Goal: Information Seeking & Learning: Learn about a topic

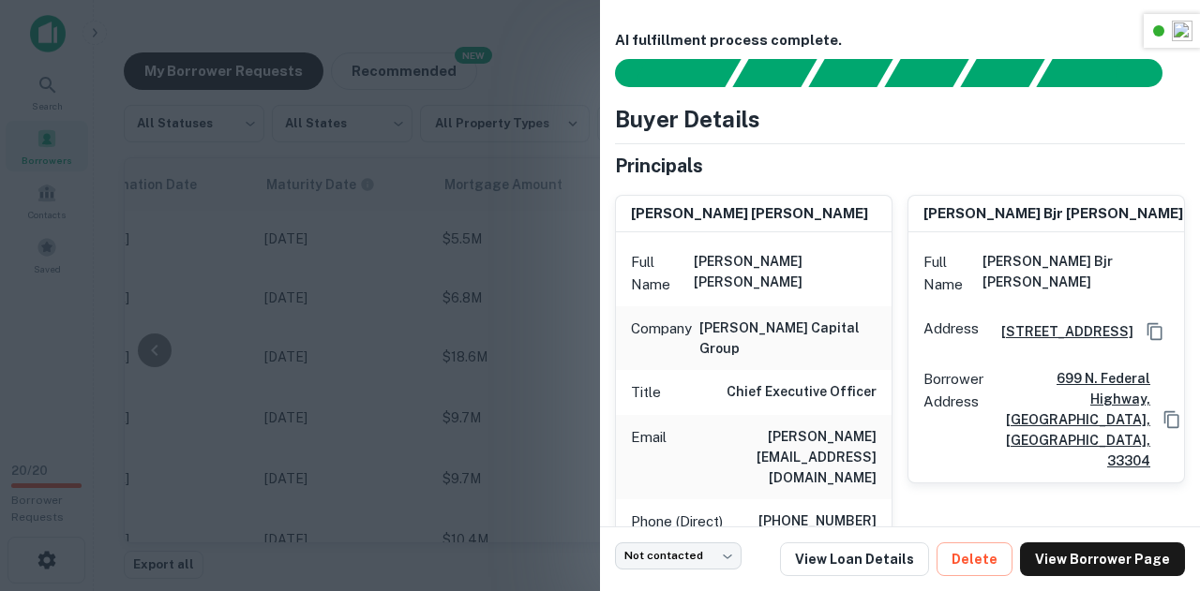
click at [493, 234] on div at bounding box center [600, 295] width 1200 height 591
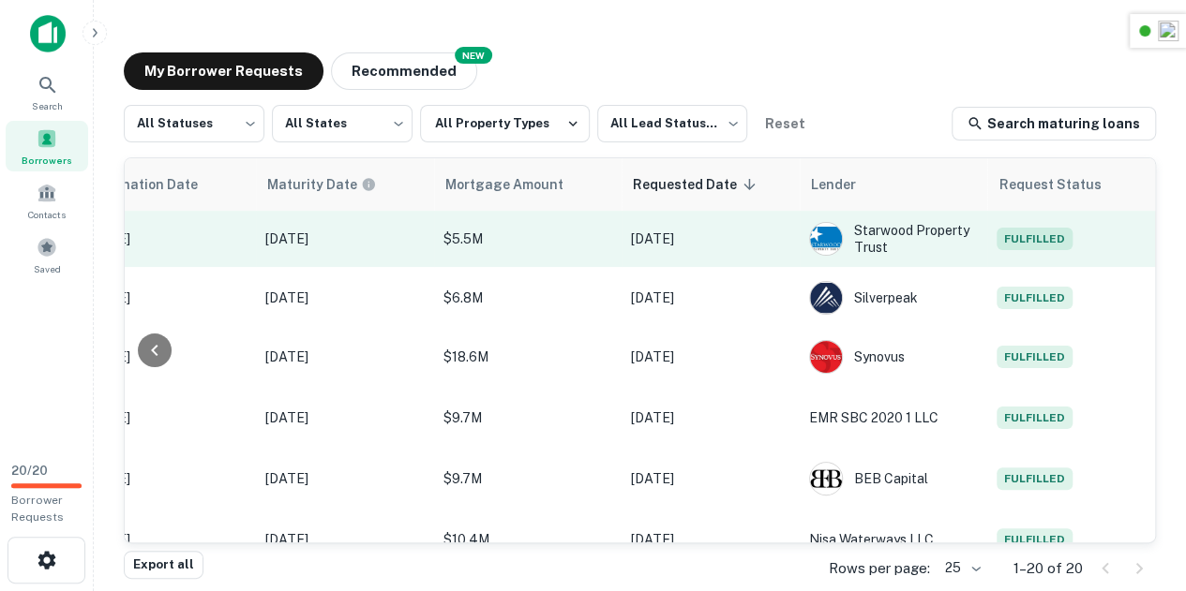
click at [1035, 245] on span "Fulfilled" at bounding box center [1034, 239] width 76 height 22
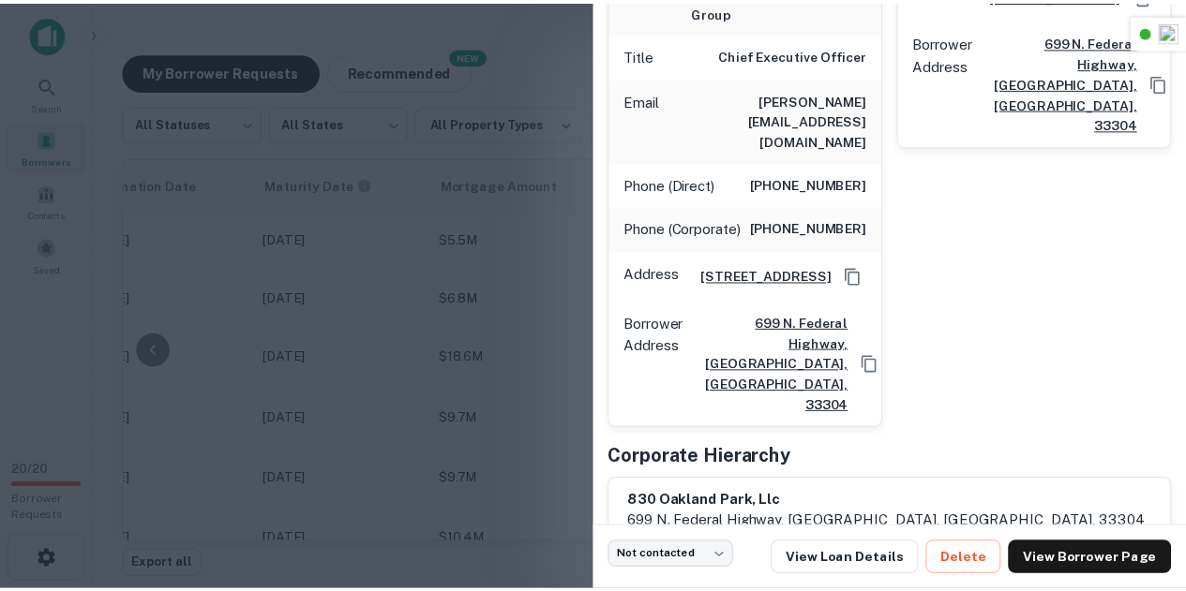
scroll to position [0, 0]
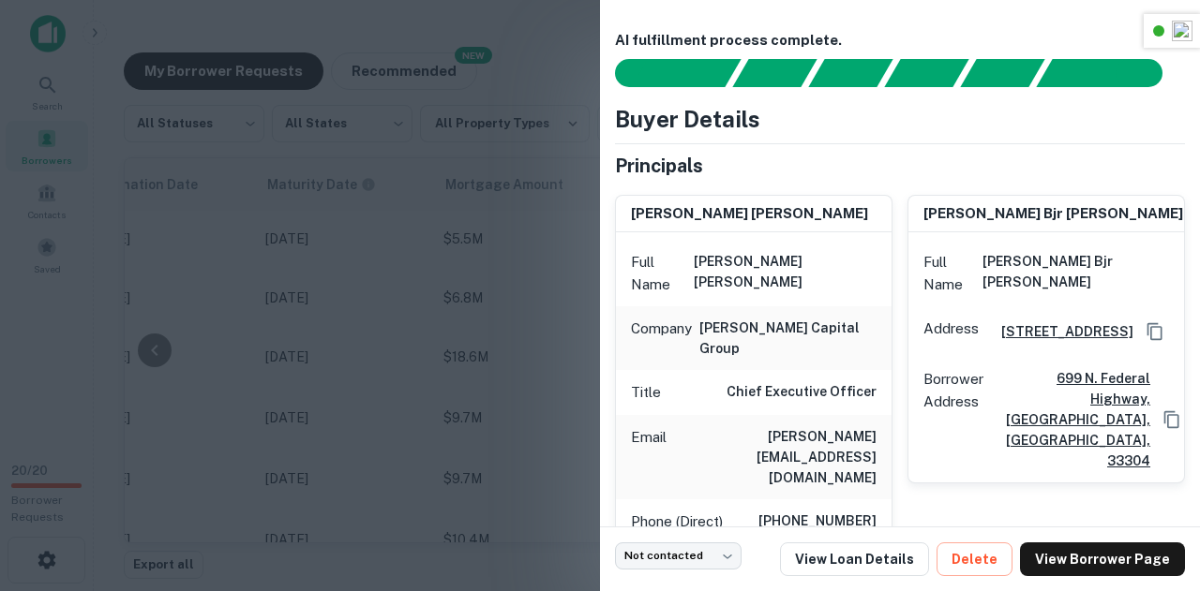
click at [416, 108] on div at bounding box center [600, 295] width 1200 height 591
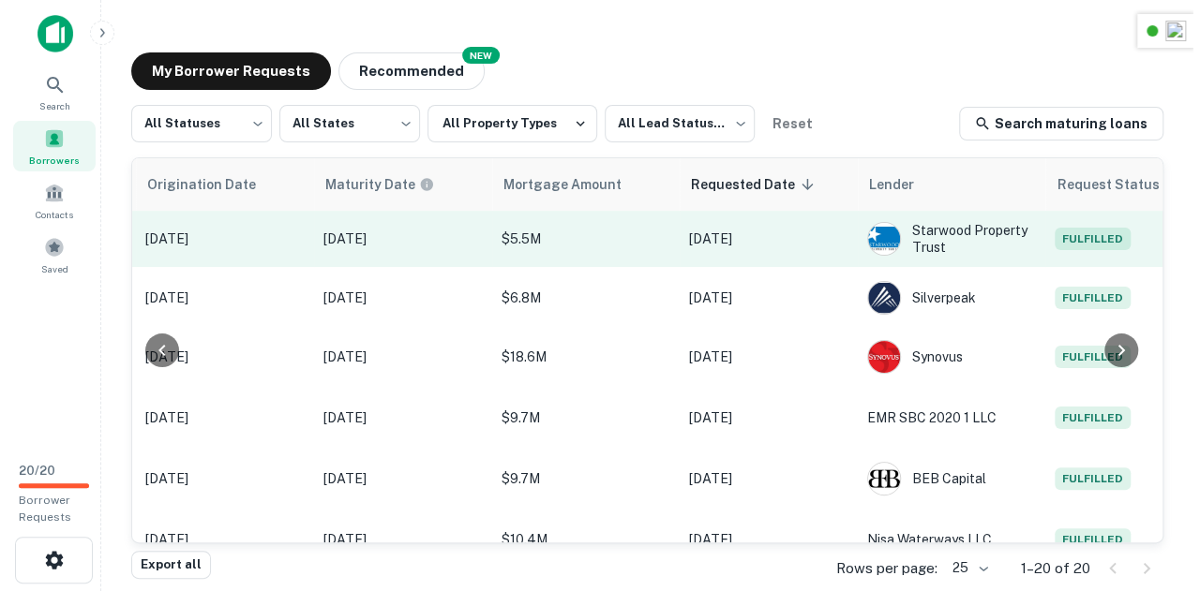
scroll to position [0, 997]
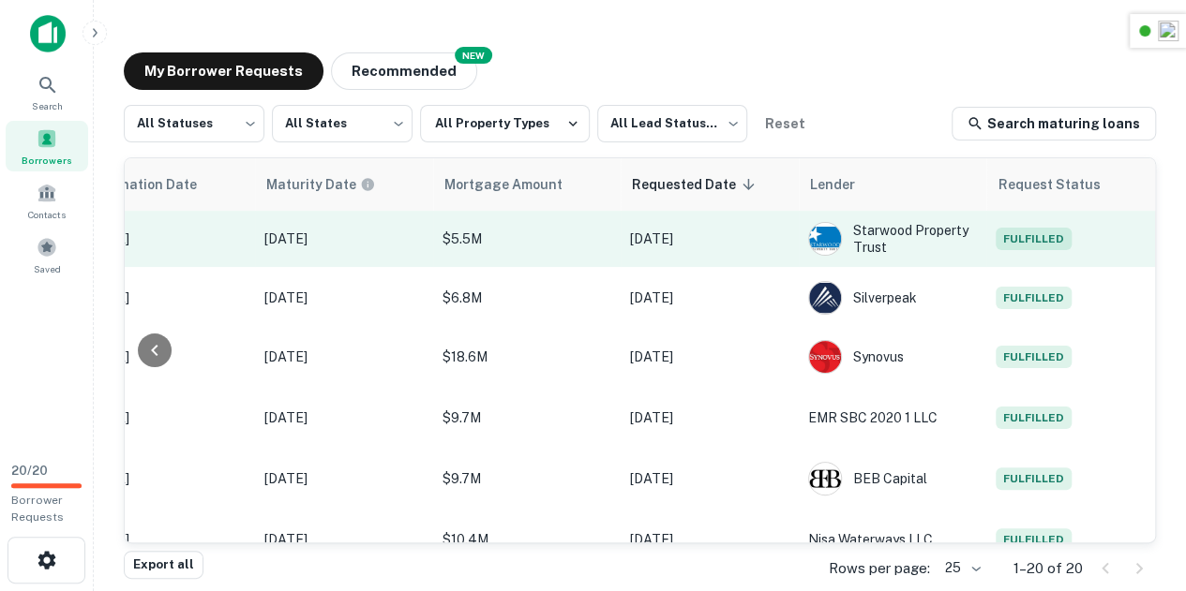
click at [1046, 237] on span "Fulfilled" at bounding box center [1033, 239] width 76 height 22
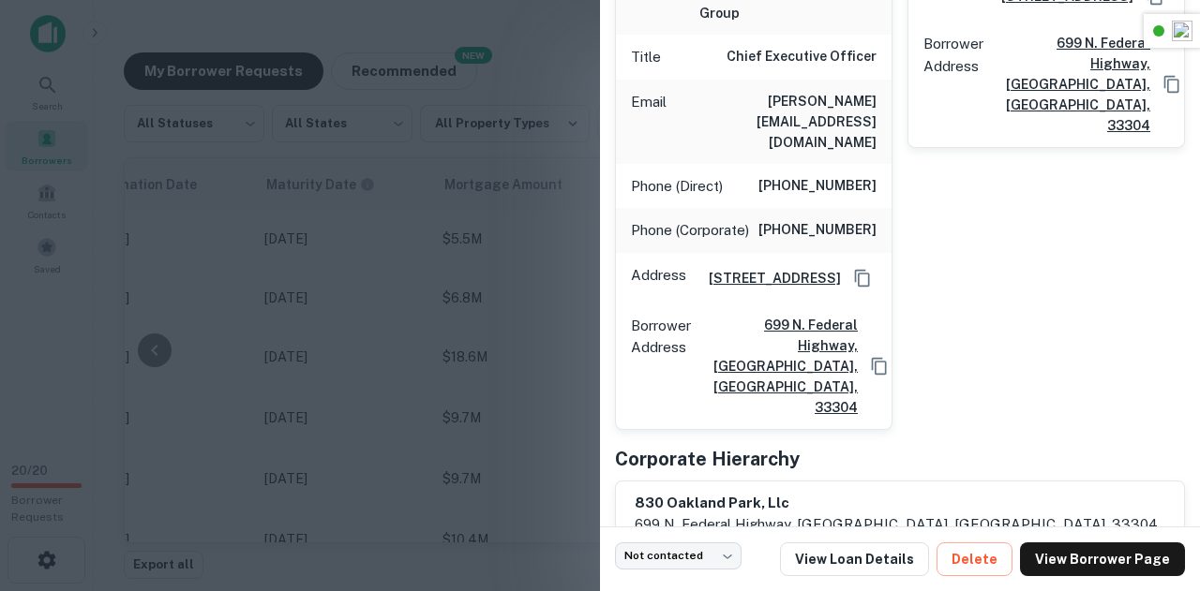
scroll to position [337, 0]
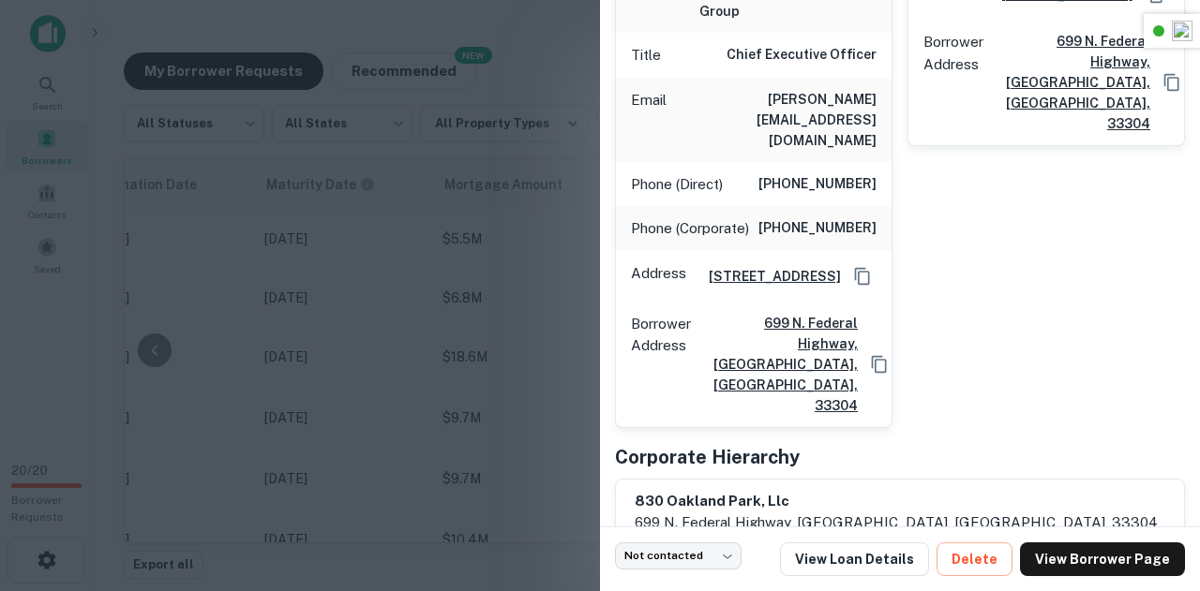
click at [650, 491] on h6 "830 oakland park, llc" at bounding box center [896, 502] width 523 height 22
click at [1046, 268] on div "charles bjr ladd Full Name charles bjr ladd Address 699 N. Federal Highway, For…" at bounding box center [1038, 136] width 292 height 586
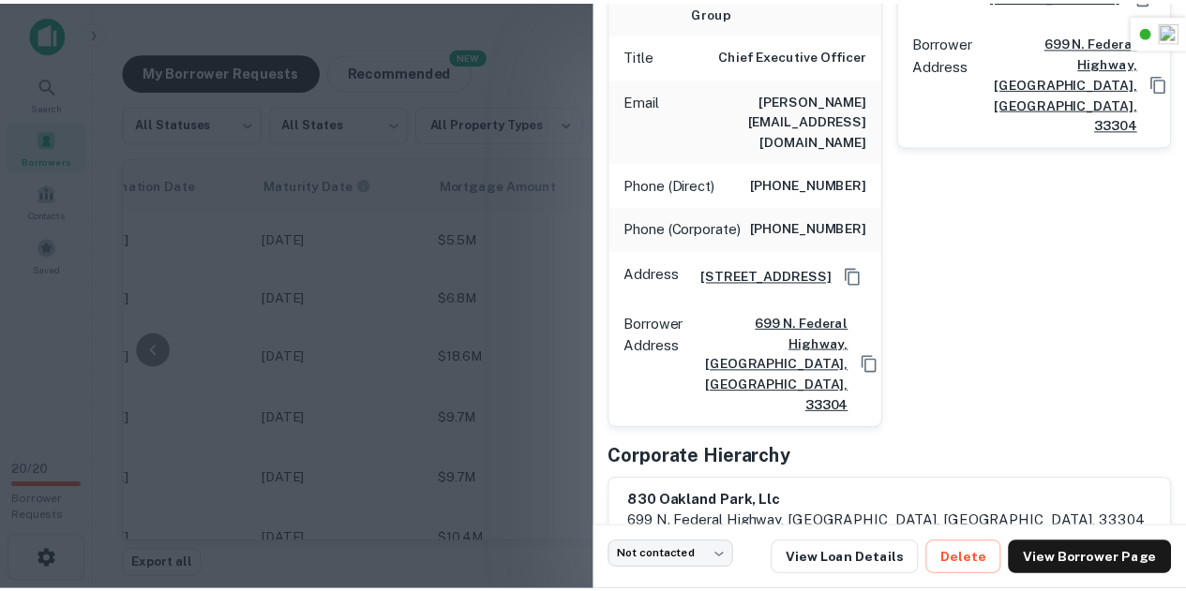
scroll to position [0, 0]
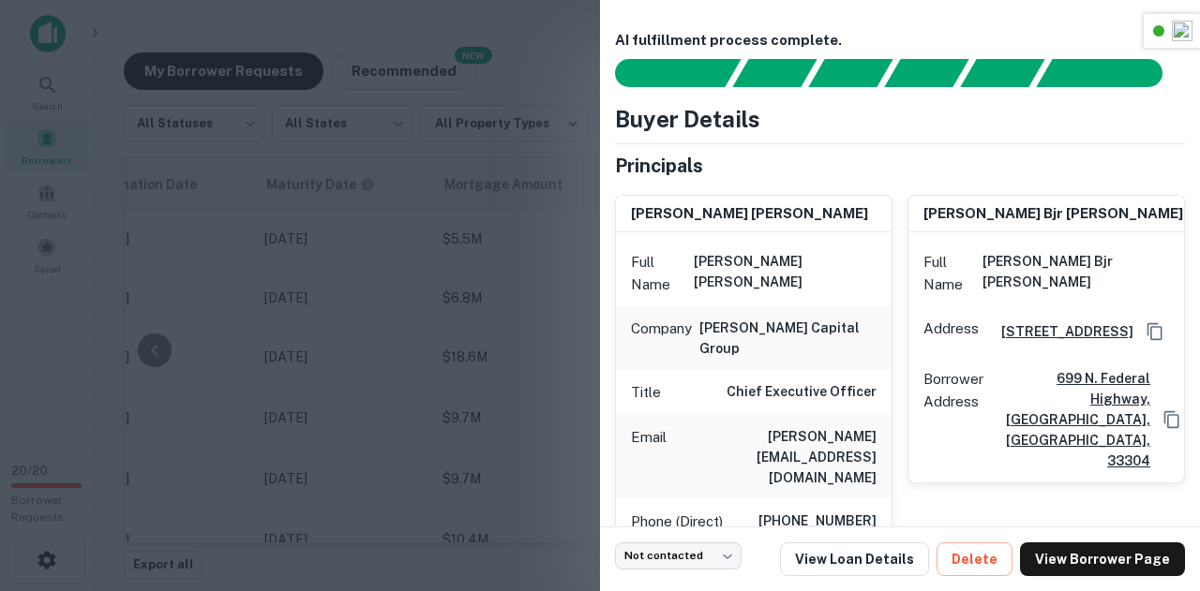
click at [487, 179] on div at bounding box center [600, 295] width 1200 height 591
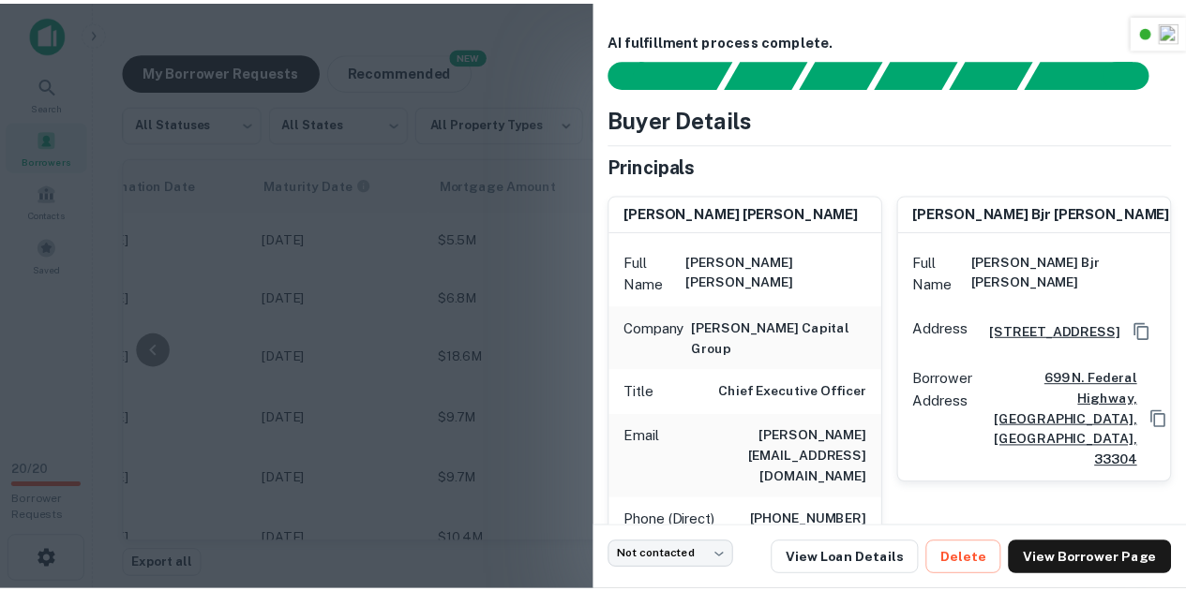
scroll to position [0, 982]
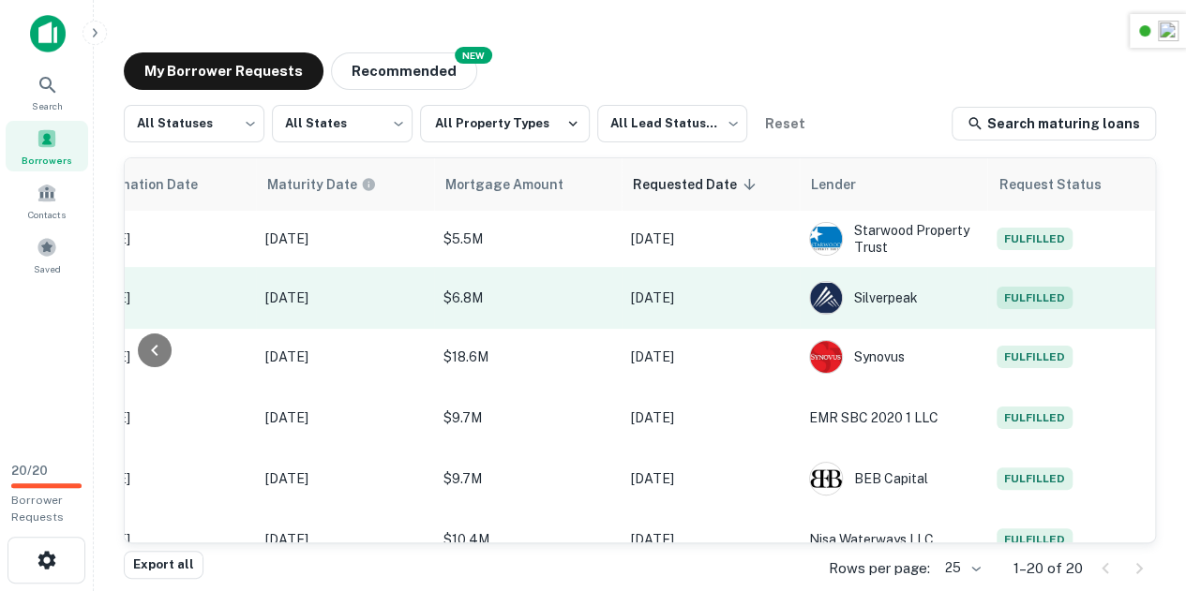
click at [1038, 300] on span "Fulfilled" at bounding box center [1034, 298] width 76 height 22
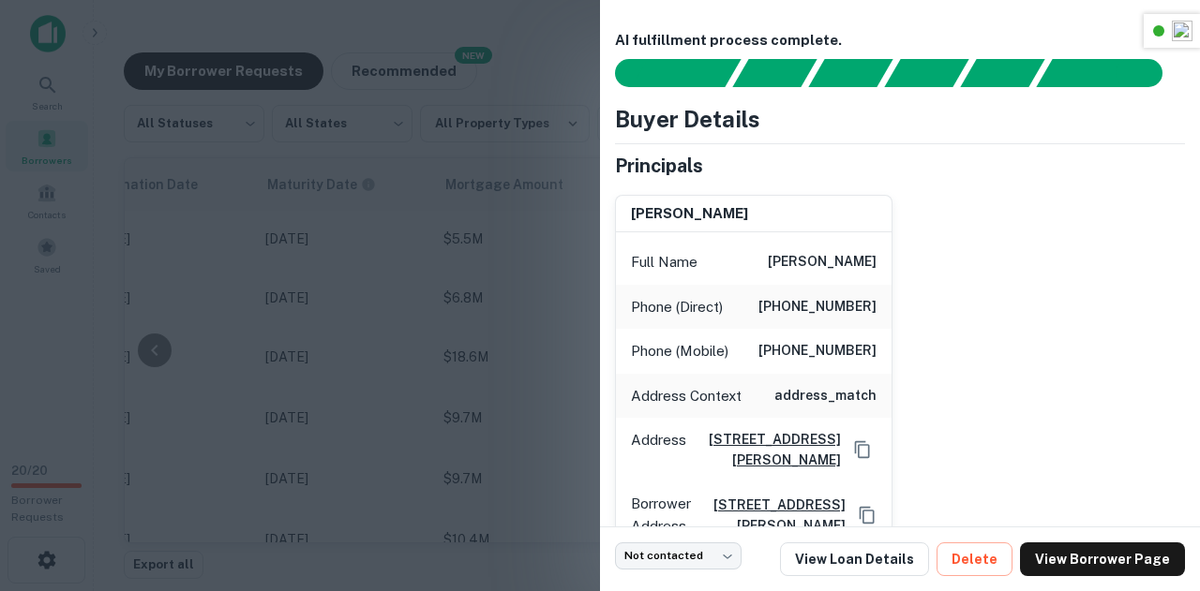
click at [560, 258] on div at bounding box center [600, 295] width 1200 height 591
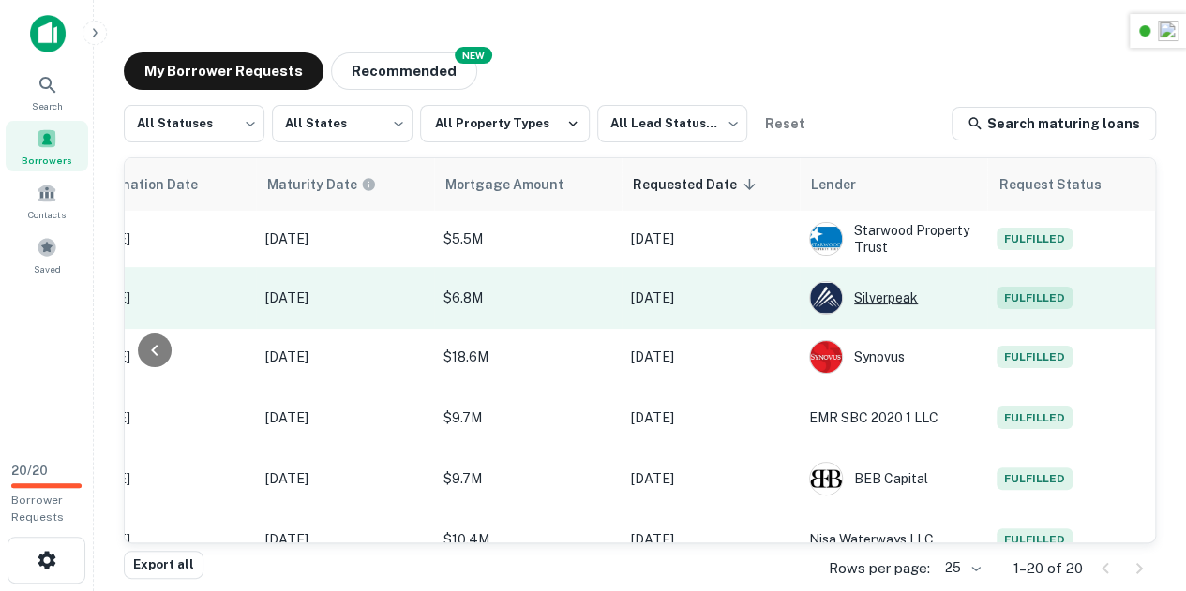
click at [881, 296] on div "Silverpeak" at bounding box center [893, 298] width 169 height 34
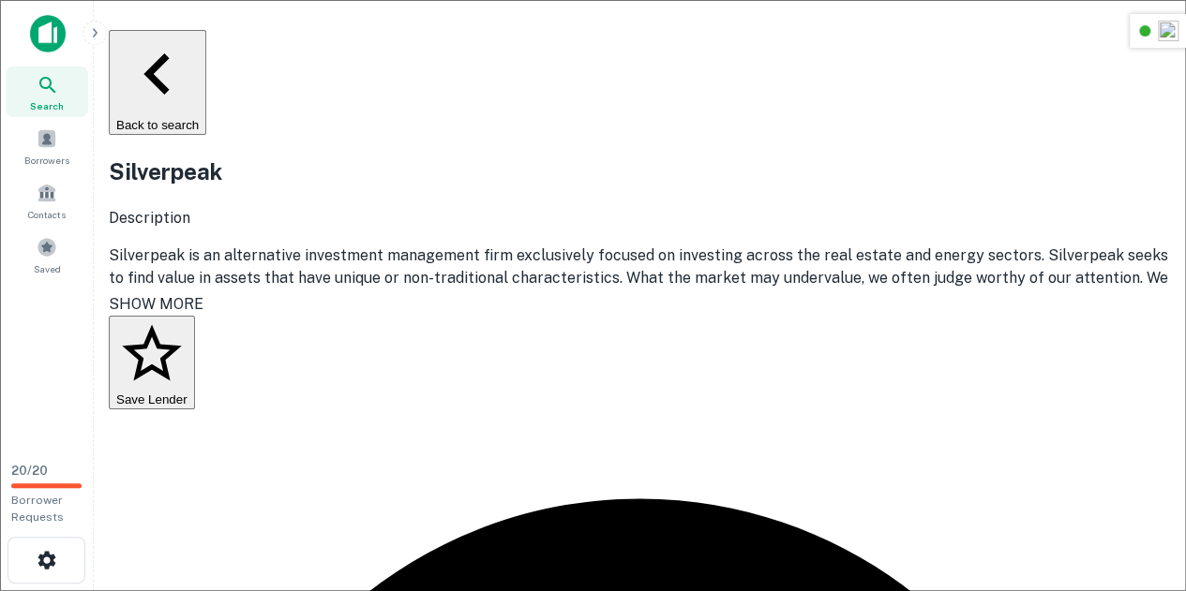
scroll to position [291, 0]
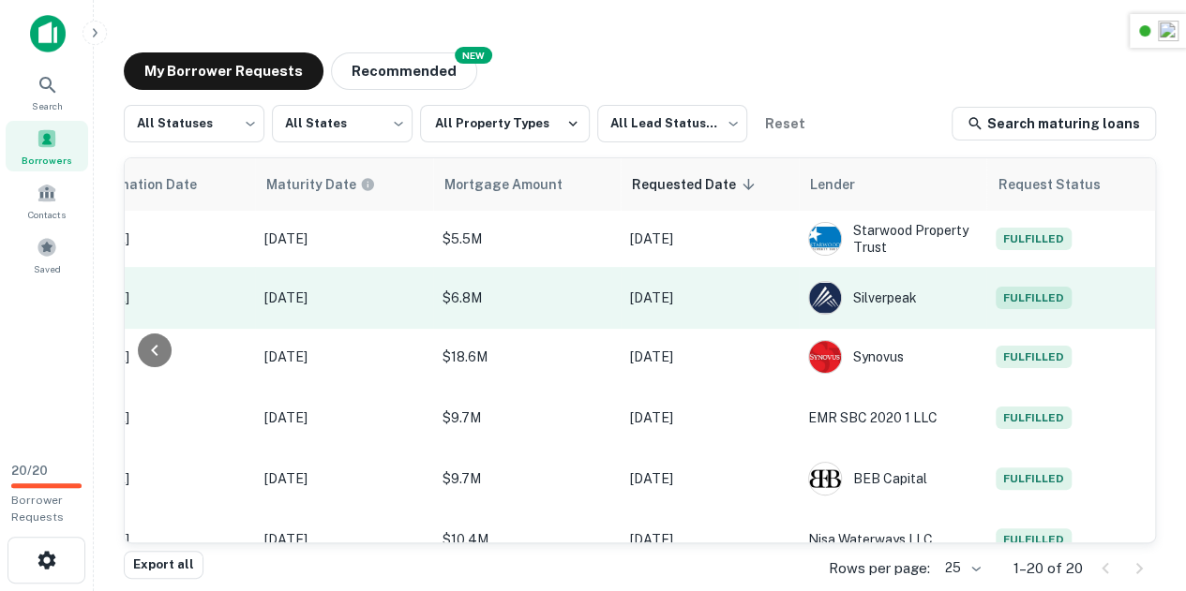
click at [1040, 309] on span "Fulfilled" at bounding box center [1033, 298] width 76 height 22
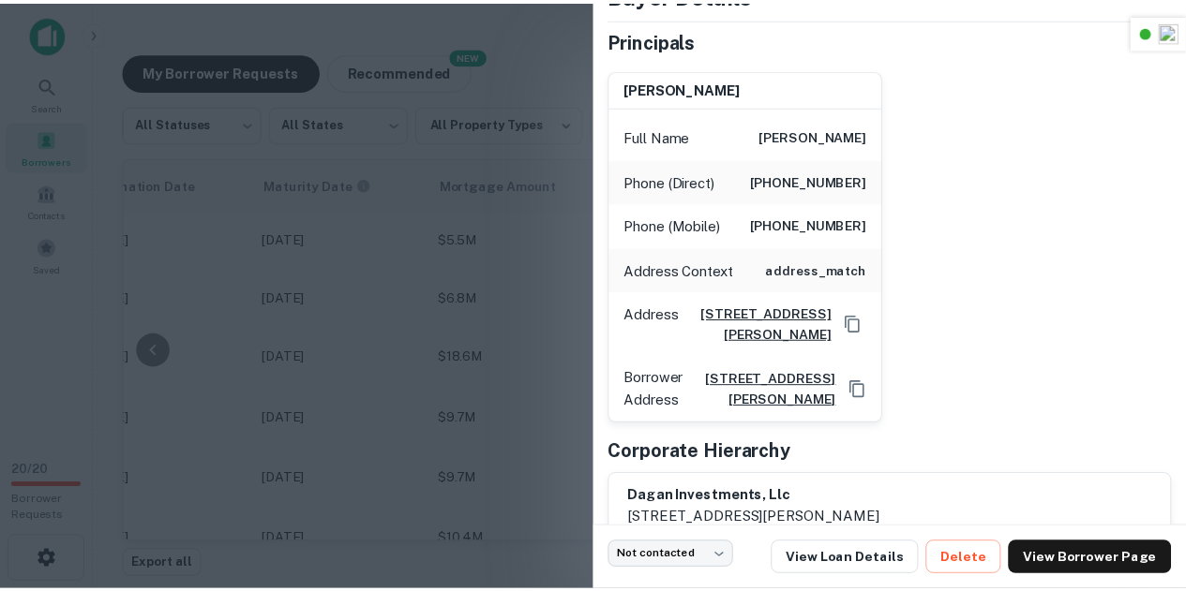
scroll to position [126, 0]
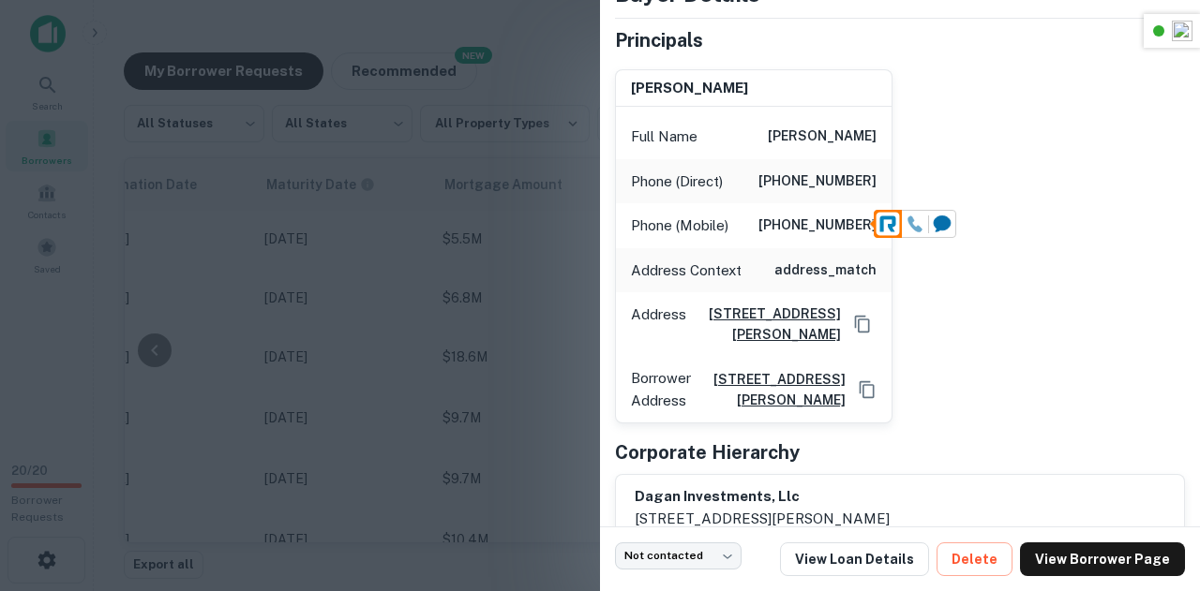
click at [914, 226] on icon at bounding box center [915, 225] width 14 height 16
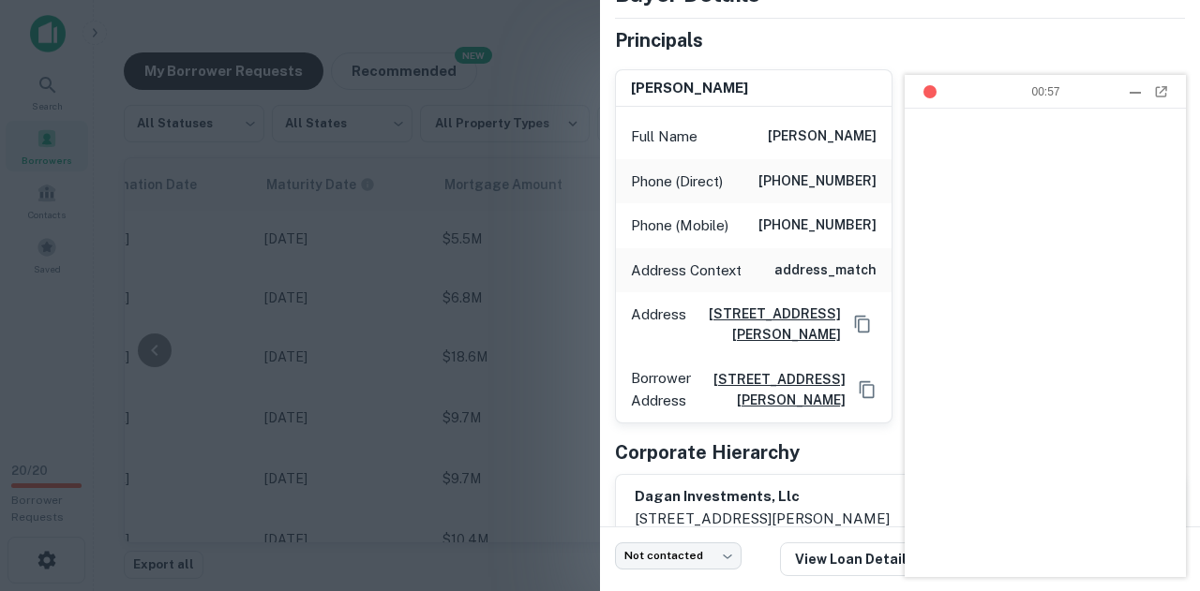
click at [1129, 92] on div at bounding box center [1134, 93] width 11 height 2
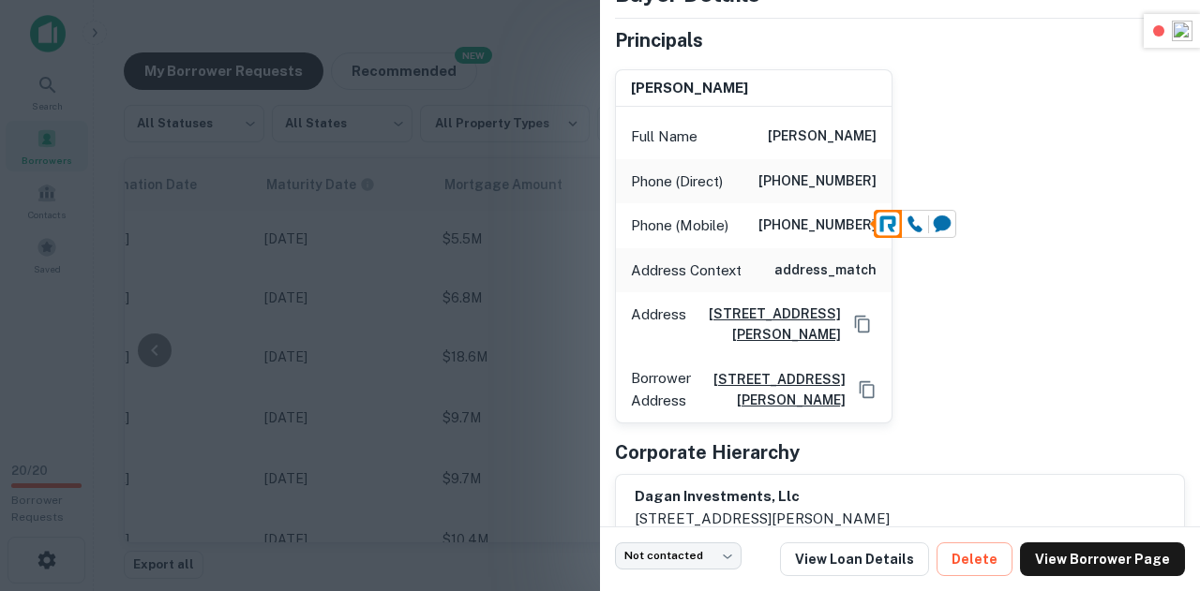
click at [799, 223] on h6 "(215) 490-2267" at bounding box center [817, 226] width 118 height 22
copy h6 "(215) 490-2267"
click at [829, 245] on div "Phone (Mobile) (215) 490-2267" at bounding box center [754, 225] width 276 height 45
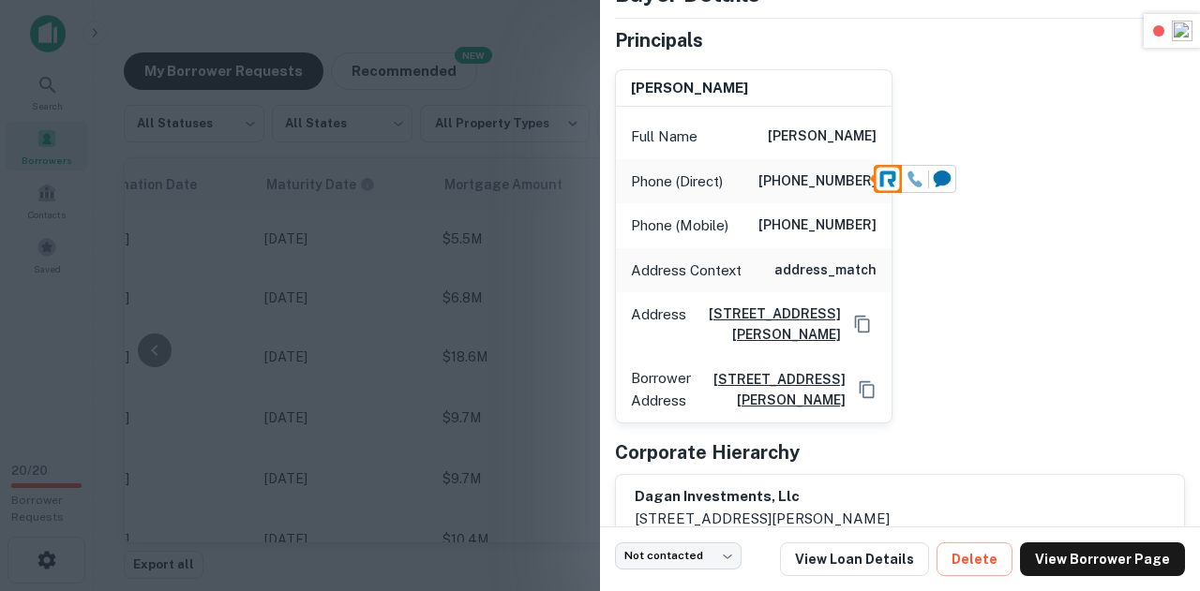
click at [920, 179] on icon at bounding box center [914, 179] width 17 height 17
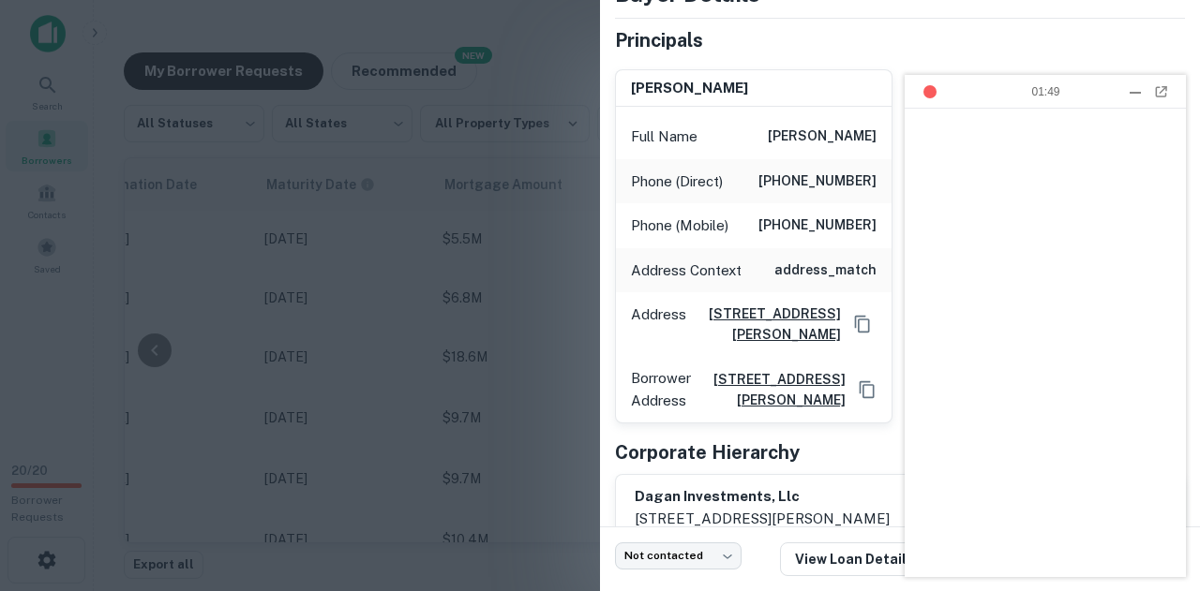
click at [510, 202] on div at bounding box center [600, 295] width 1200 height 591
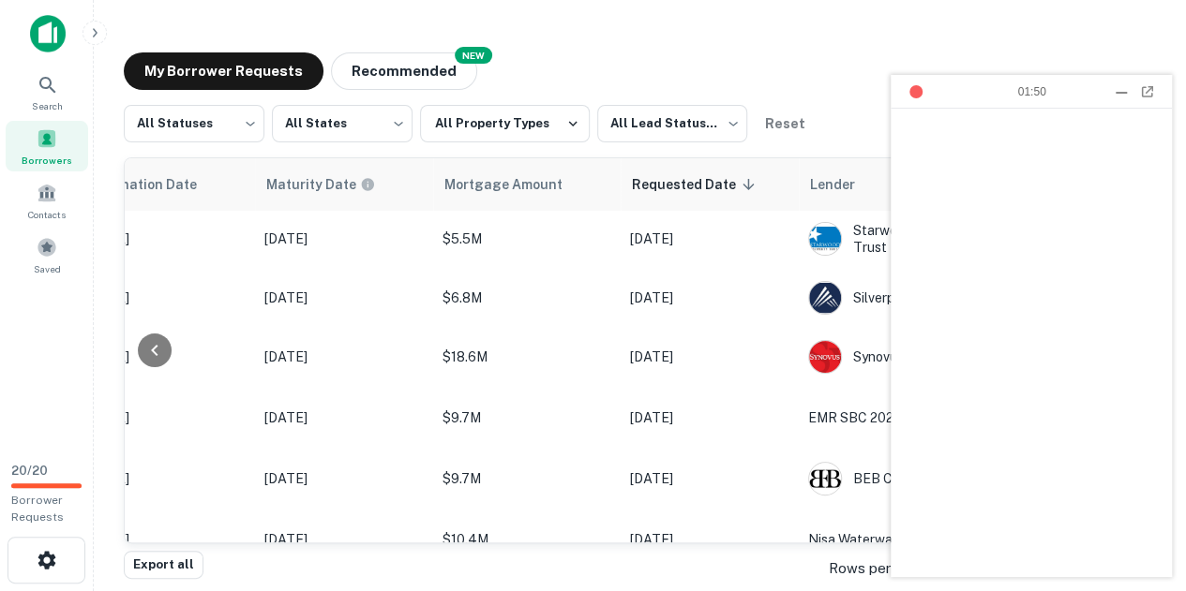
scroll to position [0, 982]
click at [1113, 95] on div at bounding box center [1121, 91] width 19 height 19
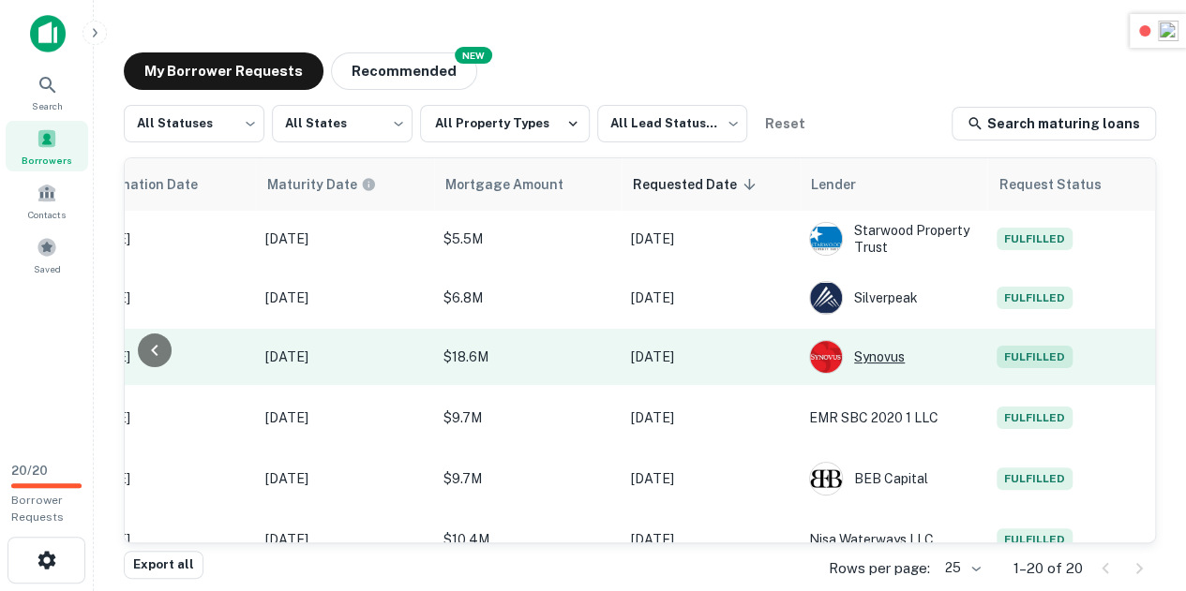
click at [915, 359] on div "Synovus" at bounding box center [893, 357] width 169 height 34
click at [1017, 355] on span "Fulfilled" at bounding box center [1033, 357] width 76 height 22
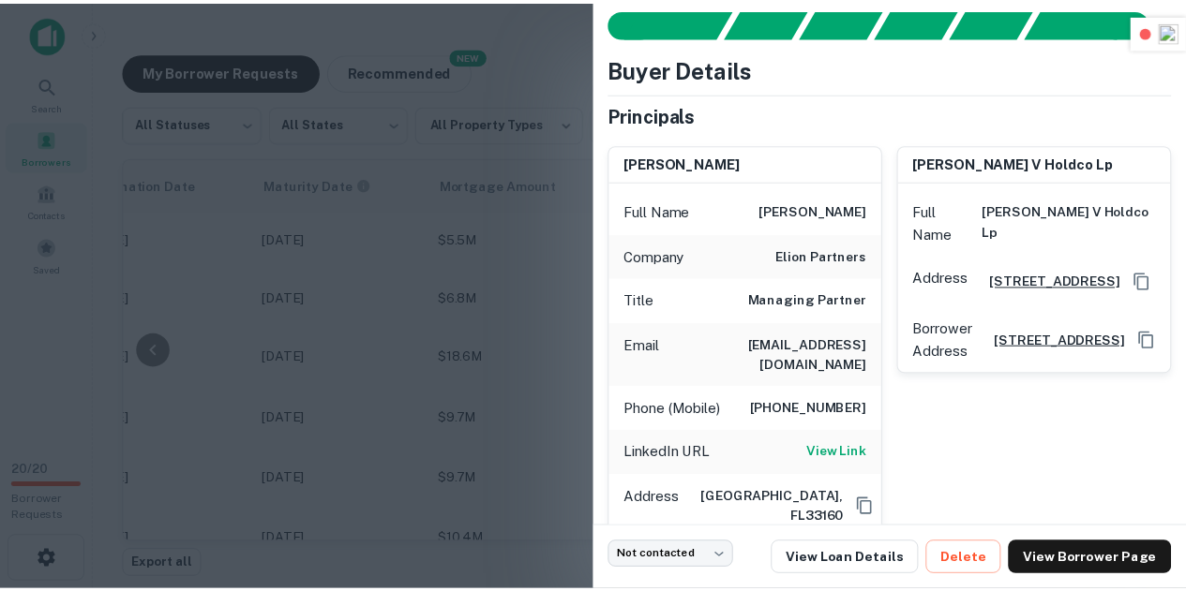
scroll to position [6, 0]
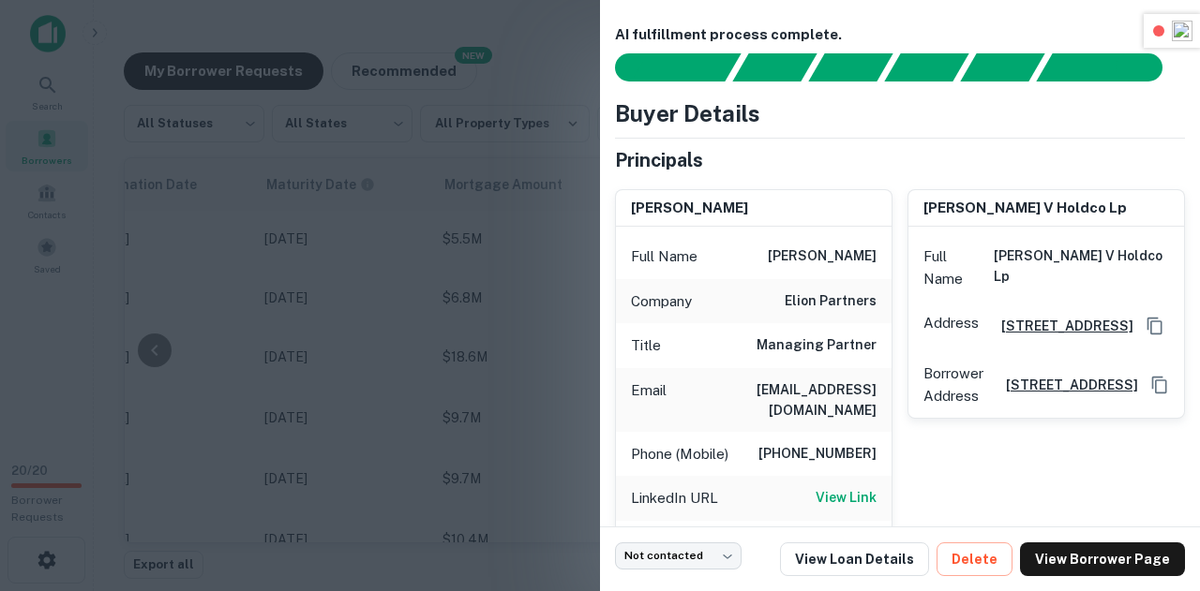
click at [349, 181] on div at bounding box center [600, 295] width 1200 height 591
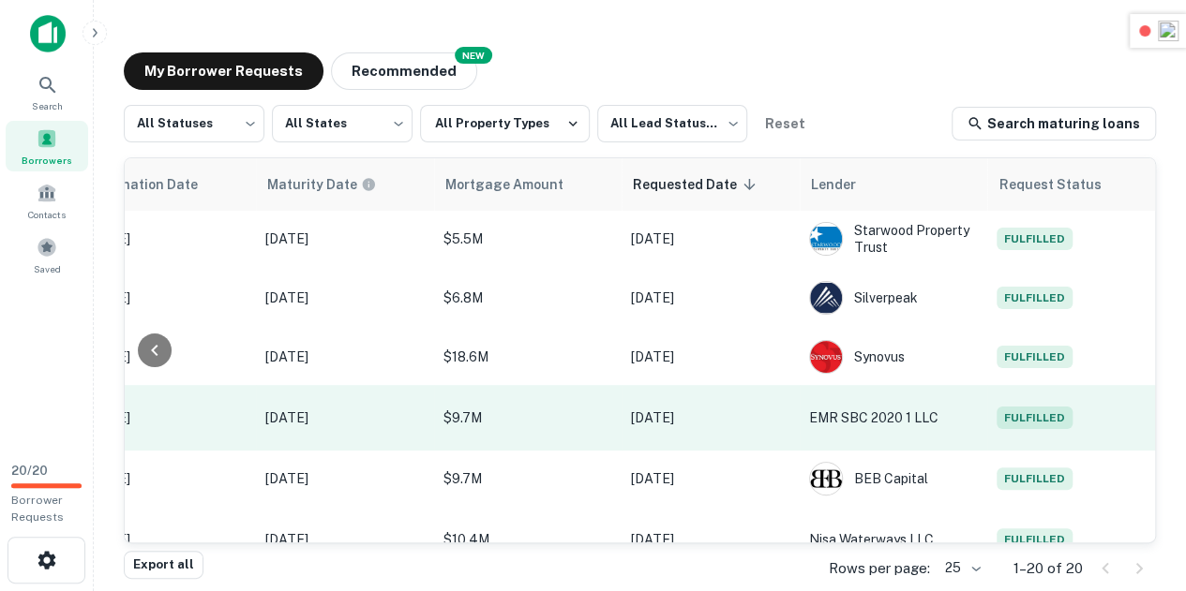
click at [1025, 429] on span "Fulfilled" at bounding box center [1034, 418] width 76 height 22
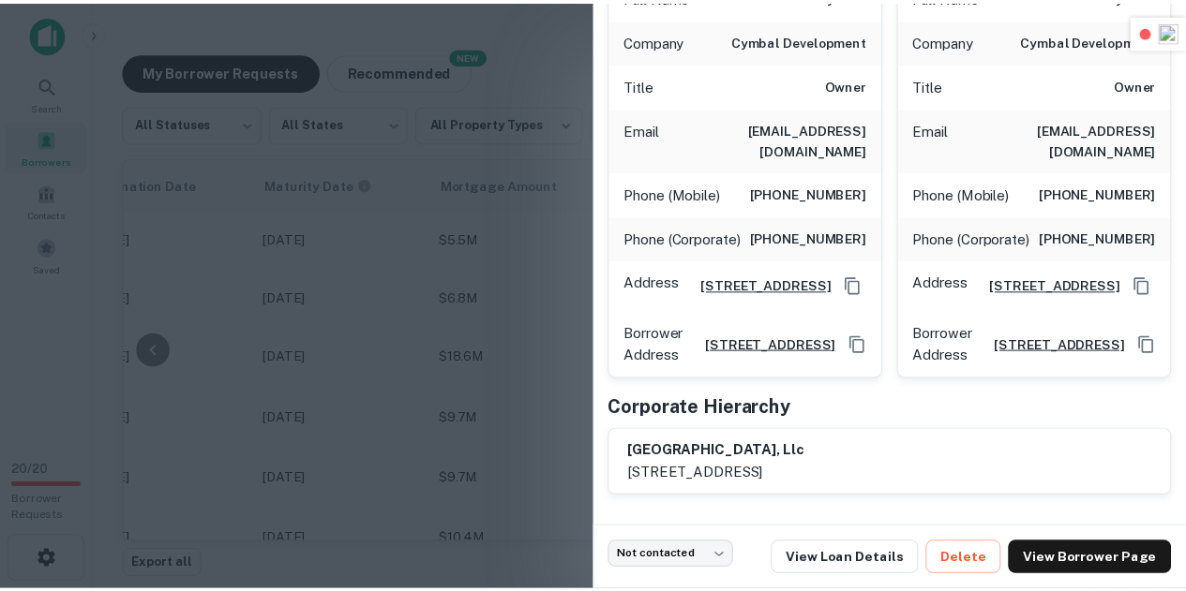
scroll to position [0, 0]
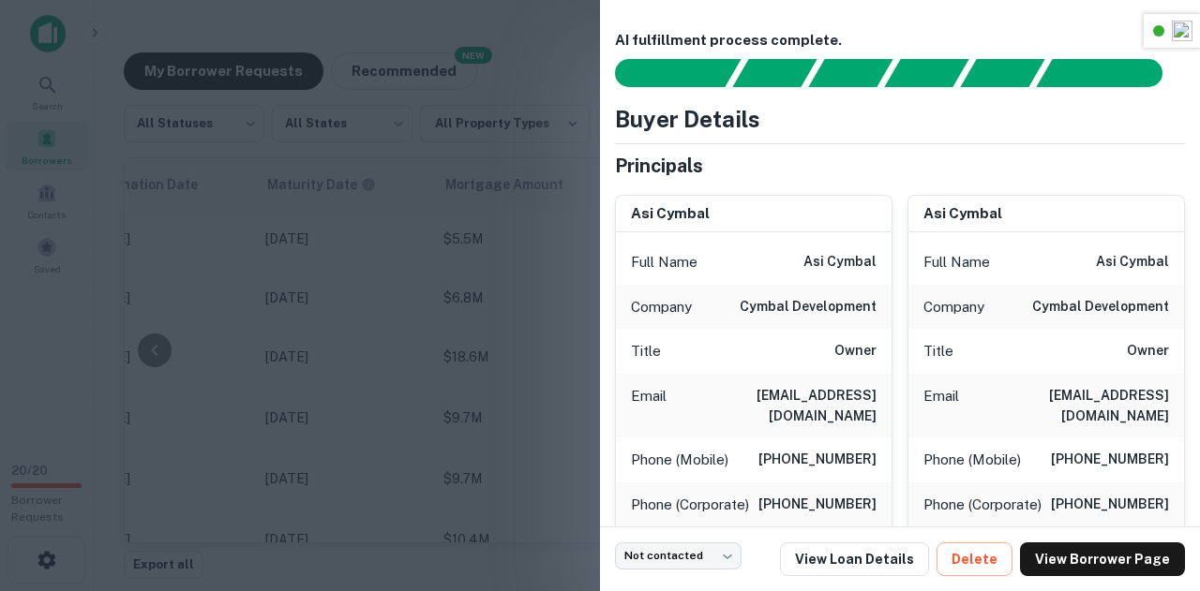
click at [480, 270] on div at bounding box center [600, 295] width 1200 height 591
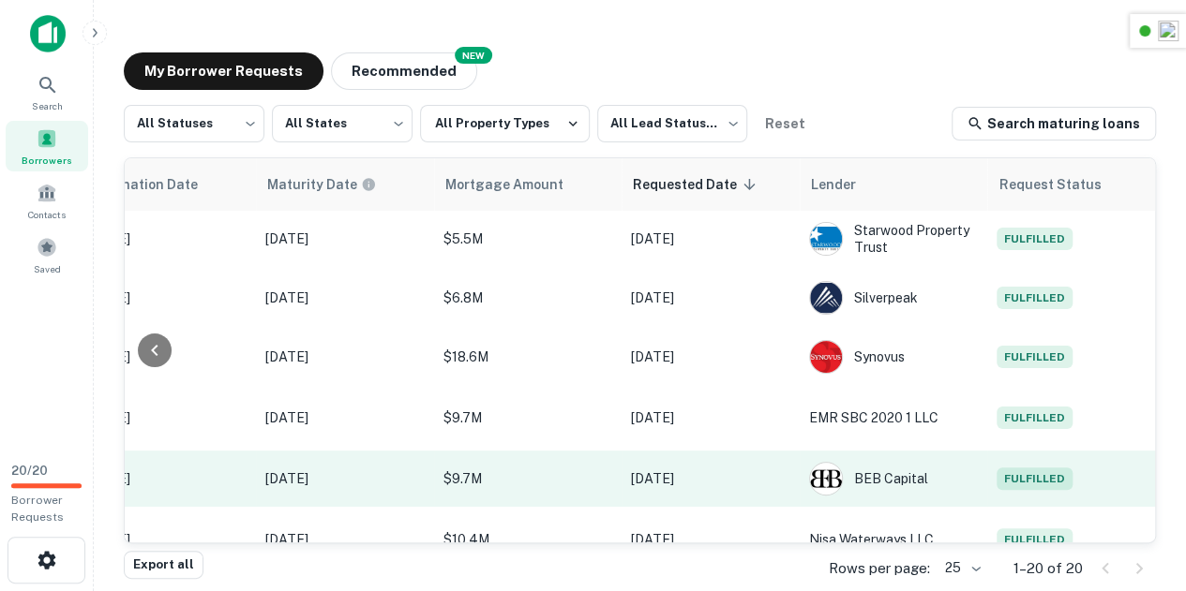
click at [1023, 471] on td "Fulfilled" at bounding box center [1071, 479] width 169 height 56
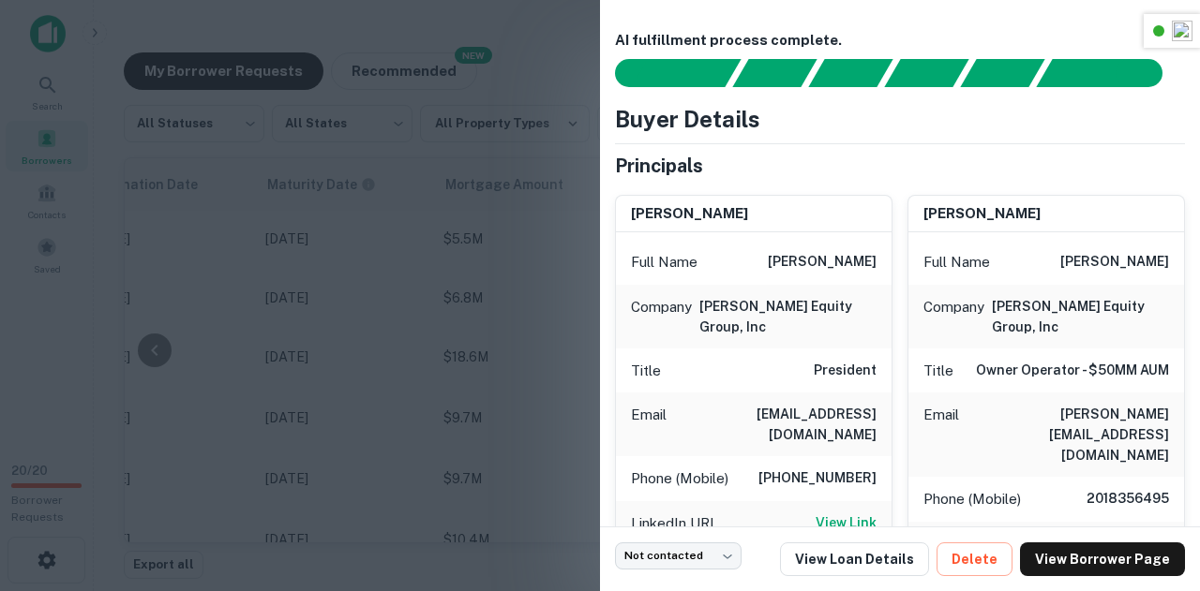
click at [461, 286] on div at bounding box center [600, 295] width 1200 height 591
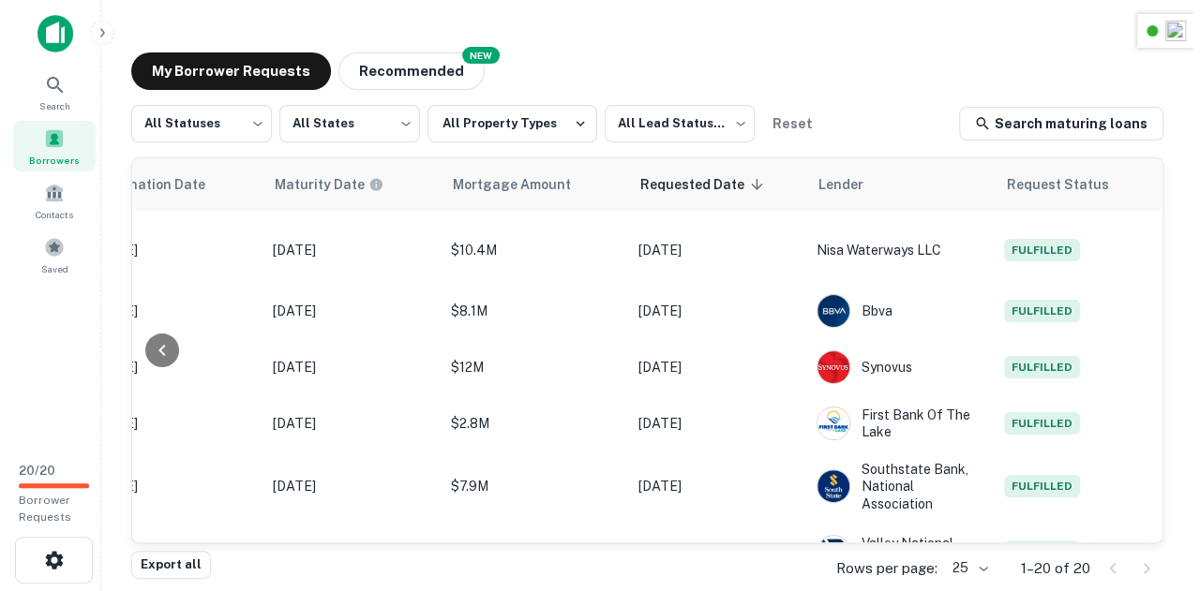
scroll to position [291, 982]
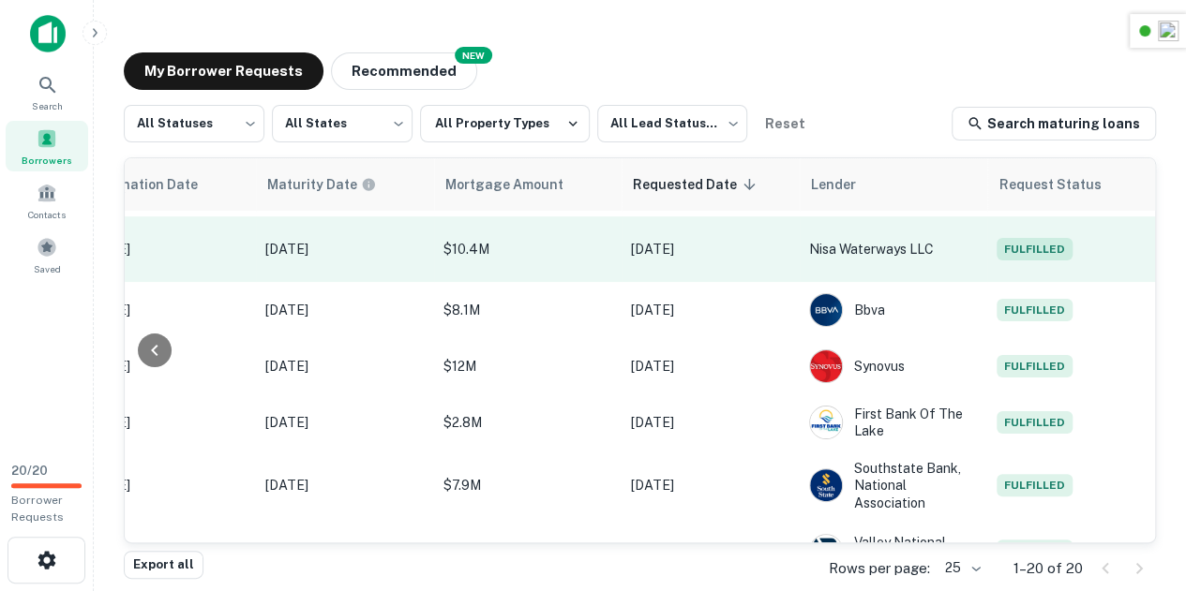
click at [1025, 258] on span "Fulfilled" at bounding box center [1034, 249] width 76 height 22
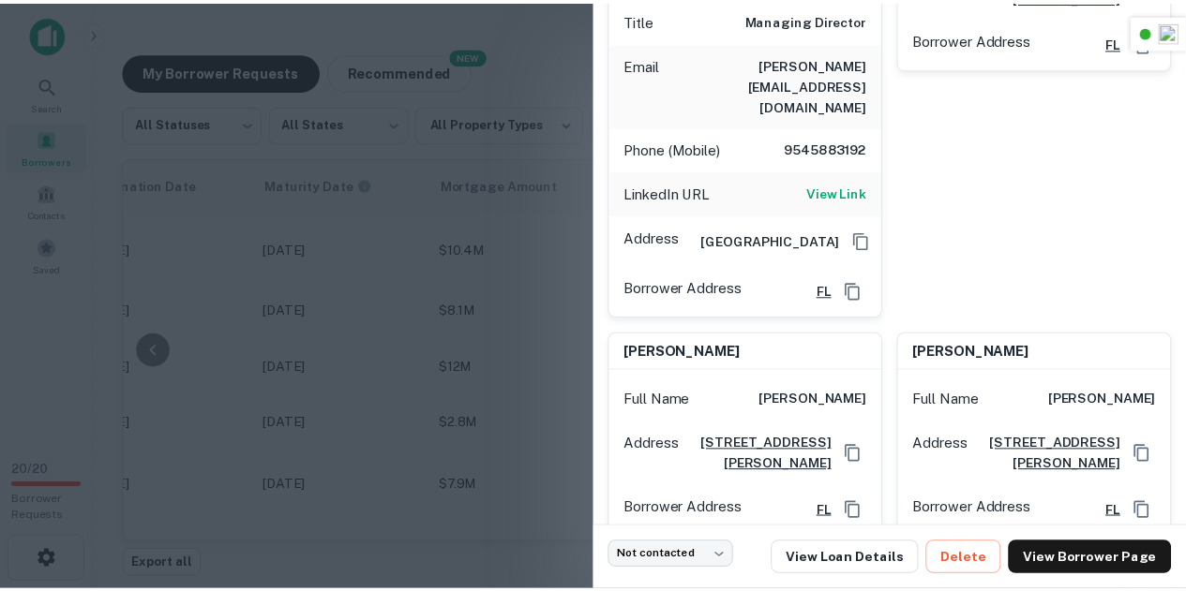
scroll to position [0, 0]
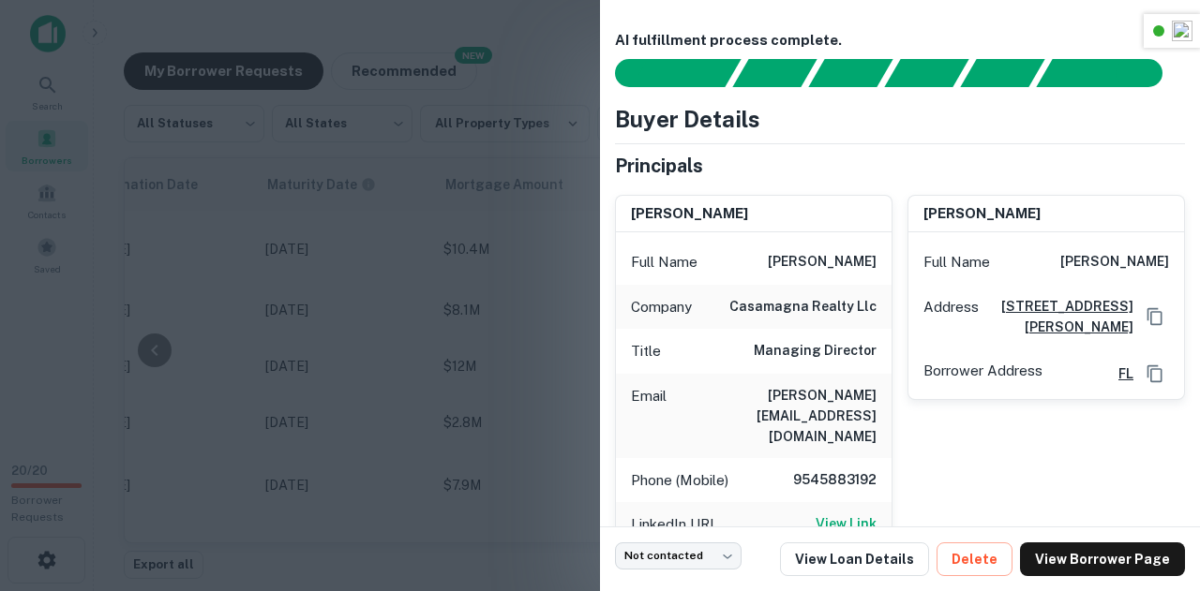
click at [477, 320] on div at bounding box center [600, 295] width 1200 height 591
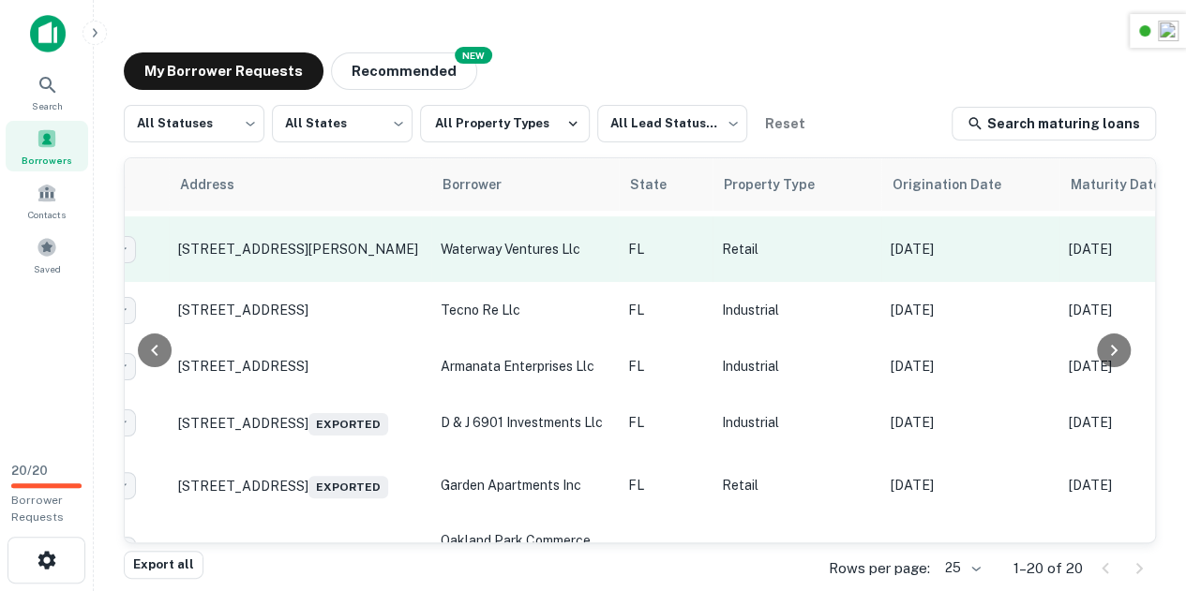
scroll to position [291, 0]
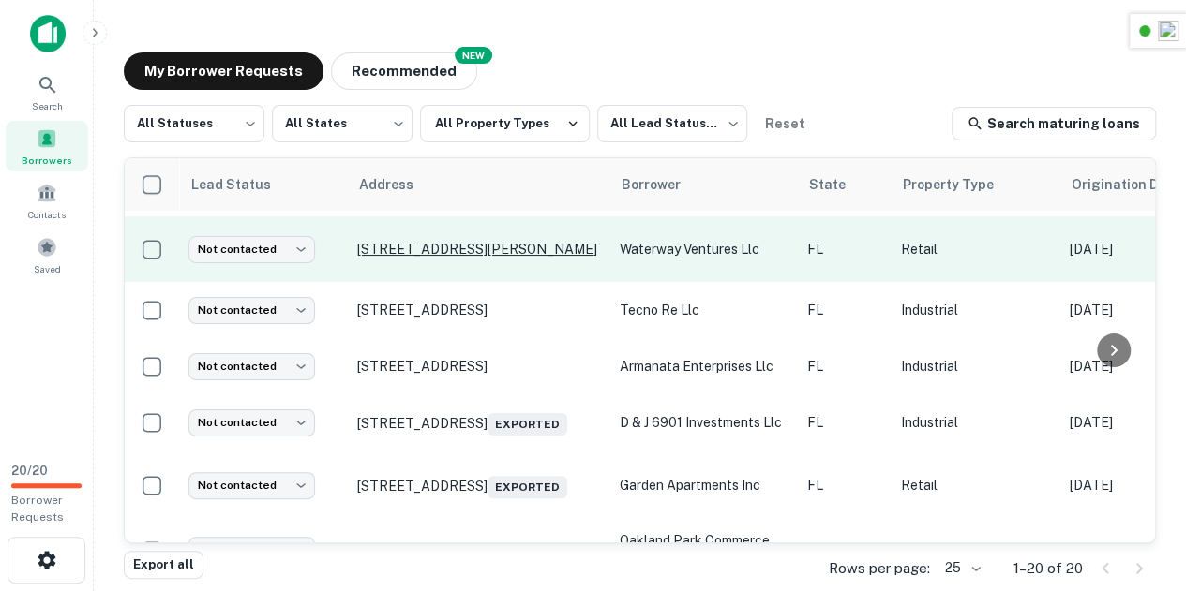
click at [428, 253] on p "2210 Weston Rd Weston, FL33326" at bounding box center [479, 249] width 244 height 17
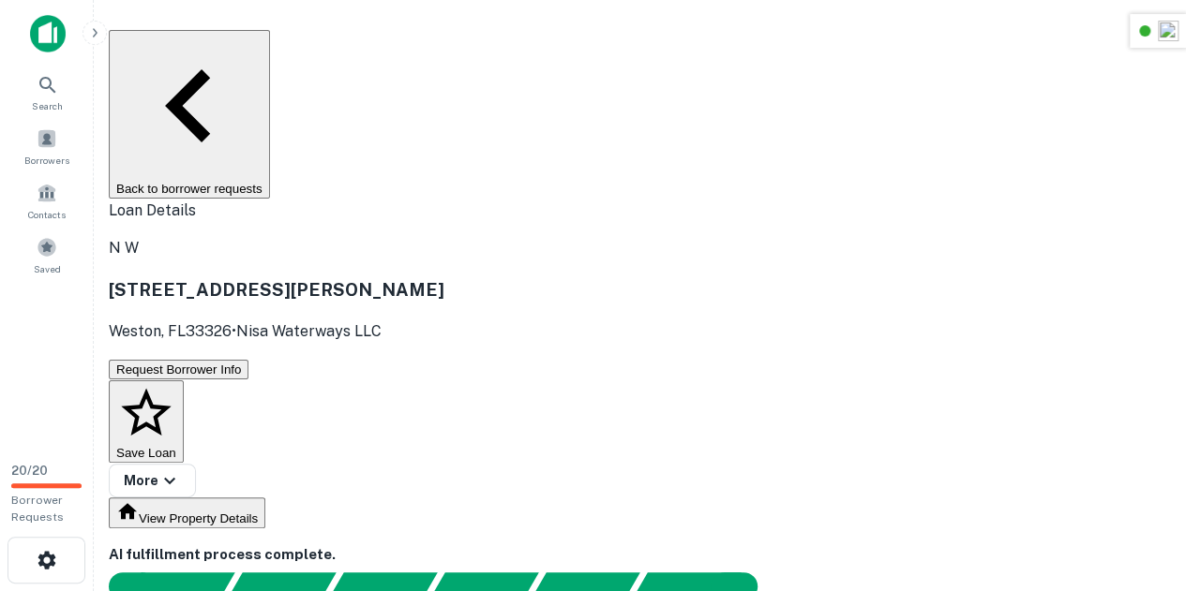
click at [342, 276] on h3 "2210 Weston Rd" at bounding box center [640, 289] width 1062 height 26
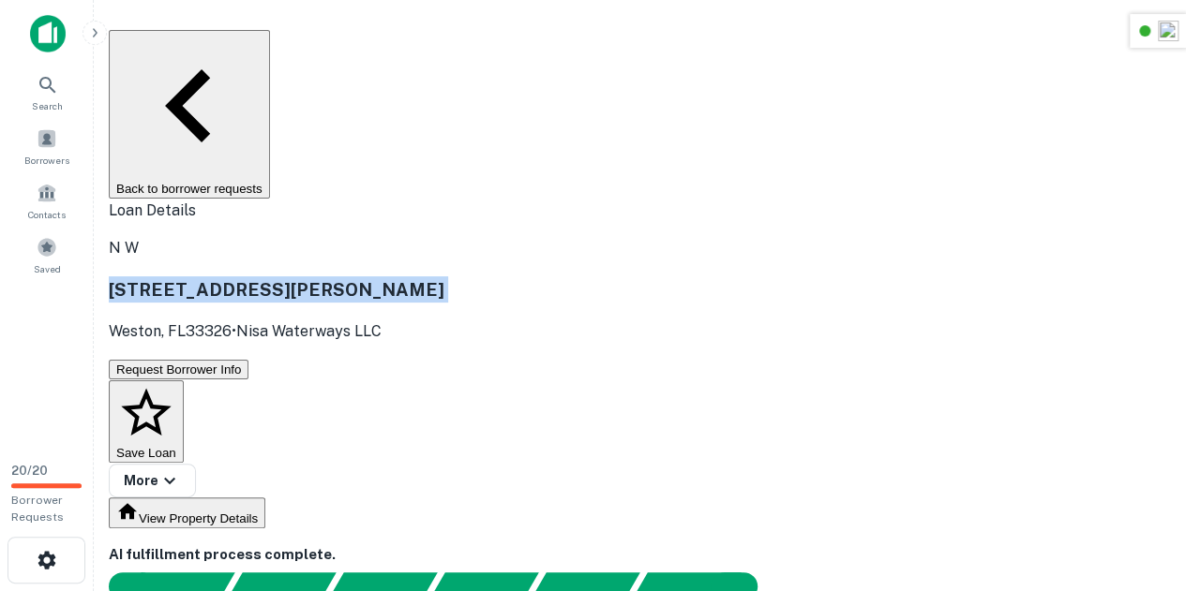
click at [342, 276] on h3 "2210 Weston Rd" at bounding box center [640, 289] width 1062 height 26
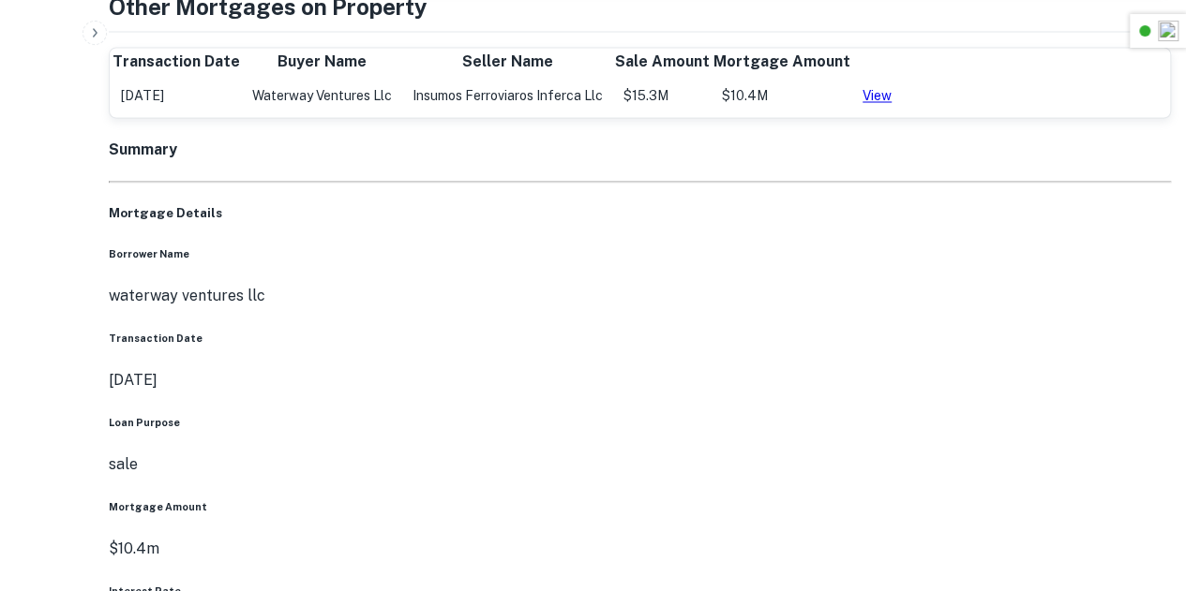
scroll to position [1678, 0]
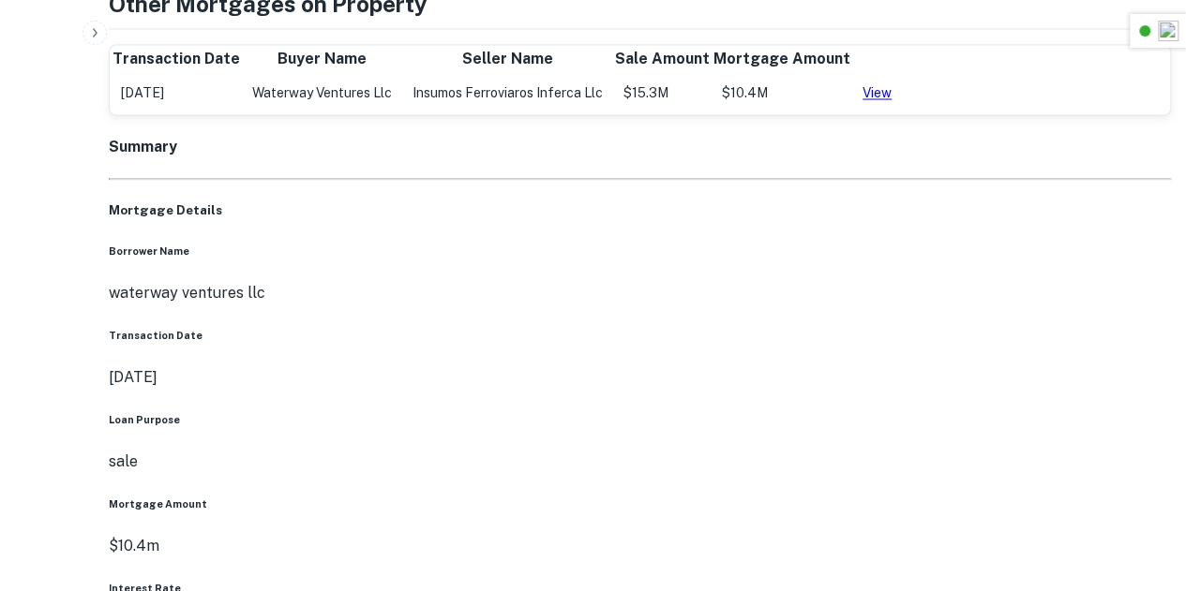
drag, startPoint x: 586, startPoint y: 201, endPoint x: 570, endPoint y: 203, distance: 16.2
click at [570, 281] on p "waterway ventures llc" at bounding box center [640, 292] width 1062 height 22
click at [592, 201] on h5 "Mortgage Details" at bounding box center [640, 210] width 1062 height 19
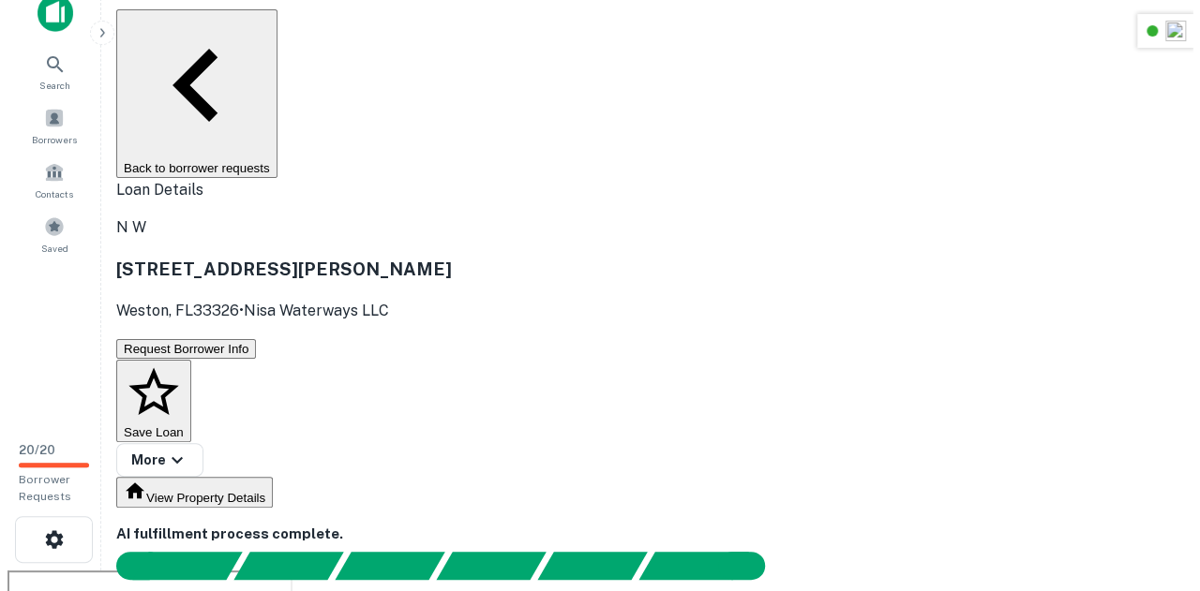
scroll to position [0, 0]
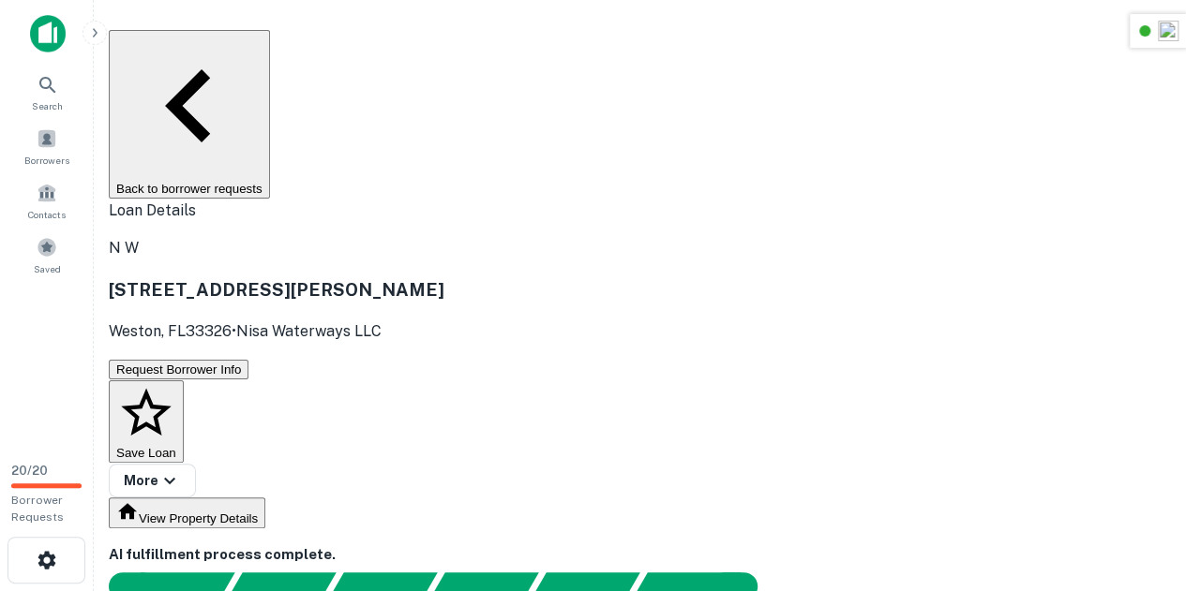
click at [173, 59] on button "Back to borrower requests" at bounding box center [189, 114] width 161 height 169
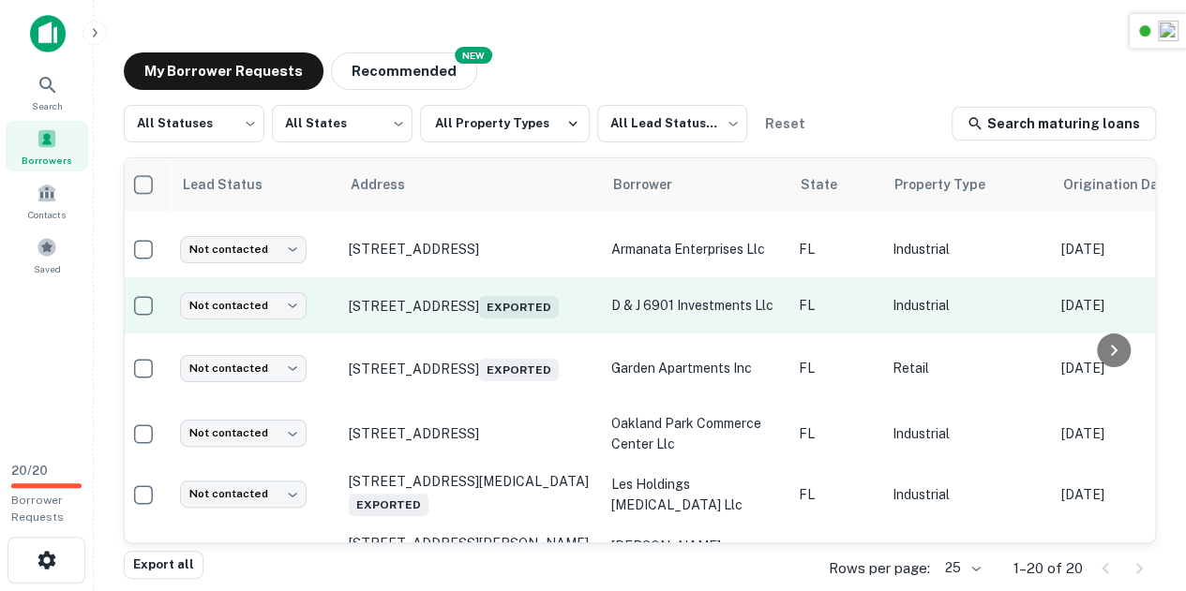
scroll to position [270, 8]
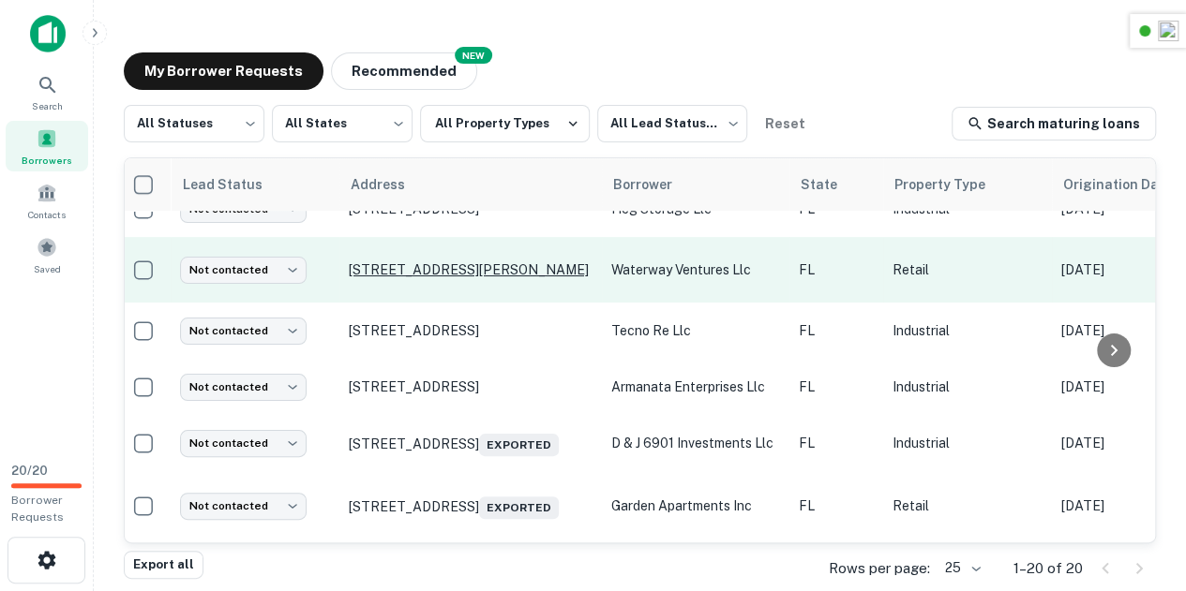
drag, startPoint x: 472, startPoint y: 355, endPoint x: 493, endPoint y: 278, distance: 79.6
click at [493, 278] on tbody "Not contacted **** ​ 840 E Oakland Park Blvd Oakland Park, FL33334 Exported 830…" at bounding box center [1122, 545] width 2013 height 1208
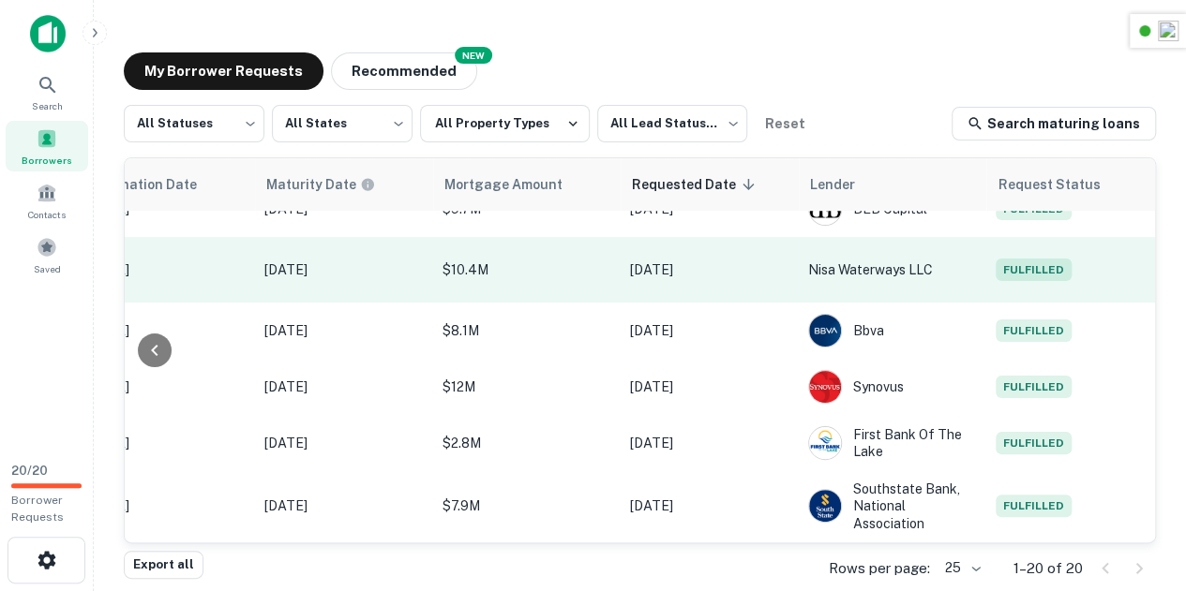
click at [1051, 281] on span "Fulfilled" at bounding box center [1033, 270] width 76 height 22
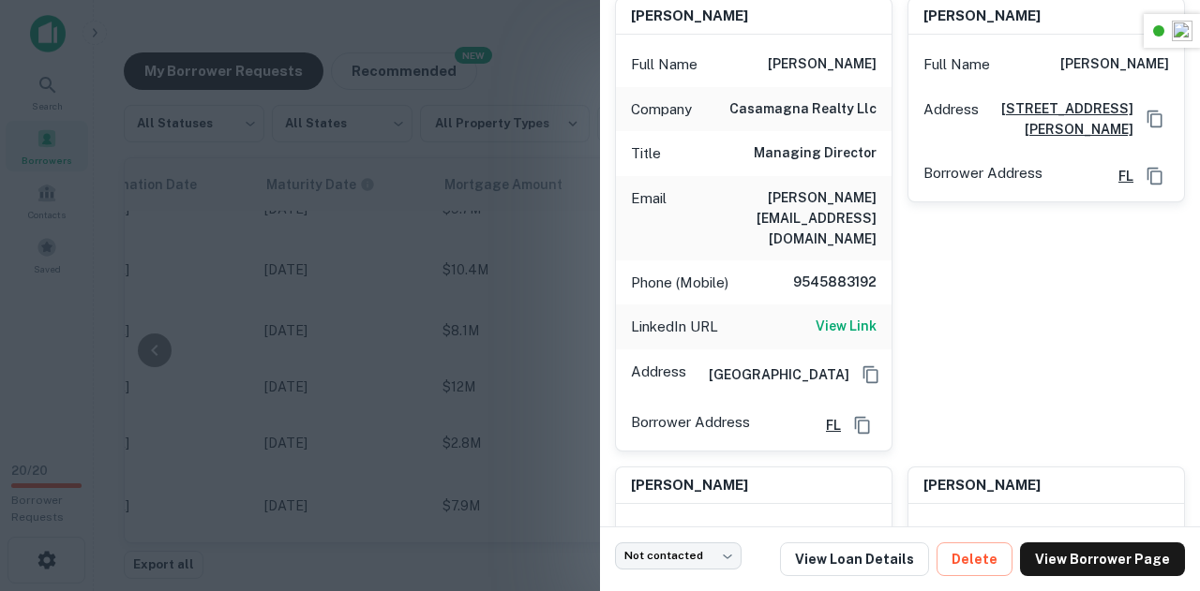
scroll to position [200, 0]
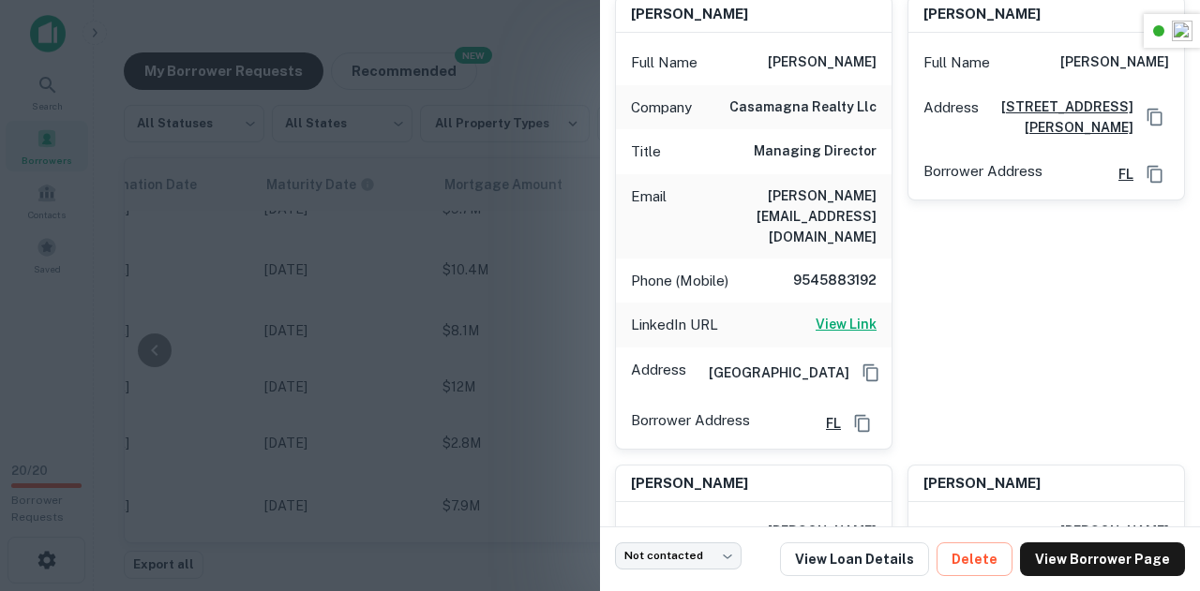
click at [857, 314] on h6 "View Link" at bounding box center [845, 324] width 61 height 21
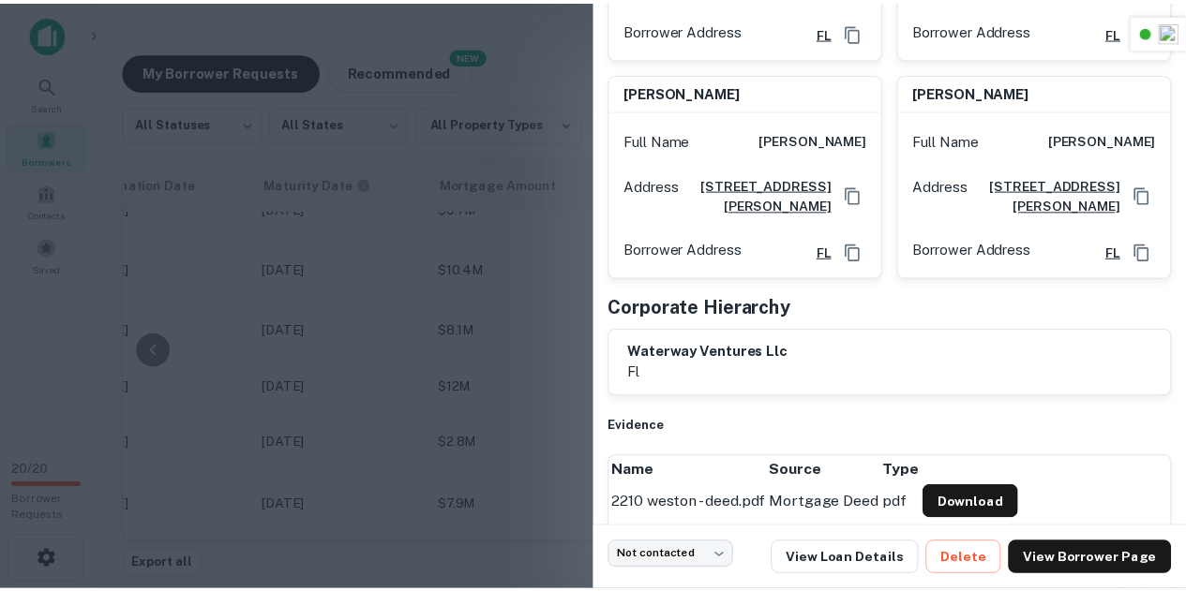
scroll to position [0, 0]
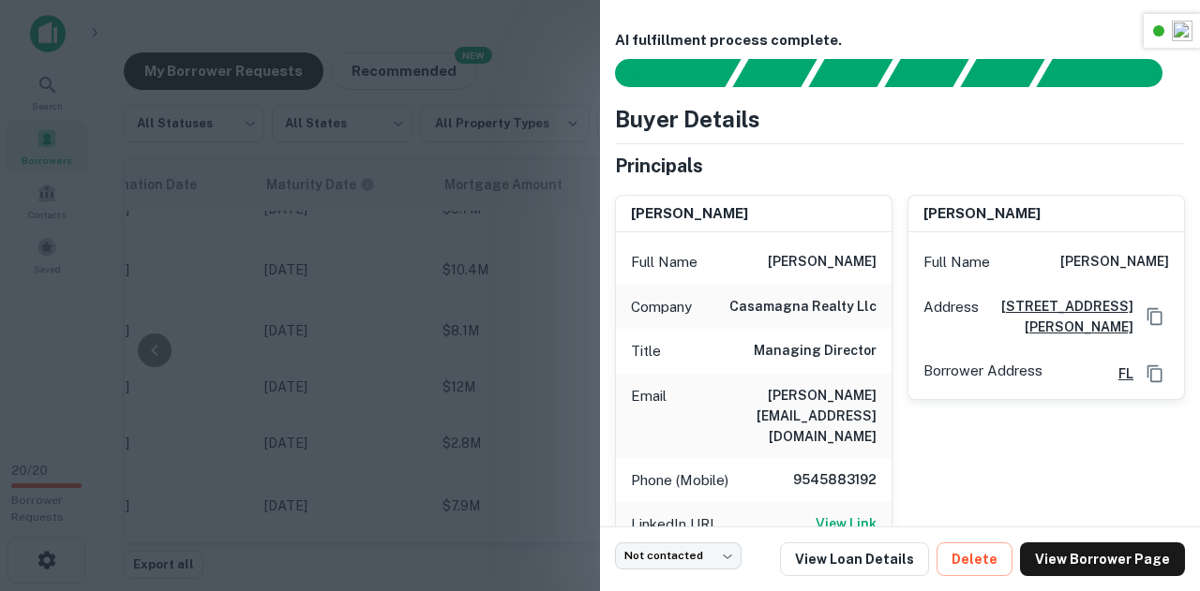
click at [486, 211] on div at bounding box center [600, 295] width 1200 height 591
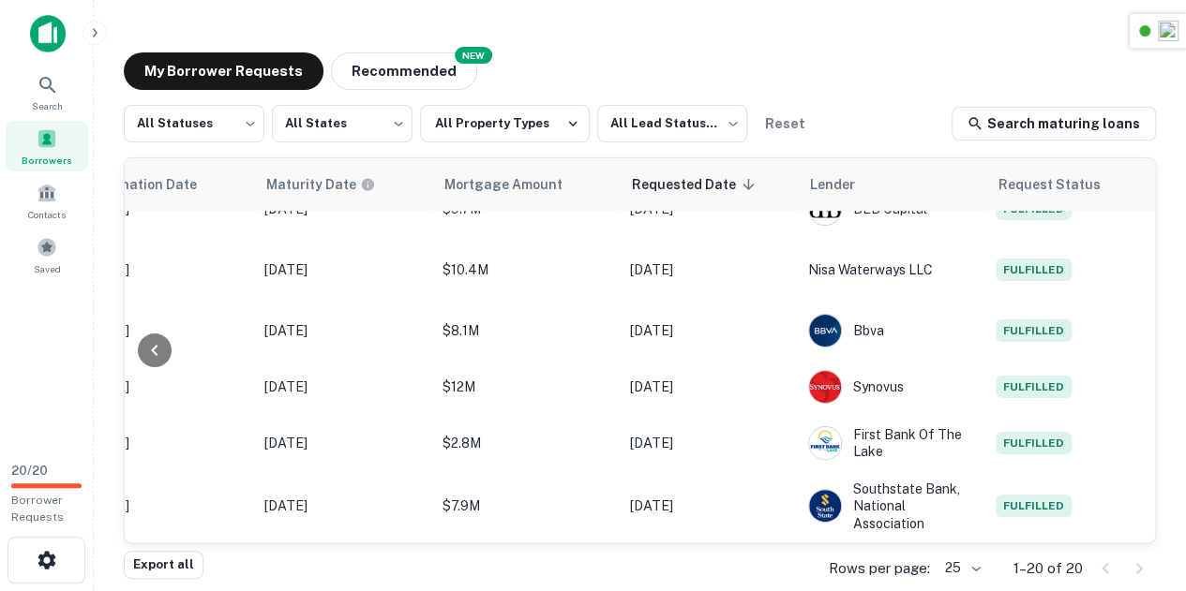
scroll to position [270, 982]
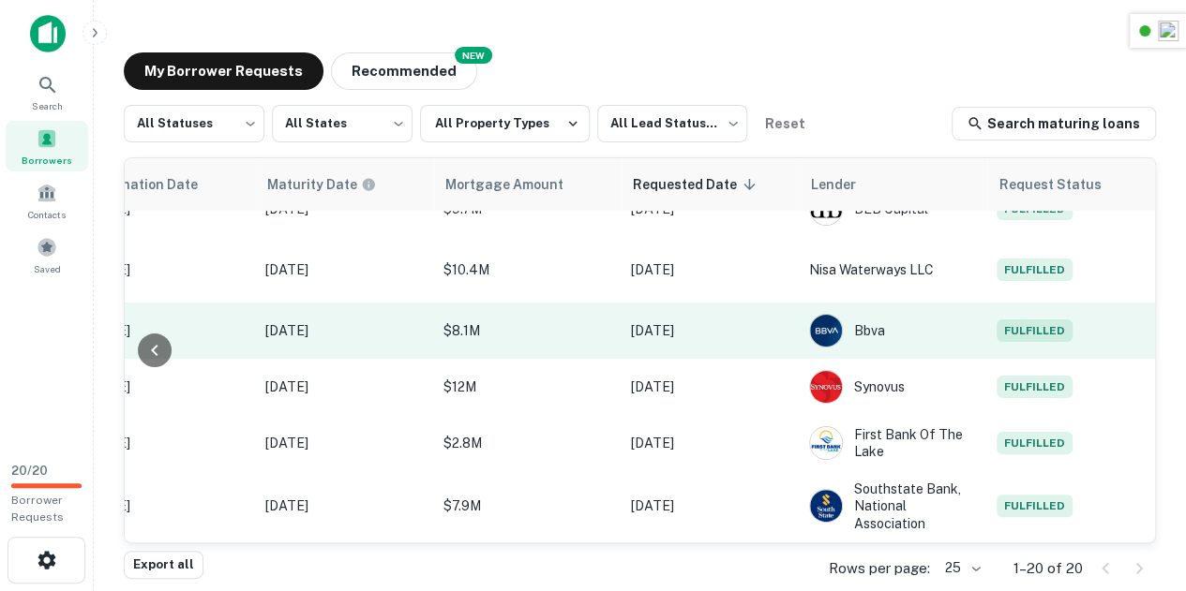
click at [1040, 327] on span "Fulfilled" at bounding box center [1034, 331] width 76 height 22
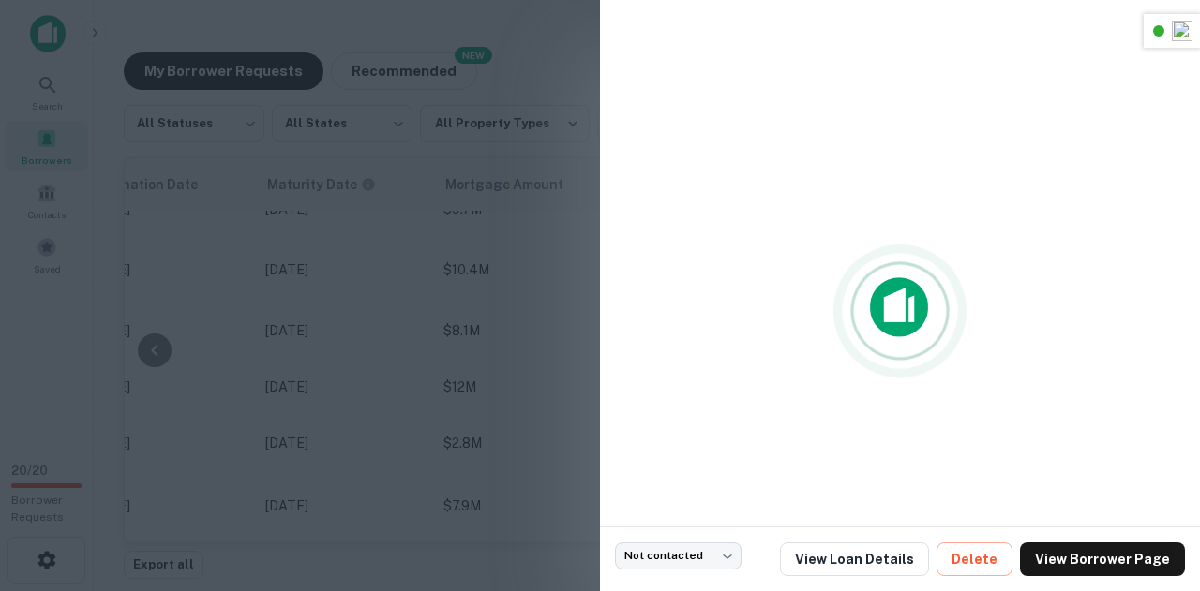
click at [540, 344] on div at bounding box center [600, 295] width 1200 height 591
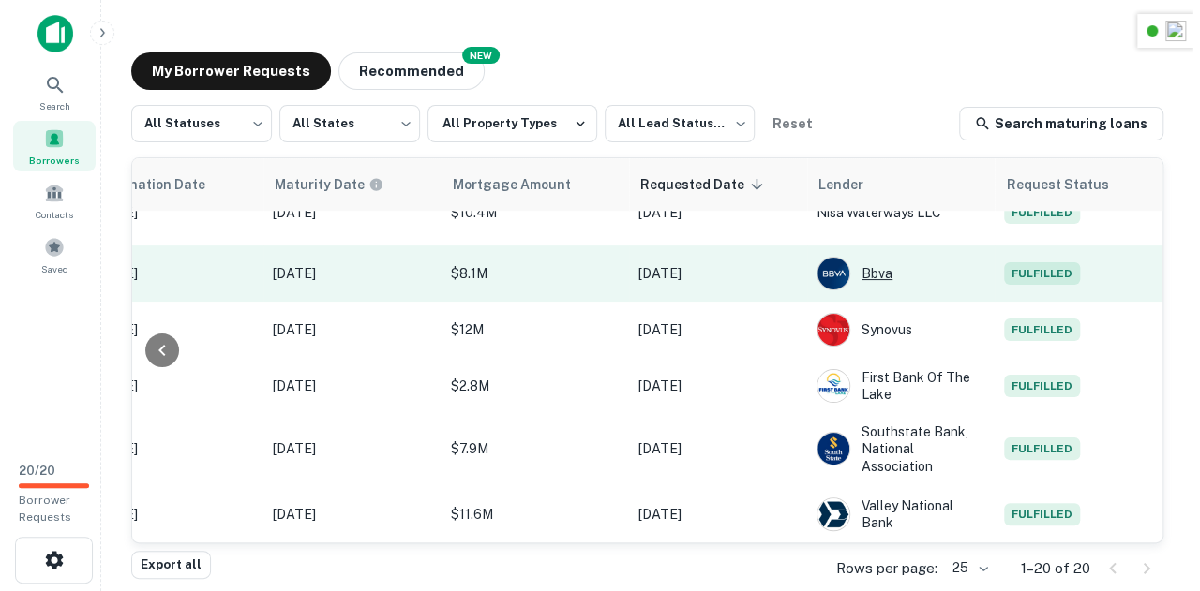
scroll to position [329, 982]
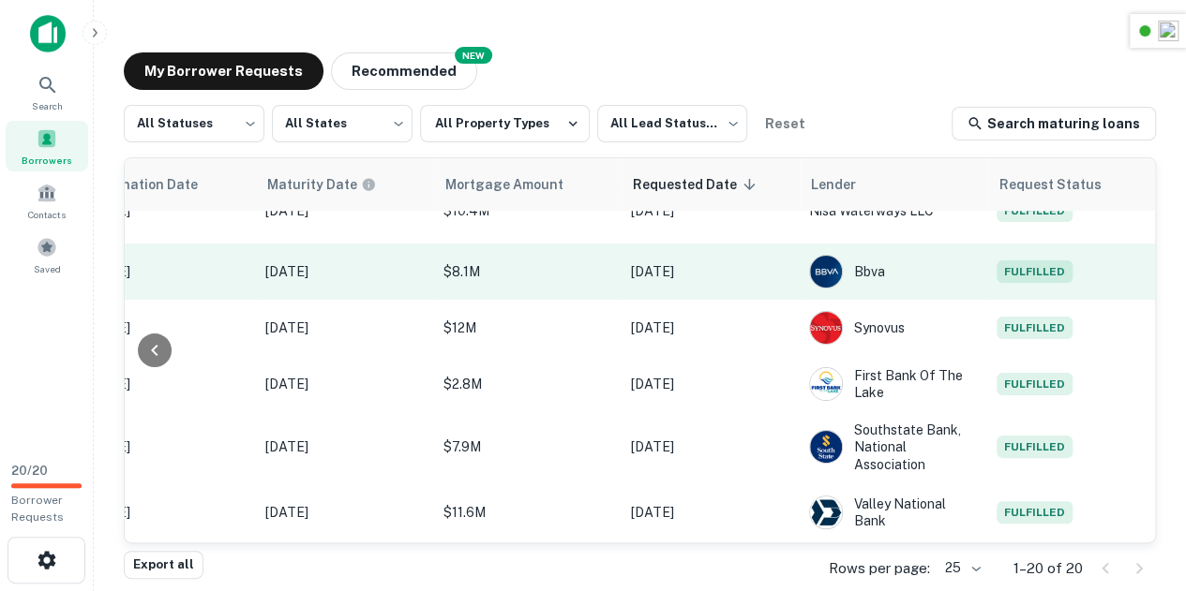
click at [1038, 283] on span "Fulfilled" at bounding box center [1034, 272] width 76 height 22
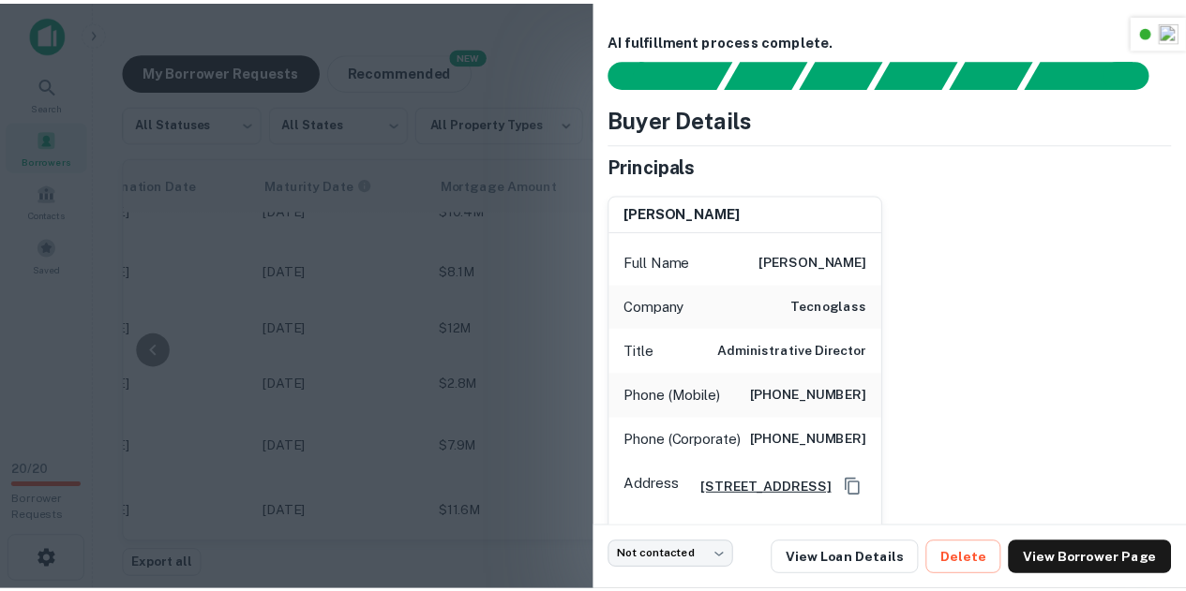
scroll to position [274, 0]
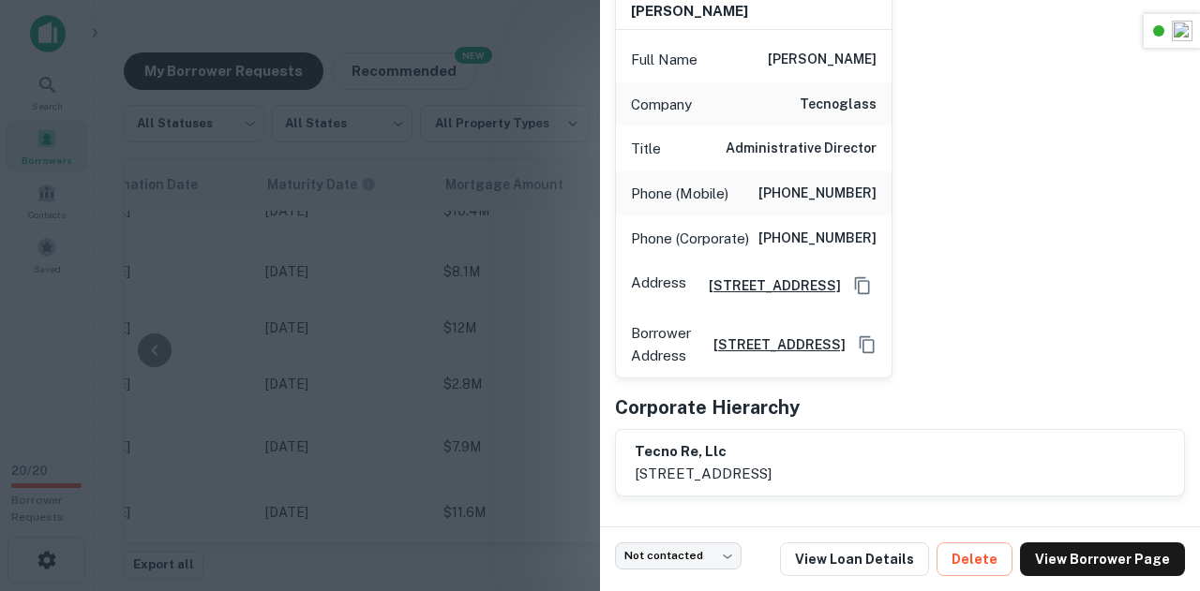
click at [491, 207] on div at bounding box center [600, 295] width 1200 height 591
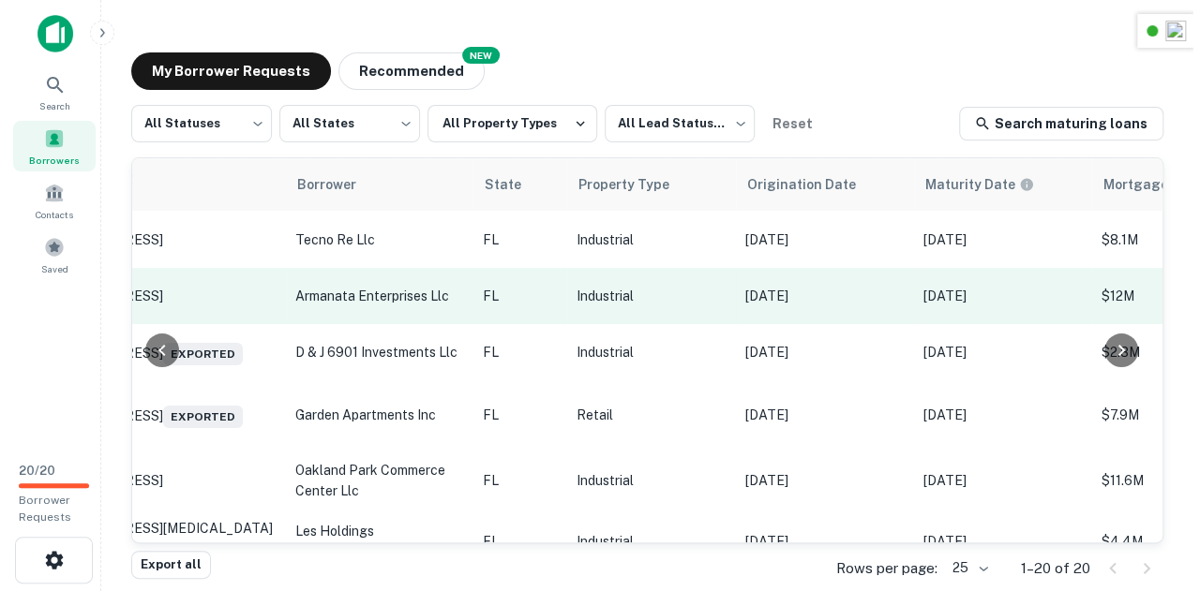
scroll to position [361, 0]
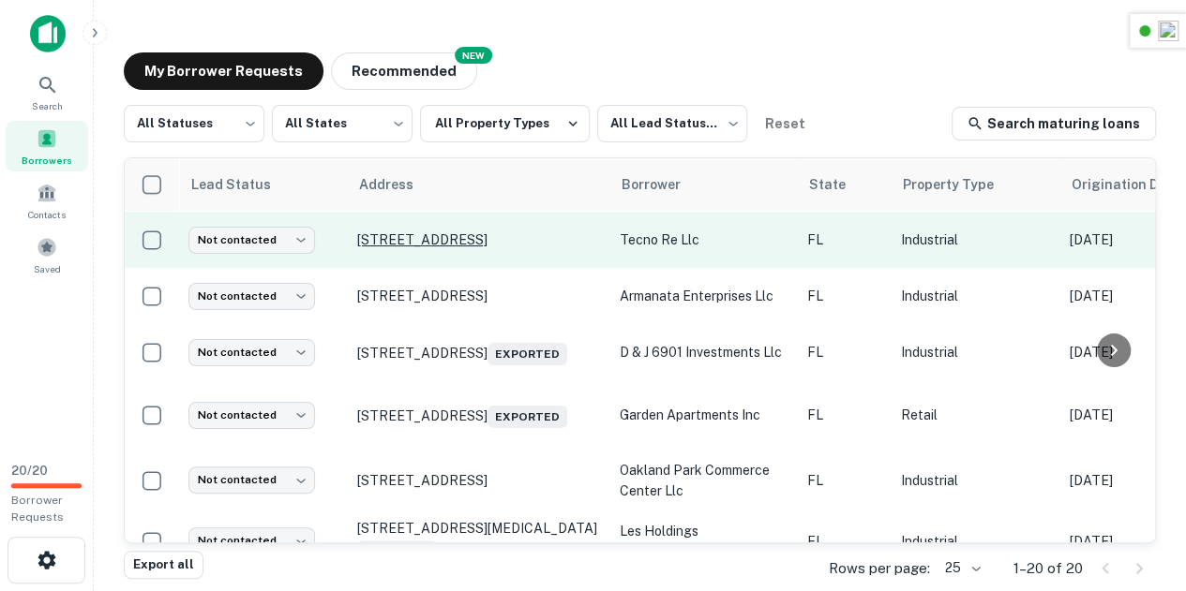
drag, startPoint x: 352, startPoint y: 250, endPoint x: 567, endPoint y: 245, distance: 214.7
click at [567, 245] on td "[STREET_ADDRESS]" at bounding box center [479, 240] width 262 height 56
copy p "[STREET_ADDRESS]"
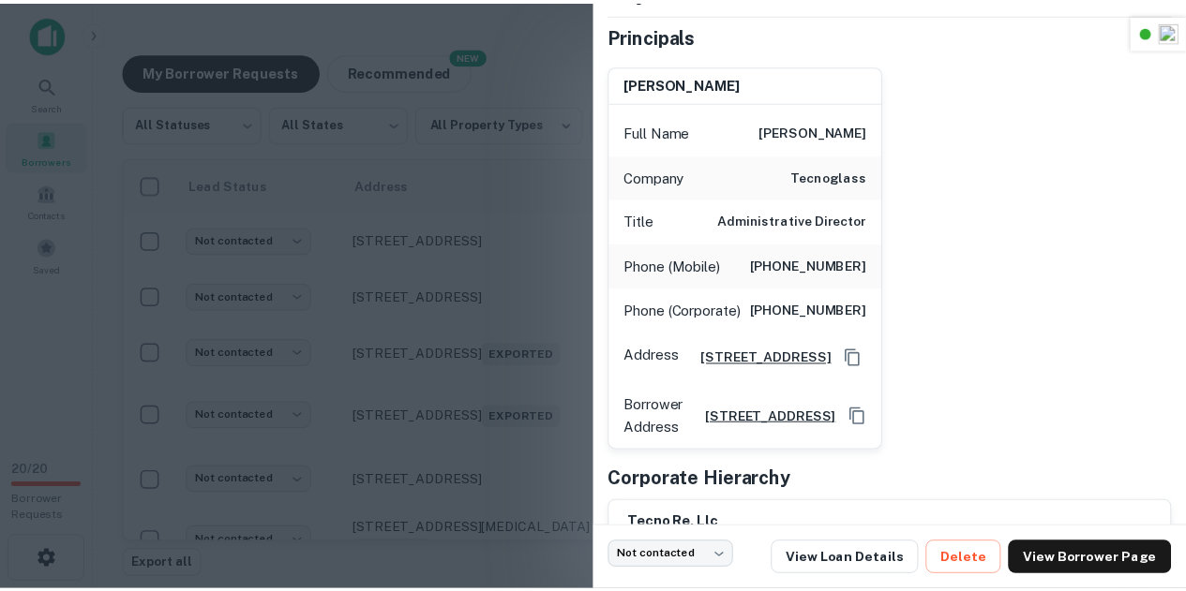
scroll to position [132, 0]
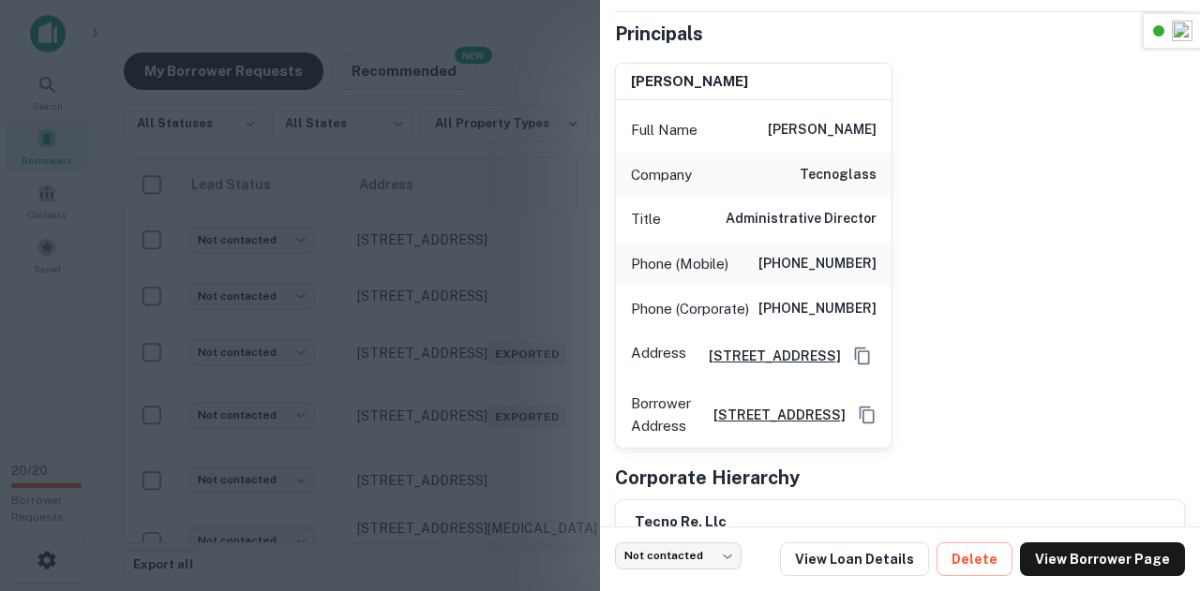
click at [553, 168] on div at bounding box center [600, 295] width 1200 height 591
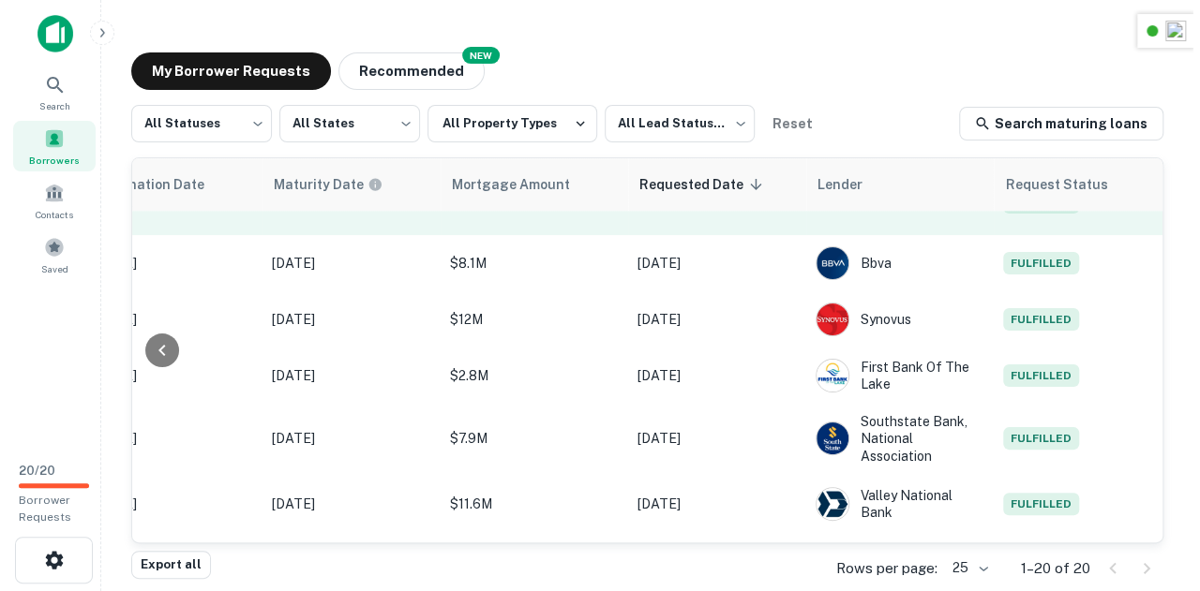
scroll to position [360, 997]
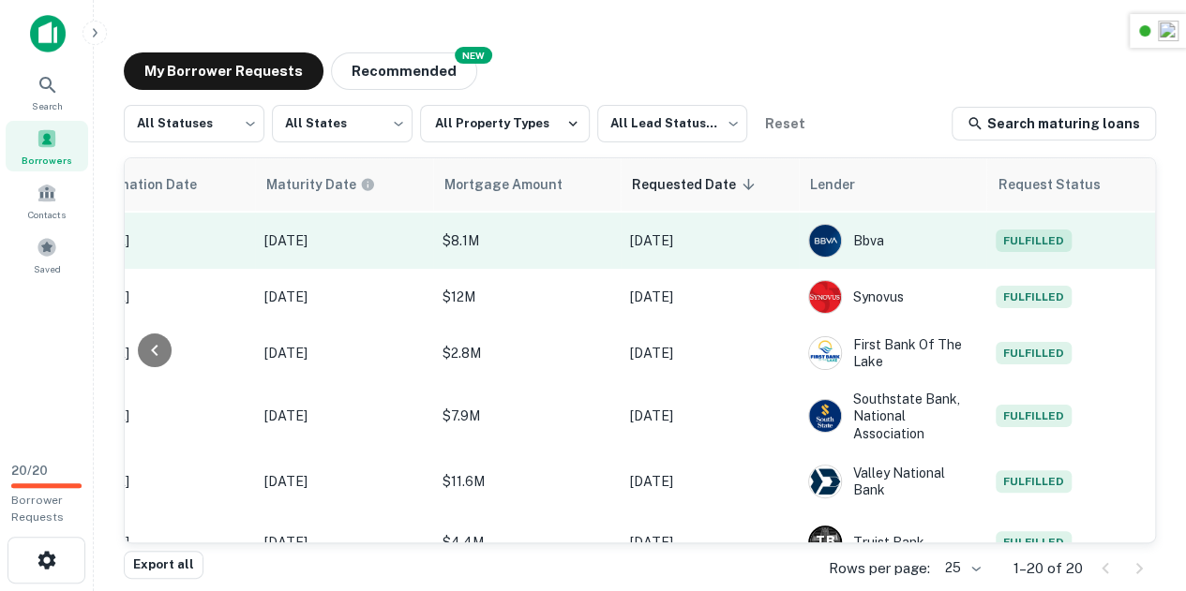
click at [995, 252] on span "Fulfilled" at bounding box center [1033, 241] width 76 height 22
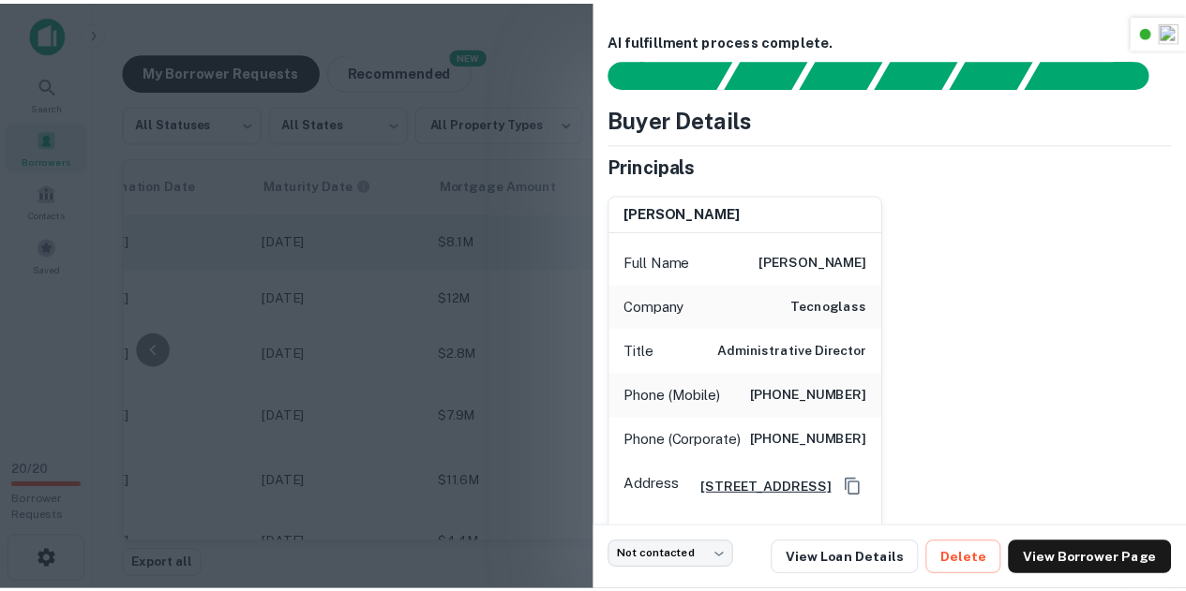
scroll to position [360, 996]
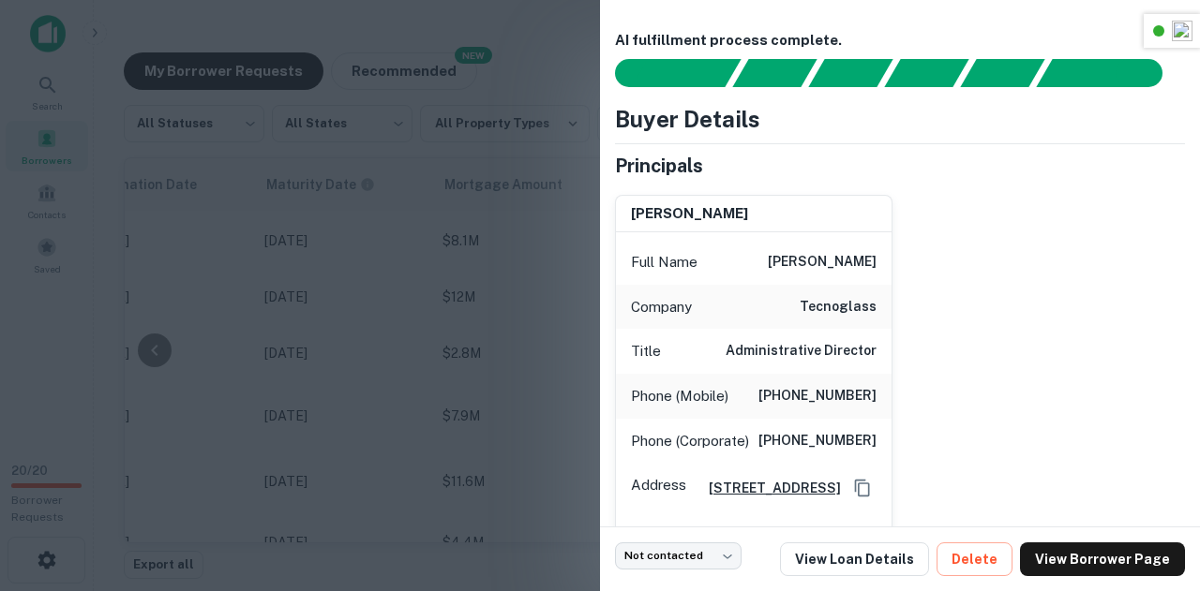
click at [472, 316] on div at bounding box center [600, 295] width 1200 height 591
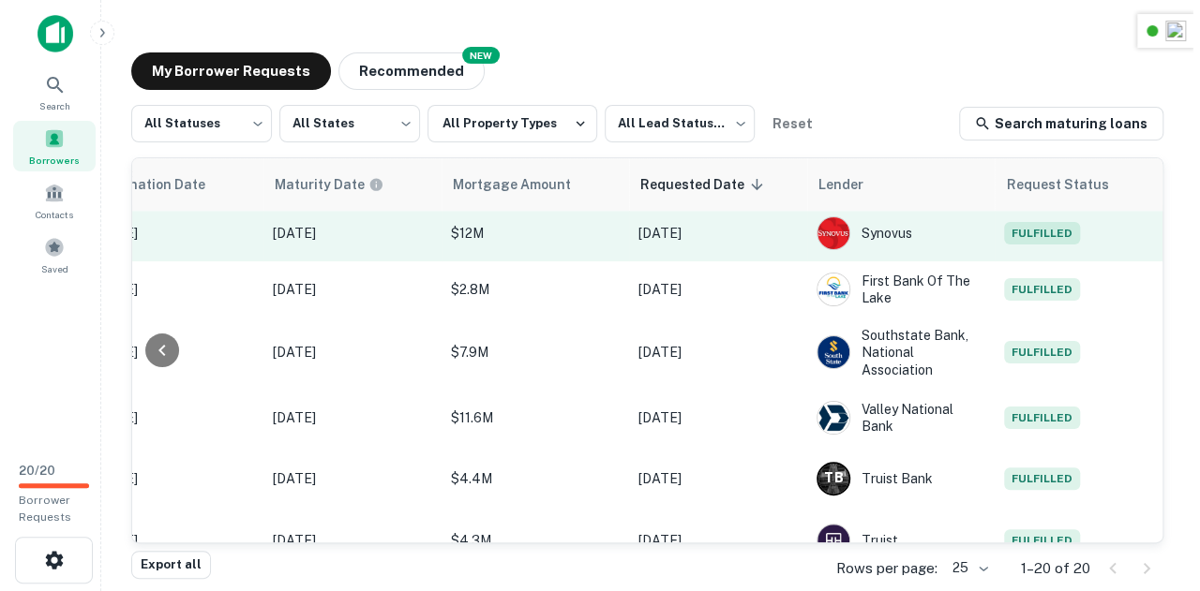
scroll to position [430, 982]
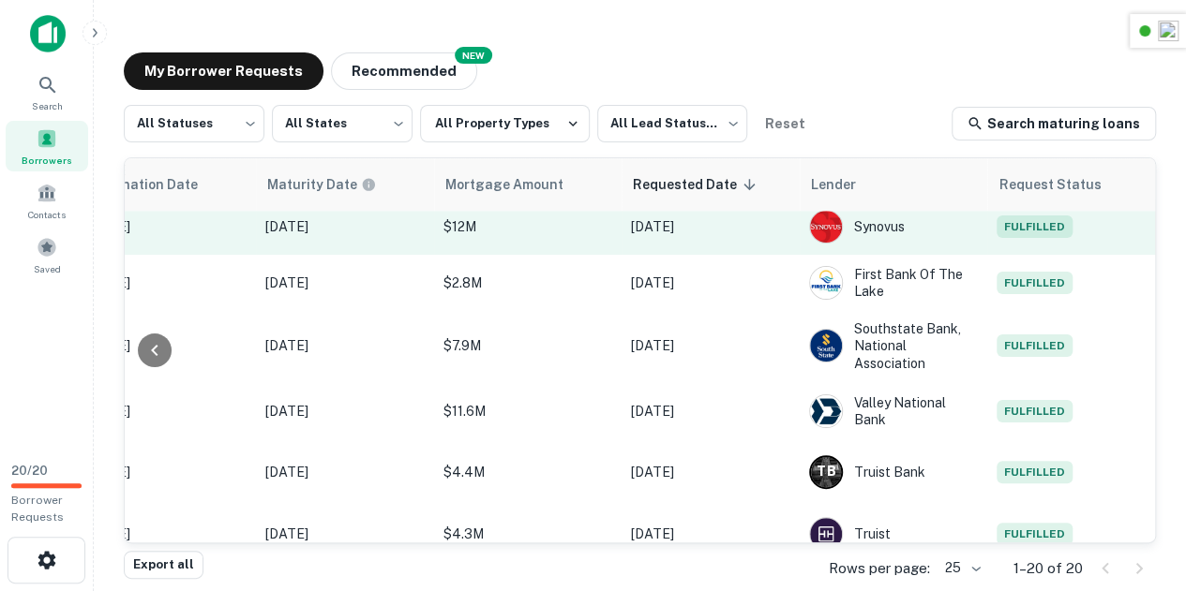
click at [1020, 237] on span "Fulfilled" at bounding box center [1034, 227] width 76 height 22
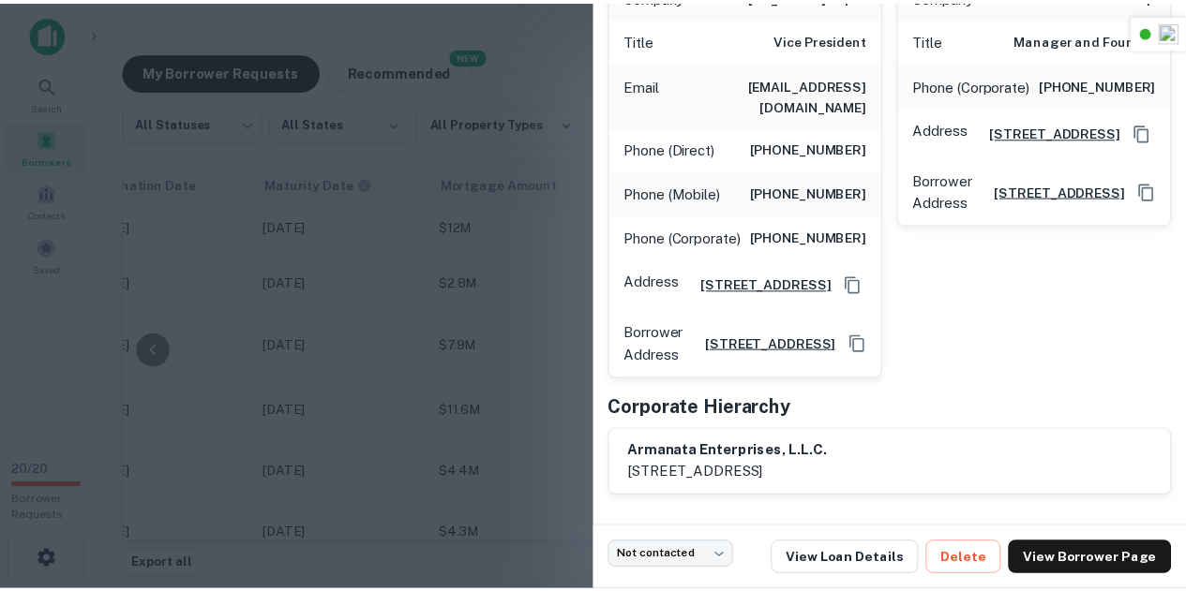
scroll to position [0, 0]
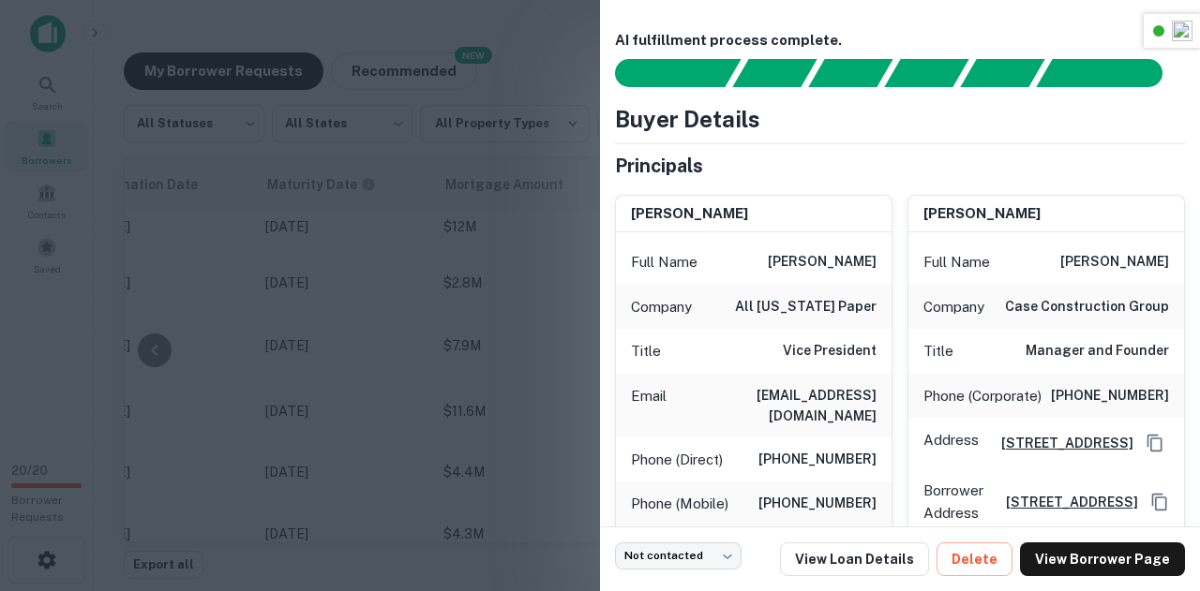
click at [554, 268] on div at bounding box center [600, 295] width 1200 height 591
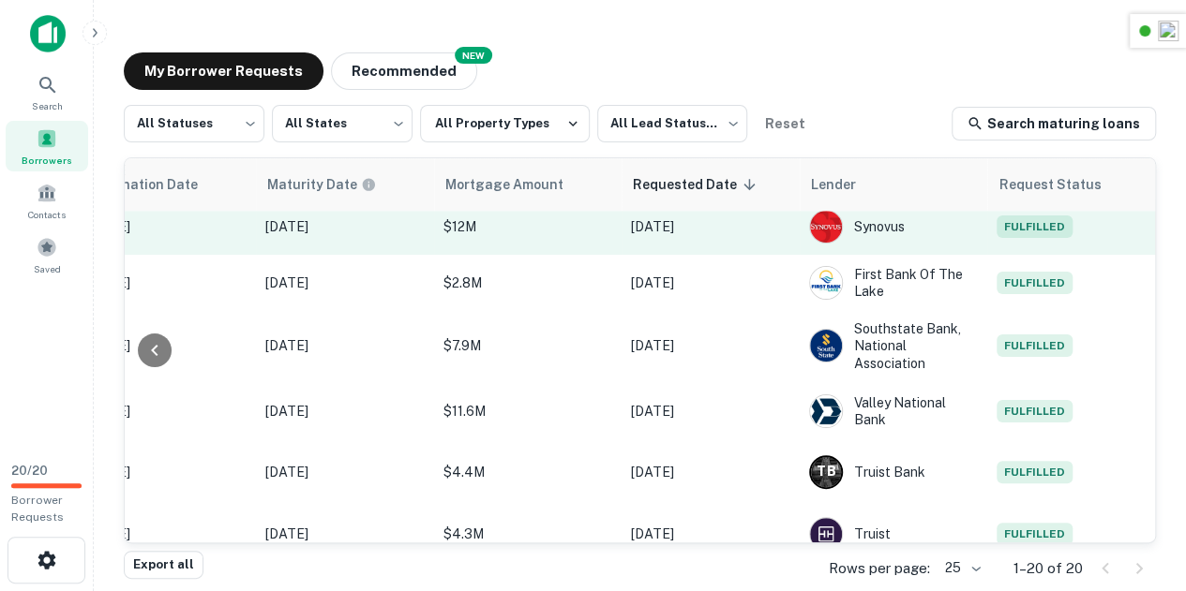
click at [1050, 234] on span "Fulfilled" at bounding box center [1034, 227] width 76 height 22
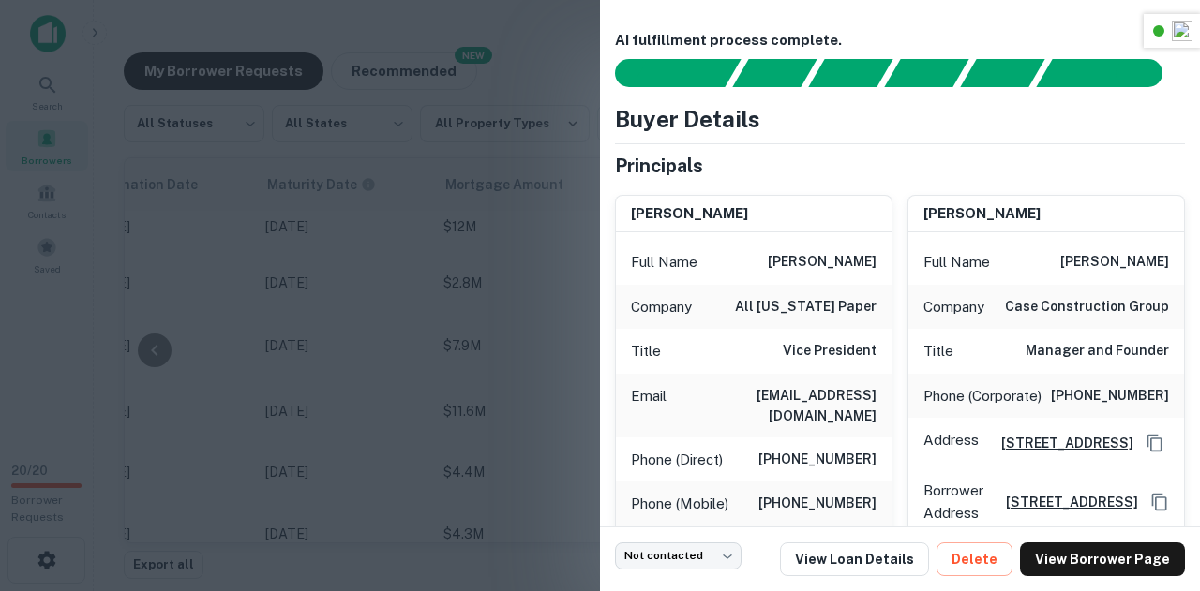
click at [533, 280] on div at bounding box center [600, 295] width 1200 height 591
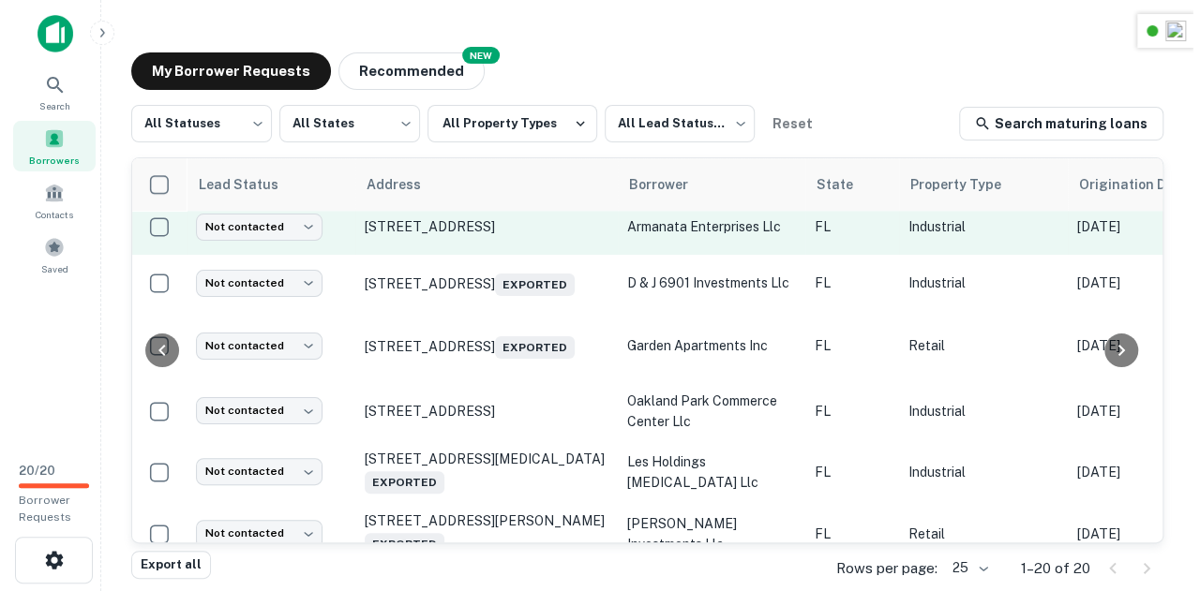
scroll to position [430, 997]
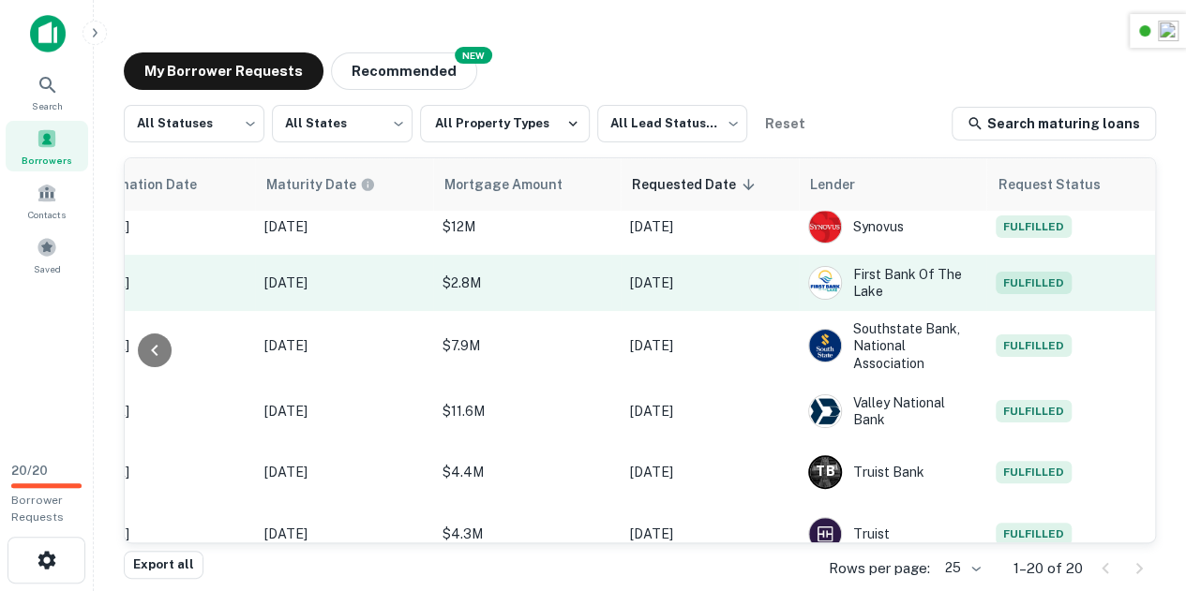
click at [1026, 294] on span "Fulfilled" at bounding box center [1033, 283] width 76 height 22
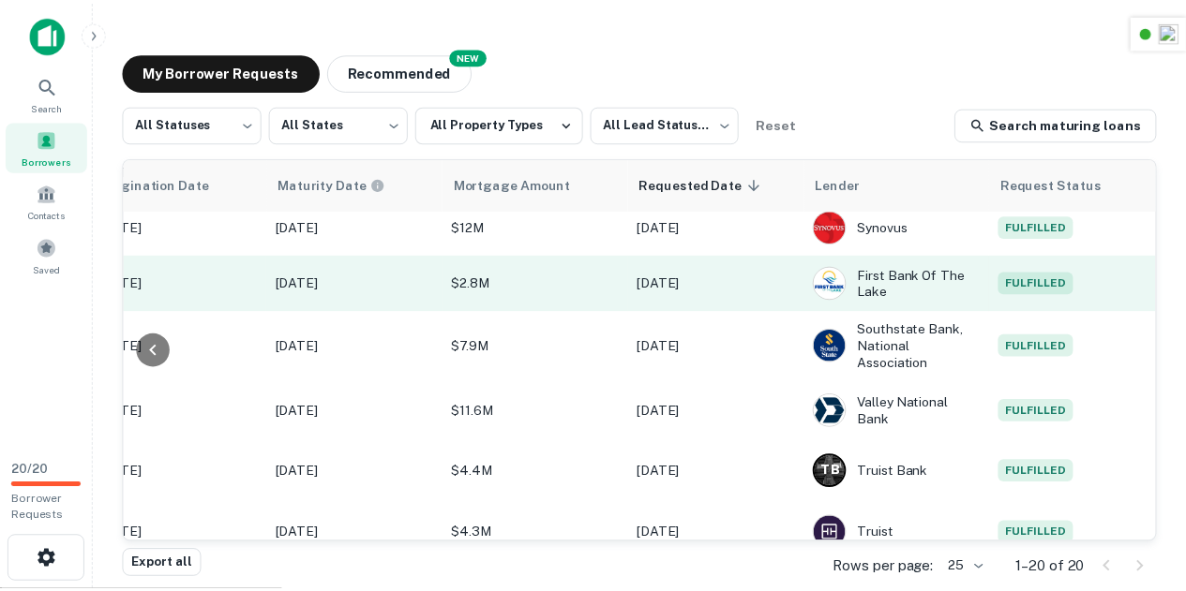
scroll to position [430, 996]
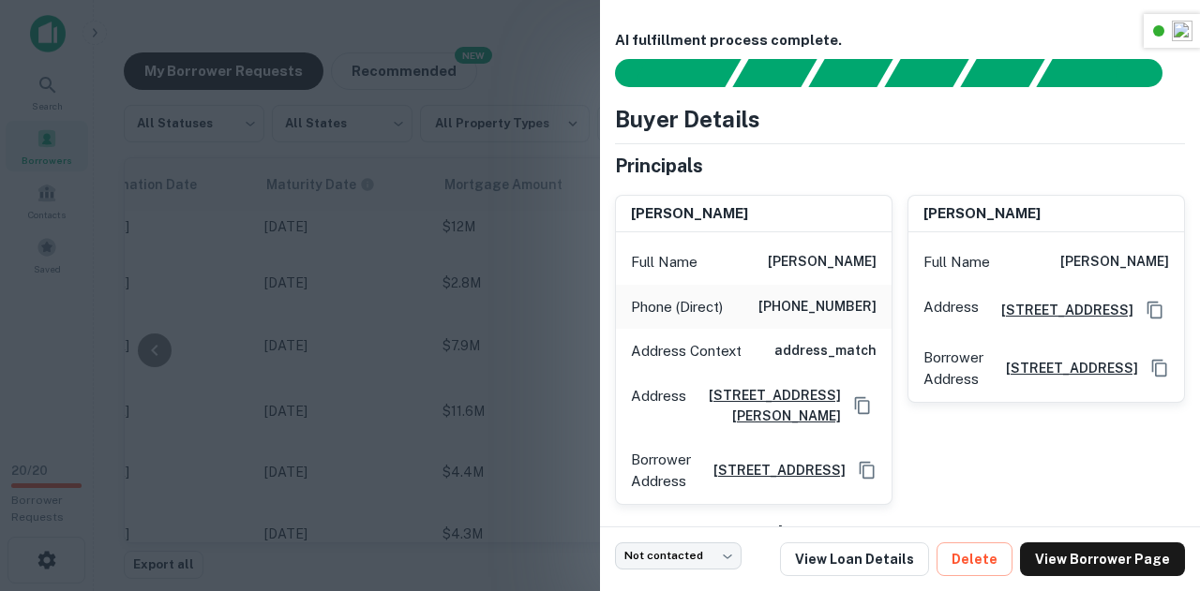
click at [412, 254] on div at bounding box center [600, 295] width 1200 height 591
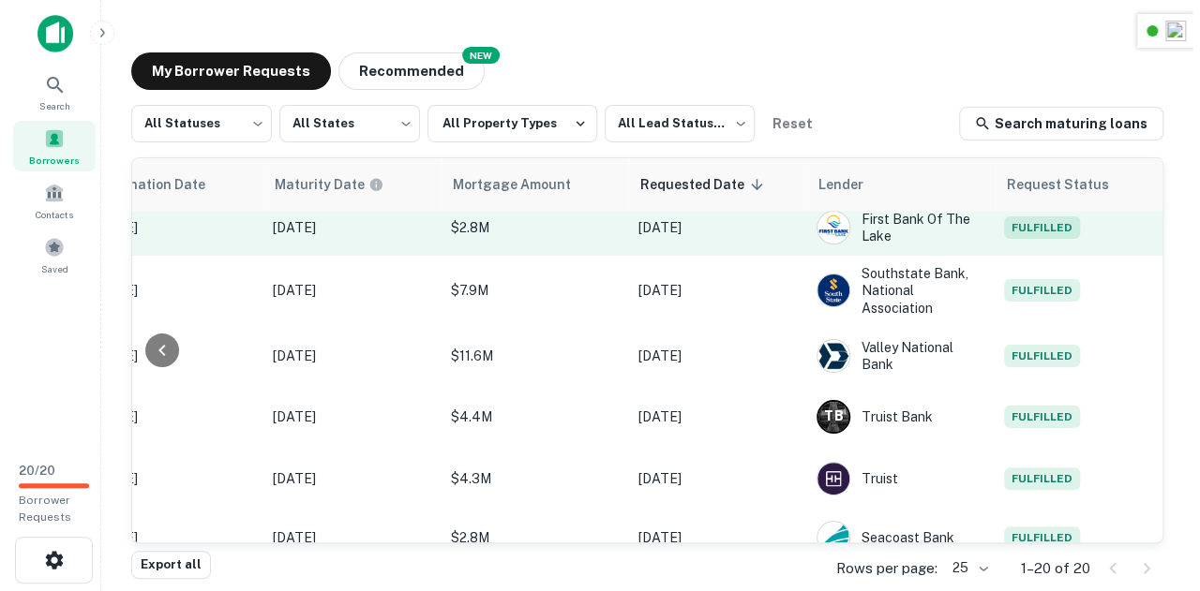
scroll to position [486, 982]
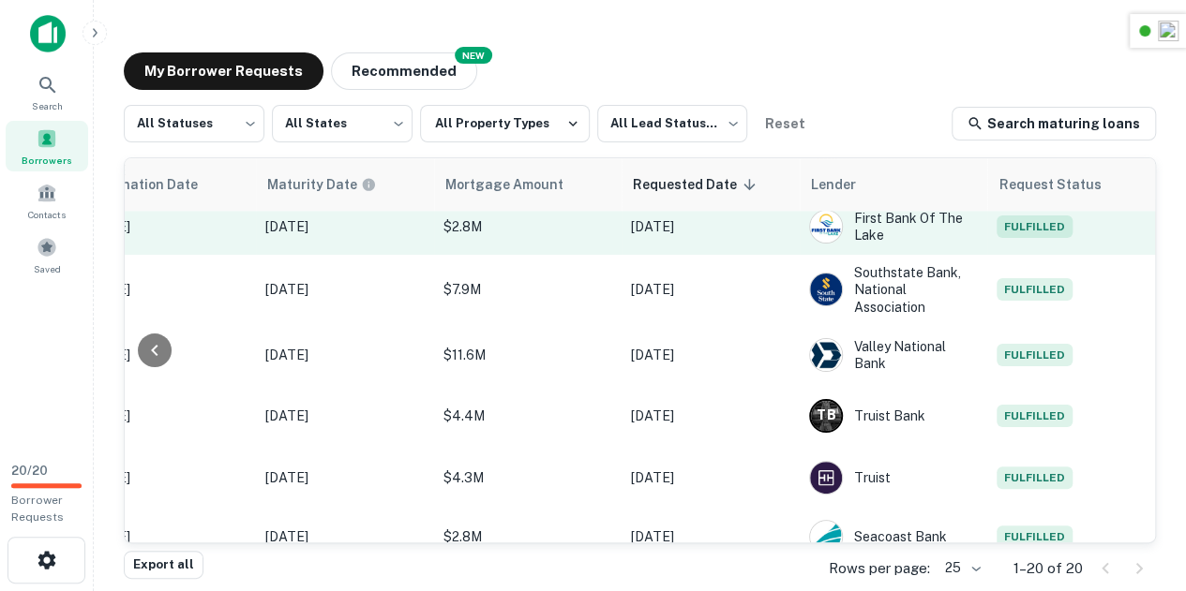
click at [1019, 238] on span "Fulfilled" at bounding box center [1034, 227] width 76 height 22
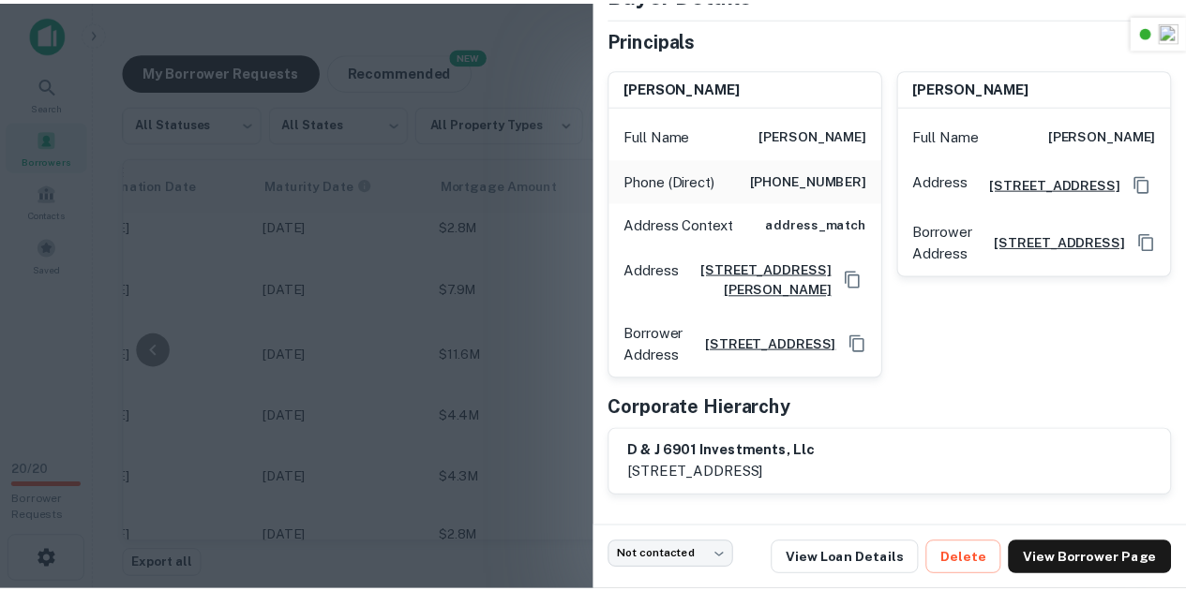
scroll to position [127, 0]
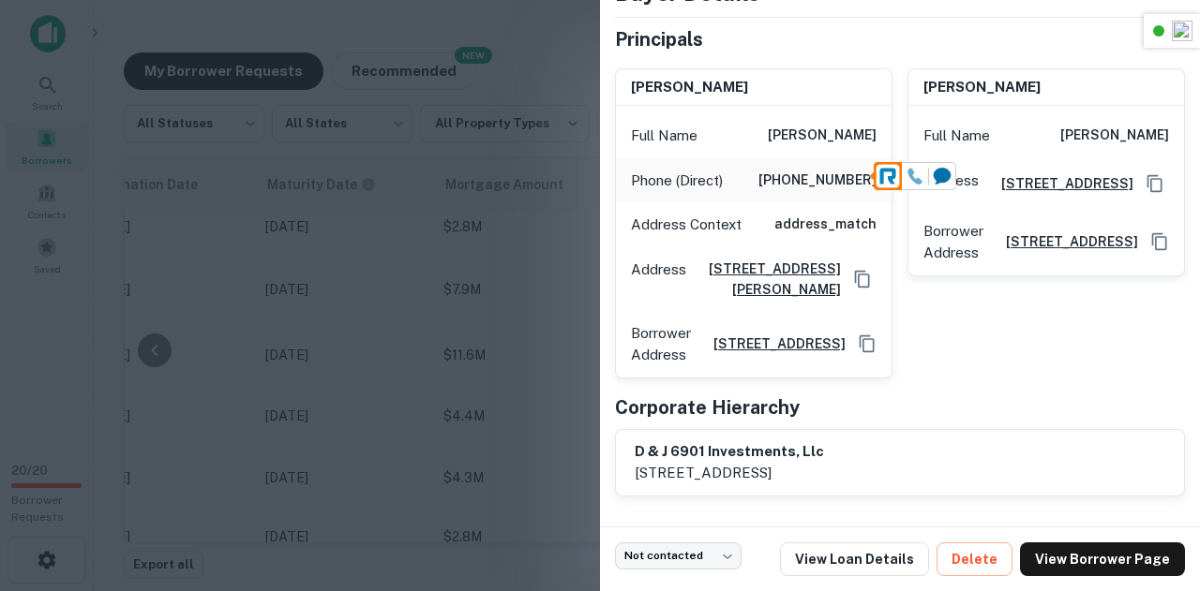
click at [911, 173] on icon at bounding box center [915, 177] width 14 height 16
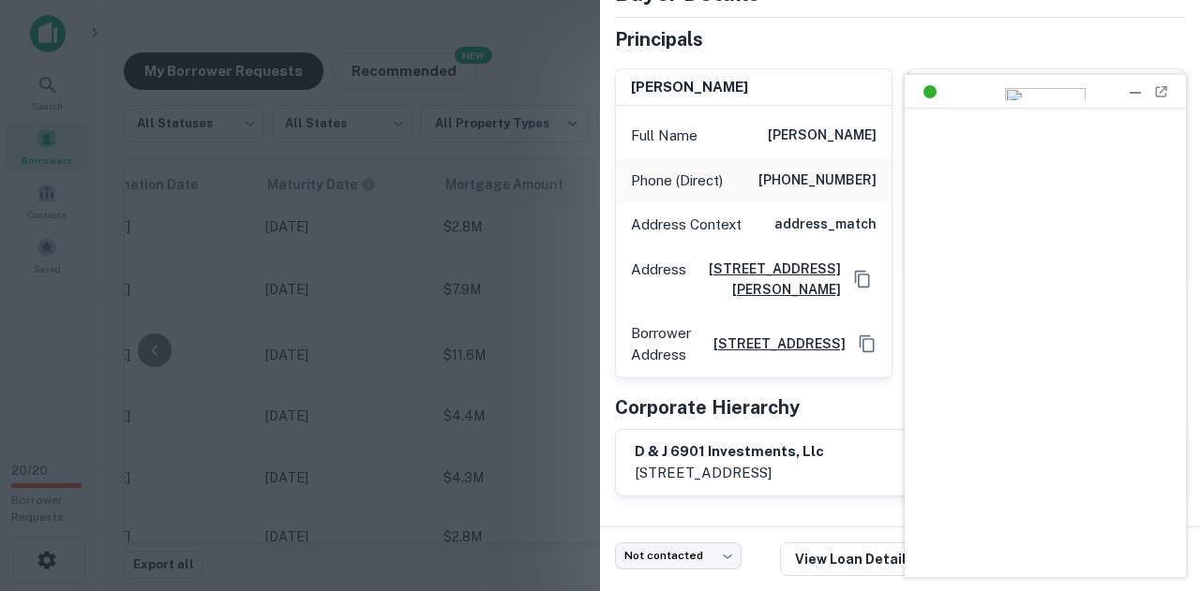
click at [1127, 93] on div at bounding box center [1135, 91] width 19 height 19
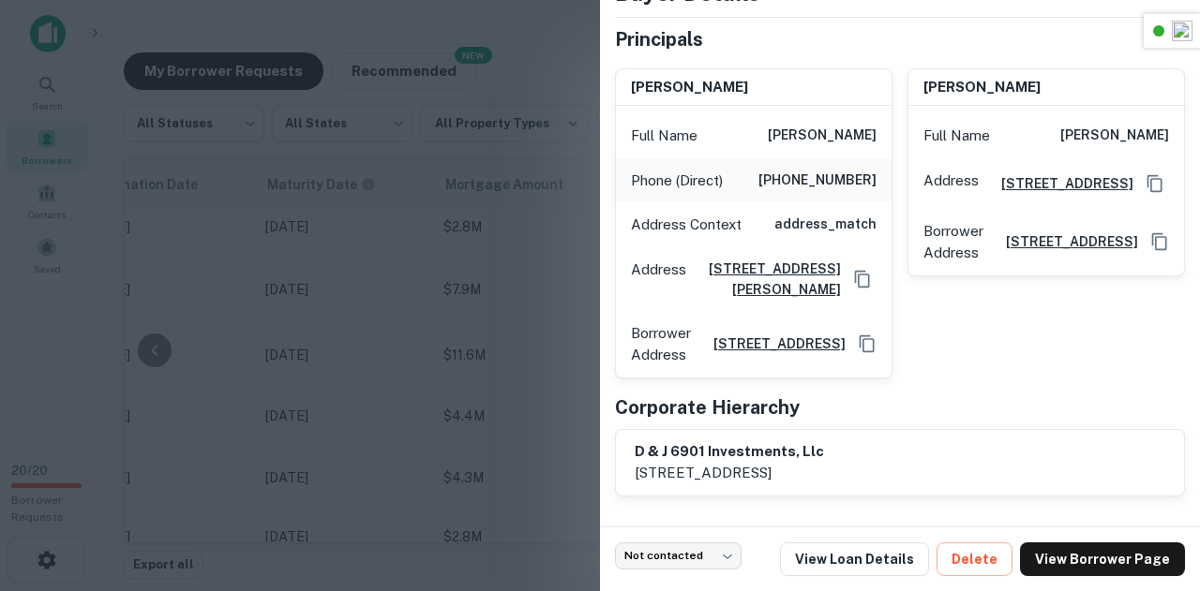
click at [500, 191] on div at bounding box center [600, 295] width 1200 height 591
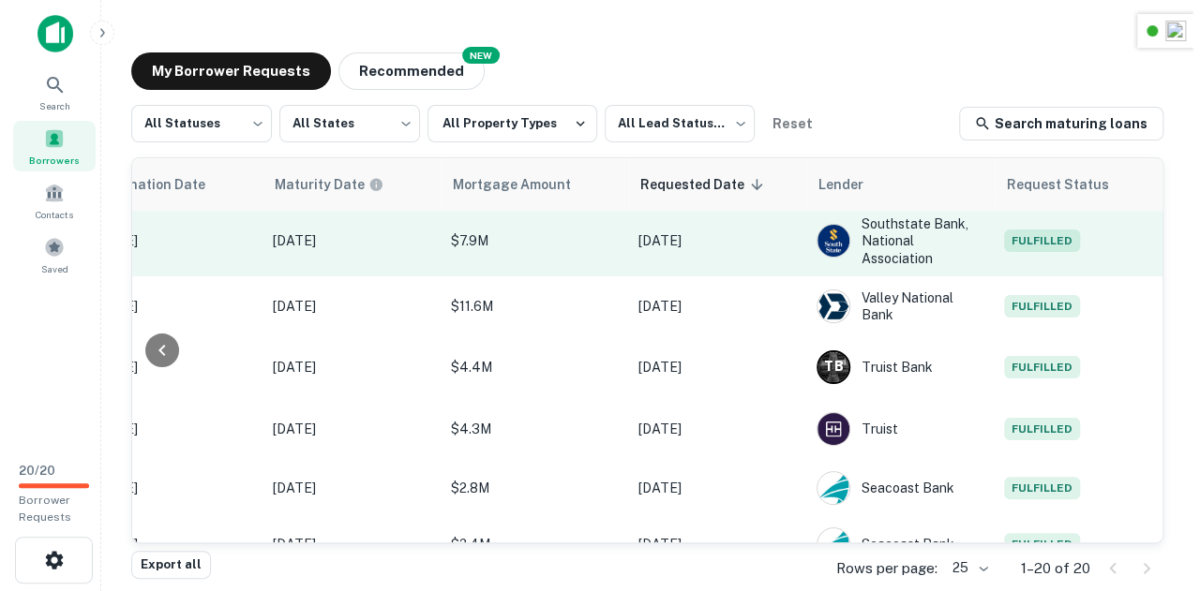
scroll to position [537, 982]
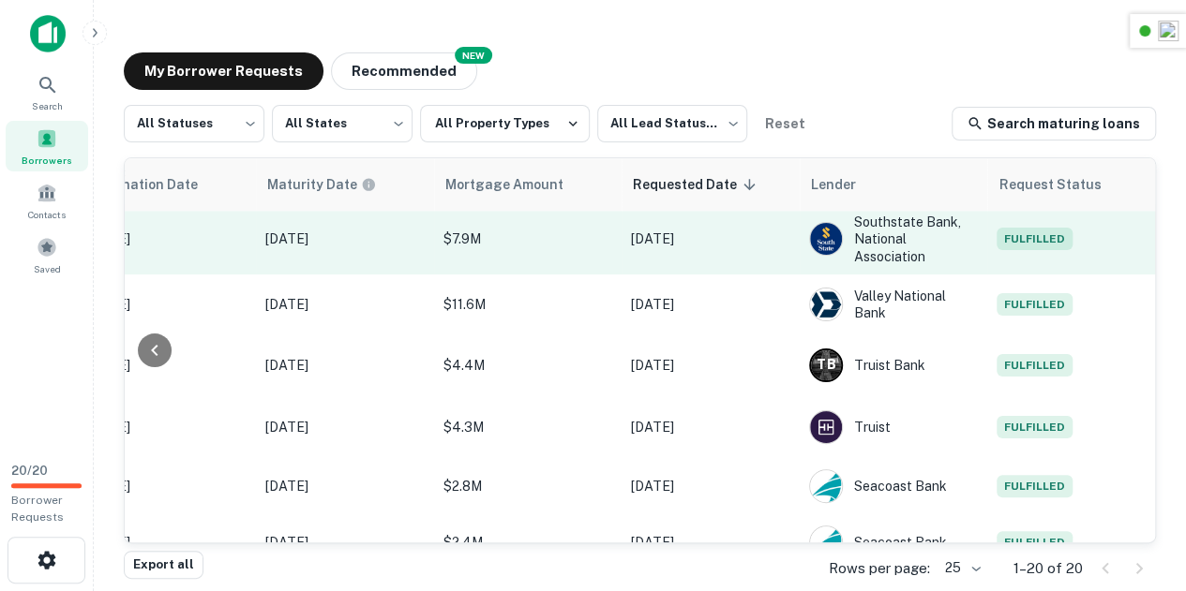
click at [1001, 250] on span "Fulfilled" at bounding box center [1034, 239] width 76 height 22
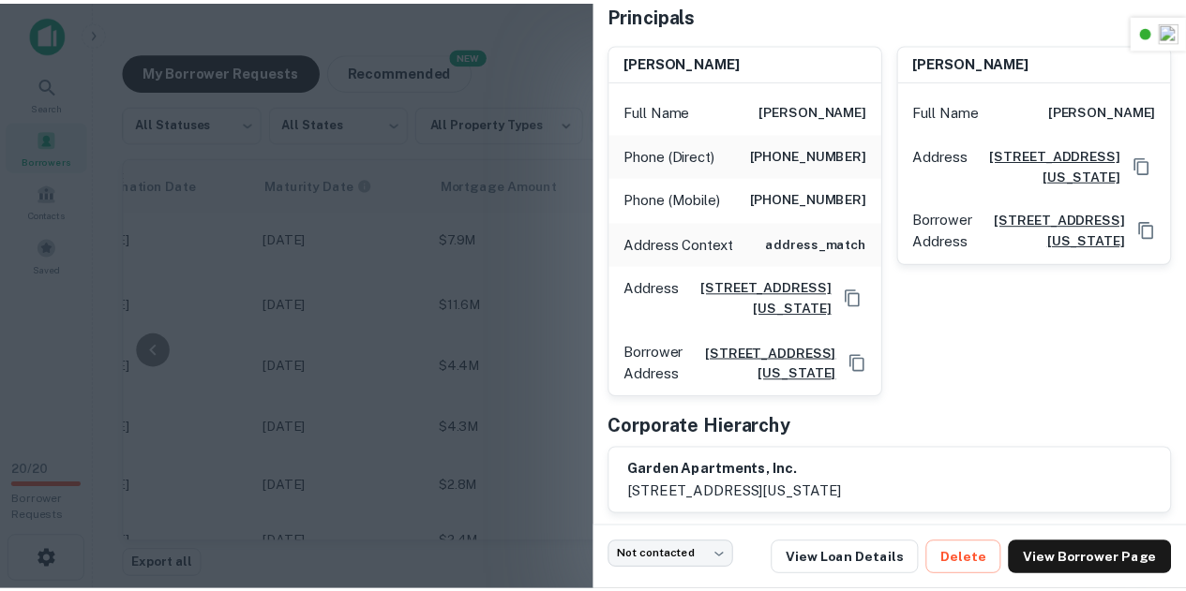
scroll to position [204, 0]
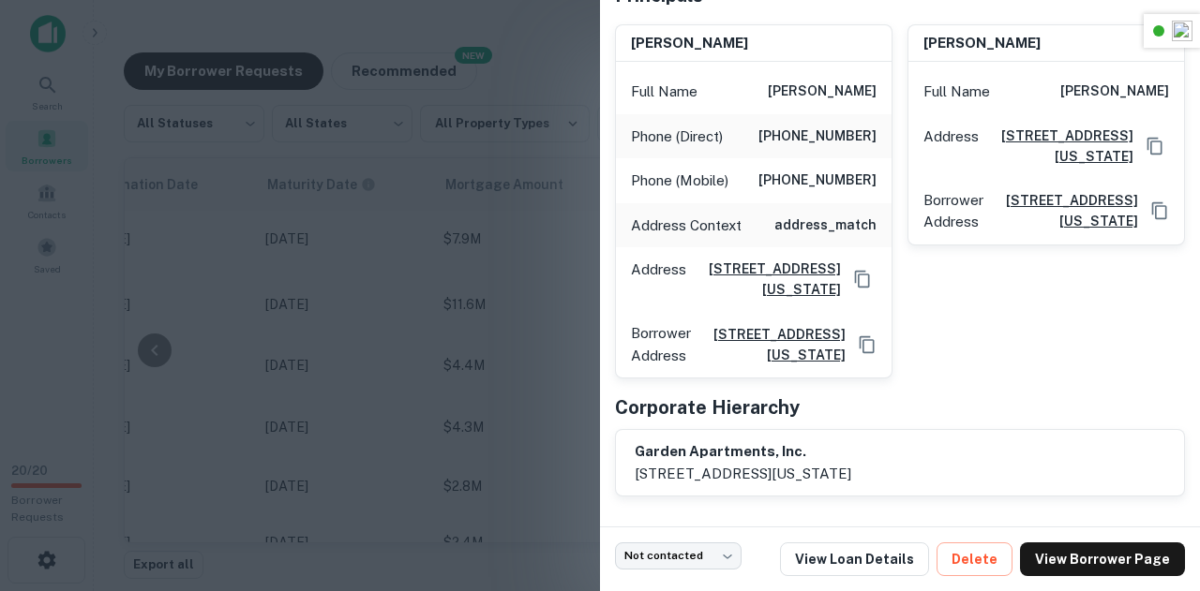
click at [508, 232] on div at bounding box center [600, 295] width 1200 height 591
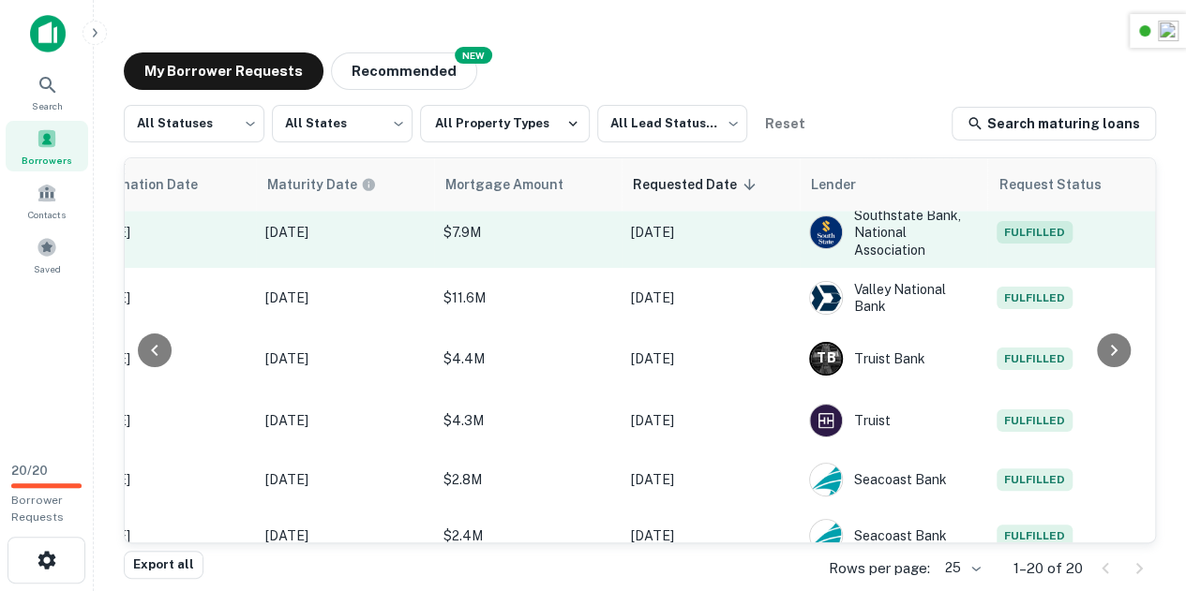
scroll to position [544, 0]
click at [998, 235] on span "Fulfilled" at bounding box center [1033, 232] width 76 height 22
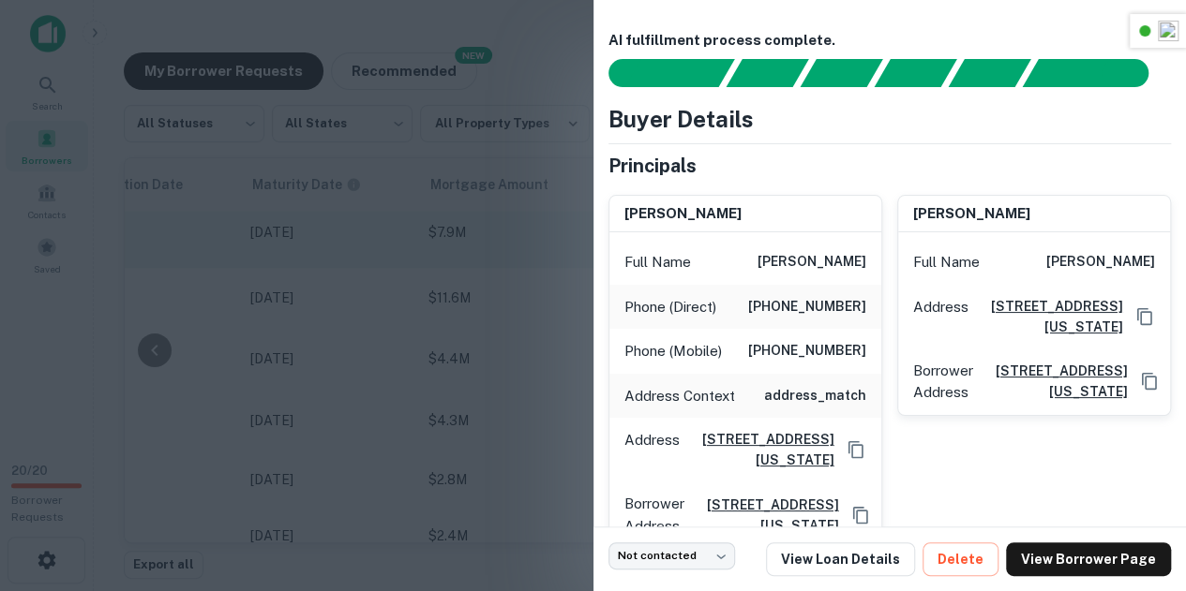
scroll to position [544, 996]
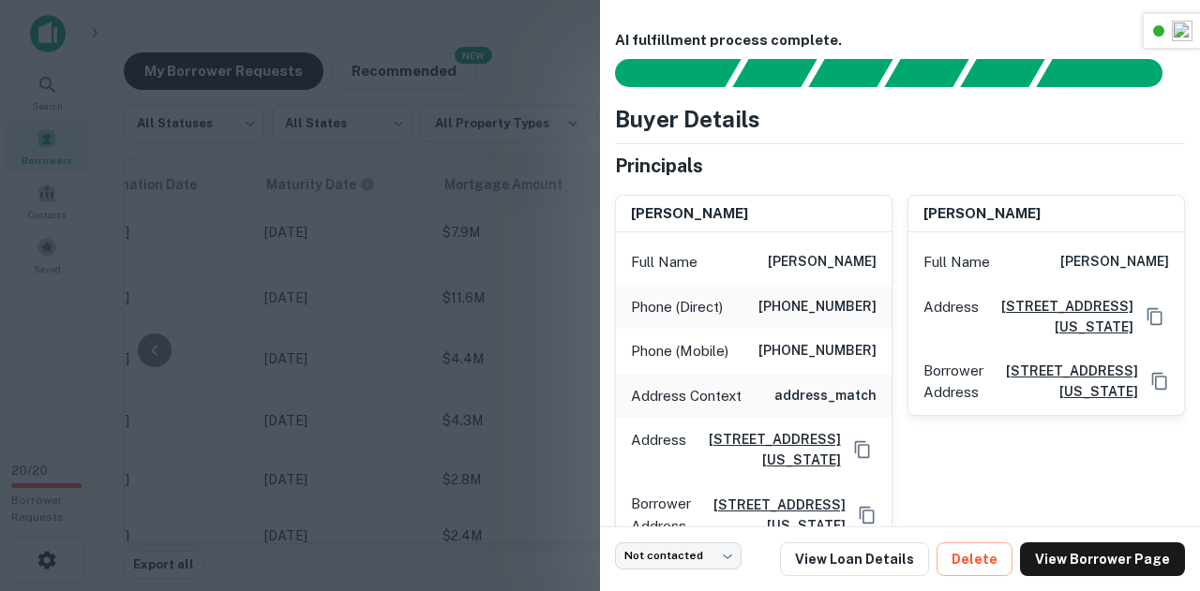
click at [526, 284] on div at bounding box center [600, 295] width 1200 height 591
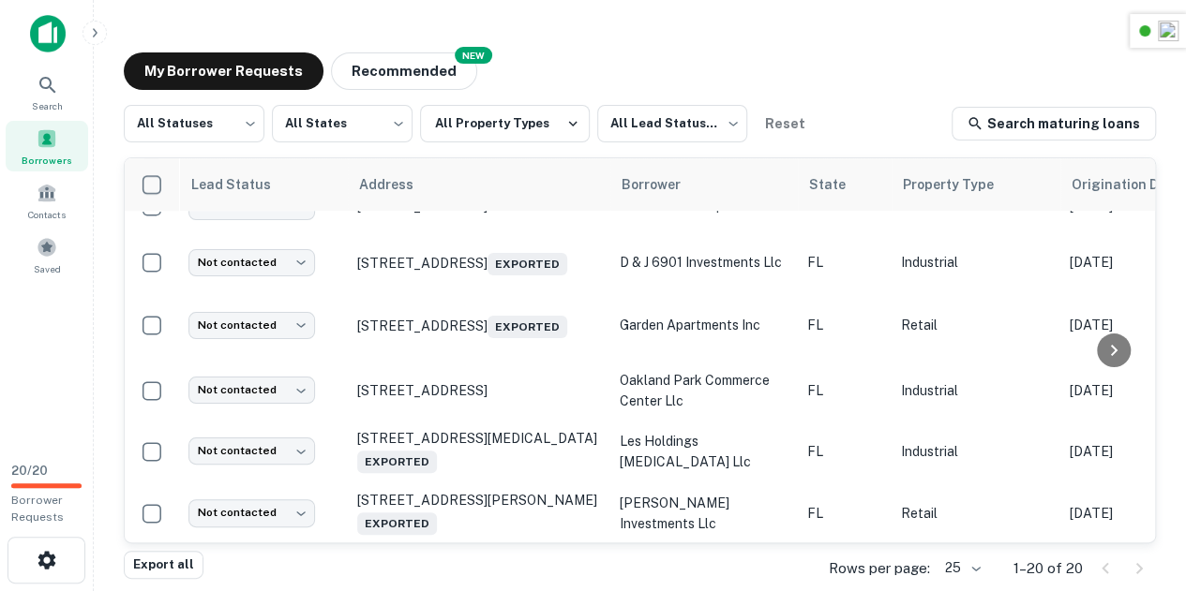
scroll to position [453, 0]
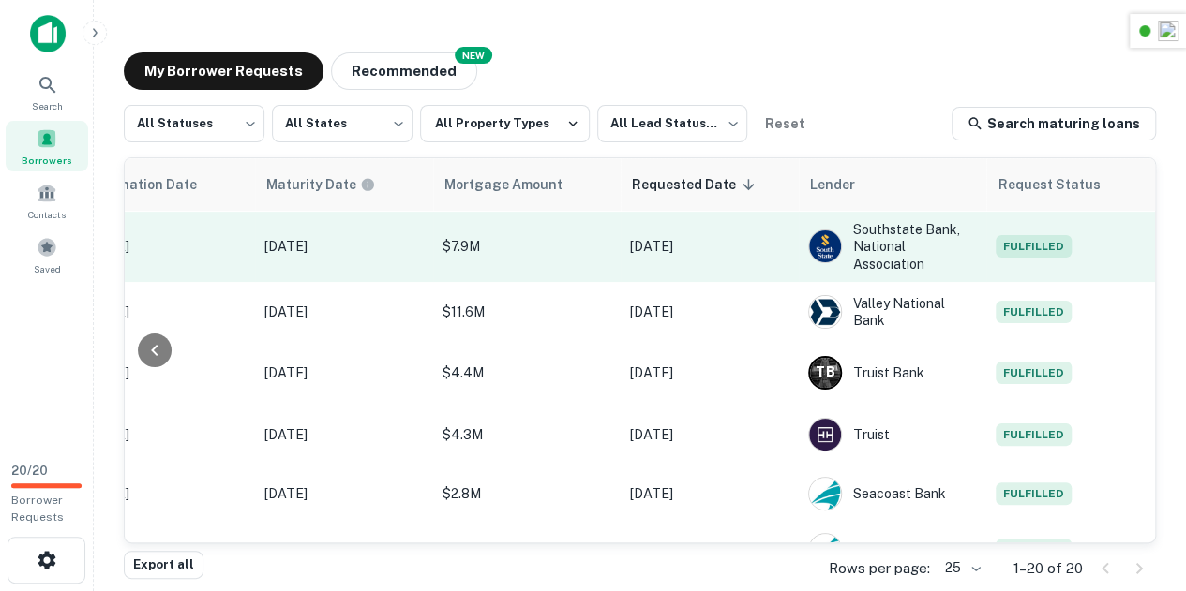
click at [1013, 258] on span "Fulfilled" at bounding box center [1033, 246] width 76 height 22
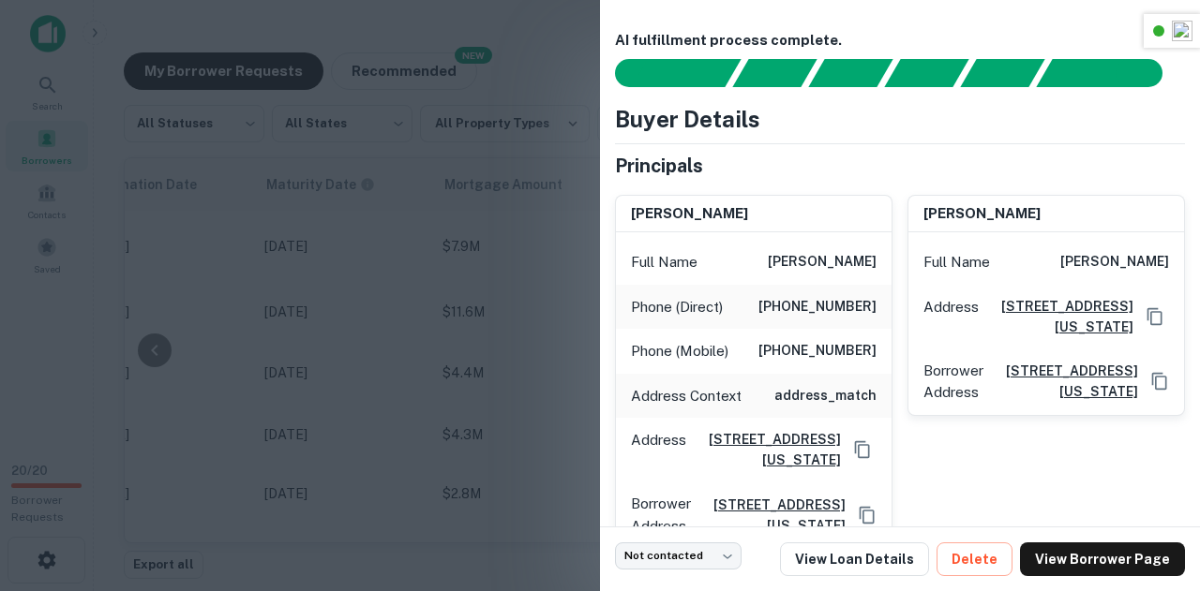
click at [442, 277] on div at bounding box center [600, 295] width 1200 height 591
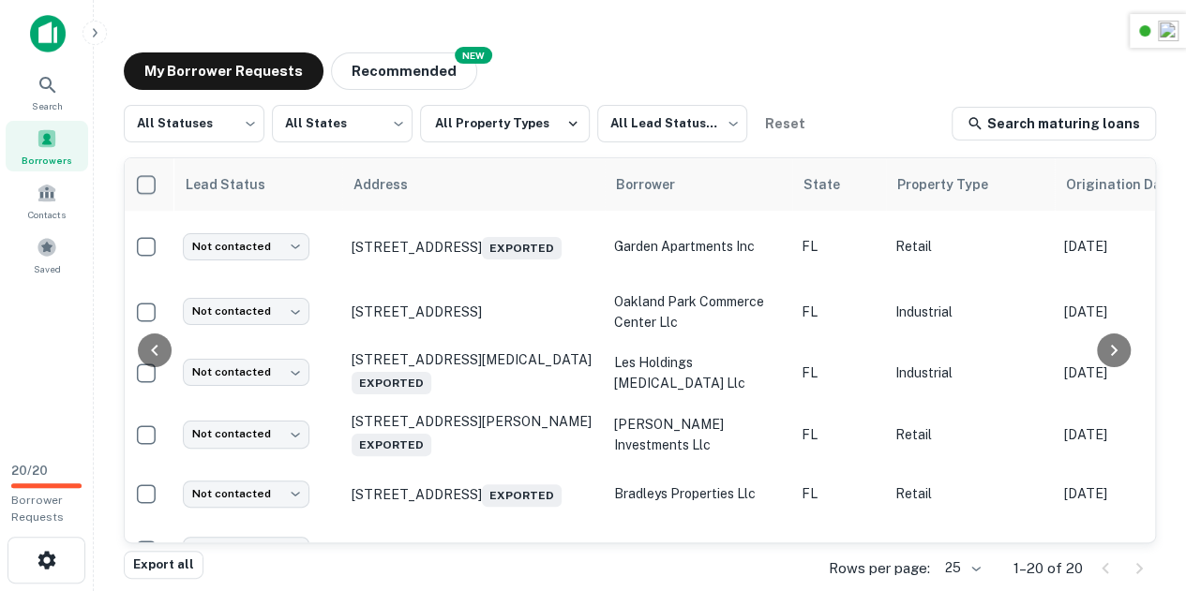
scroll to position [530, 0]
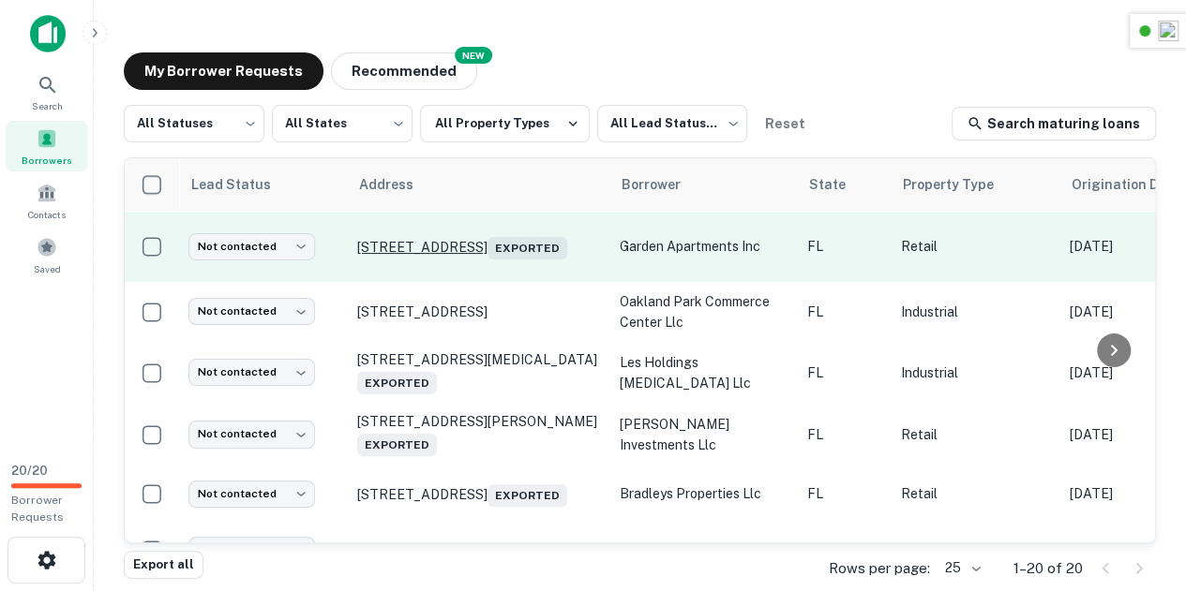
drag, startPoint x: 347, startPoint y: 243, endPoint x: 597, endPoint y: 247, distance: 250.3
click at [597, 247] on tr "Not contacted **** ​ 1085 Ne 79th St Miami, FL33138 Exported garden apartments …" at bounding box center [1131, 247] width 2013 height 70
copy tr "​ 1085 Ne 79th St Miami, FL33138"
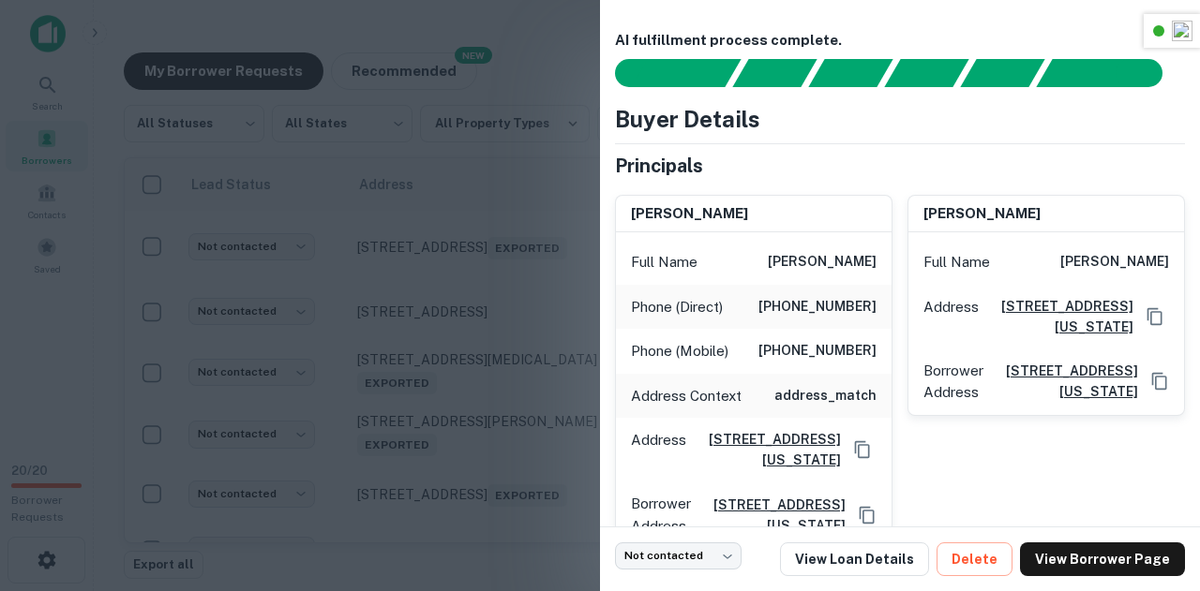
click at [514, 282] on div at bounding box center [600, 295] width 1200 height 591
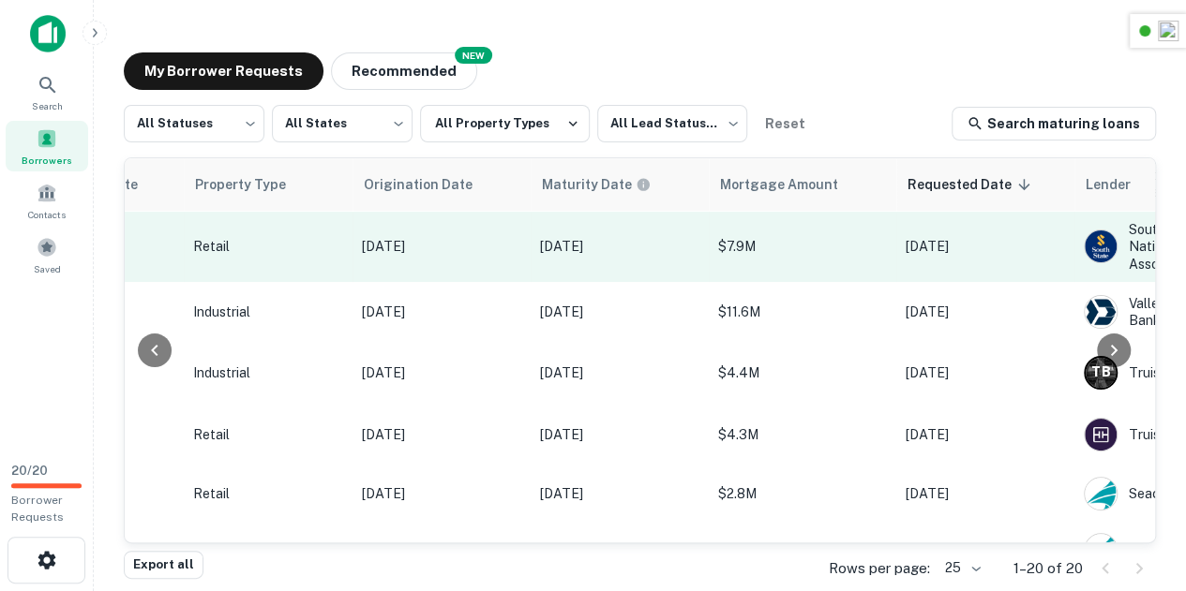
scroll to position [530, 997]
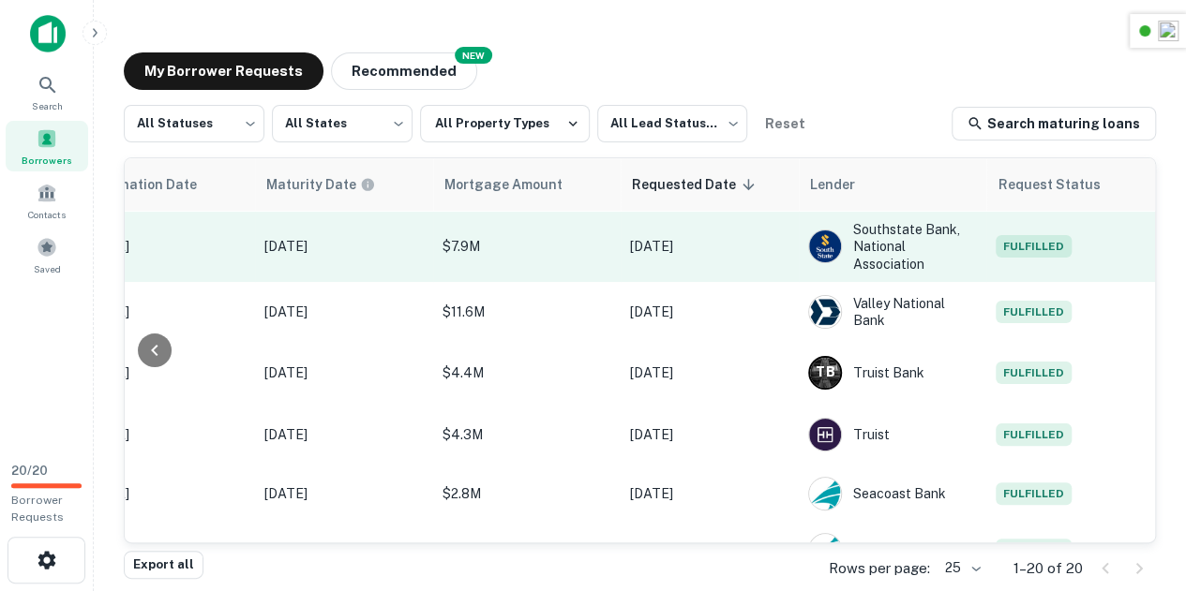
click at [1031, 271] on td "Fulfilled" at bounding box center [1070, 247] width 169 height 70
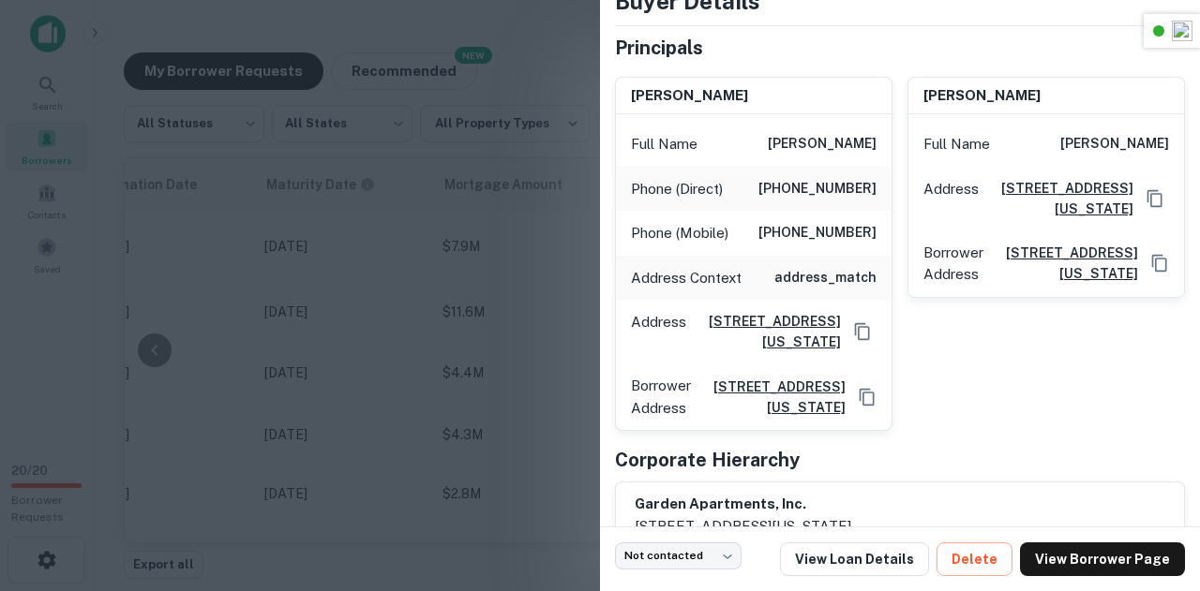
scroll to position [133, 0]
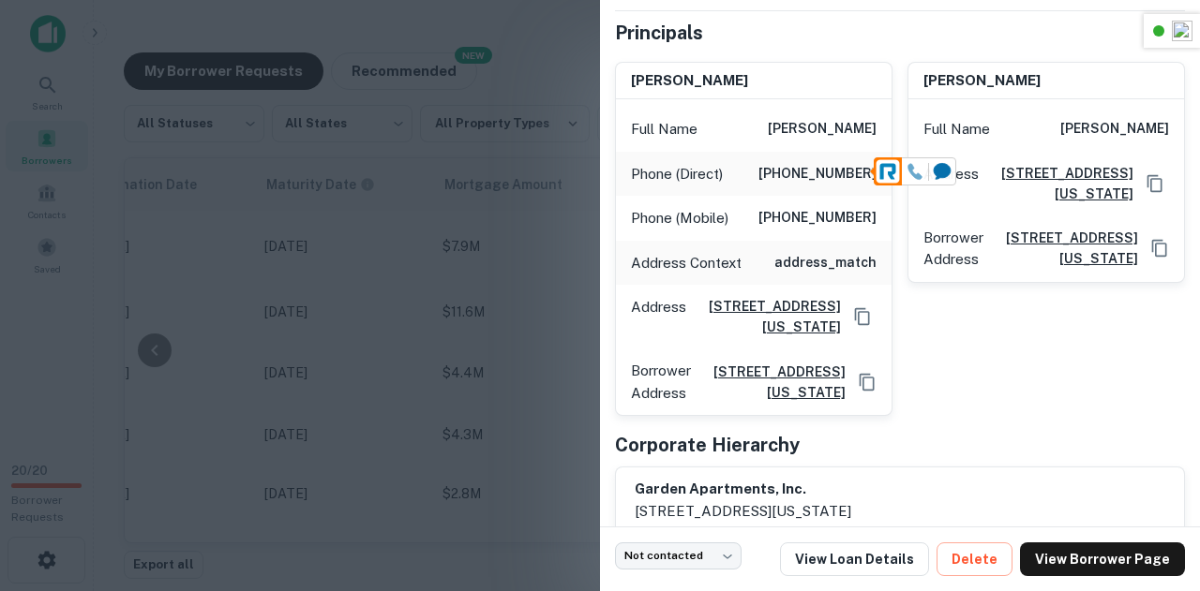
click at [922, 172] on div at bounding box center [915, 171] width 26 height 26
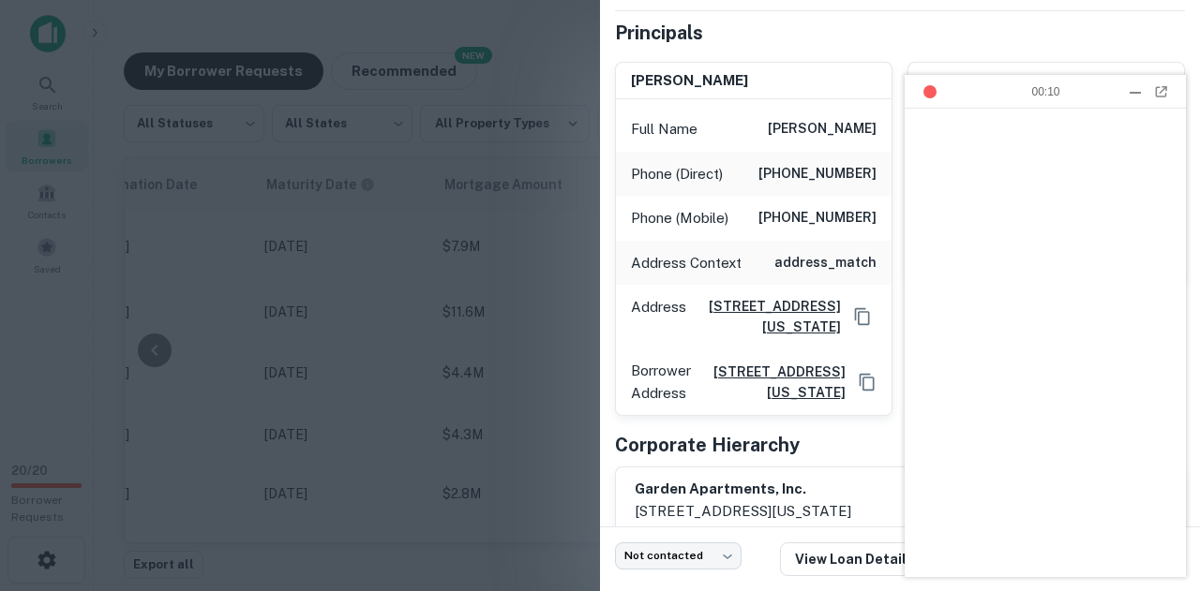
click at [1132, 94] on div at bounding box center [1135, 91] width 19 height 19
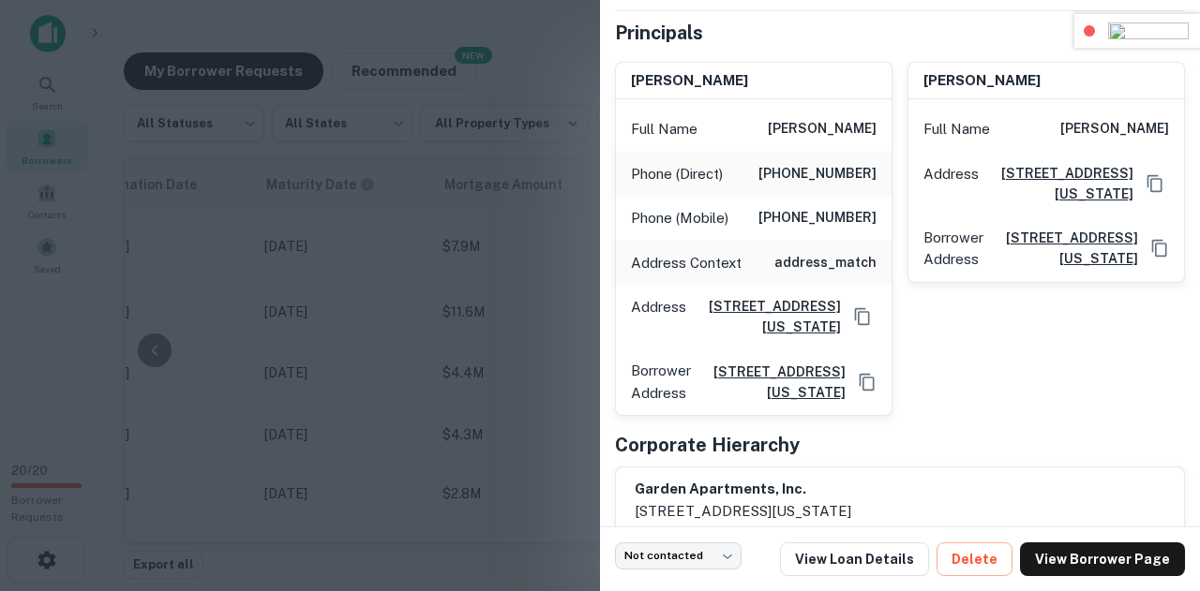
click at [1160, 37] on img at bounding box center [1148, 30] width 81 height 17
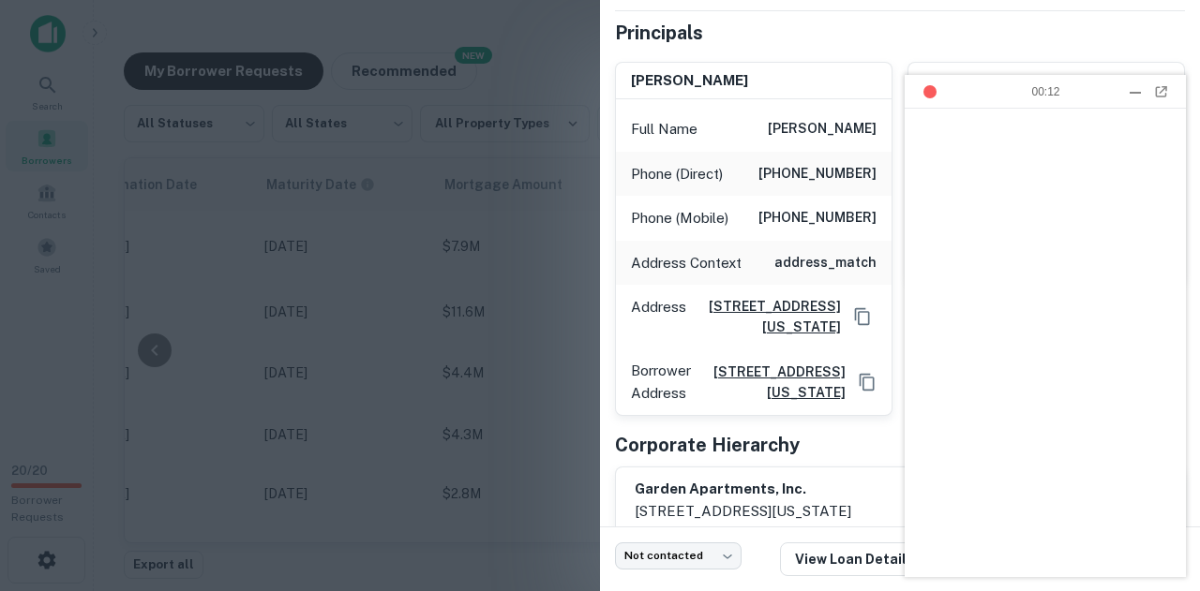
scroll to position [0, 0]
click at [997, 98] on header "00:14 1 Call on other devices Current Call View Calls" at bounding box center [1044, 92] width 281 height 34
click at [928, 90] on div at bounding box center [929, 91] width 13 height 13
click at [1085, 92] on header "00:16 1 Call on other devices Current Call View Calls" at bounding box center [1044, 92] width 281 height 34
click at [1129, 91] on div at bounding box center [1135, 91] width 19 height 19
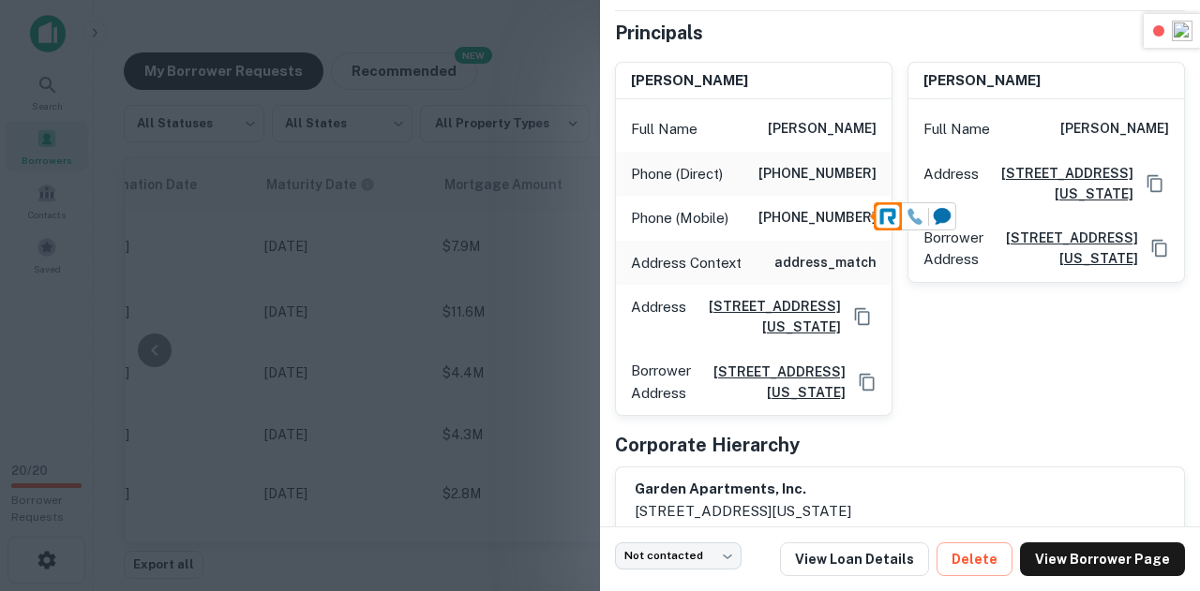
click at [923, 217] on div at bounding box center [915, 216] width 26 height 26
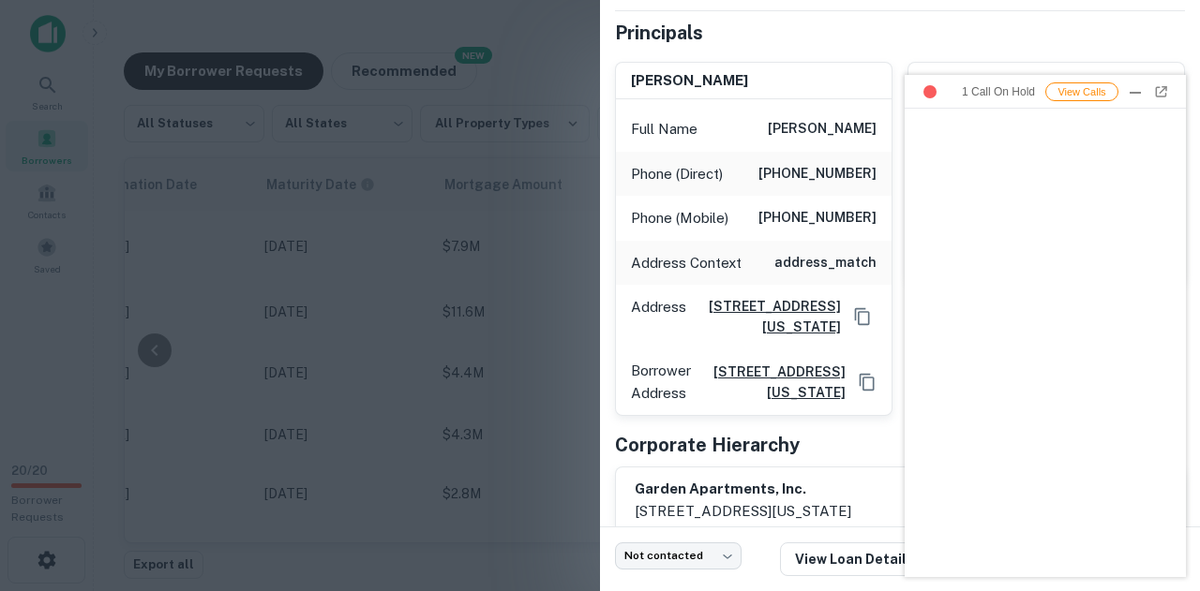
click at [1085, 91] on div "View Calls" at bounding box center [1081, 91] width 73 height 19
click at [1037, 87] on div "1 Call On Hold" at bounding box center [1045, 91] width 94 height 15
click at [1061, 98] on div "1 Call On Hold" at bounding box center [1045, 91] width 94 height 15
click at [1139, 91] on div at bounding box center [1135, 91] width 19 height 19
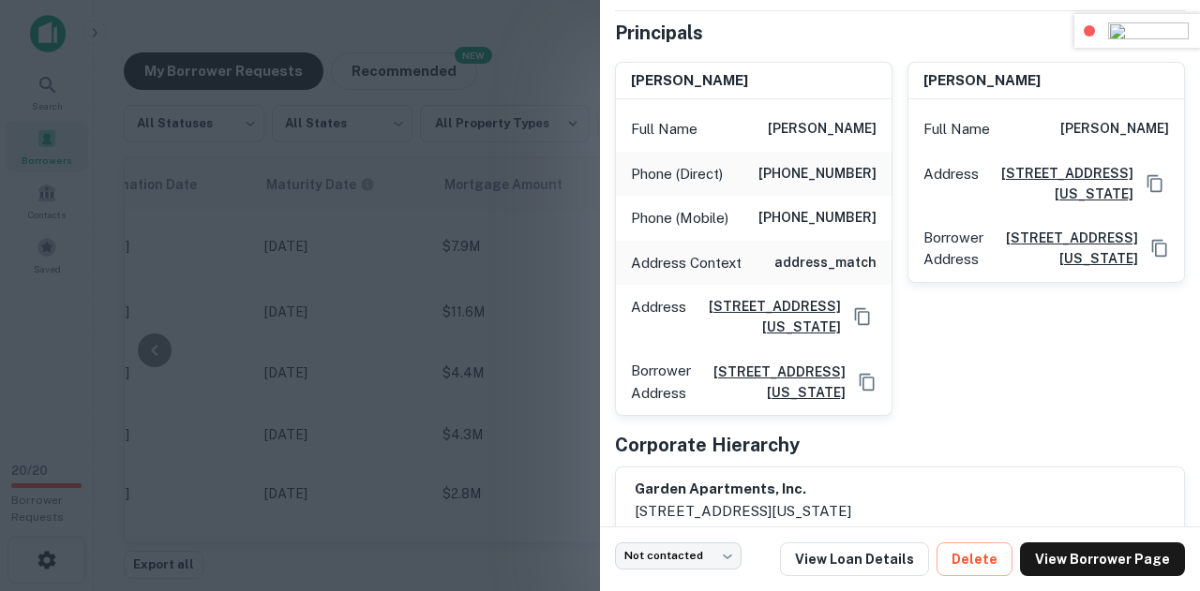
click at [1183, 35] on img at bounding box center [1148, 30] width 81 height 17
click at [473, 226] on div at bounding box center [600, 295] width 1200 height 591
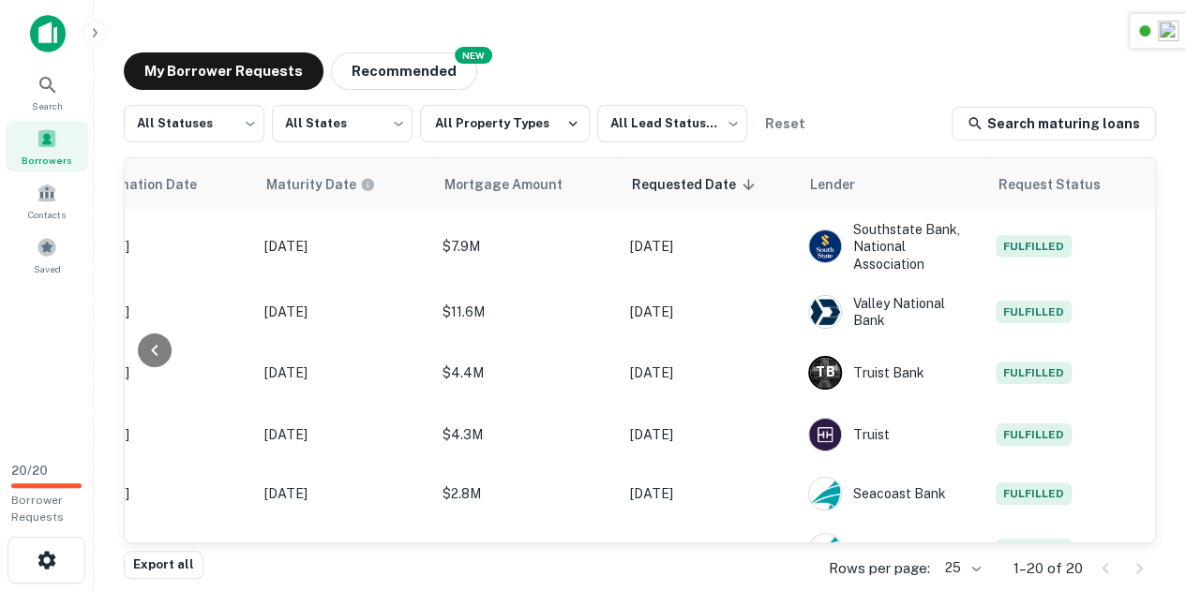
scroll to position [530, 982]
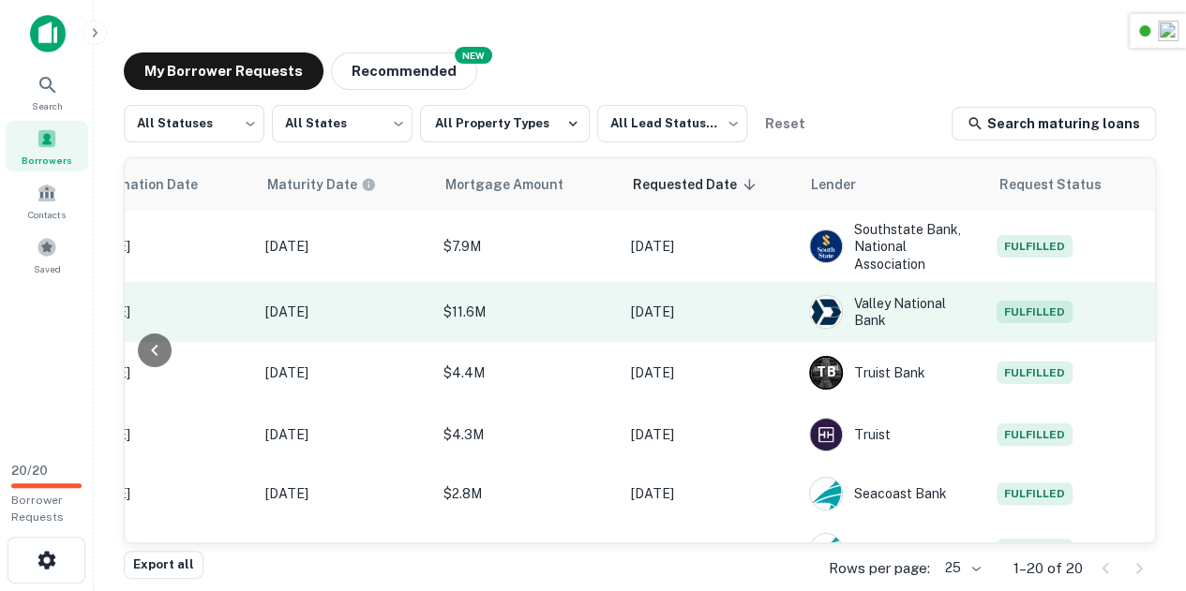
click at [1028, 323] on span "Fulfilled" at bounding box center [1034, 312] width 76 height 22
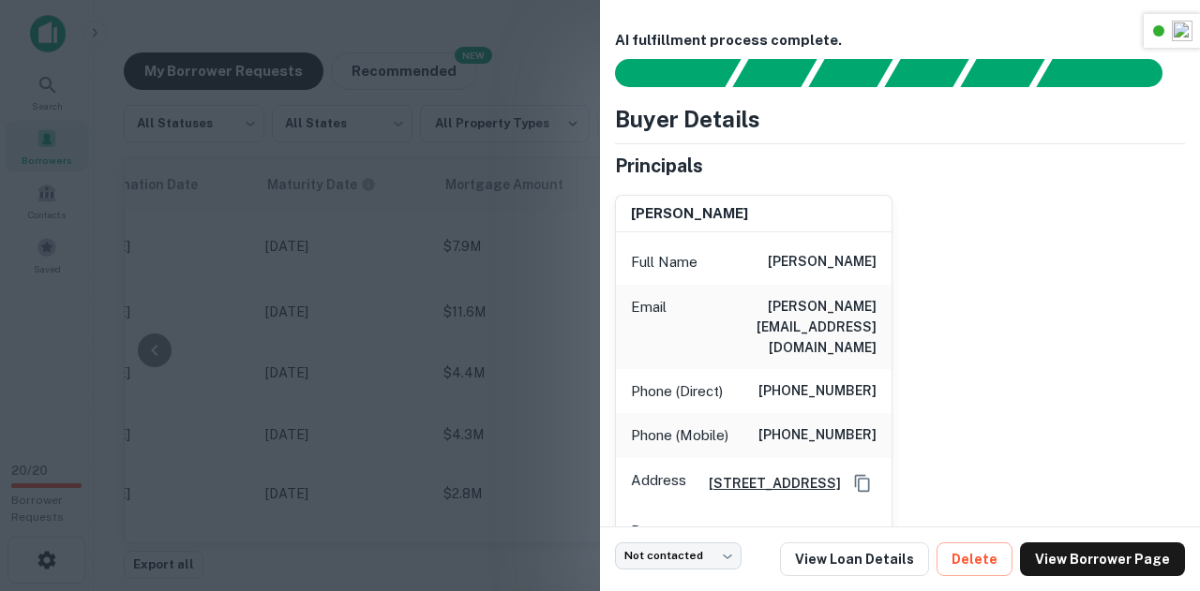
click at [468, 308] on div at bounding box center [600, 295] width 1200 height 591
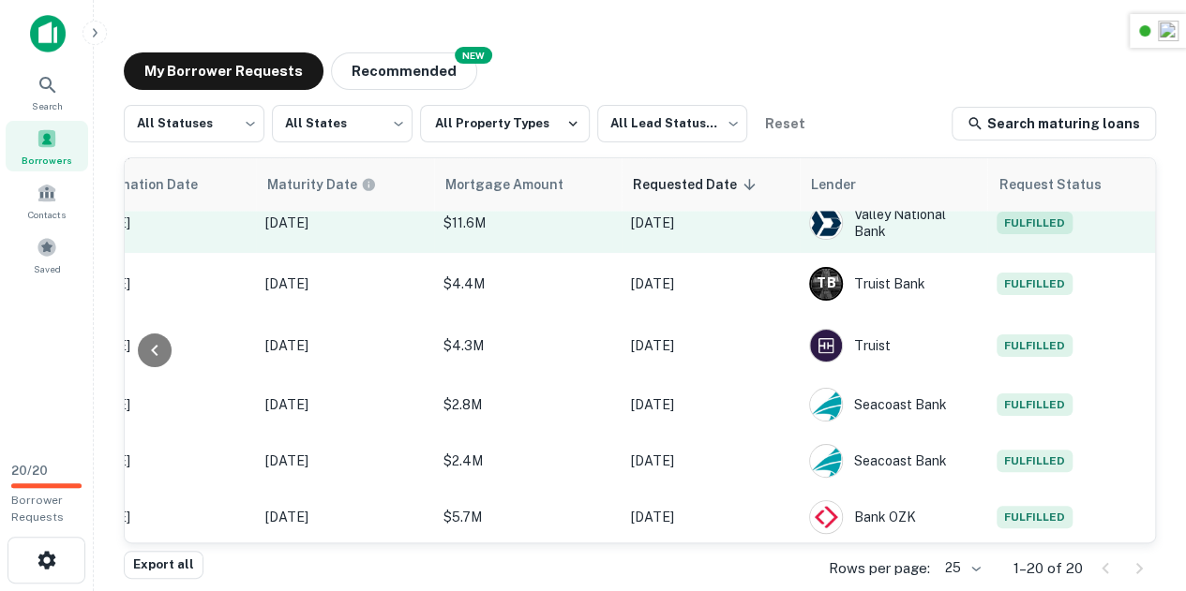
scroll to position [618, 982]
click at [1020, 229] on span "Fulfilled" at bounding box center [1034, 224] width 76 height 22
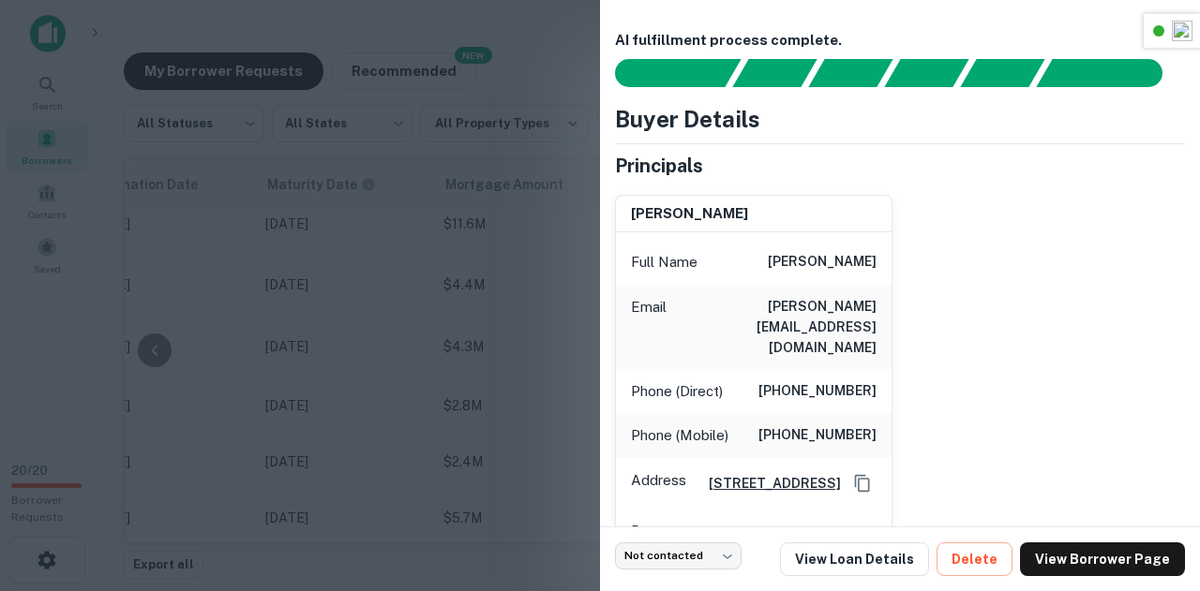
click at [476, 195] on div at bounding box center [600, 295] width 1200 height 591
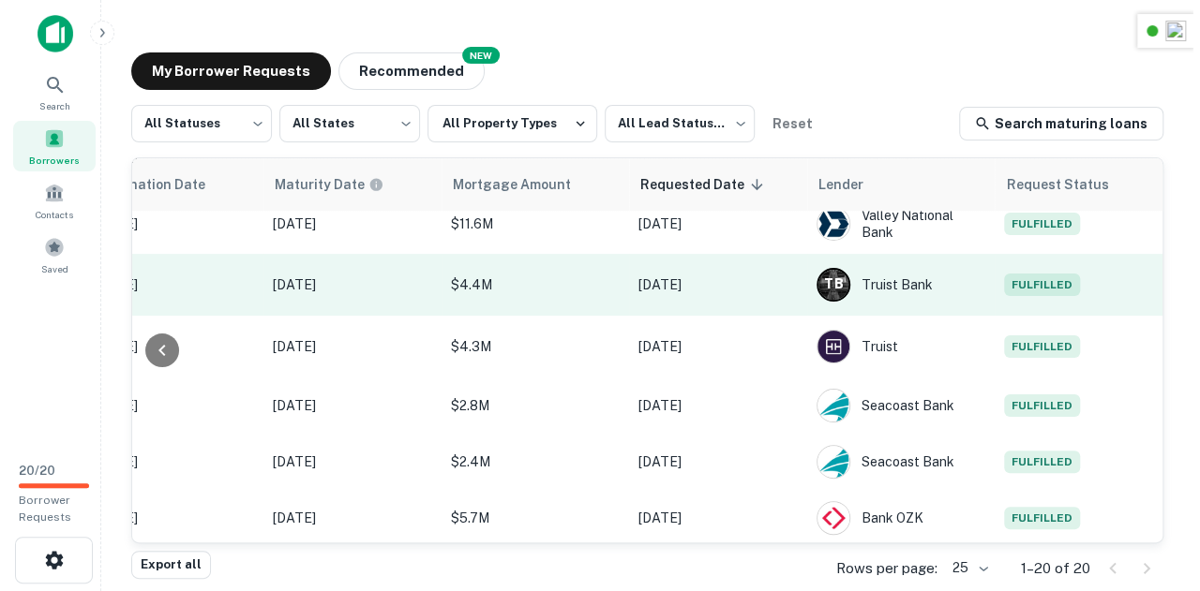
scroll to position [675, 982]
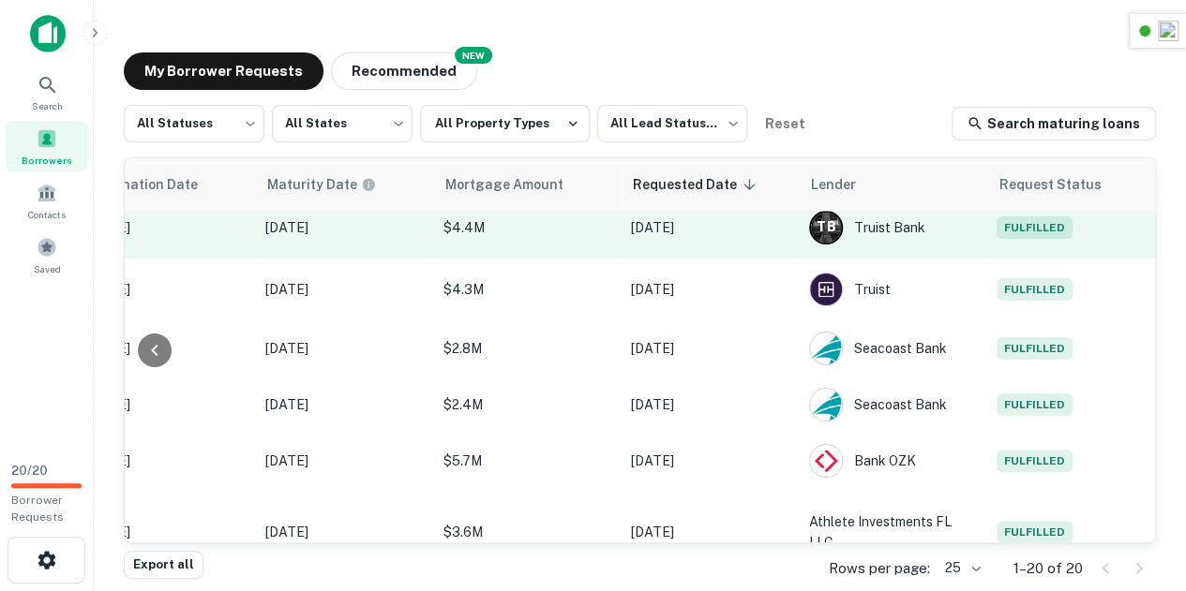
click at [1039, 239] on span "Fulfilled" at bounding box center [1034, 228] width 76 height 22
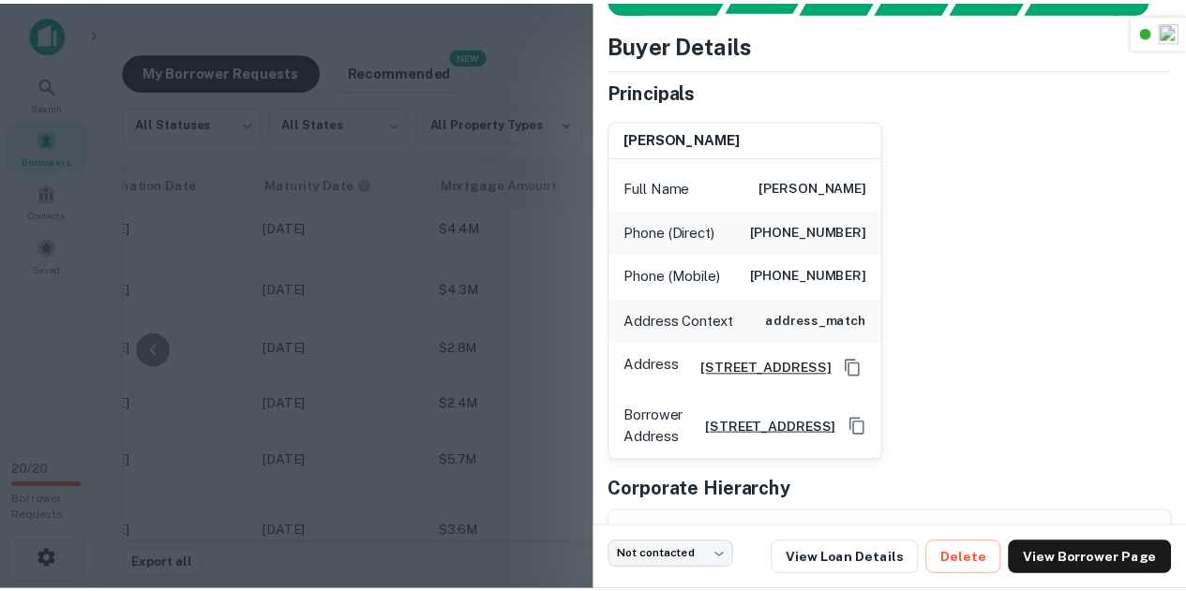
scroll to position [77, 0]
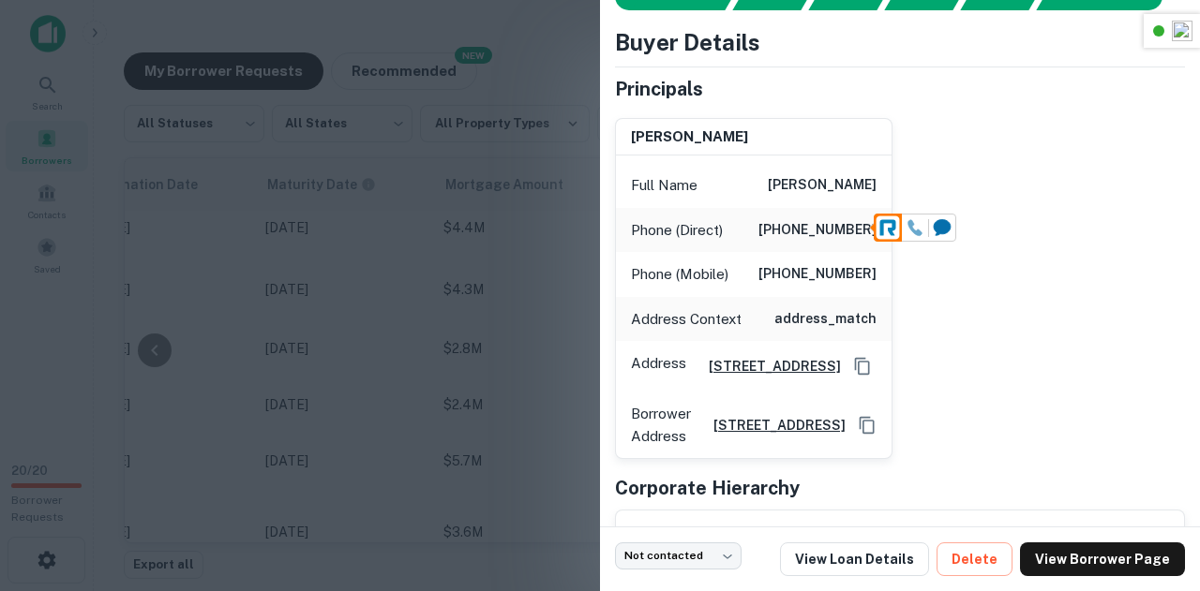
click at [913, 227] on icon at bounding box center [914, 227] width 17 height 17
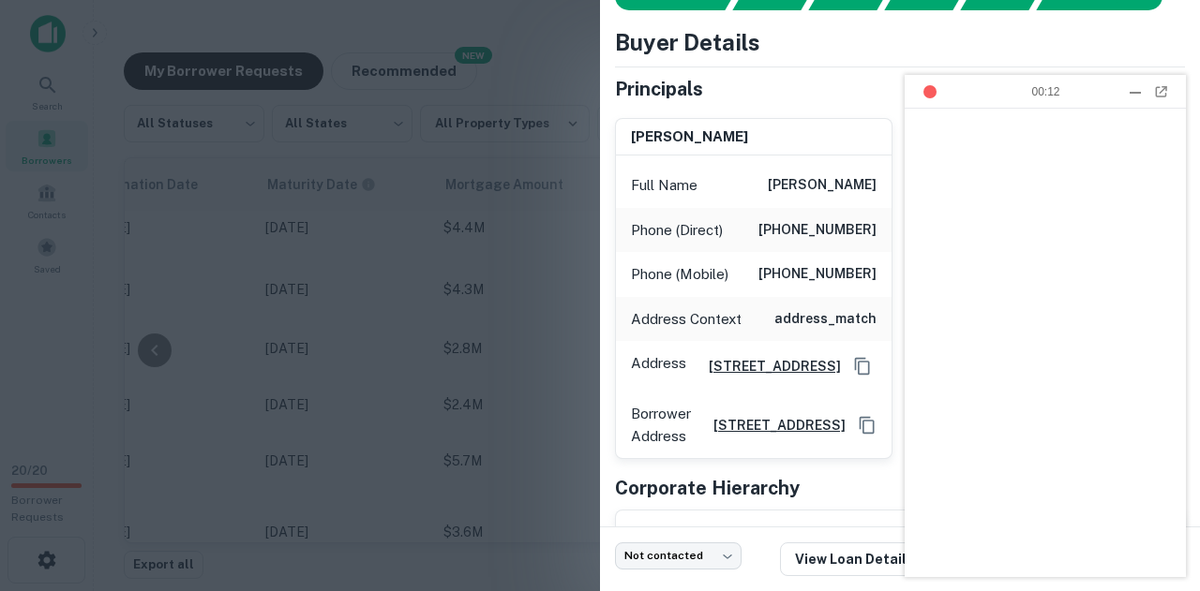
click at [1162, 91] on img at bounding box center [1160, 91] width 13 height 11
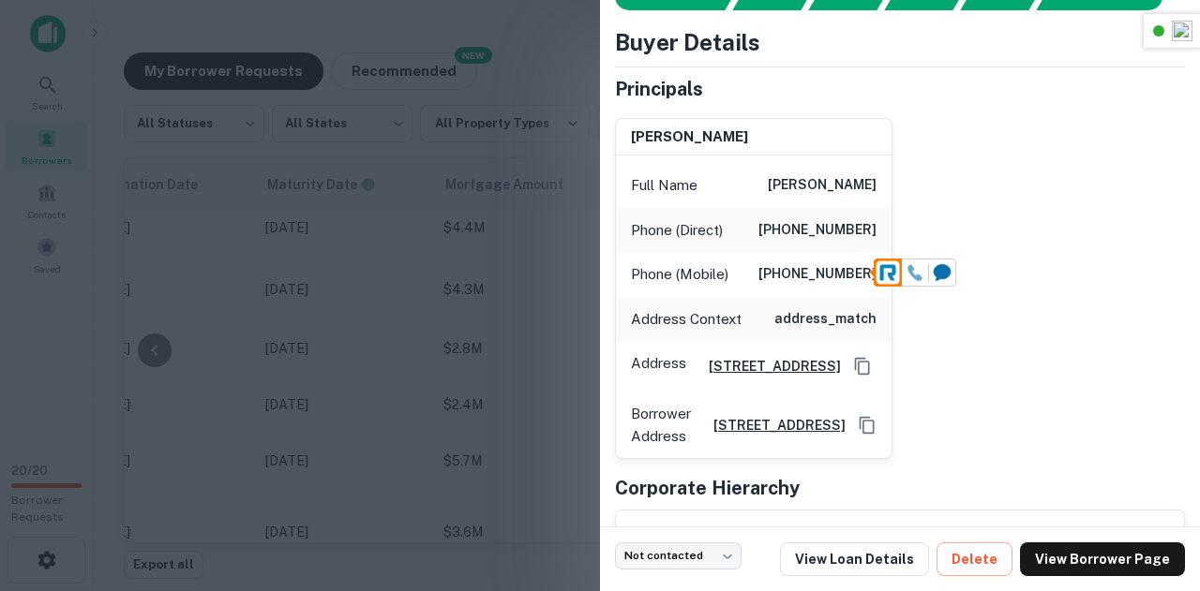
click at [912, 275] on icon at bounding box center [915, 273] width 14 height 16
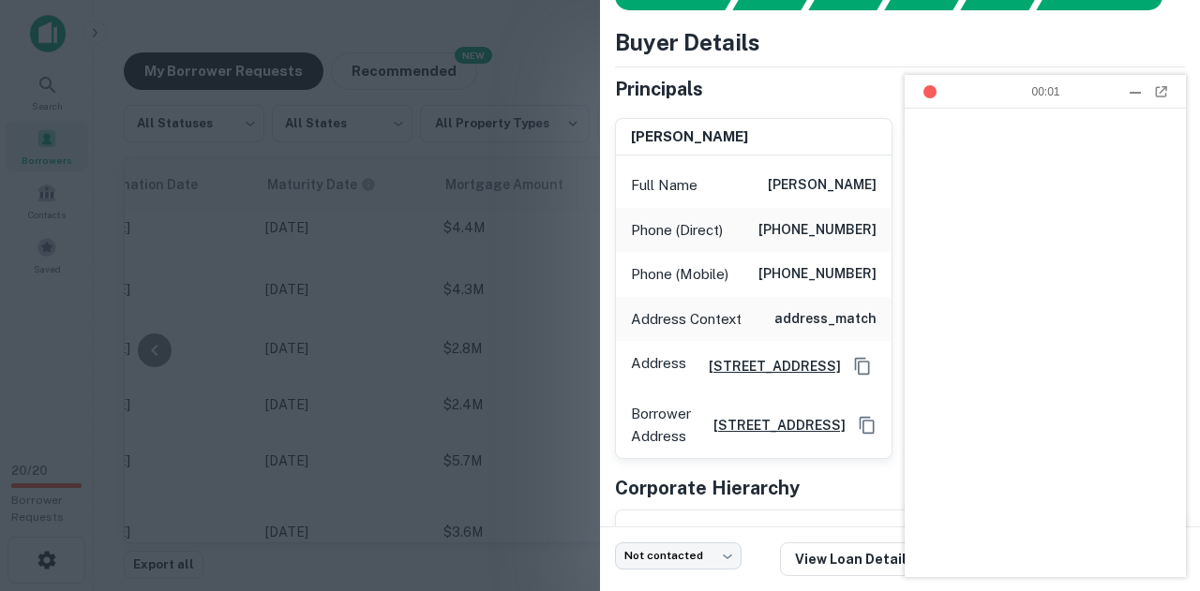
click at [1161, 91] on img at bounding box center [1160, 91] width 13 height 11
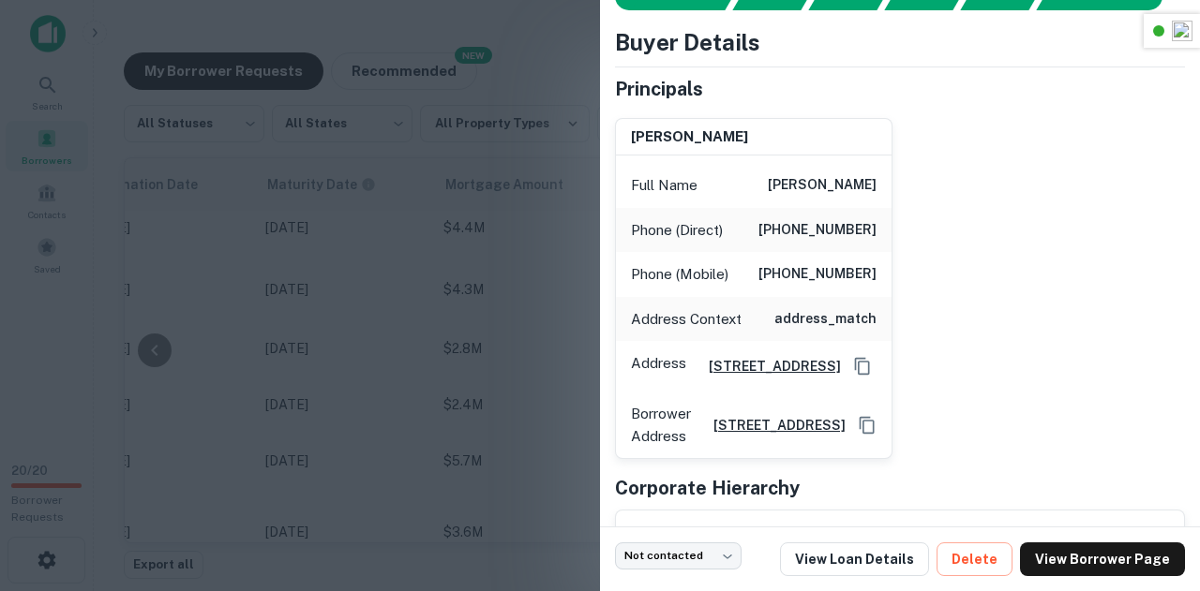
click at [551, 42] on div at bounding box center [600, 295] width 1200 height 591
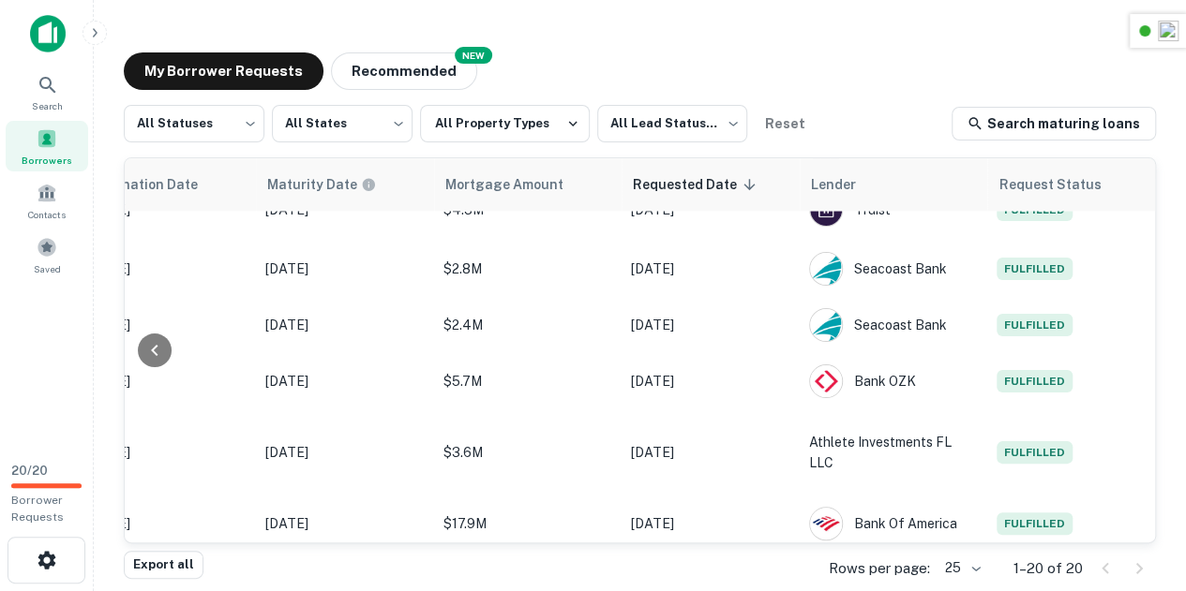
scroll to position [756, 982]
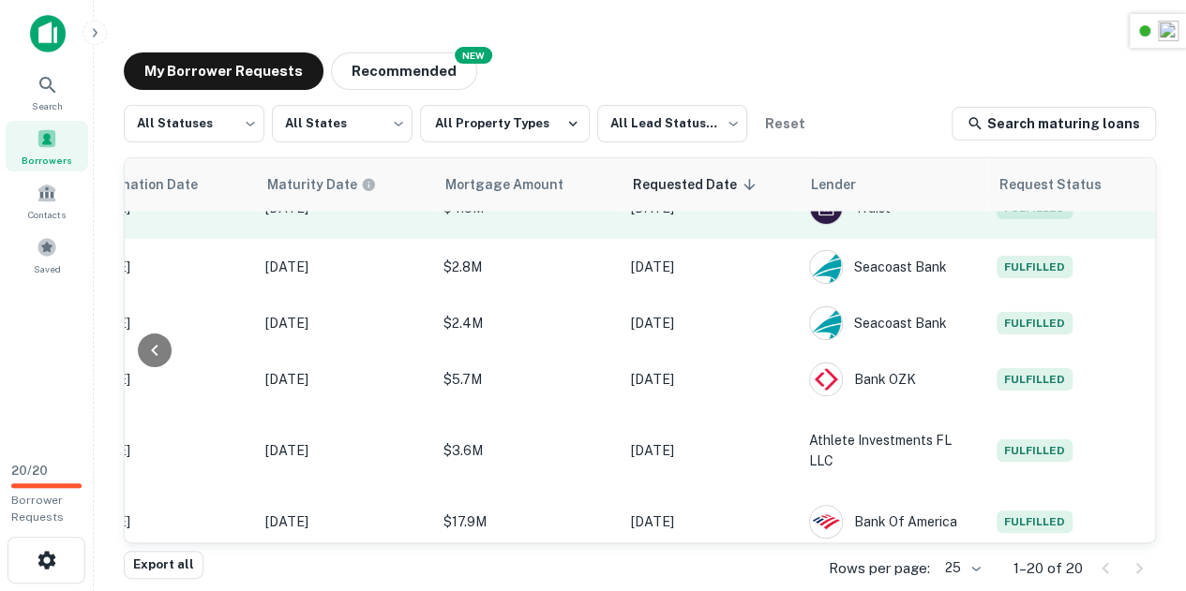
click at [1029, 219] on span "Fulfilled" at bounding box center [1034, 208] width 76 height 22
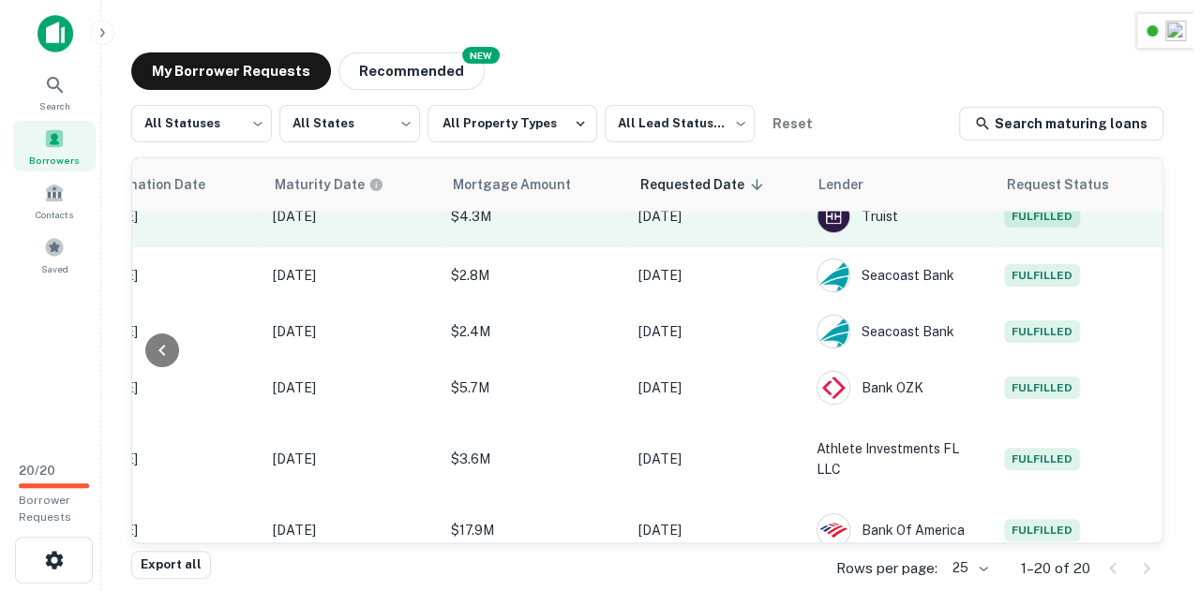
scroll to position [747, 982]
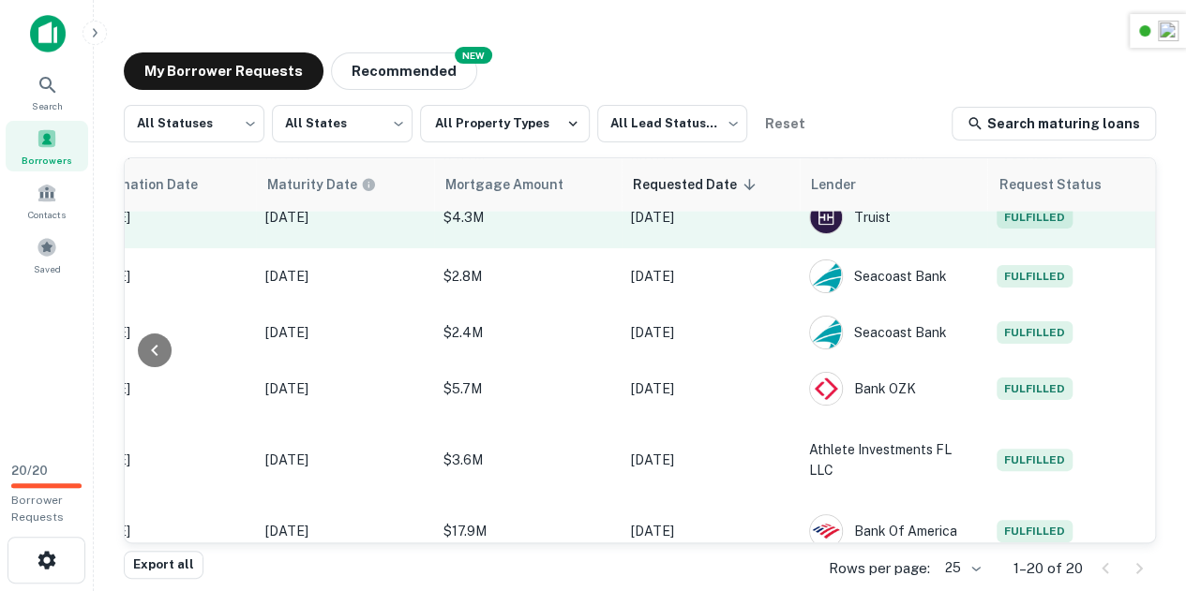
click at [1023, 228] on span "Fulfilled" at bounding box center [1034, 217] width 76 height 22
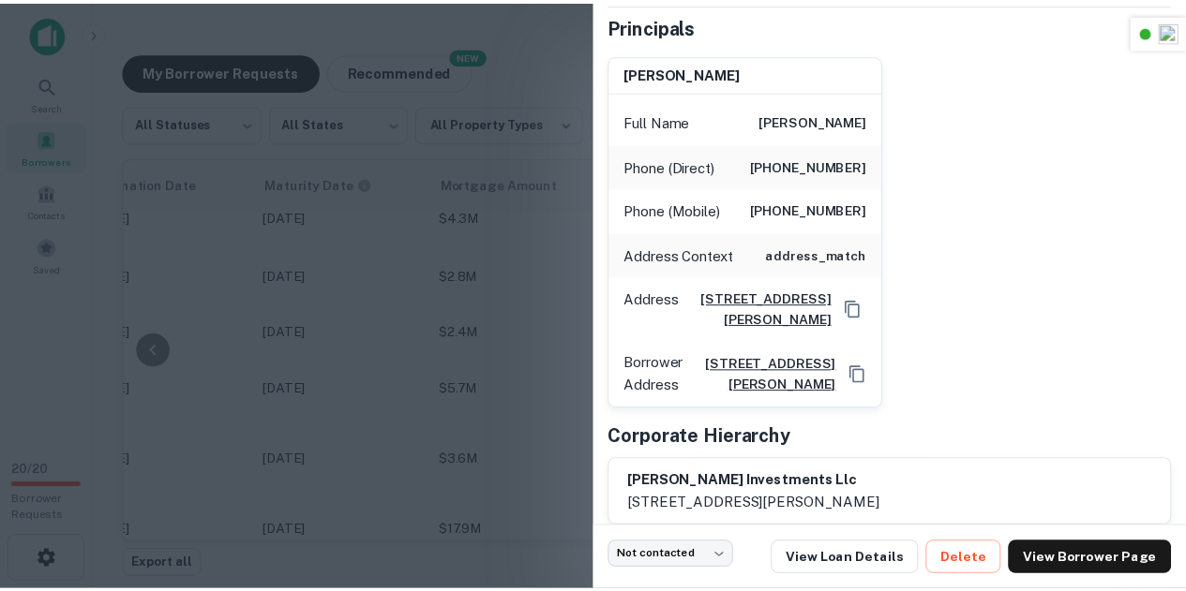
scroll to position [141, 0]
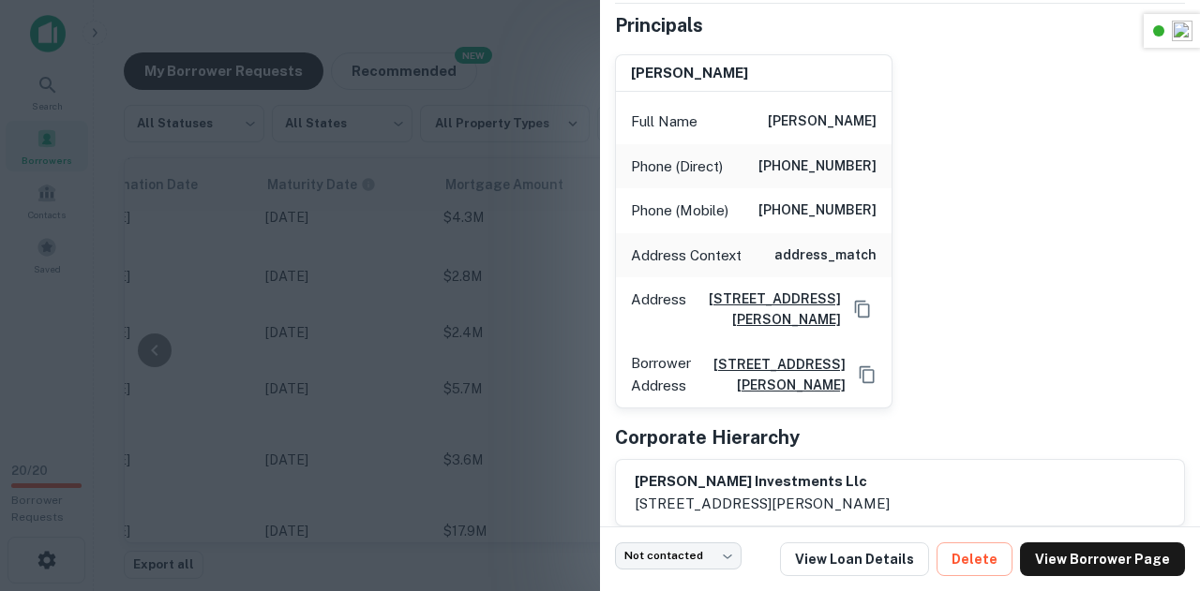
click at [1046, 236] on div "mohammad bhuiyan Full Name mohammad bhuiyan Phone (Direct) (305) 246-7905 Phone…" at bounding box center [892, 224] width 585 height 370
click at [915, 163] on icon at bounding box center [914, 164] width 17 height 17
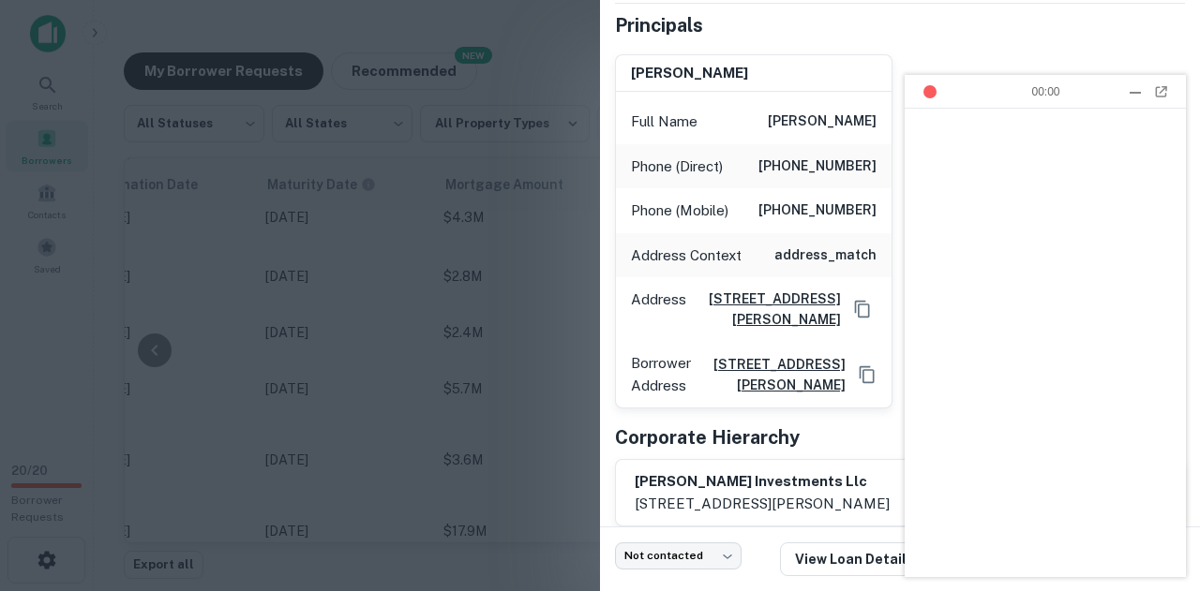
click at [1149, 98] on header "00:00 0 Calls On Hold 1 Call on other devices Current Call View Calls" at bounding box center [1044, 92] width 281 height 34
click at [1166, 92] on img at bounding box center [1160, 91] width 13 height 11
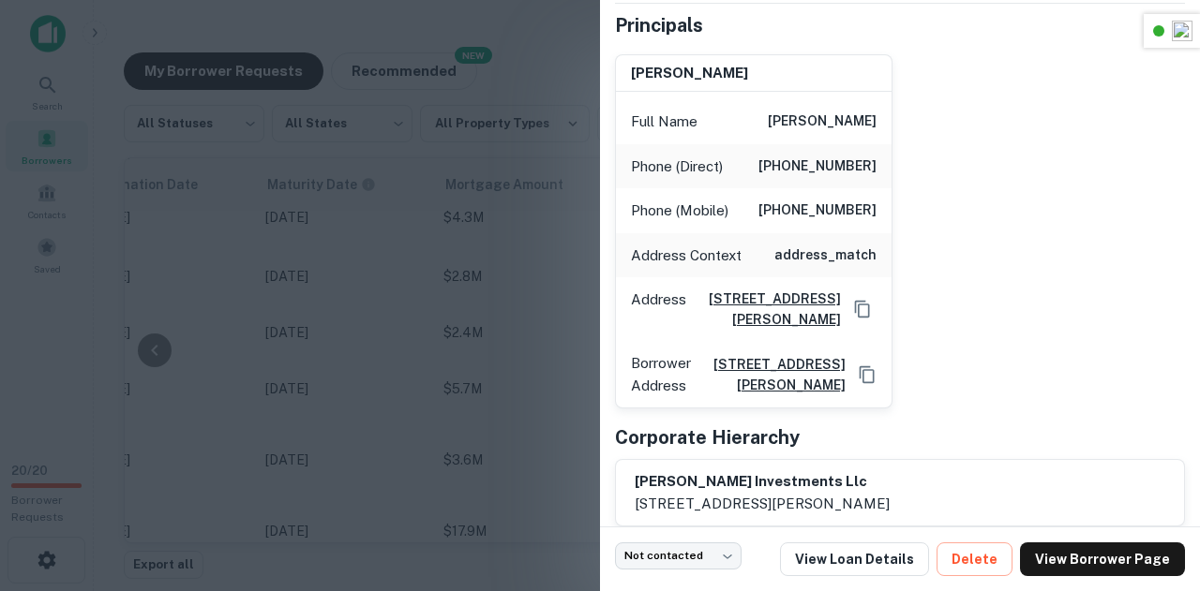
click at [959, 221] on div "mohammad bhuiyan Full Name mohammad bhuiyan Phone (Direct) (305) 246-7905 Phone…" at bounding box center [892, 224] width 585 height 370
click at [912, 209] on icon at bounding box center [915, 210] width 14 height 16
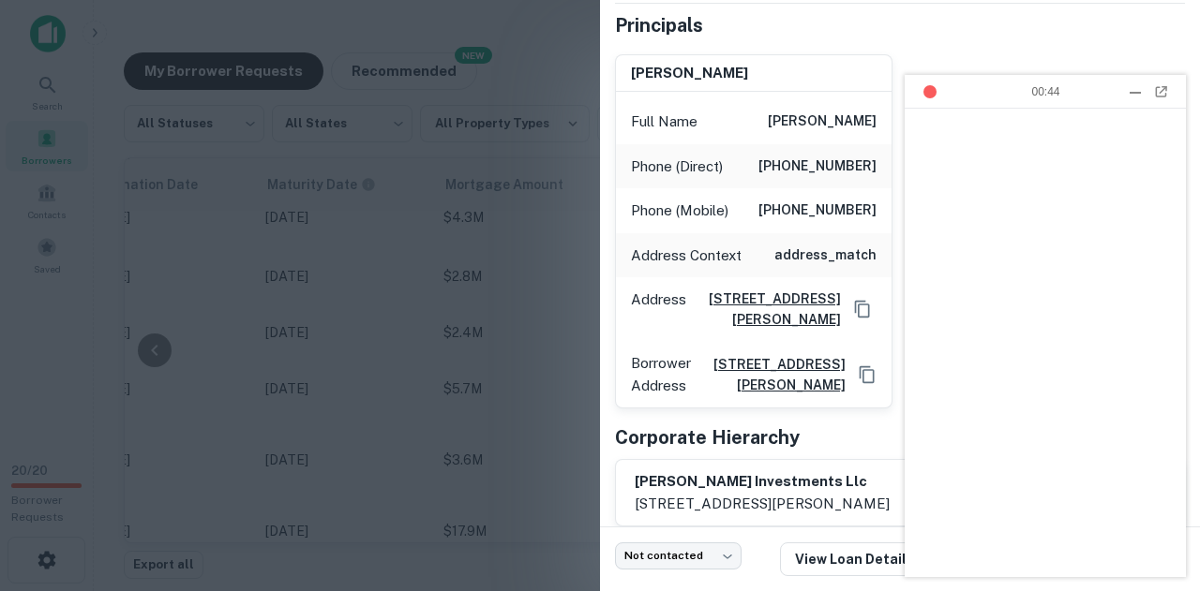
click at [1166, 98] on div at bounding box center [1161, 91] width 19 height 19
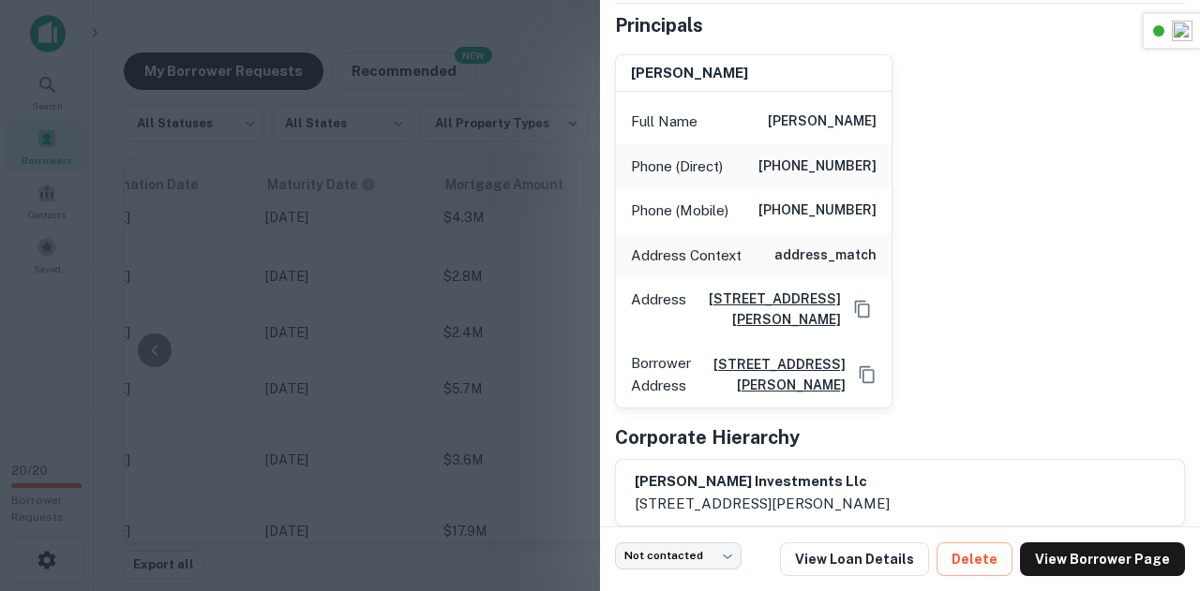
click at [467, 230] on div at bounding box center [600, 295] width 1200 height 591
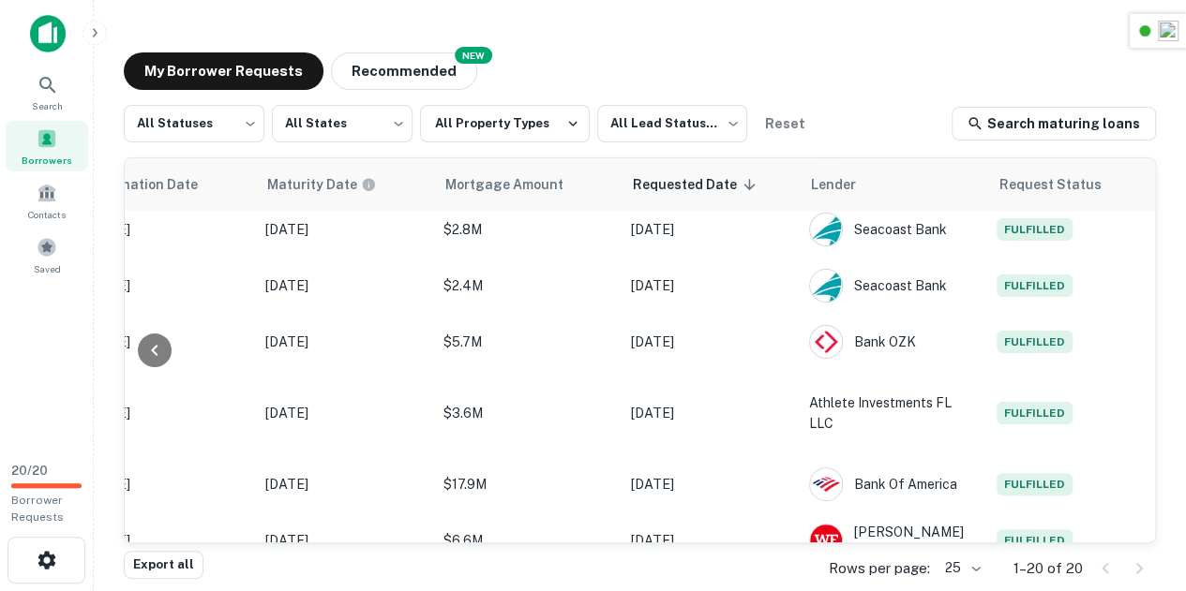
scroll to position [794, 982]
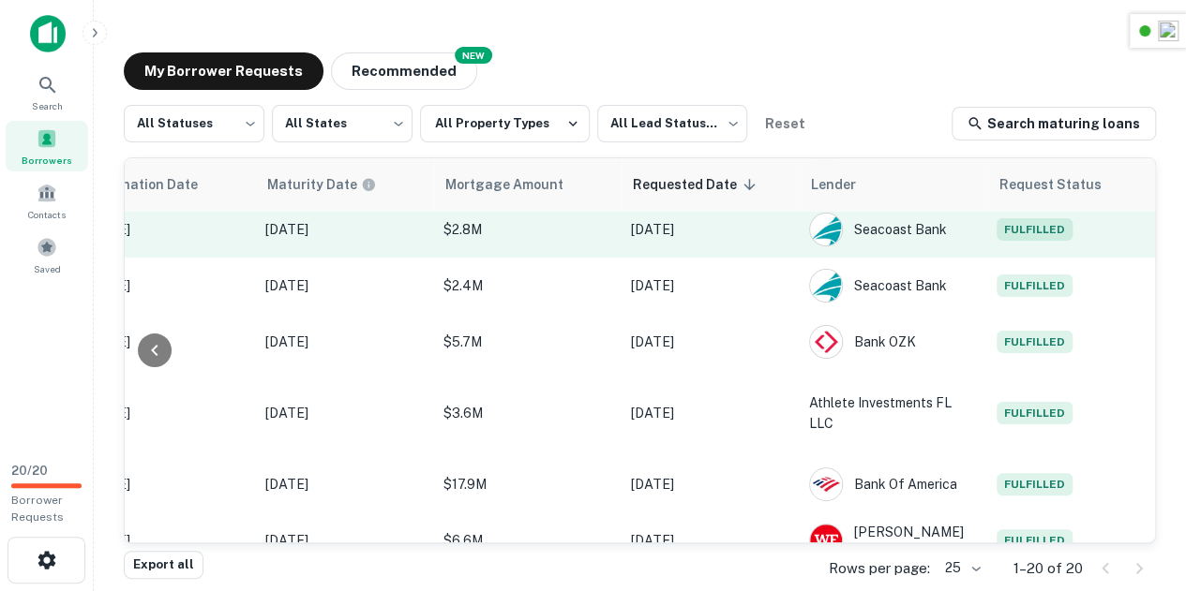
click at [1057, 241] on span "Fulfilled" at bounding box center [1034, 229] width 76 height 22
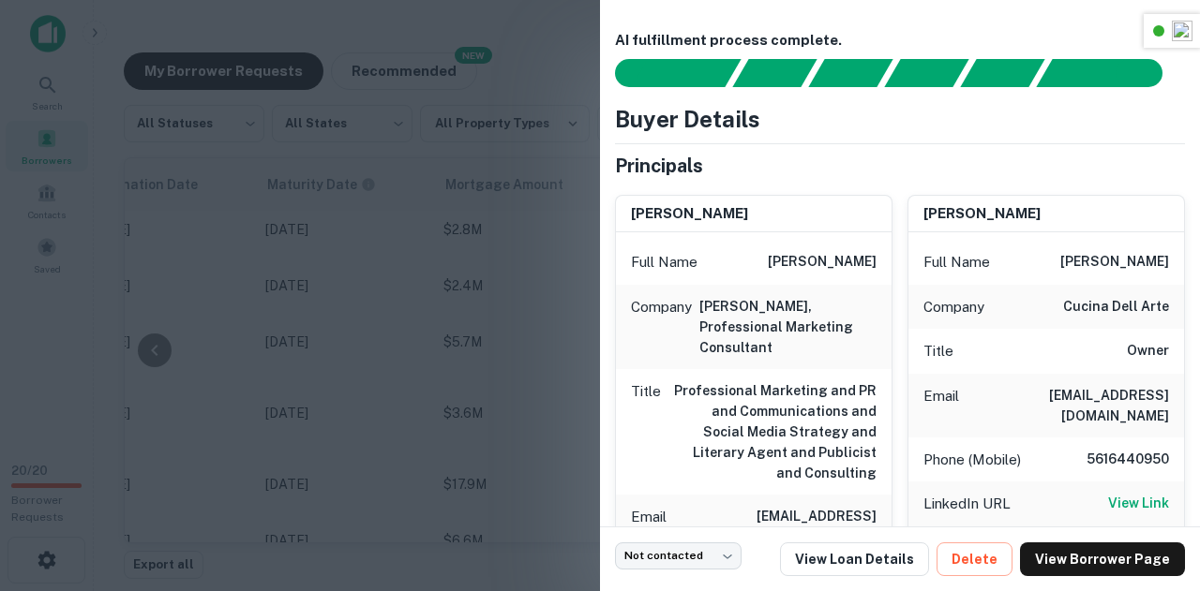
click at [478, 273] on div at bounding box center [600, 295] width 1200 height 591
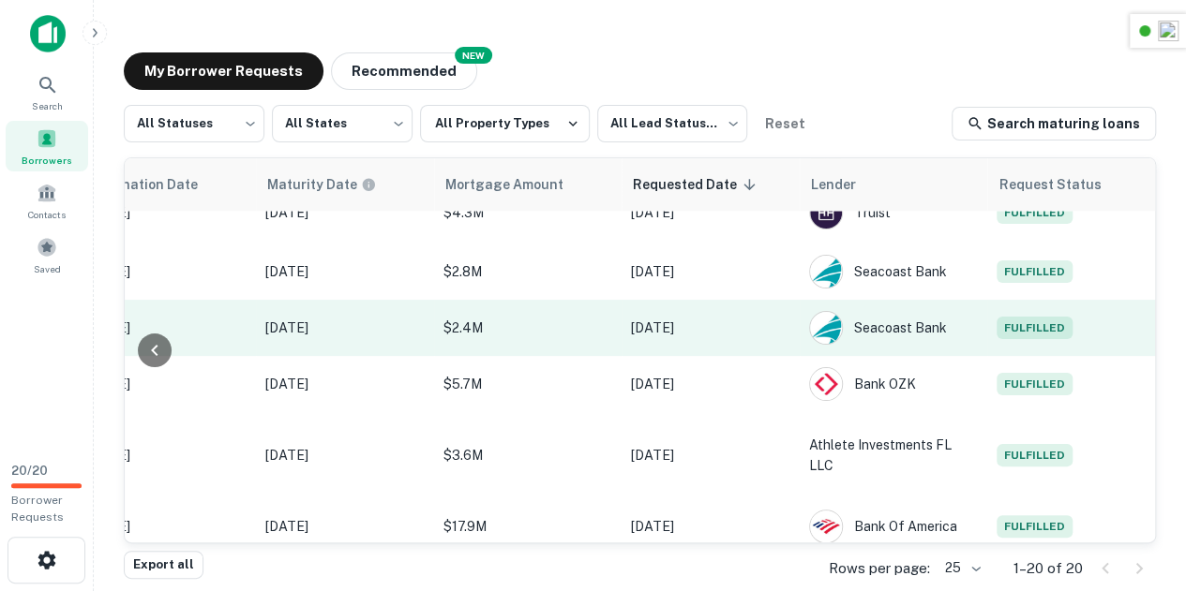
scroll to position [753, 982]
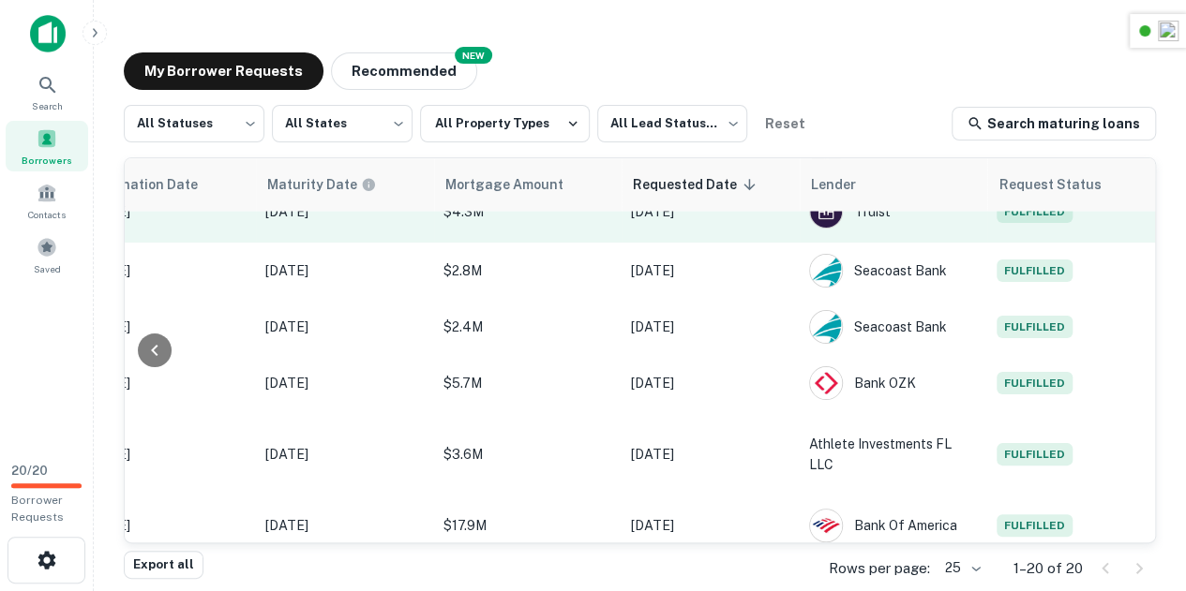
click at [1032, 223] on span "Fulfilled" at bounding box center [1034, 212] width 76 height 22
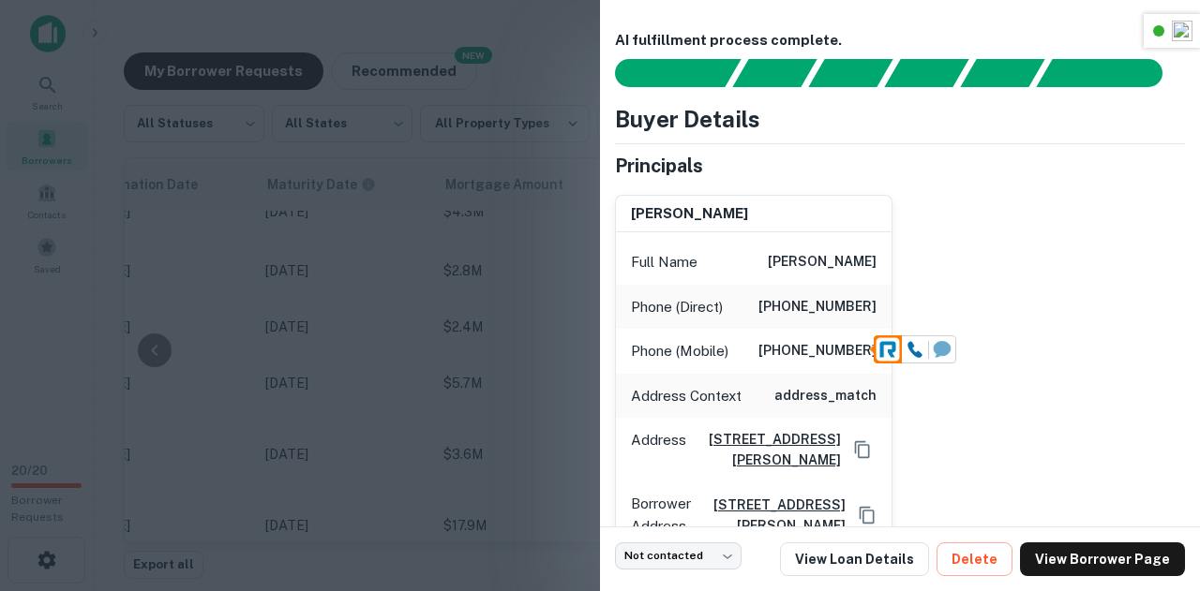
click at [945, 346] on icon at bounding box center [942, 349] width 17 height 16
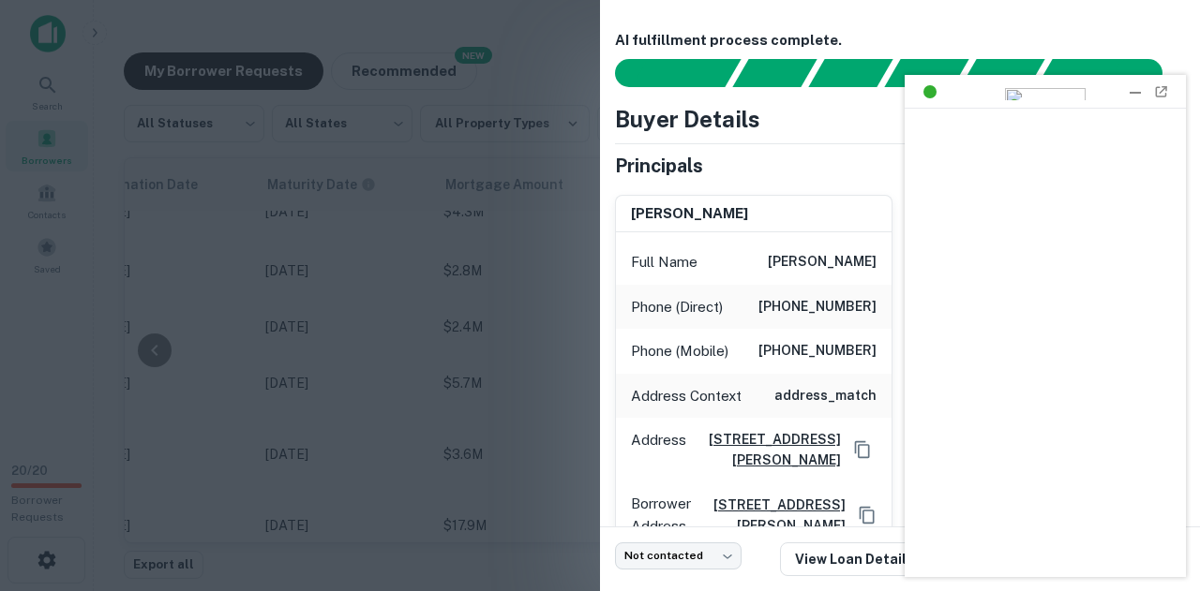
click at [1138, 97] on div at bounding box center [1135, 91] width 19 height 19
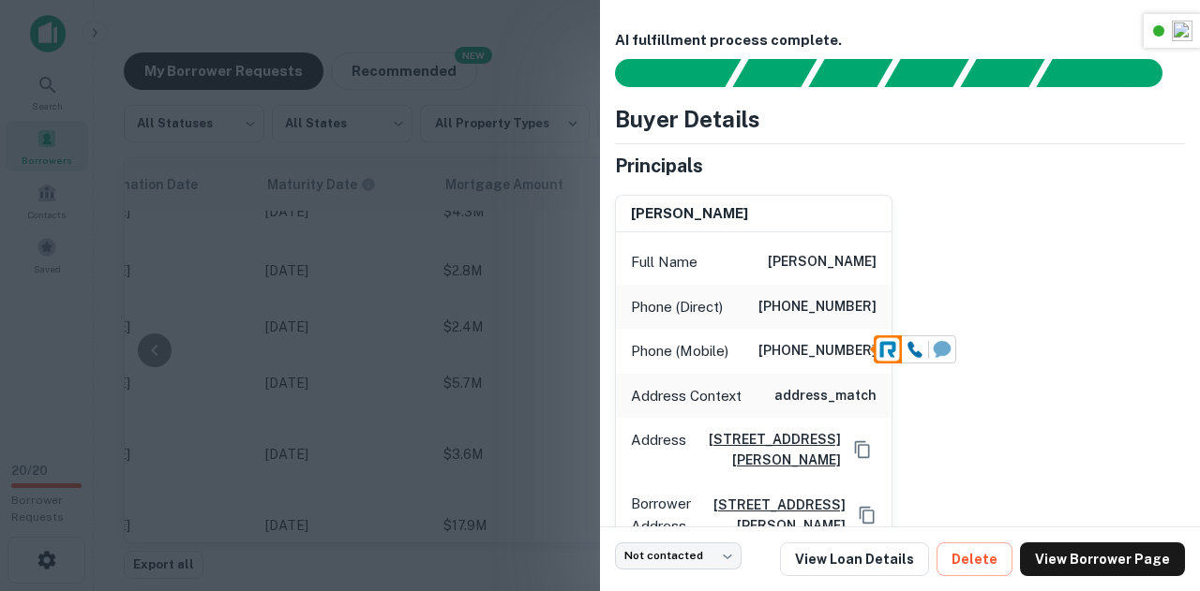
click at [941, 348] on icon at bounding box center [942, 349] width 17 height 16
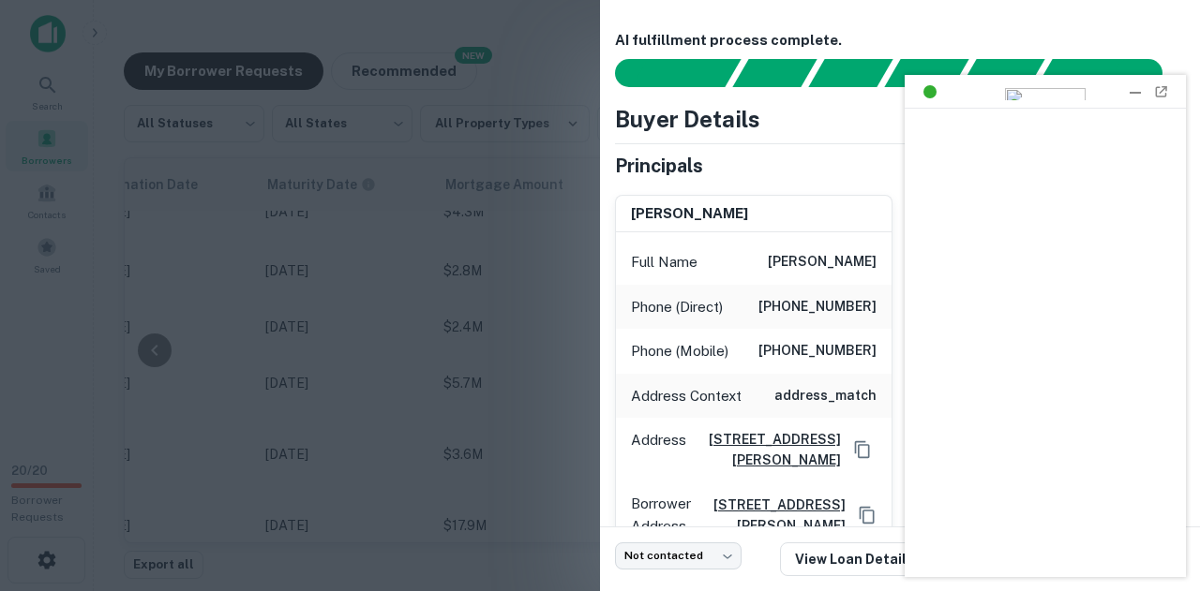
click at [1154, 97] on div at bounding box center [1161, 91] width 19 height 19
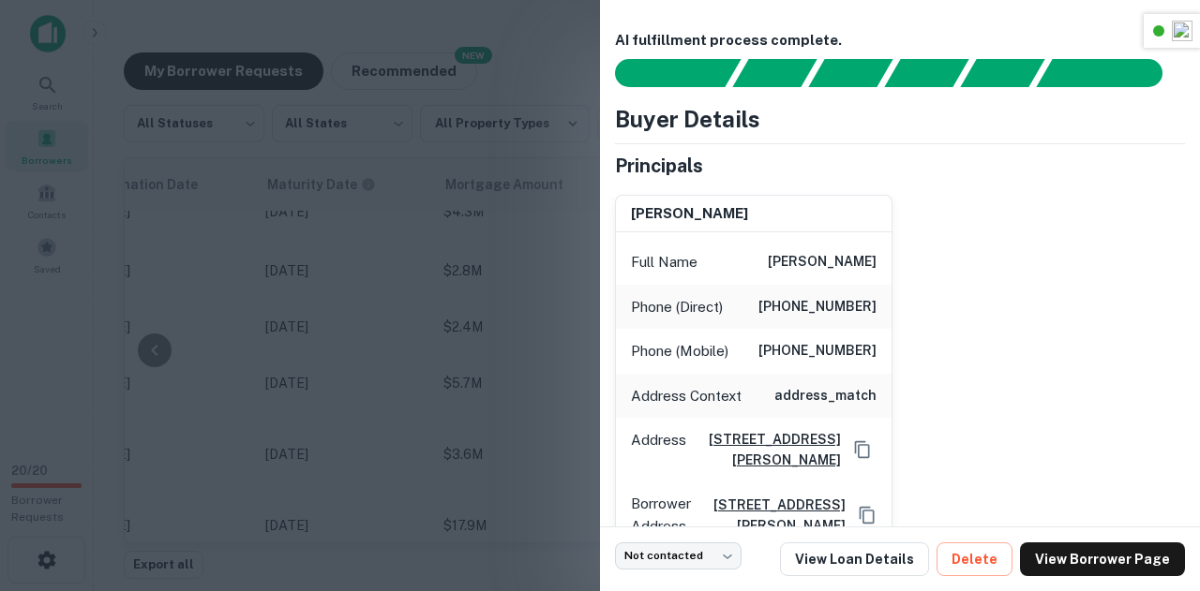
click at [485, 271] on div at bounding box center [600, 295] width 1200 height 591
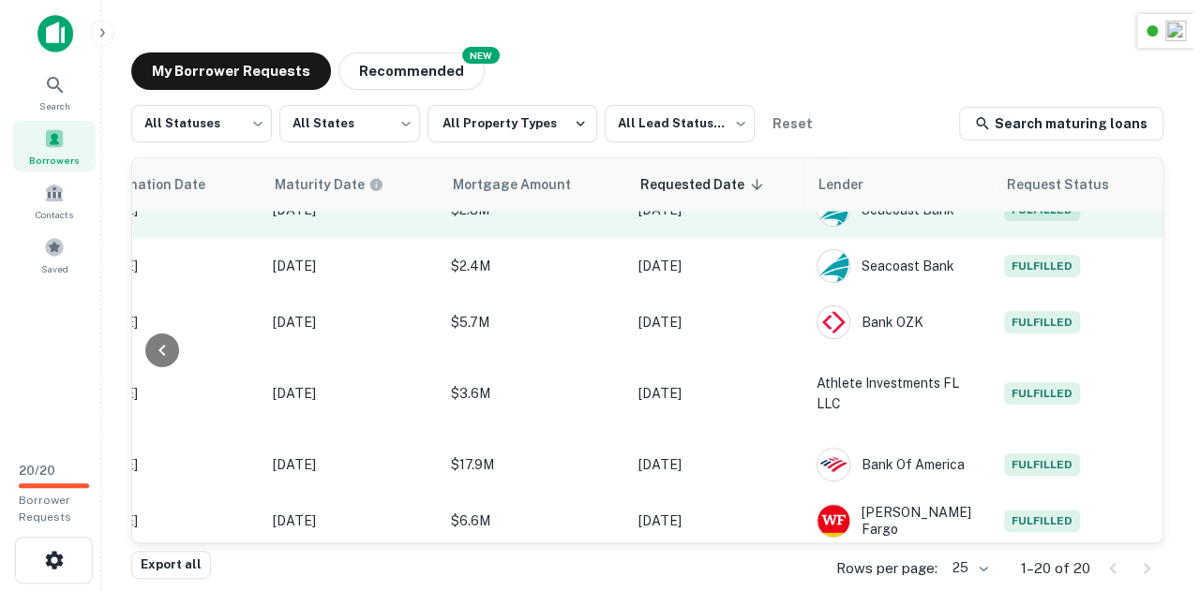
scroll to position [811, 982]
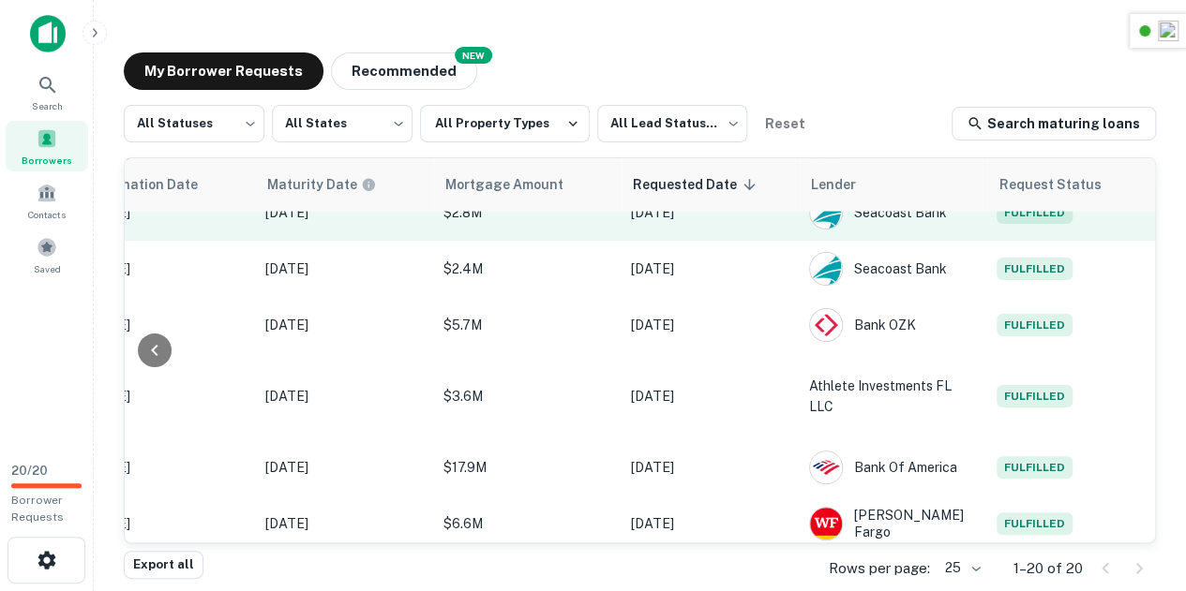
click at [1040, 224] on span "Fulfilled" at bounding box center [1034, 213] width 76 height 22
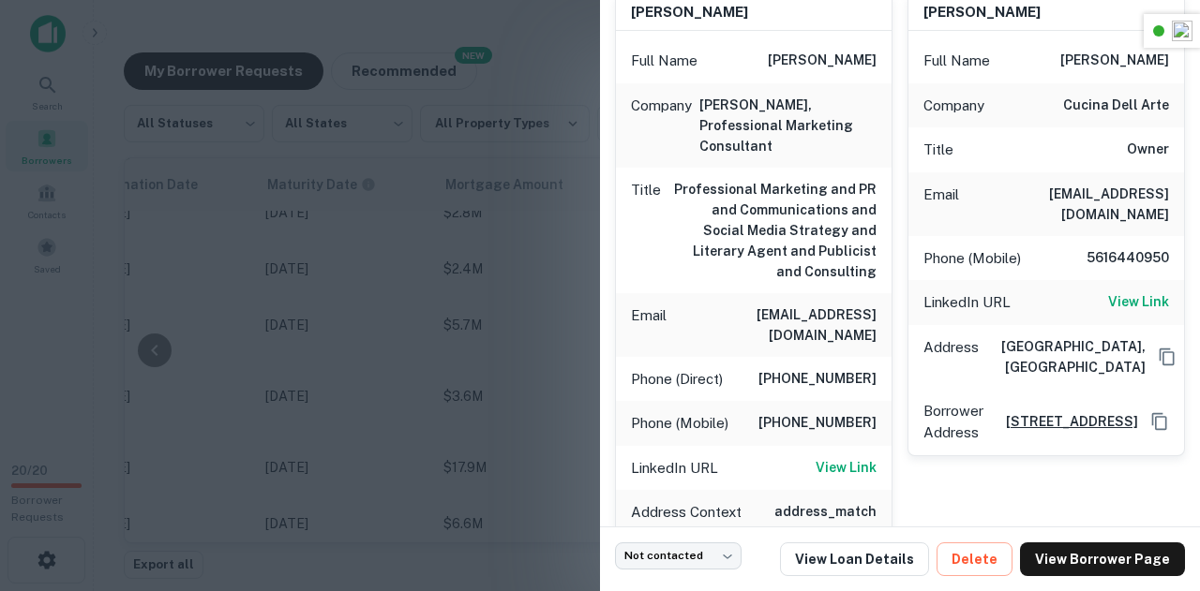
scroll to position [205, 0]
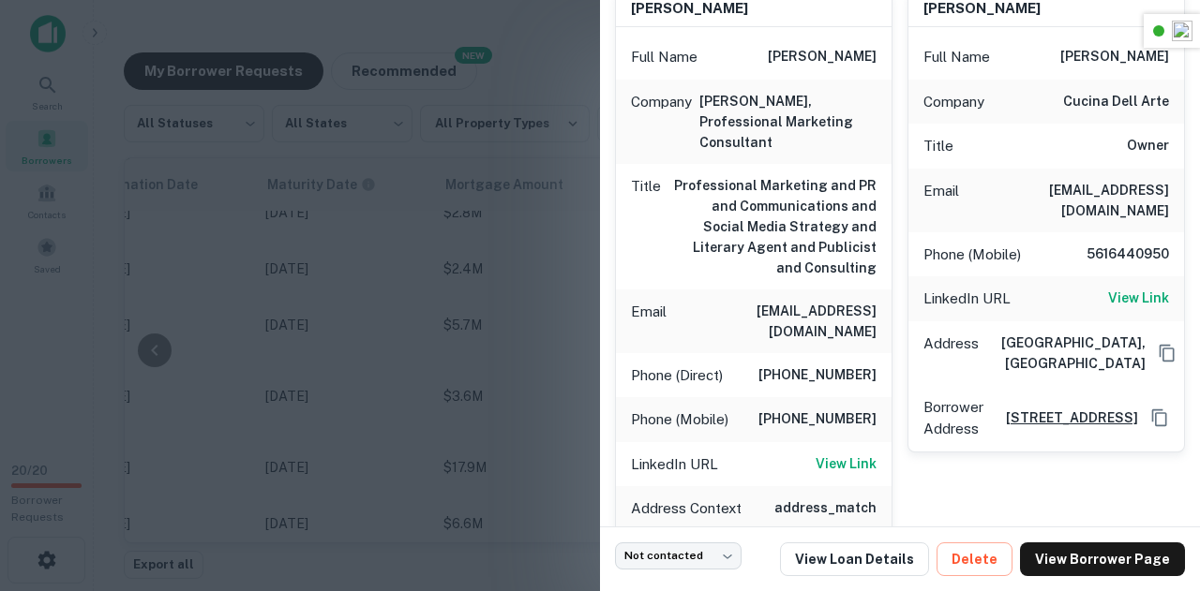
click at [414, 247] on div at bounding box center [600, 295] width 1200 height 591
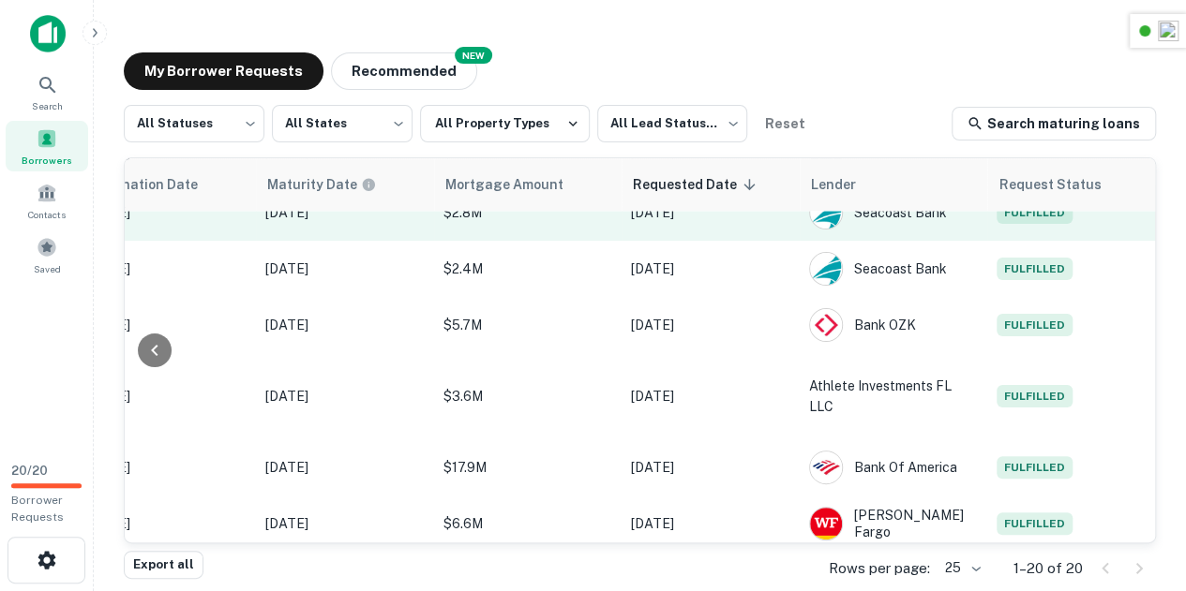
click at [1029, 224] on span "Fulfilled" at bounding box center [1034, 213] width 76 height 22
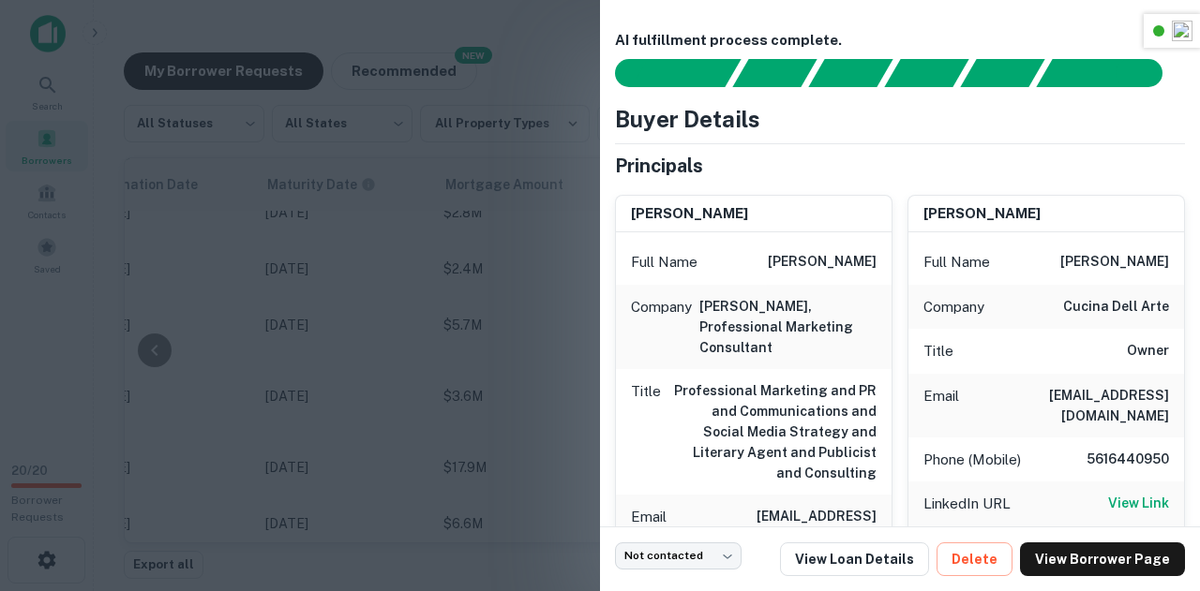
click at [965, 213] on h6 "nicholas coniglio" at bounding box center [981, 214] width 117 height 22
copy h6 "nicholas coniglio"
click at [1027, 224] on div "nicholas coniglio" at bounding box center [1046, 214] width 276 height 37
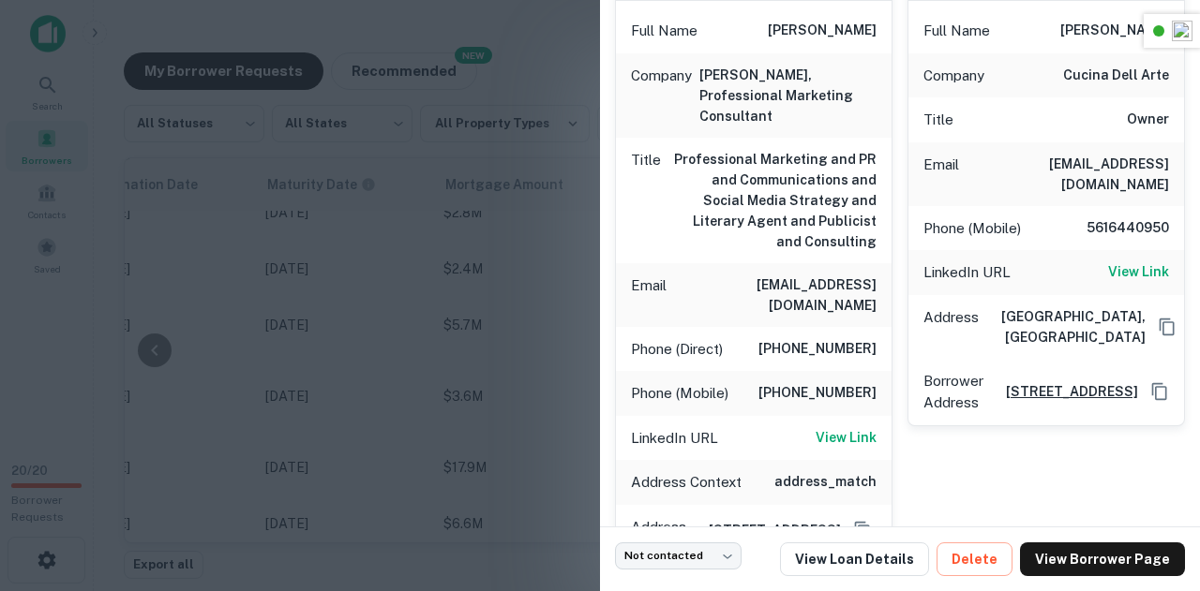
scroll to position [283, 0]
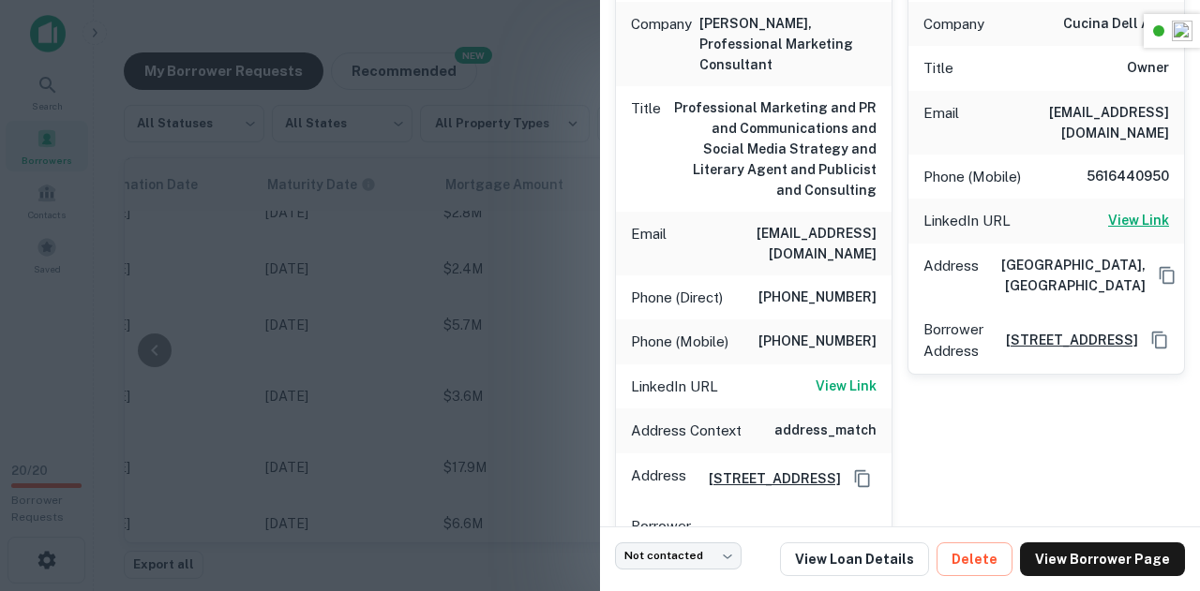
click at [1113, 210] on h6 "View Link" at bounding box center [1138, 220] width 61 height 21
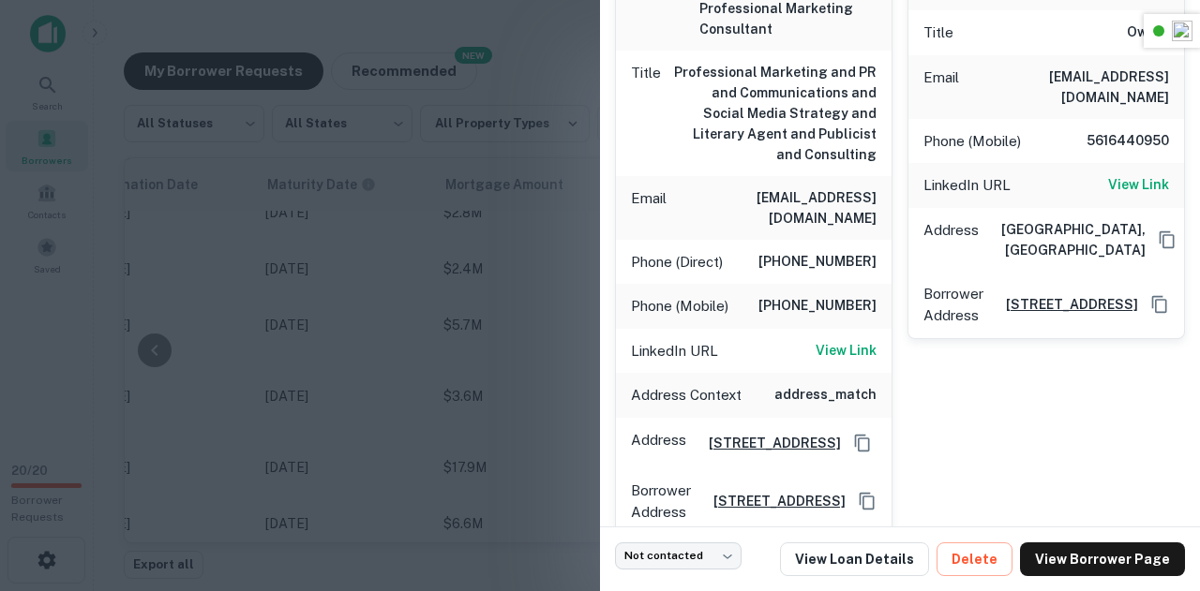
scroll to position [317, 0]
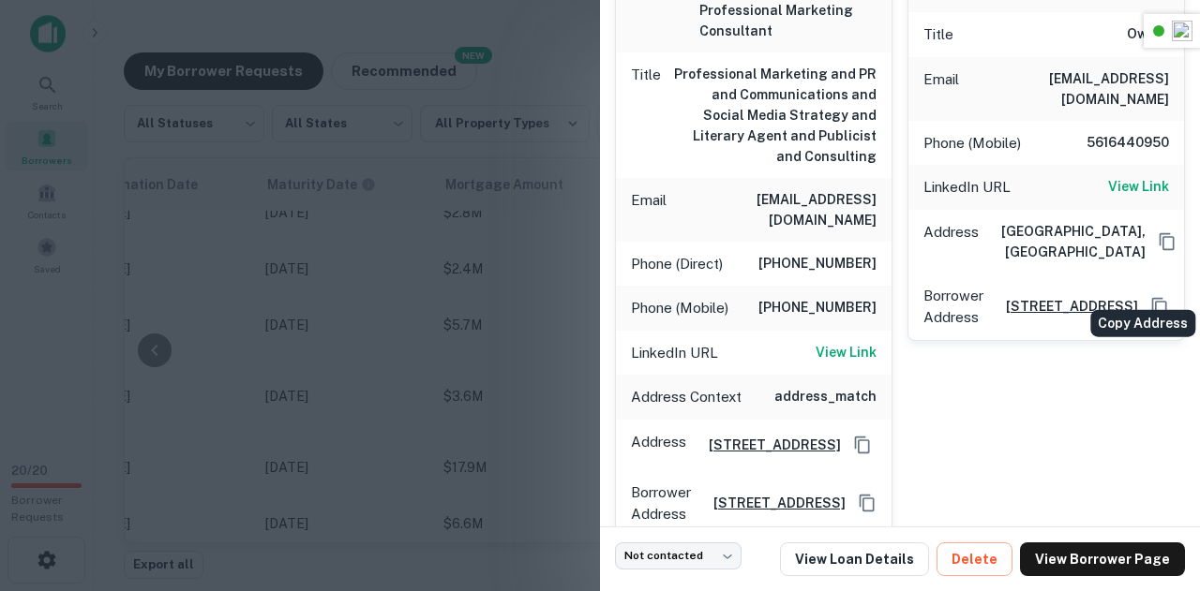
click at [1152, 298] on icon "Copy Address" at bounding box center [1159, 306] width 15 height 17
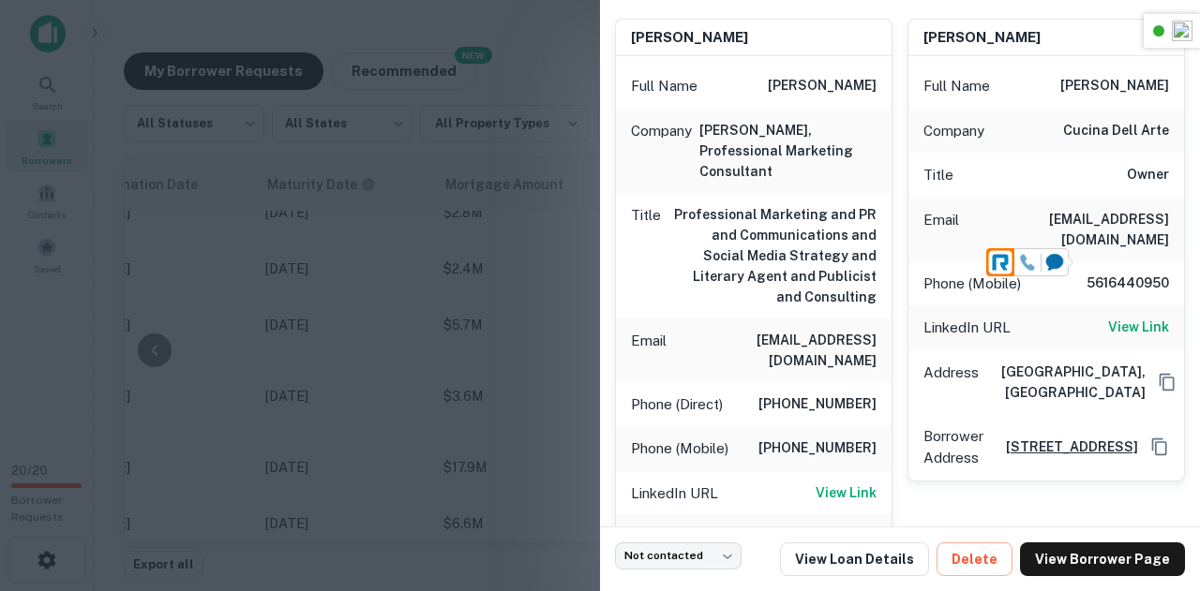
click at [1027, 260] on icon at bounding box center [1027, 262] width 17 height 17
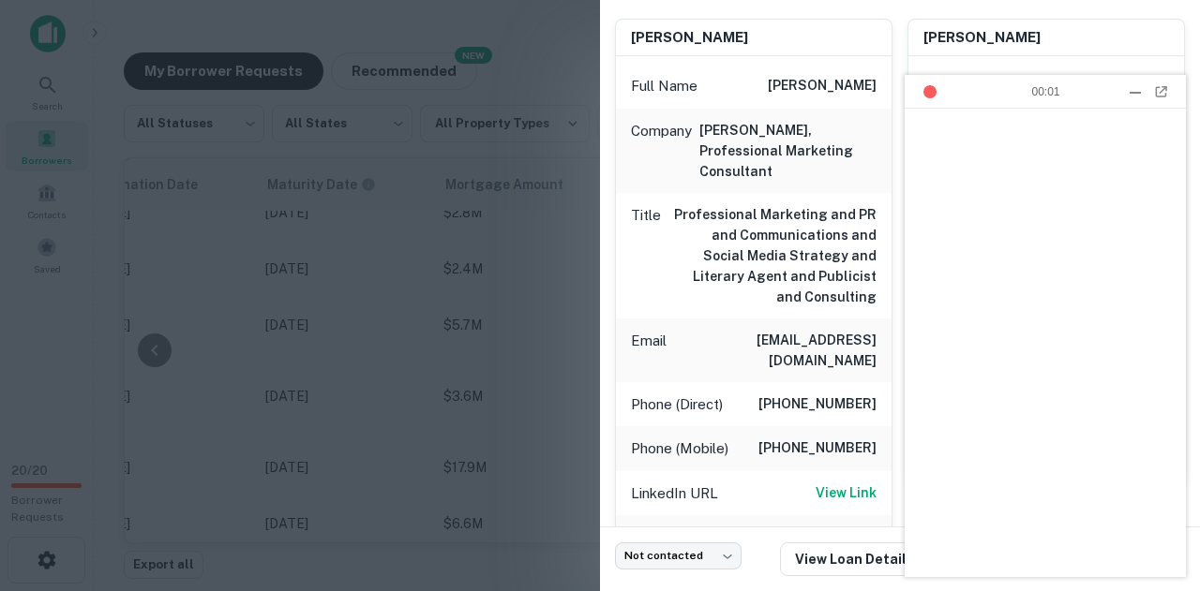
click at [1168, 91] on div at bounding box center [1161, 91] width 19 height 19
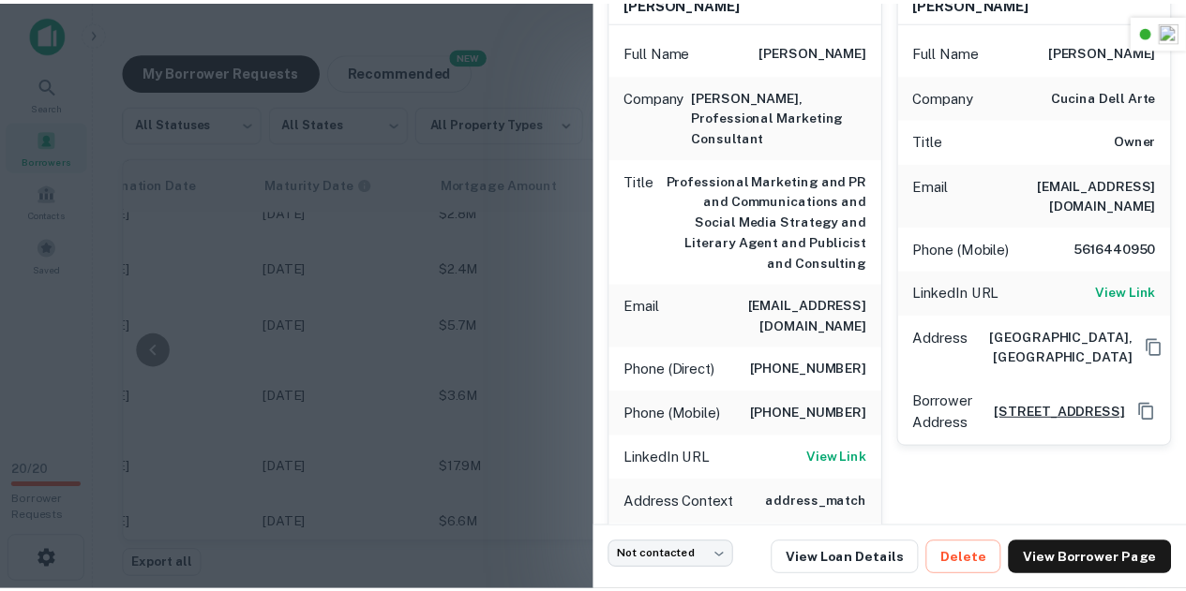
scroll to position [210, 0]
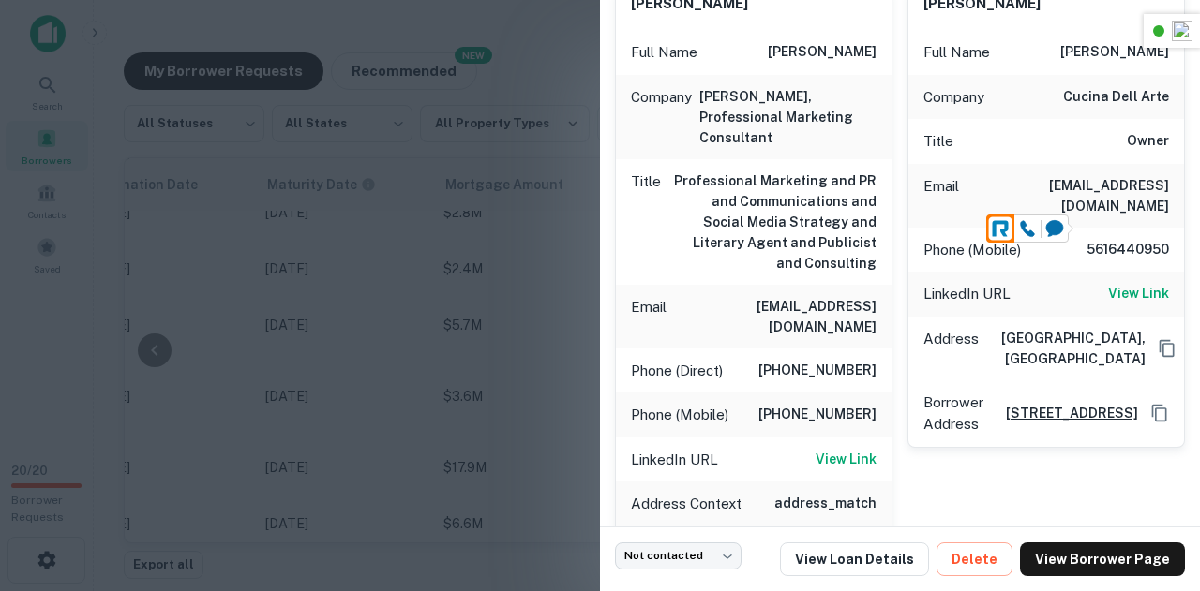
click at [1108, 239] on h6 "5616440950" at bounding box center [1112, 250] width 112 height 22
copy h6 "5616440950"
click at [1137, 239] on h6 "5616440950" at bounding box center [1112, 250] width 112 height 22
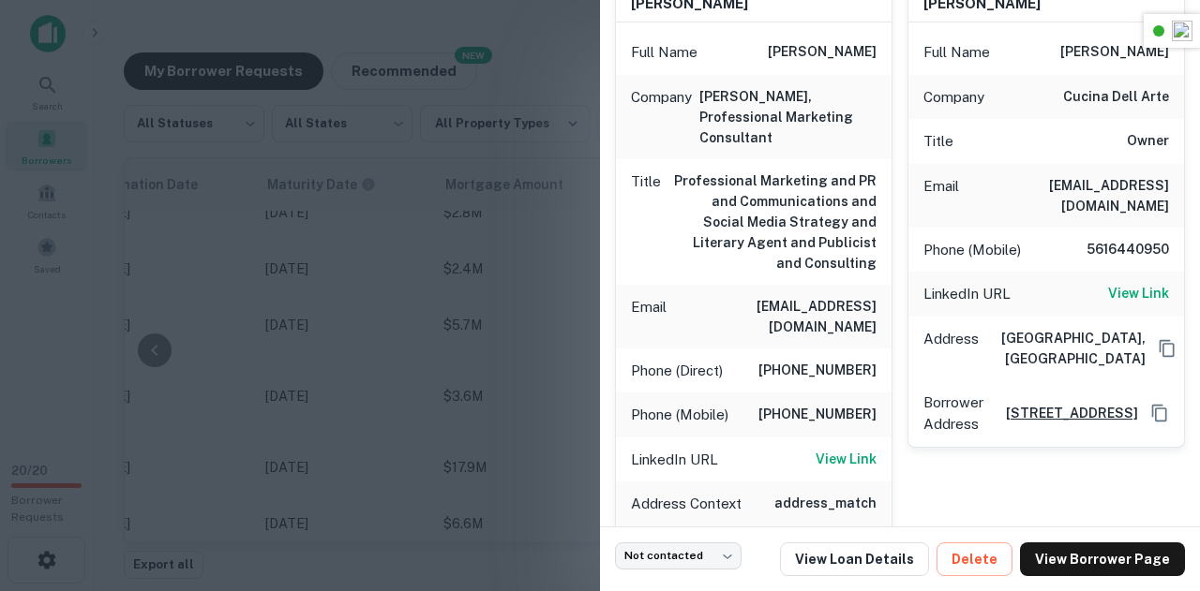
click at [429, 192] on div at bounding box center [600, 295] width 1200 height 591
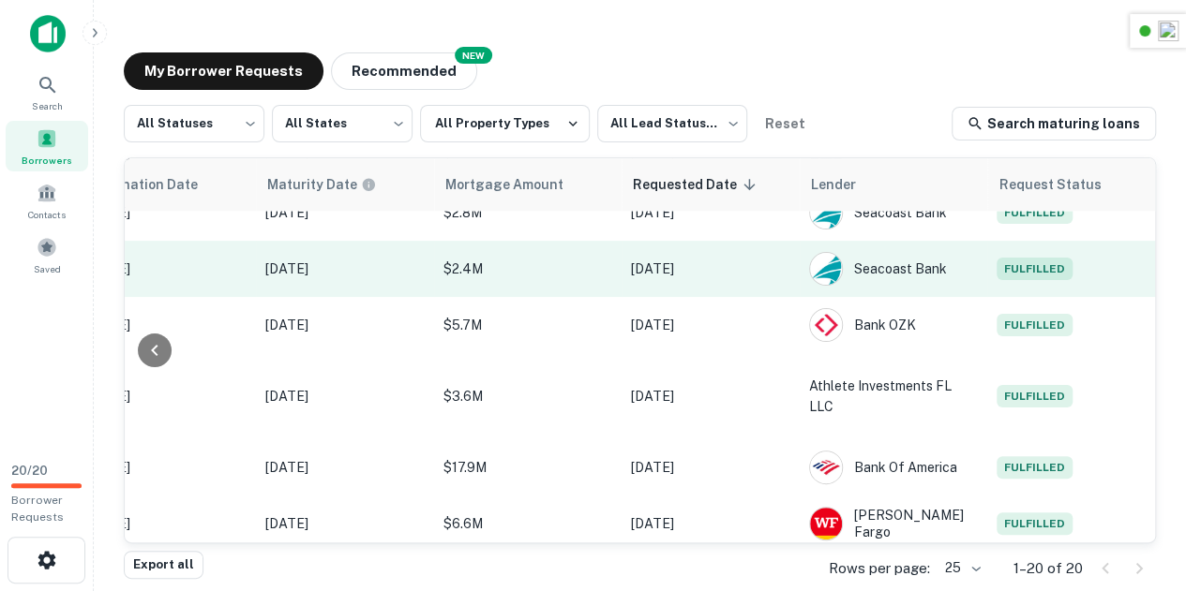
click at [1023, 297] on td "Fulfilled" at bounding box center [1071, 269] width 169 height 56
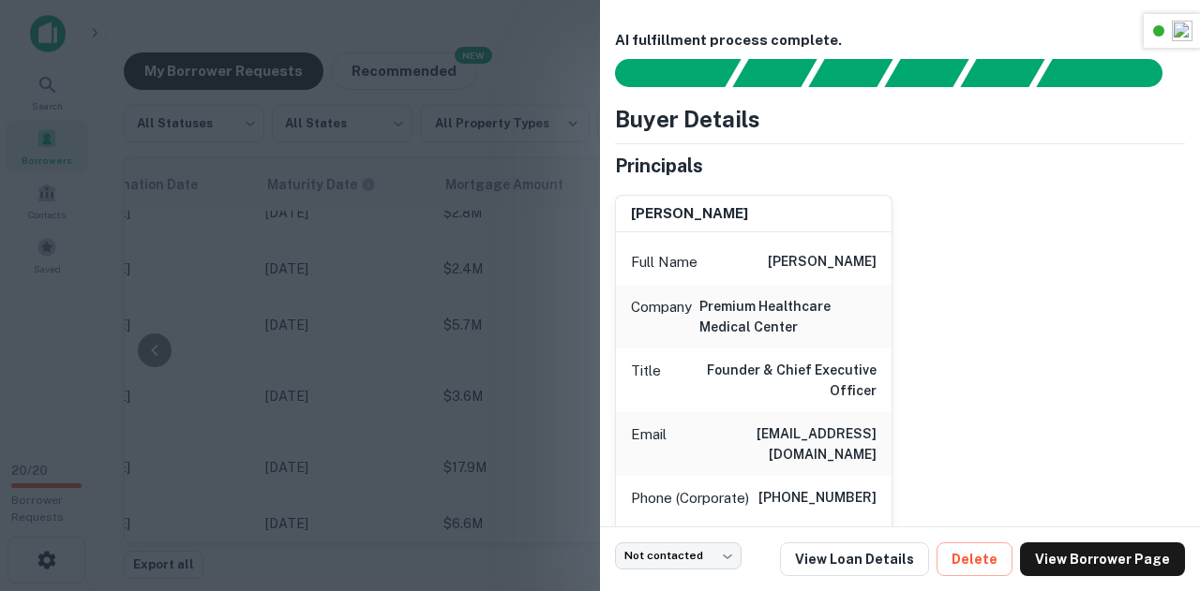
click at [472, 276] on div at bounding box center [600, 295] width 1200 height 591
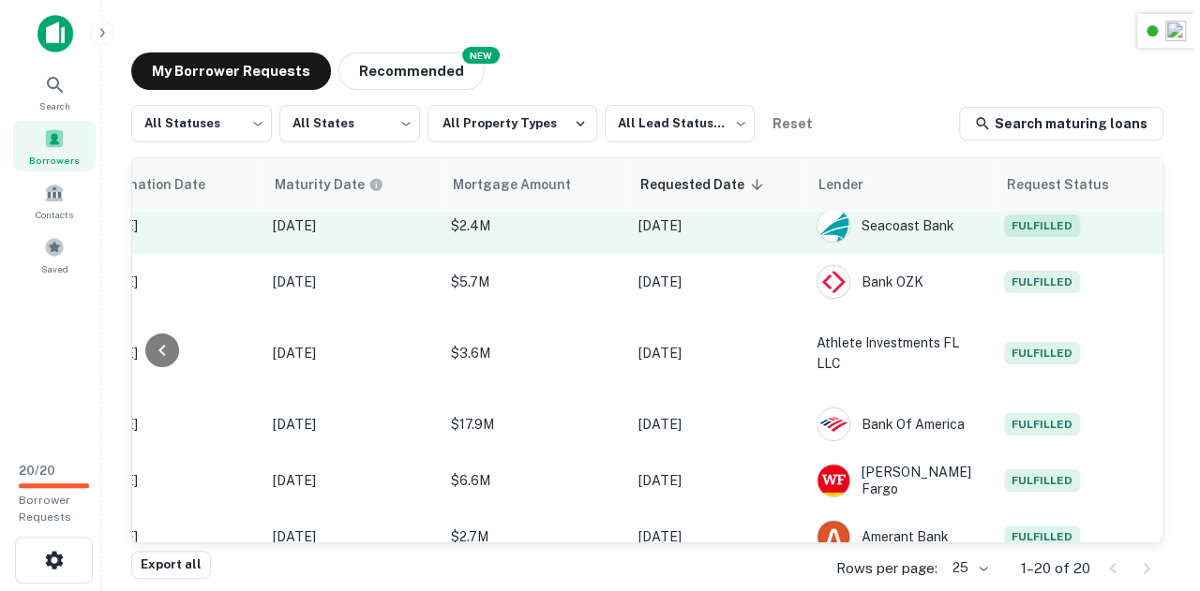
scroll to position [859, 982]
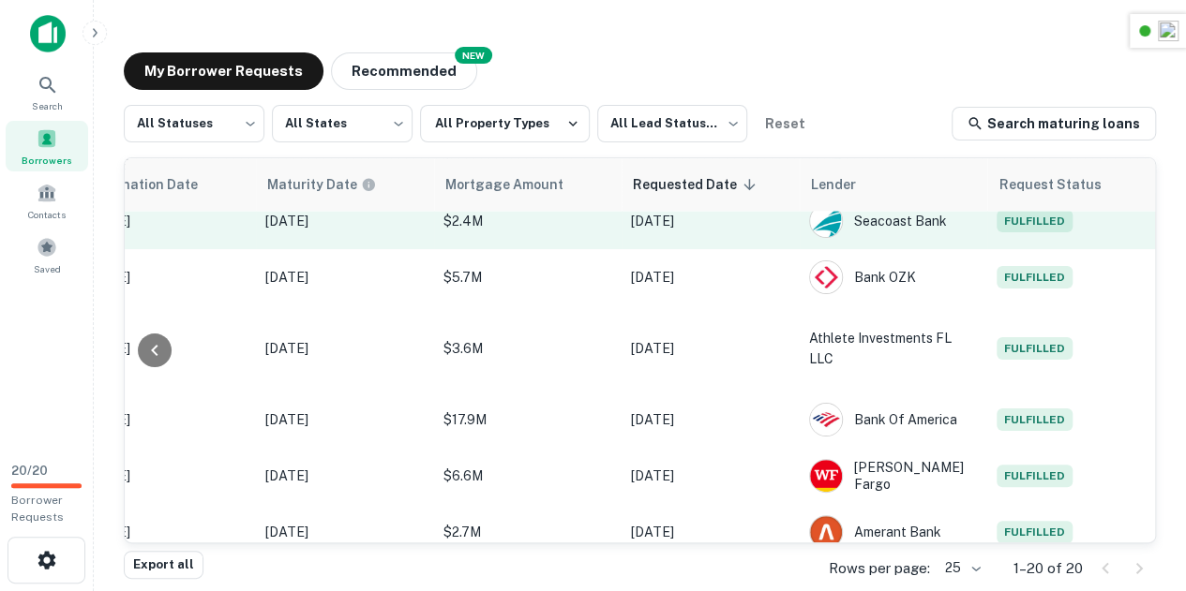
click at [1041, 232] on span "Fulfilled" at bounding box center [1034, 221] width 76 height 22
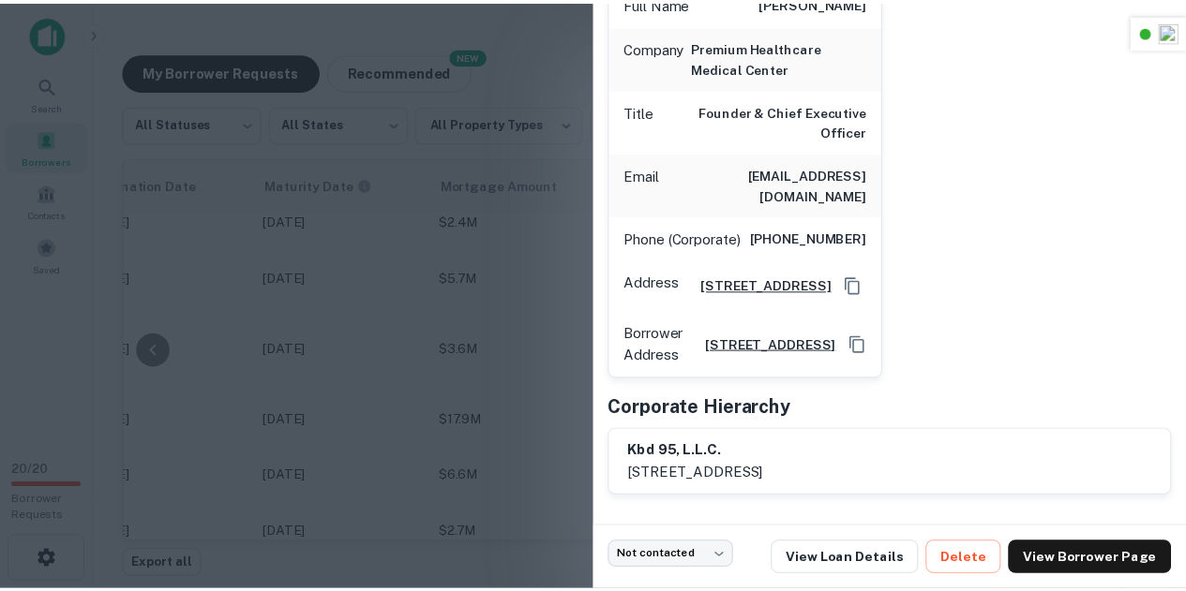
scroll to position [270, 0]
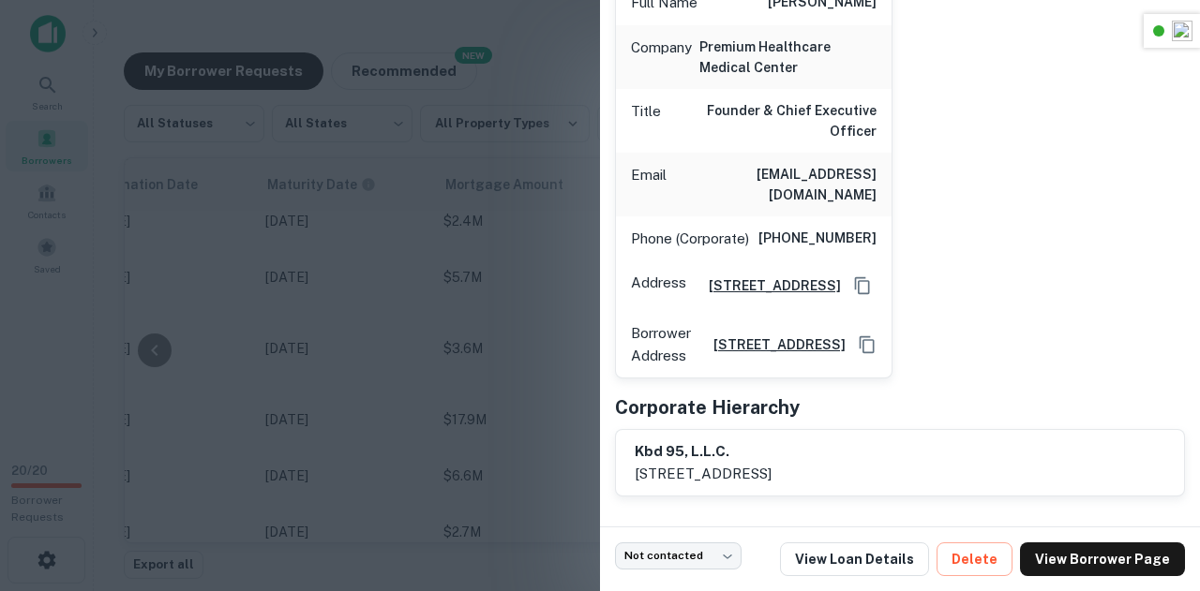
click at [495, 275] on div at bounding box center [600, 295] width 1200 height 591
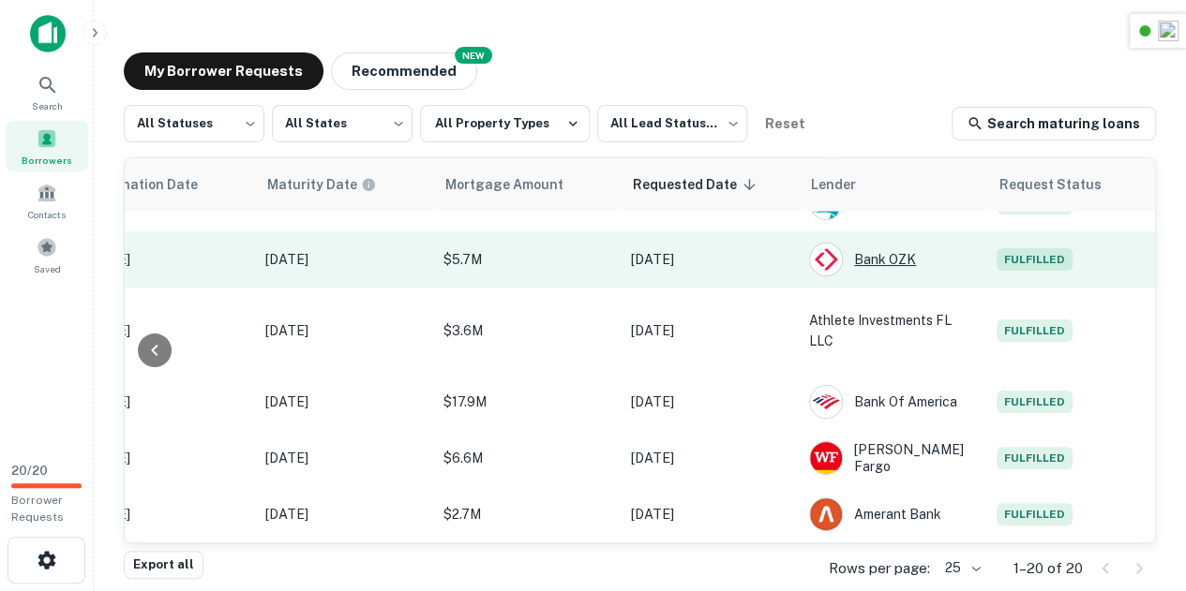
scroll to position [881, 982]
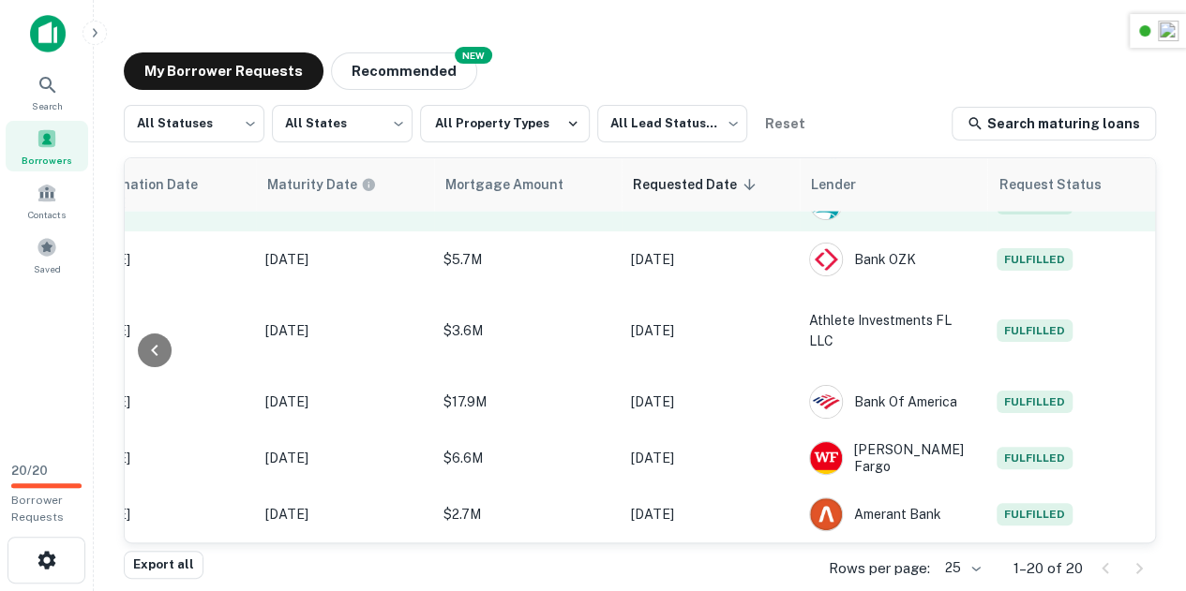
click at [1012, 215] on span "Fulfilled" at bounding box center [1034, 203] width 76 height 22
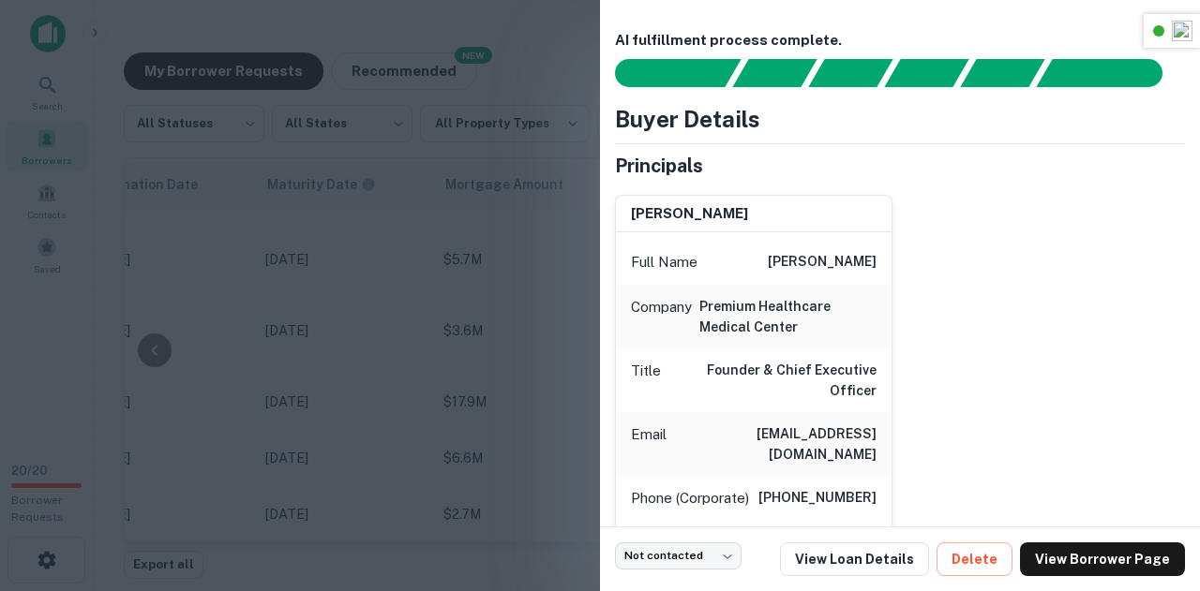
click at [508, 320] on div at bounding box center [600, 295] width 1200 height 591
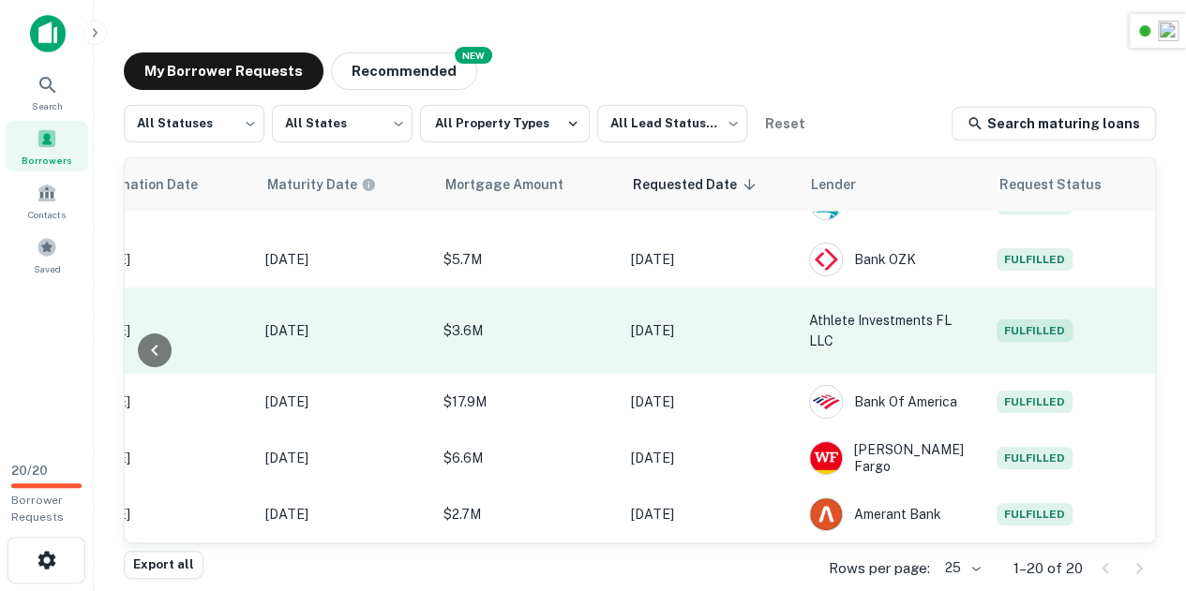
scroll to position [887, 982]
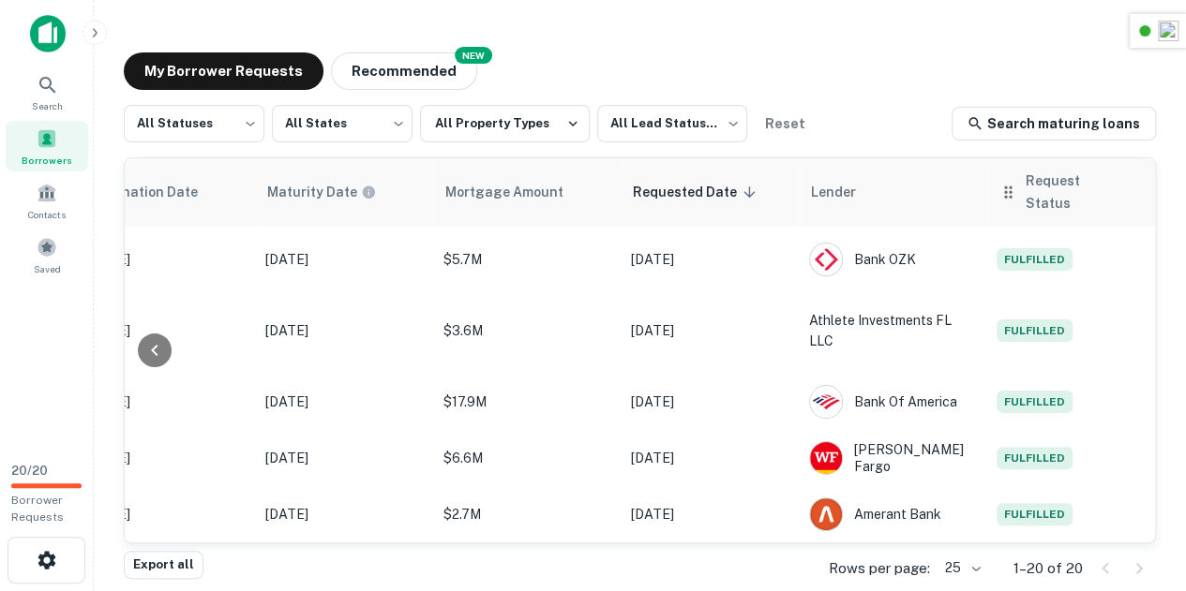
click at [1040, 210] on span "Request Status" at bounding box center [1084, 192] width 120 height 45
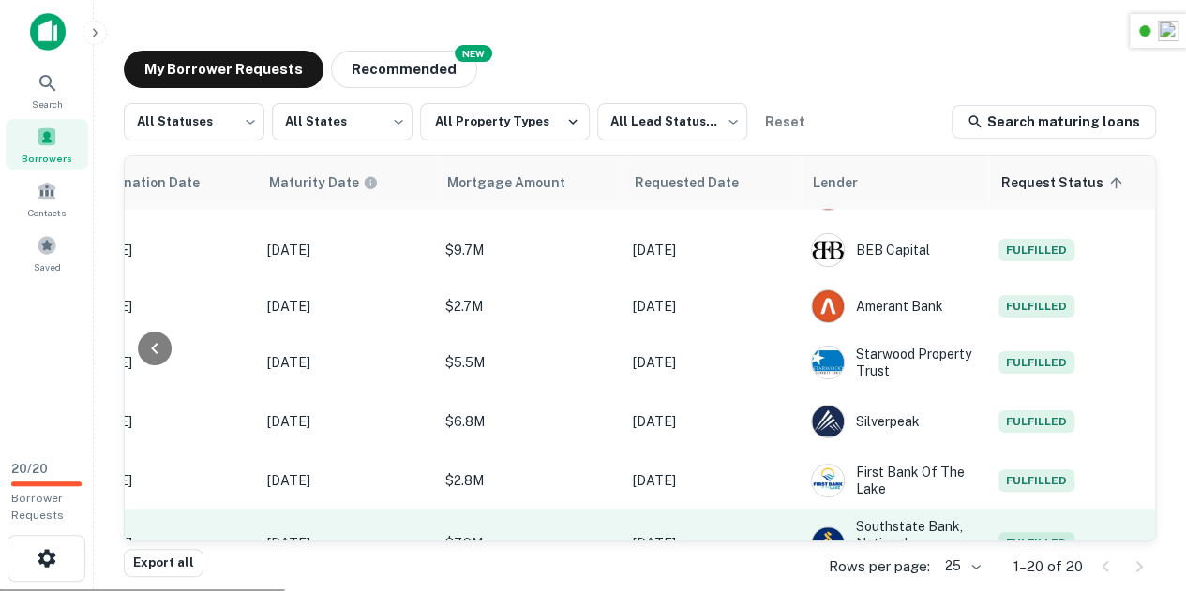
scroll to position [887, 980]
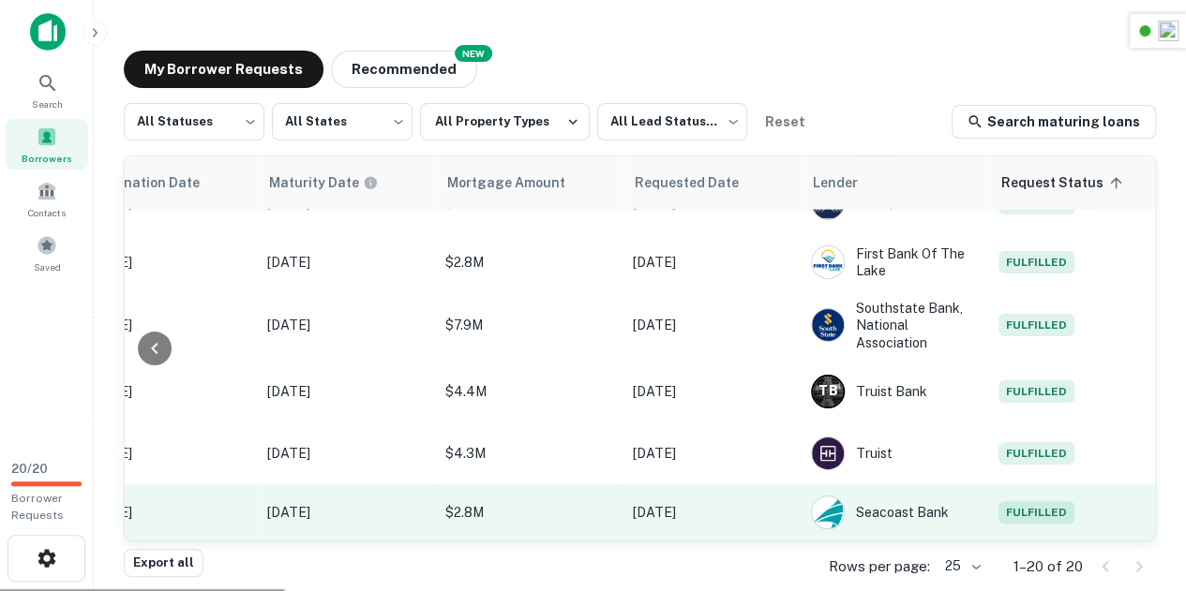
click at [1036, 501] on span "Fulfilled" at bounding box center [1036, 512] width 76 height 22
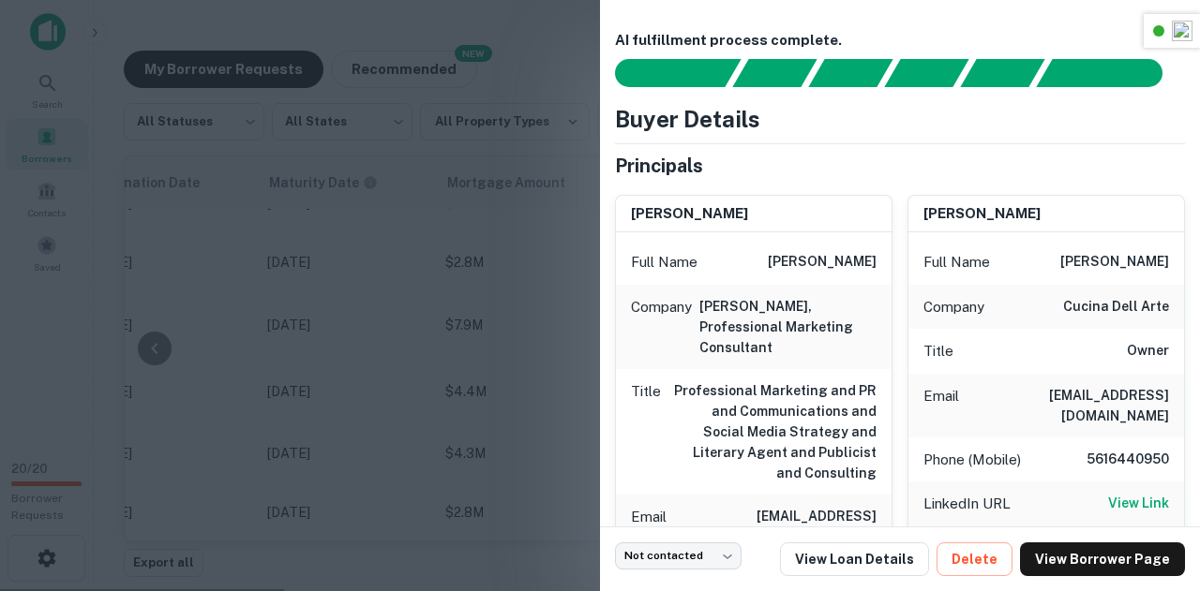
click at [535, 333] on div at bounding box center [600, 295] width 1200 height 591
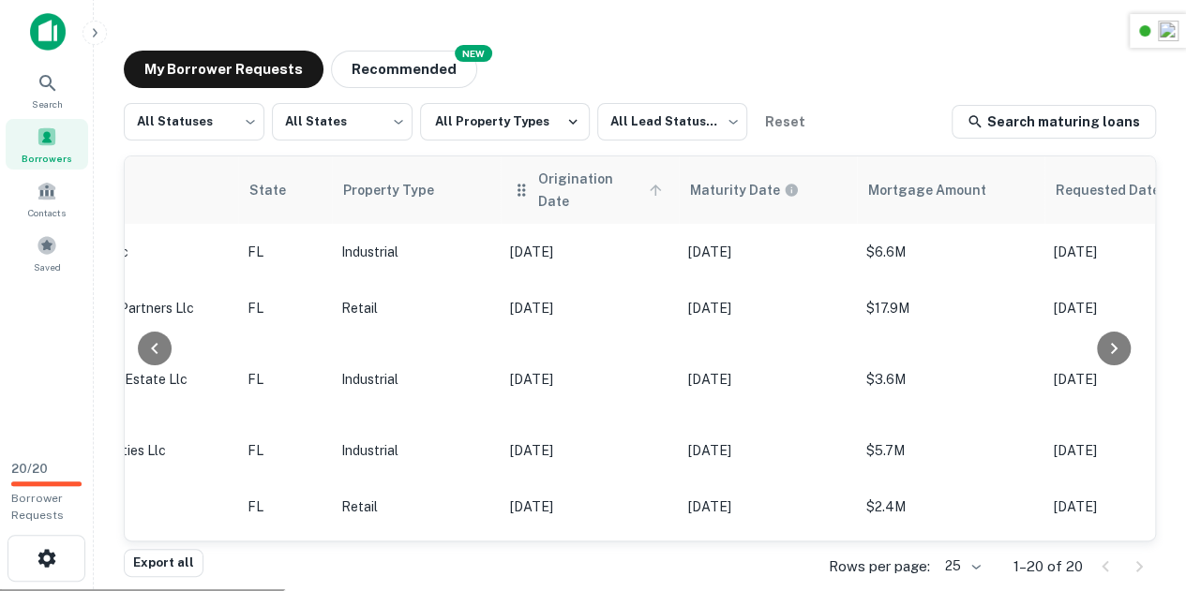
scroll to position [0, 644]
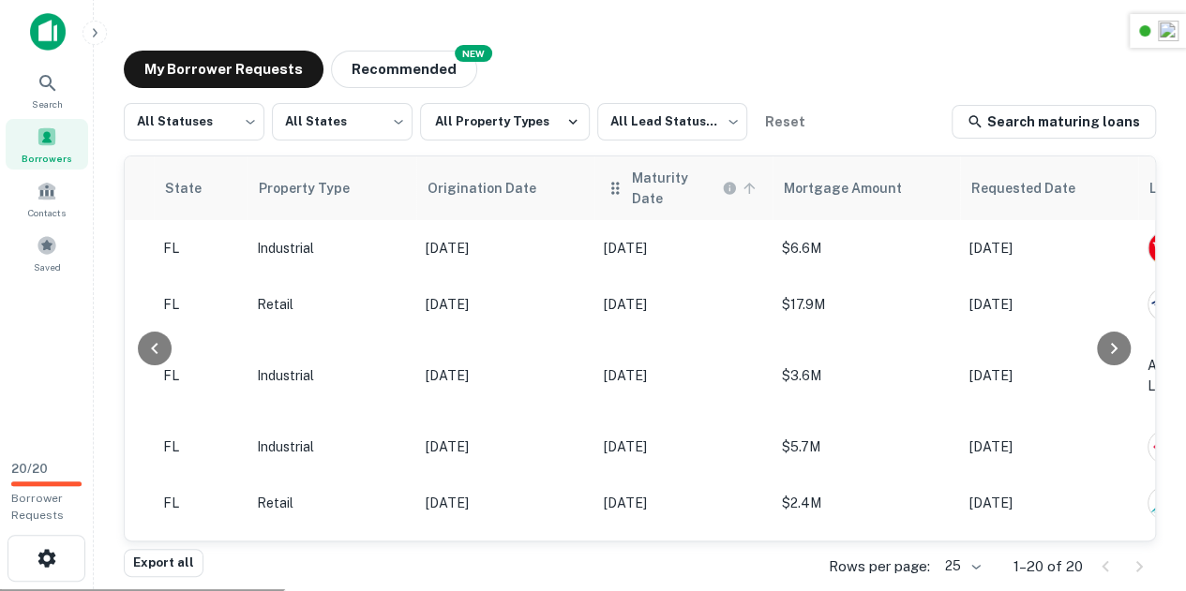
click at [651, 187] on h6 "Maturity Date" at bounding box center [675, 188] width 86 height 41
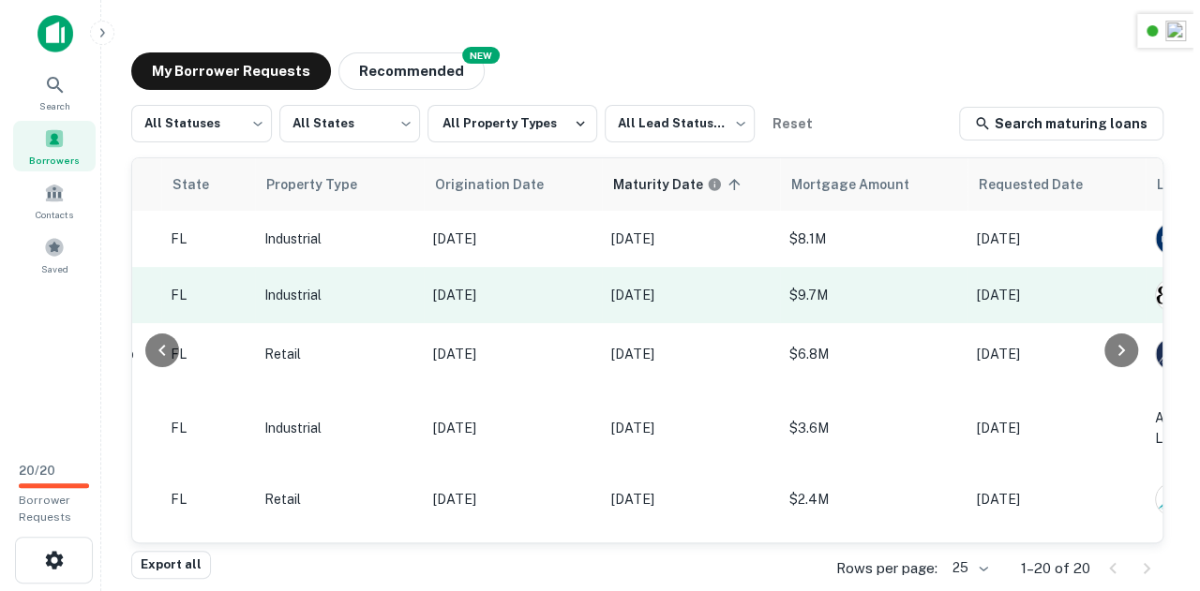
scroll to position [0, 997]
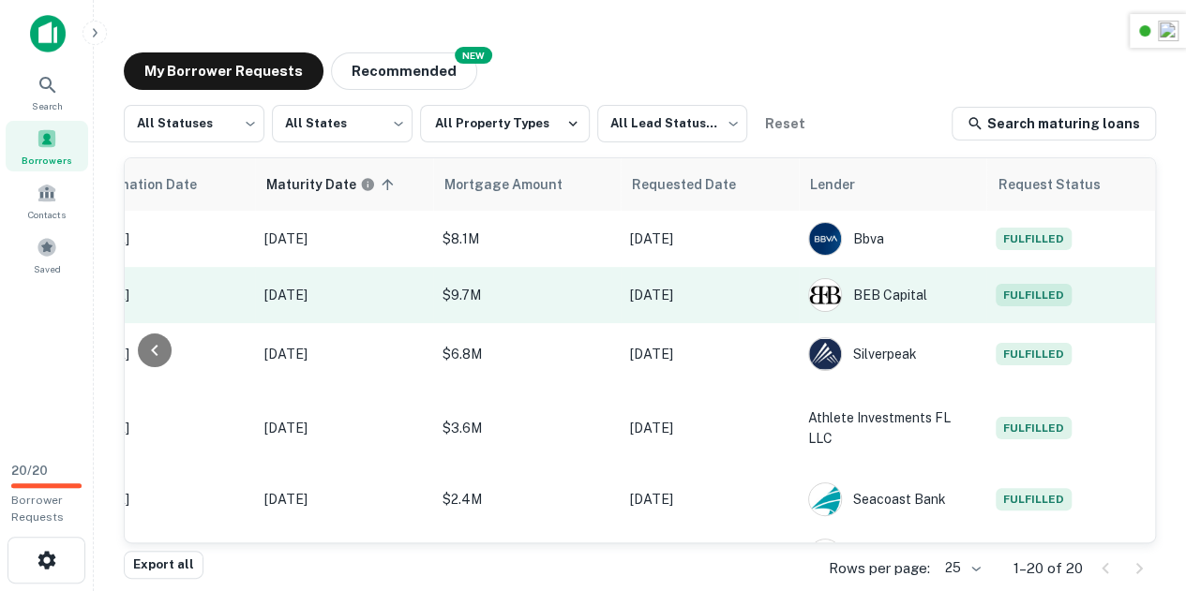
click at [986, 278] on td "Fulfilled" at bounding box center [1070, 295] width 169 height 56
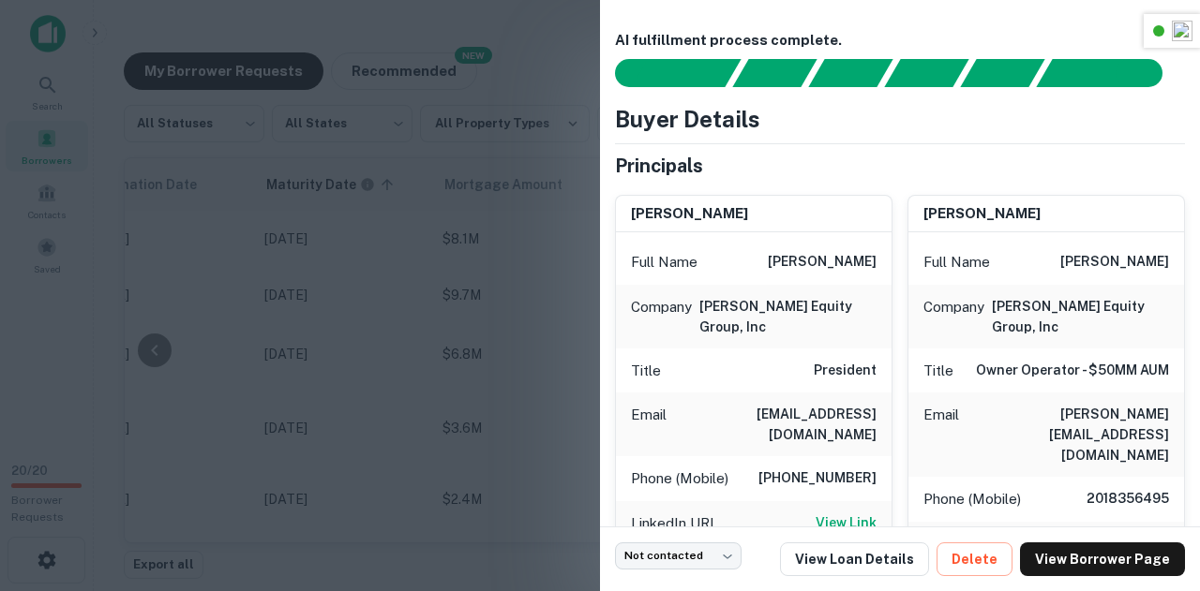
click at [547, 260] on div at bounding box center [600, 295] width 1200 height 591
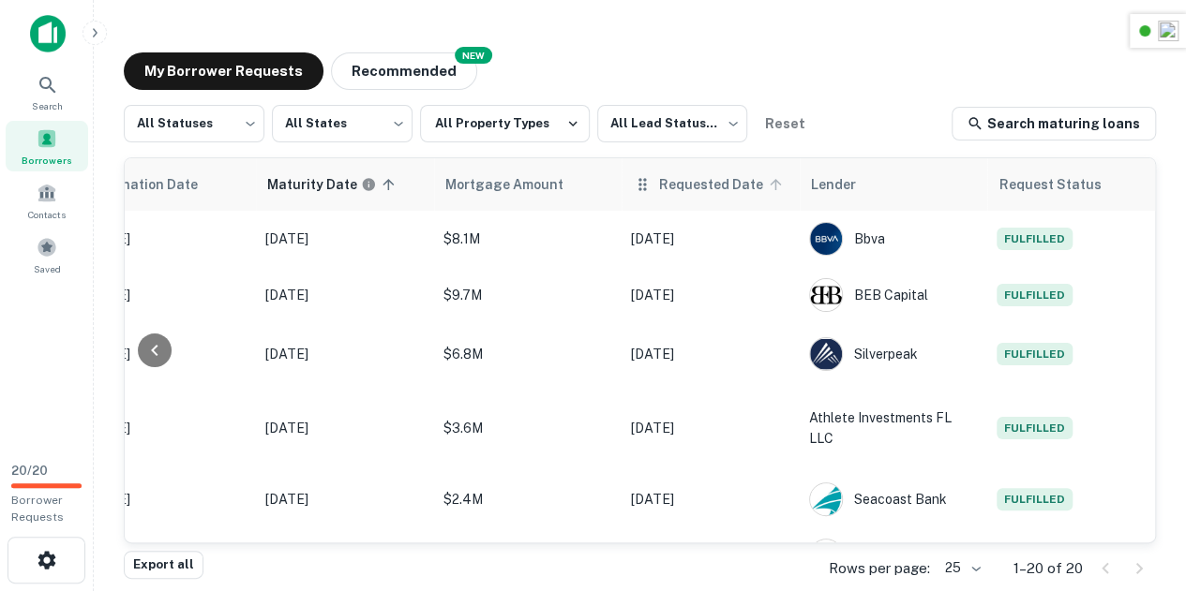
click at [708, 189] on span "Requested Date" at bounding box center [723, 184] width 128 height 22
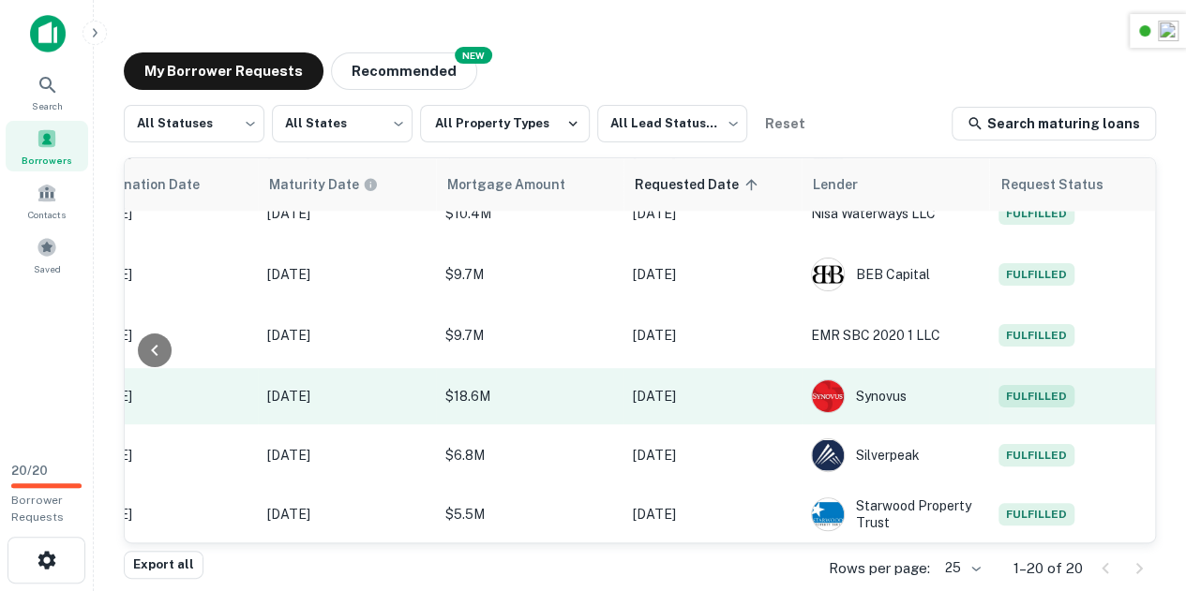
scroll to position [0, 980]
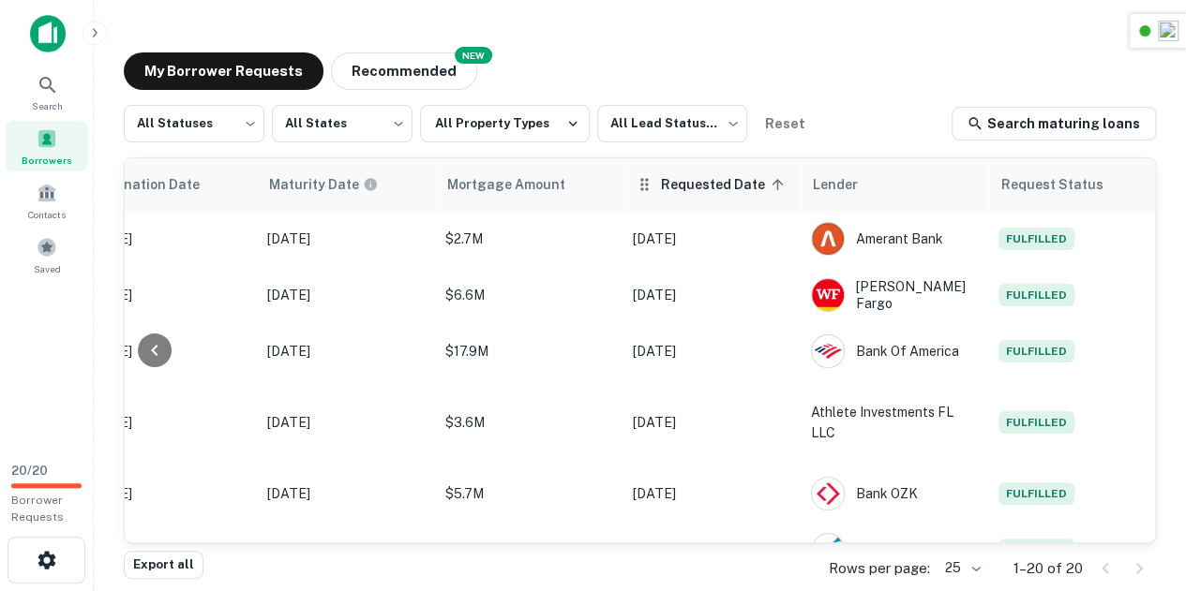
click at [720, 180] on span "Requested Date sorted ascending" at bounding box center [725, 184] width 128 height 22
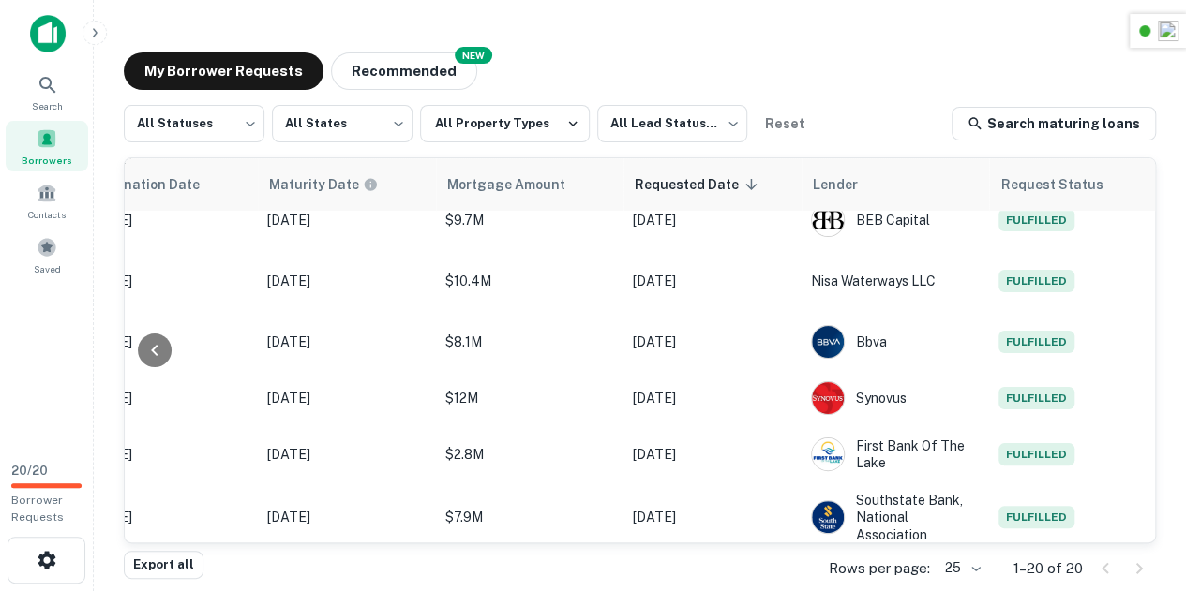
scroll to position [887, 980]
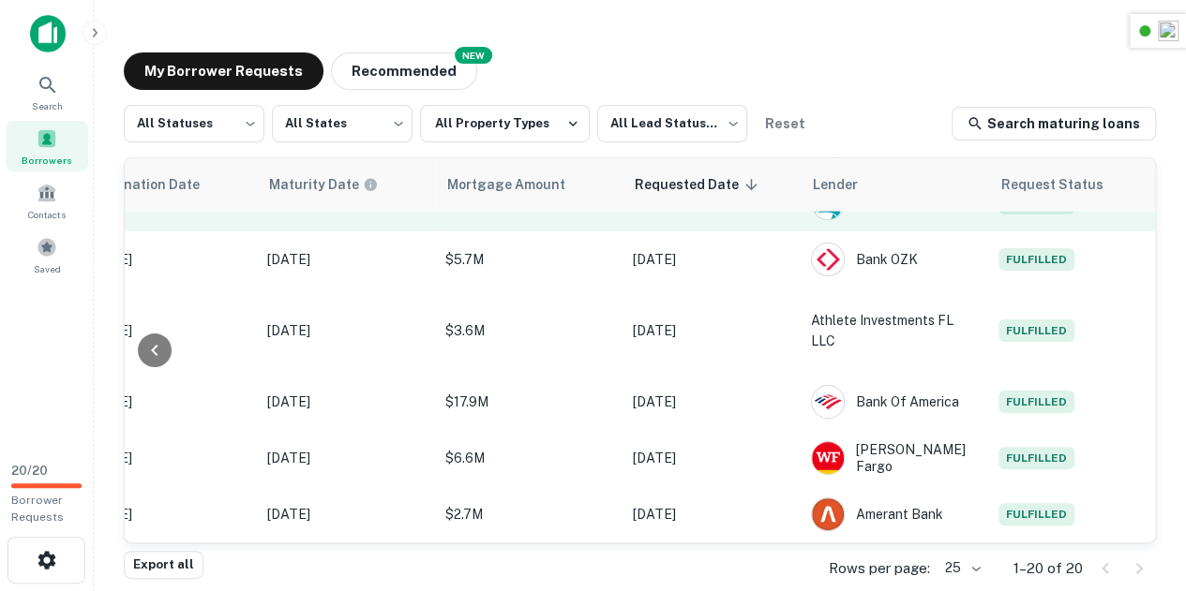
click at [1025, 212] on span "Fulfilled" at bounding box center [1036, 203] width 76 height 22
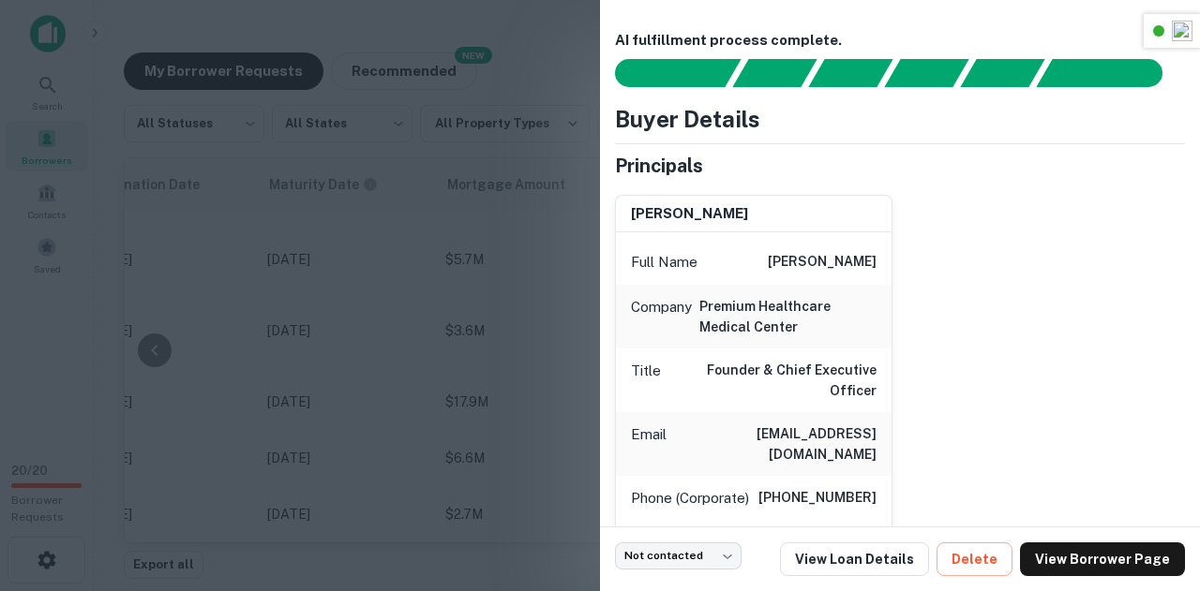
click at [482, 262] on div at bounding box center [600, 295] width 1200 height 591
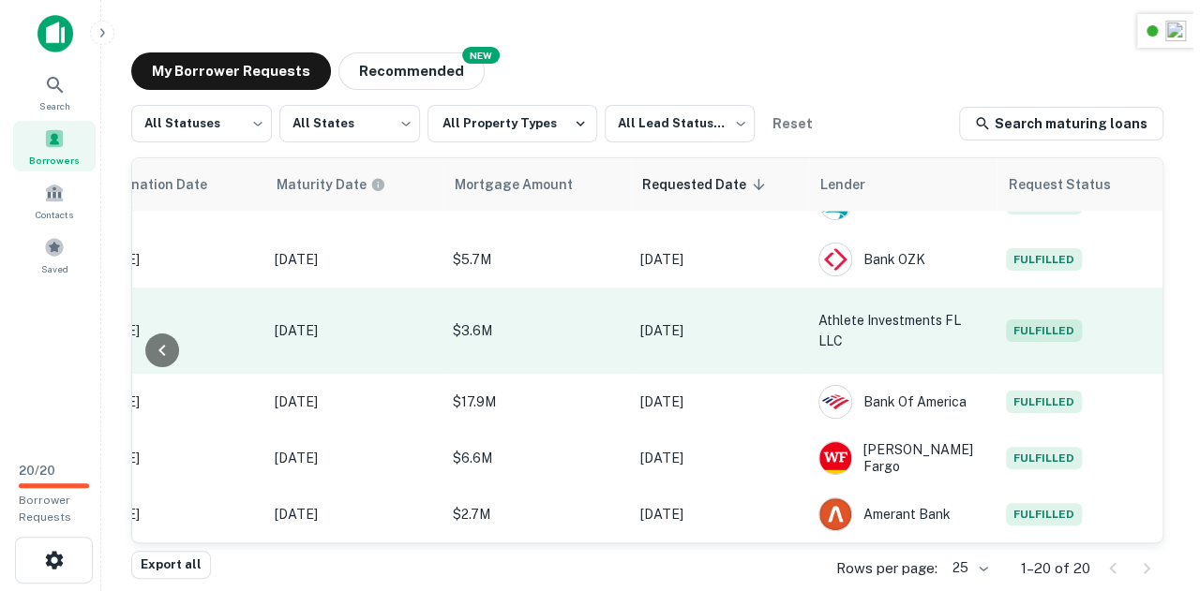
scroll to position [2, 0]
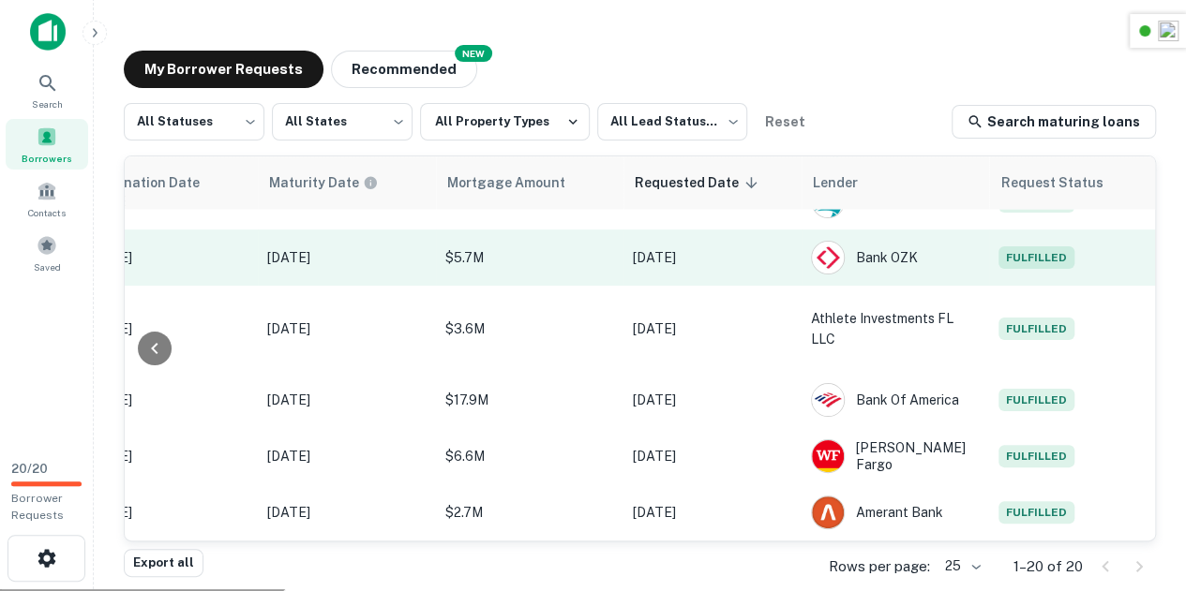
click at [1042, 260] on span "Fulfilled" at bounding box center [1036, 258] width 76 height 22
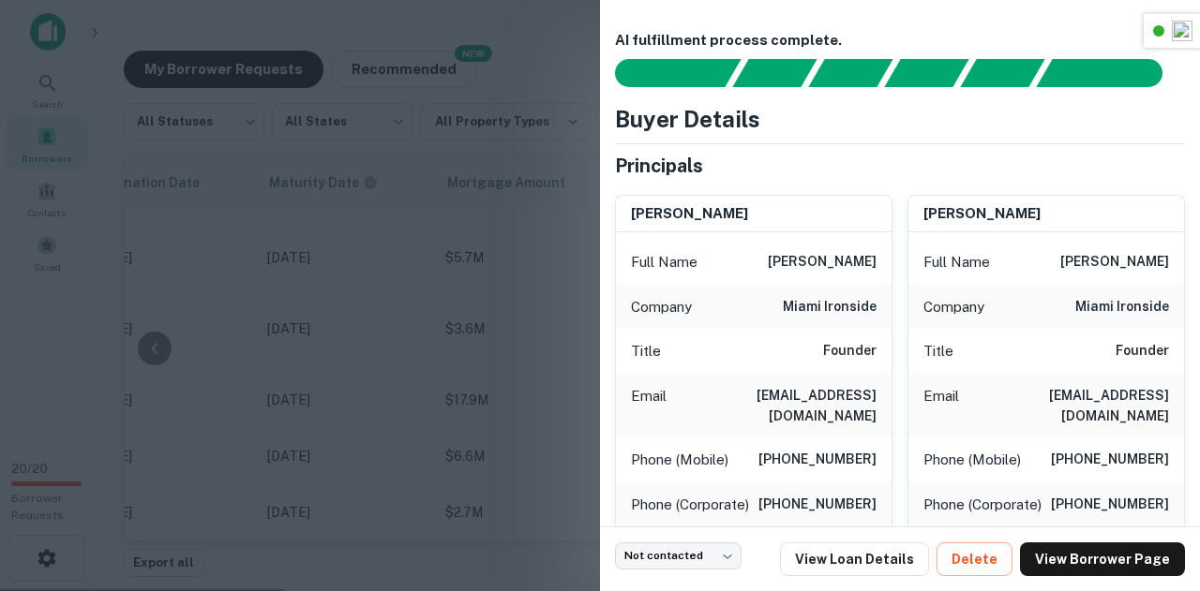
click at [502, 301] on div at bounding box center [600, 295] width 1200 height 591
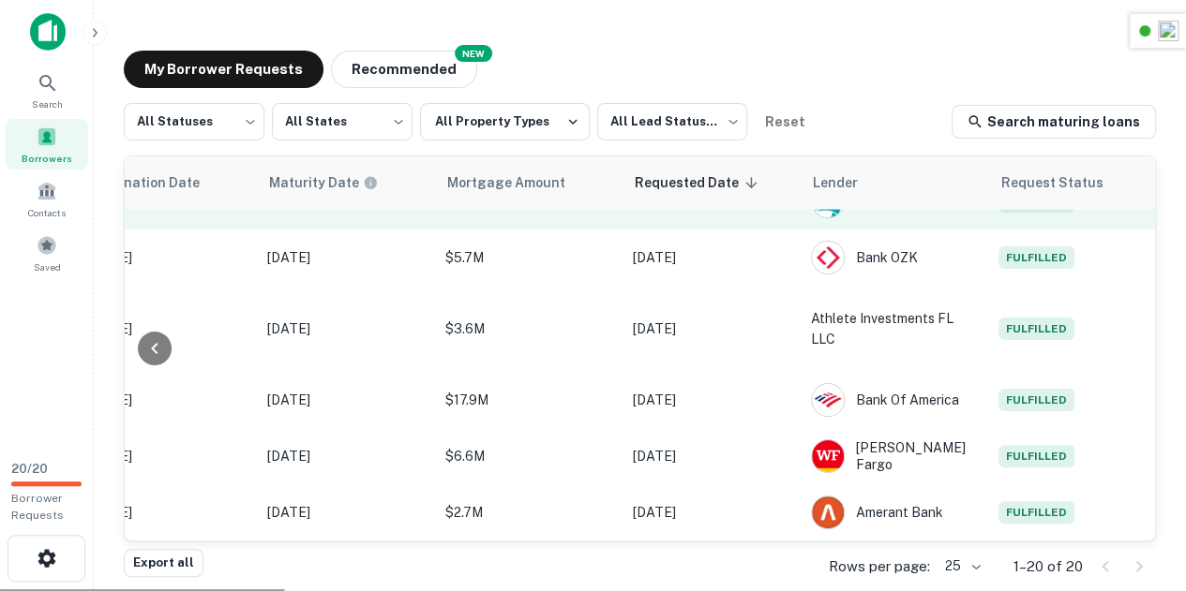
click at [1034, 219] on td "Fulfilled" at bounding box center [1073, 201] width 169 height 56
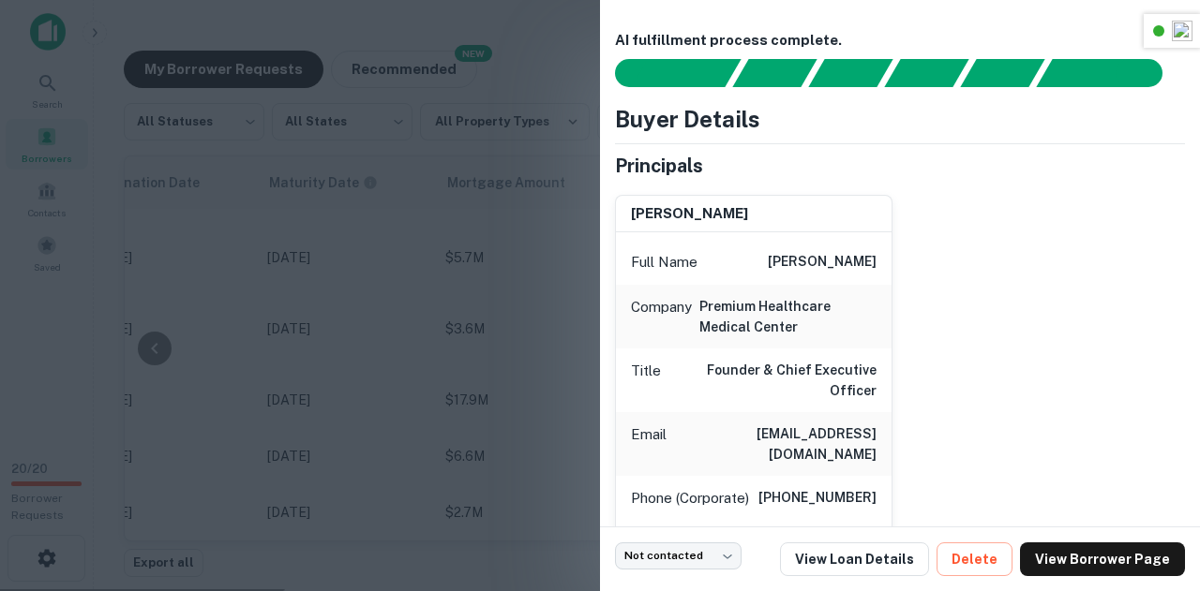
click at [483, 331] on div at bounding box center [600, 295] width 1200 height 591
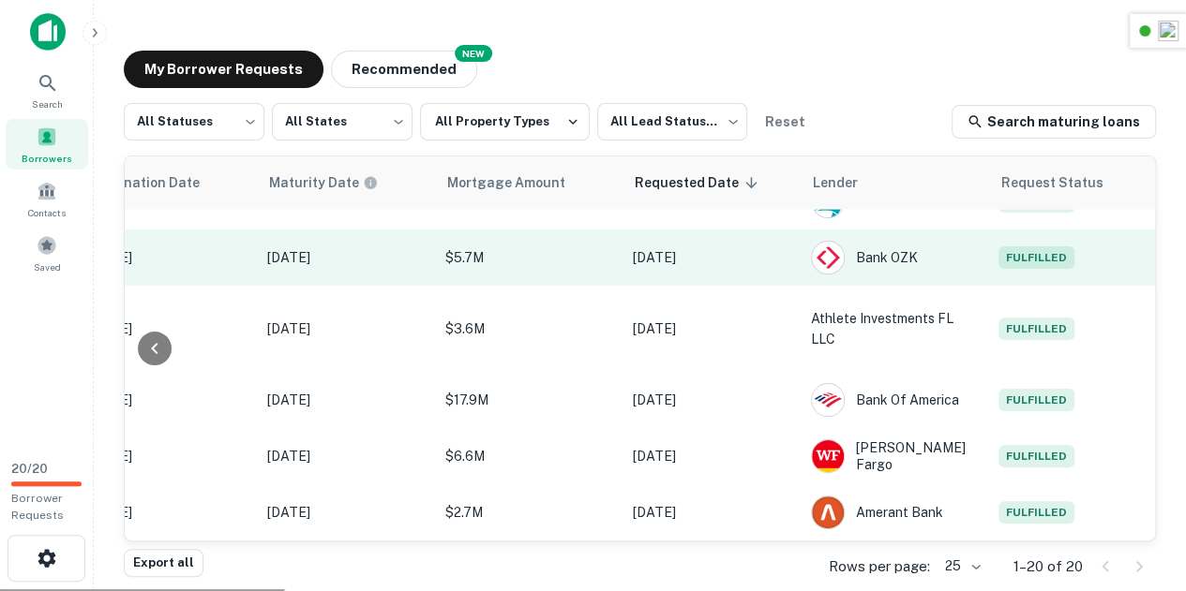
click at [1055, 265] on span "Fulfilled" at bounding box center [1036, 258] width 76 height 22
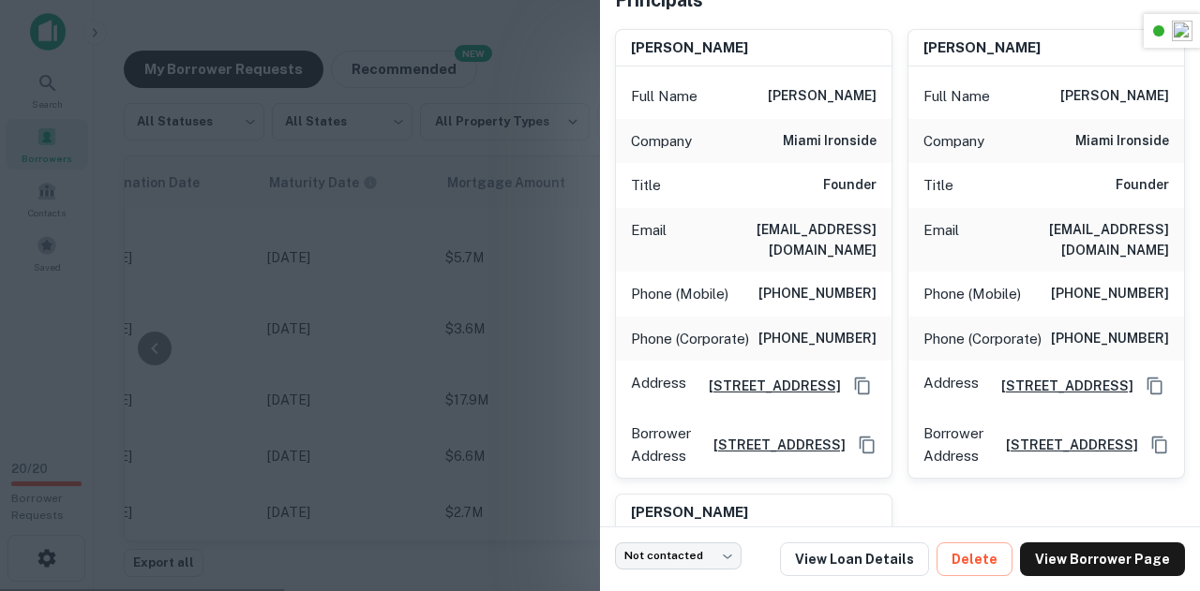
scroll to position [175, 0]
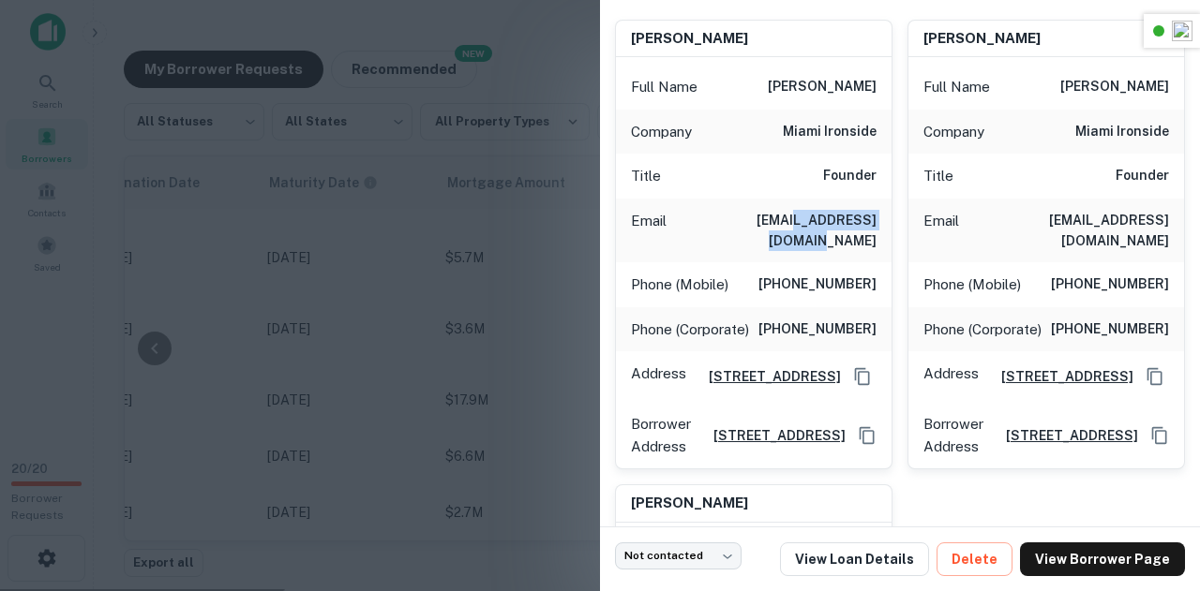
drag, startPoint x: 752, startPoint y: 217, endPoint x: 868, endPoint y: 217, distance: 116.2
click at [868, 217] on h6 "ofer@miamiironside.com" at bounding box center [775, 230] width 202 height 41
click at [838, 274] on h6 "(786) 236-9607" at bounding box center [817, 285] width 118 height 22
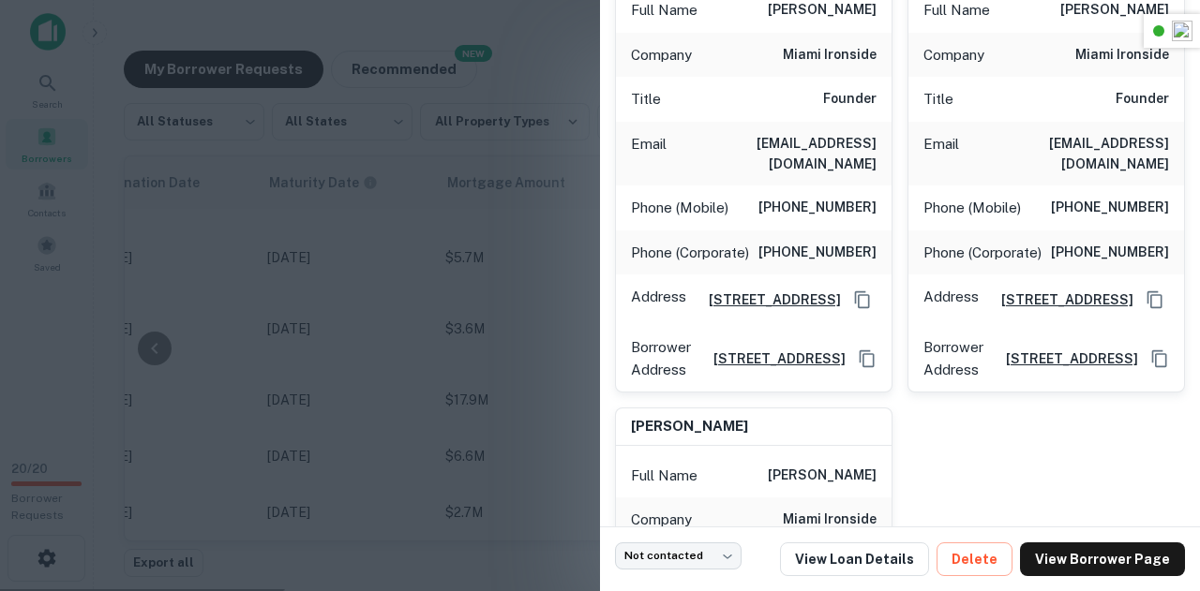
scroll to position [281, 0]
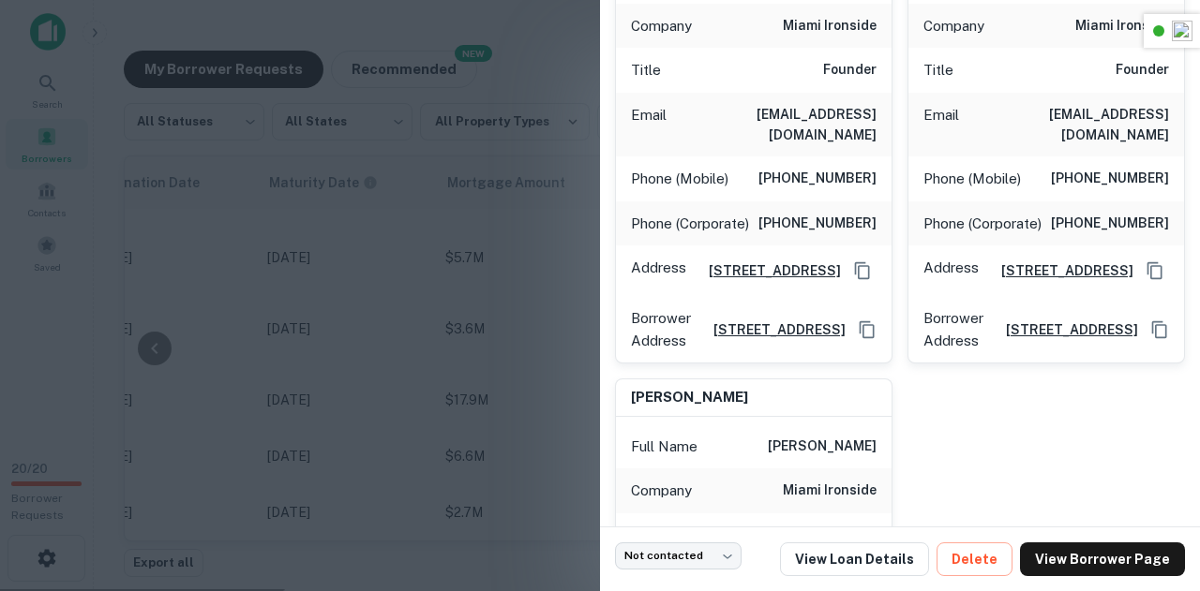
click at [474, 173] on div at bounding box center [600, 295] width 1200 height 591
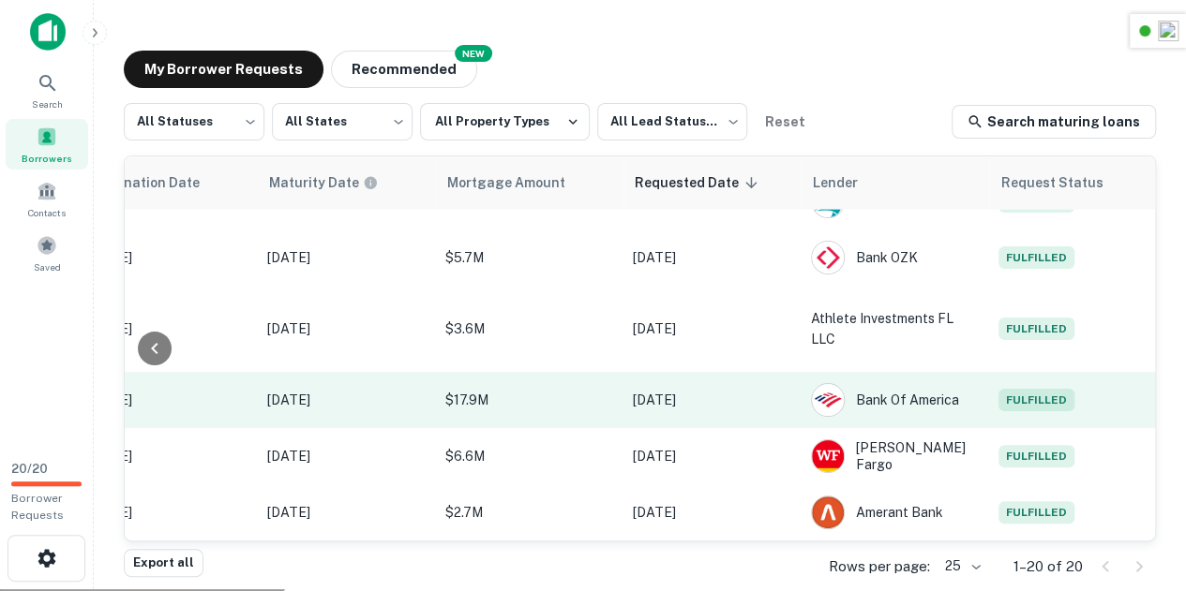
click at [1023, 372] on td "Fulfilled" at bounding box center [1073, 400] width 169 height 56
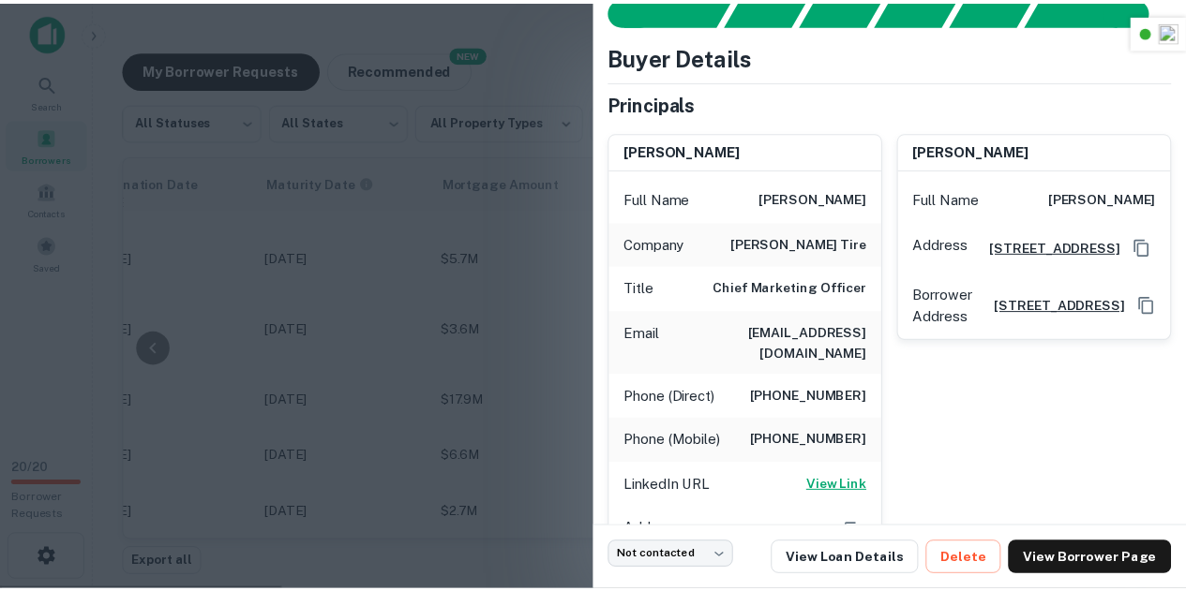
scroll to position [0, 0]
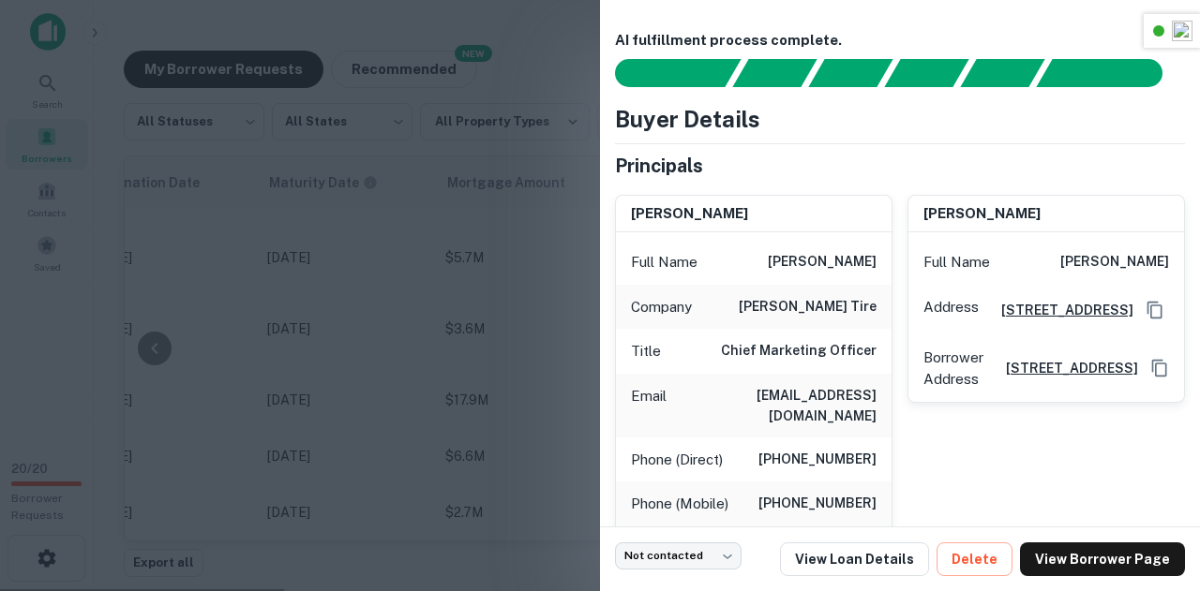
click at [500, 321] on div at bounding box center [600, 295] width 1200 height 591
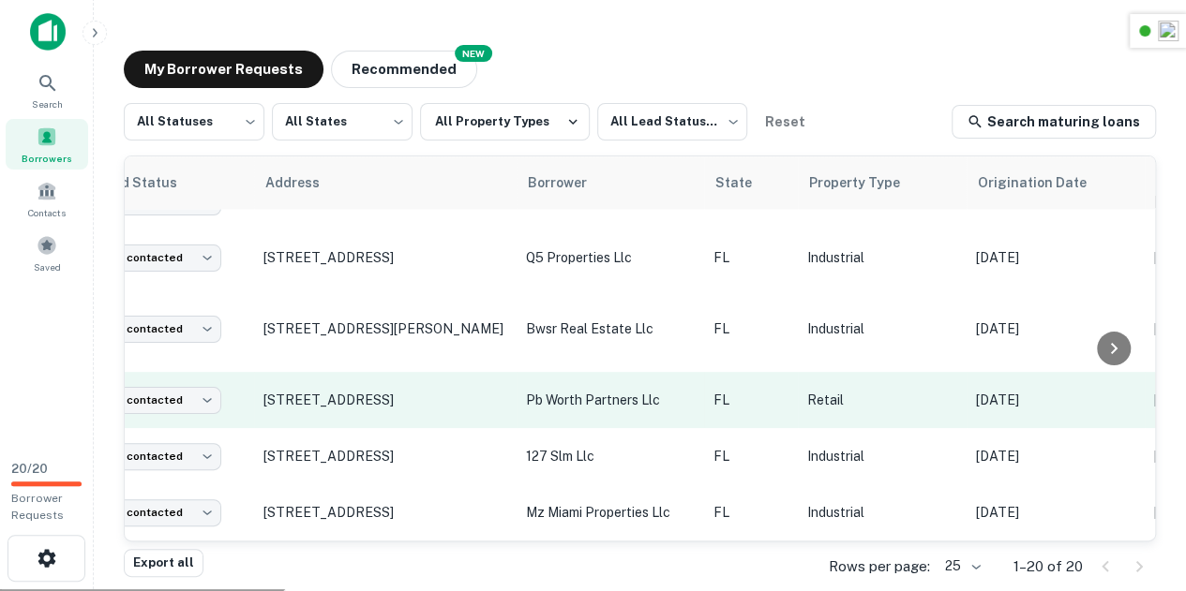
scroll to position [887, 0]
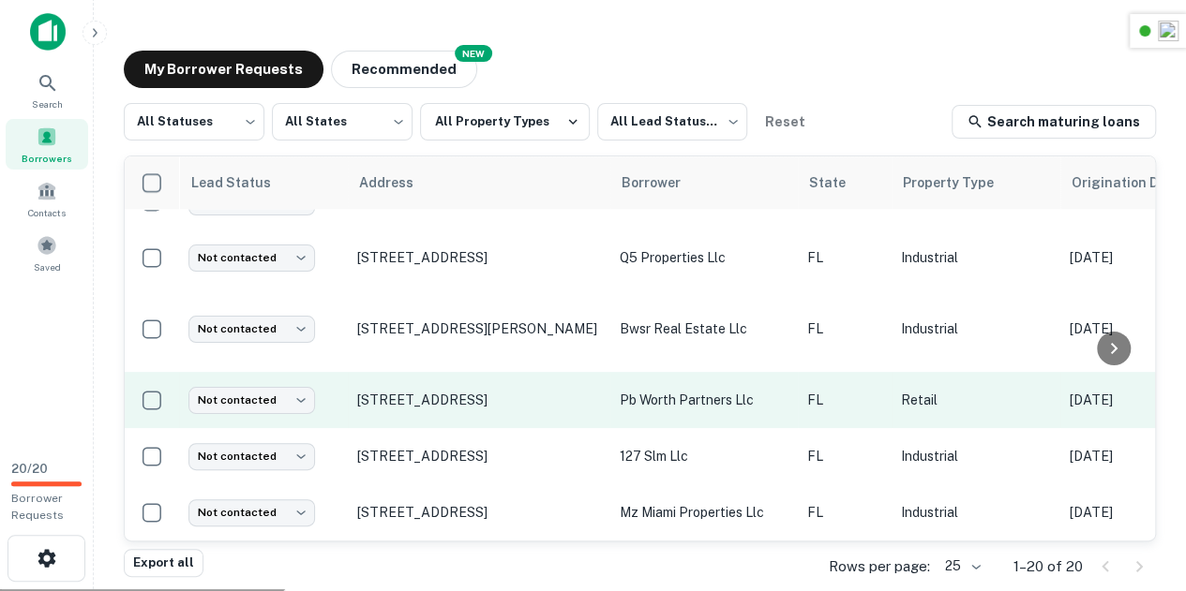
drag, startPoint x: 414, startPoint y: 387, endPoint x: 348, endPoint y: 393, distance: 66.8
click at [348, 393] on tr "Not contacted **** ​ 401 S County Rd Palm Beach, FL33480 pb worth partners llc …" at bounding box center [1131, 400] width 2013 height 56
click at [348, 393] on td "401 S County Rd Palm Beach, FL33480" at bounding box center [479, 400] width 262 height 56
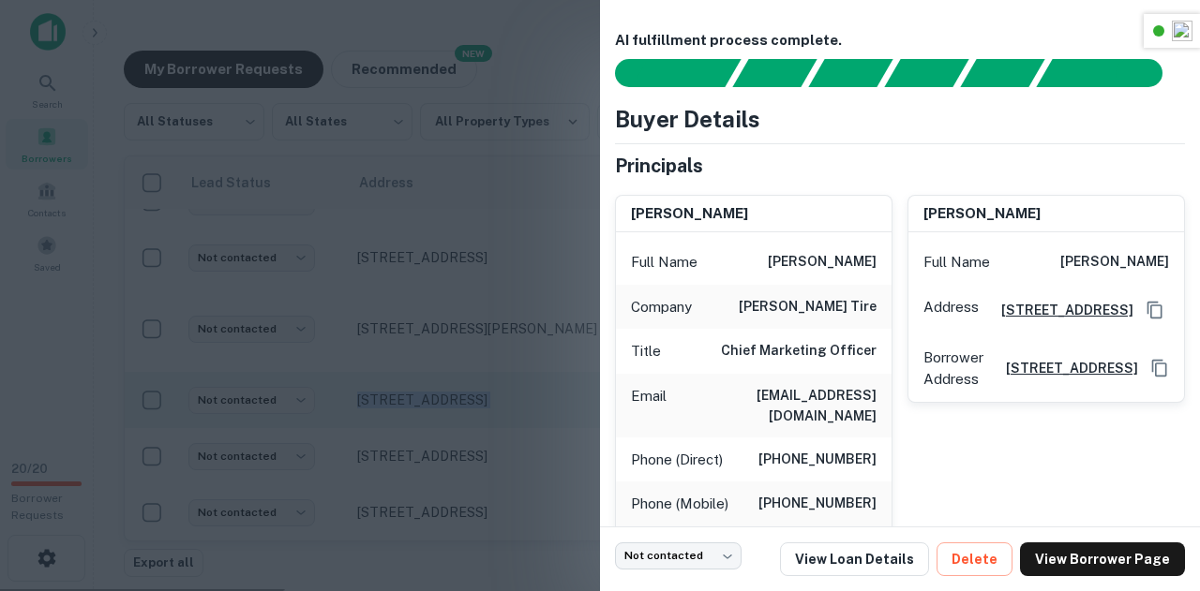
copy p "401 S County Rd Palm Beach, FL33480"
click at [343, 399] on div at bounding box center [600, 295] width 1200 height 591
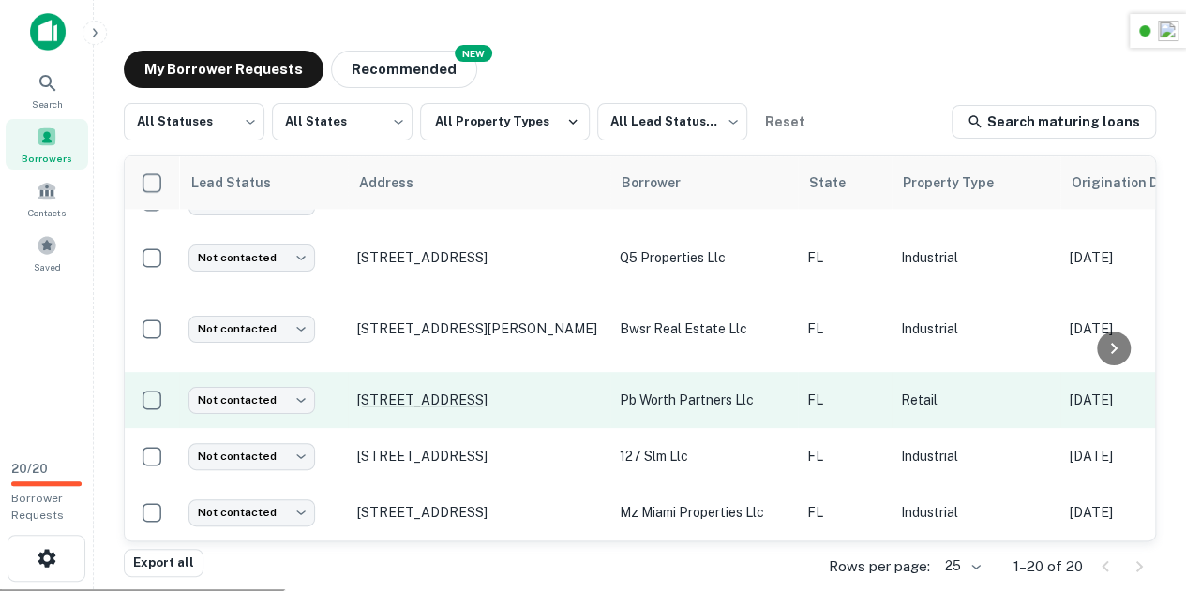
copy p "401 S County Rd Palm Beach, FL33480"
drag, startPoint x: 350, startPoint y: 395, endPoint x: 592, endPoint y: 384, distance: 243.0
click at [592, 384] on td "401 S County Rd Palm Beach, FL33480" at bounding box center [479, 400] width 262 height 56
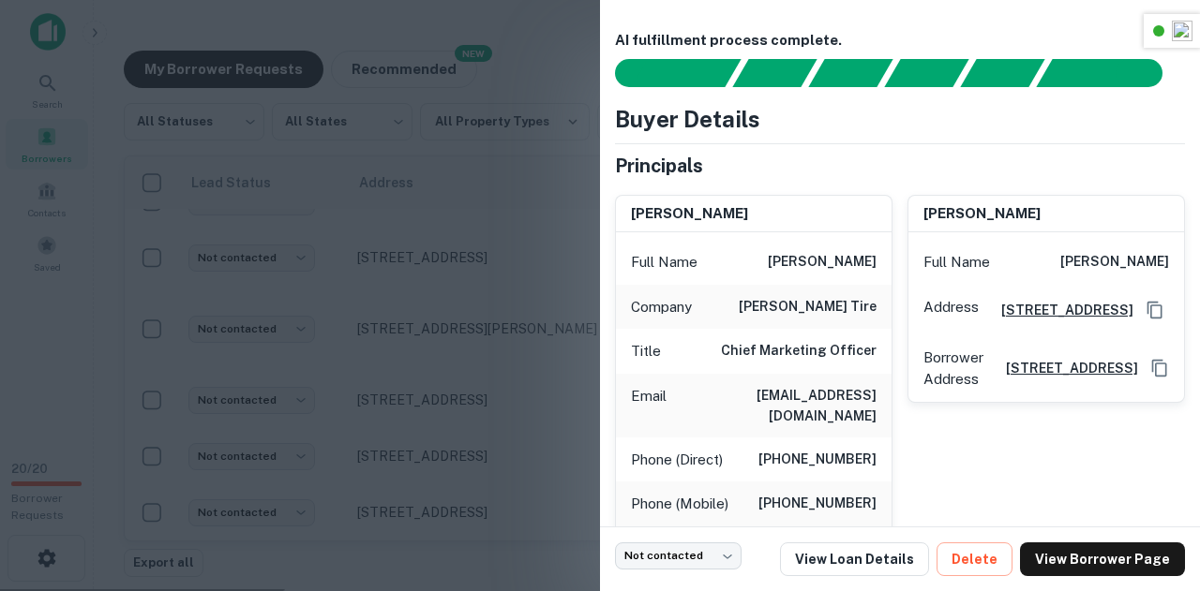
click at [557, 336] on div at bounding box center [600, 295] width 1200 height 591
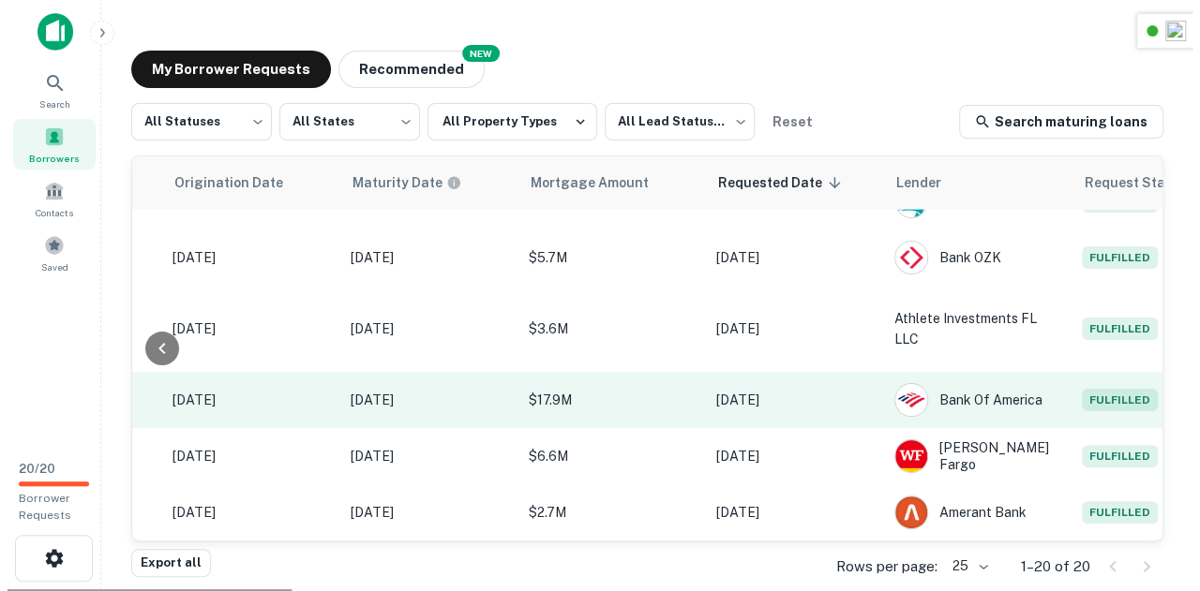
scroll to position [887, 997]
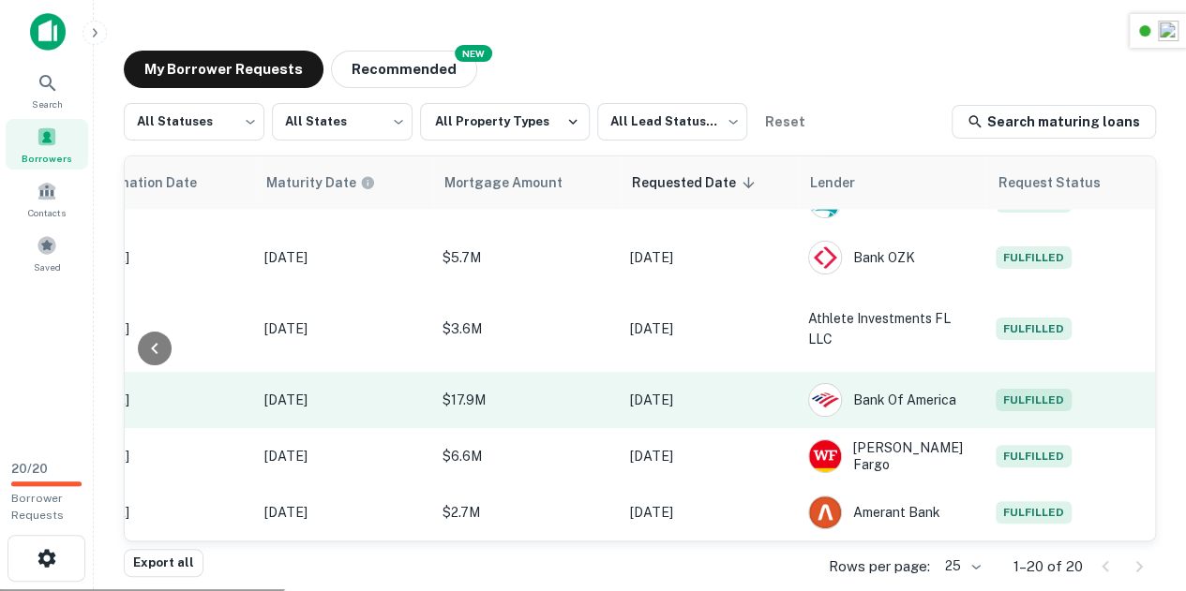
click at [1014, 372] on td "Fulfilled" at bounding box center [1070, 400] width 169 height 56
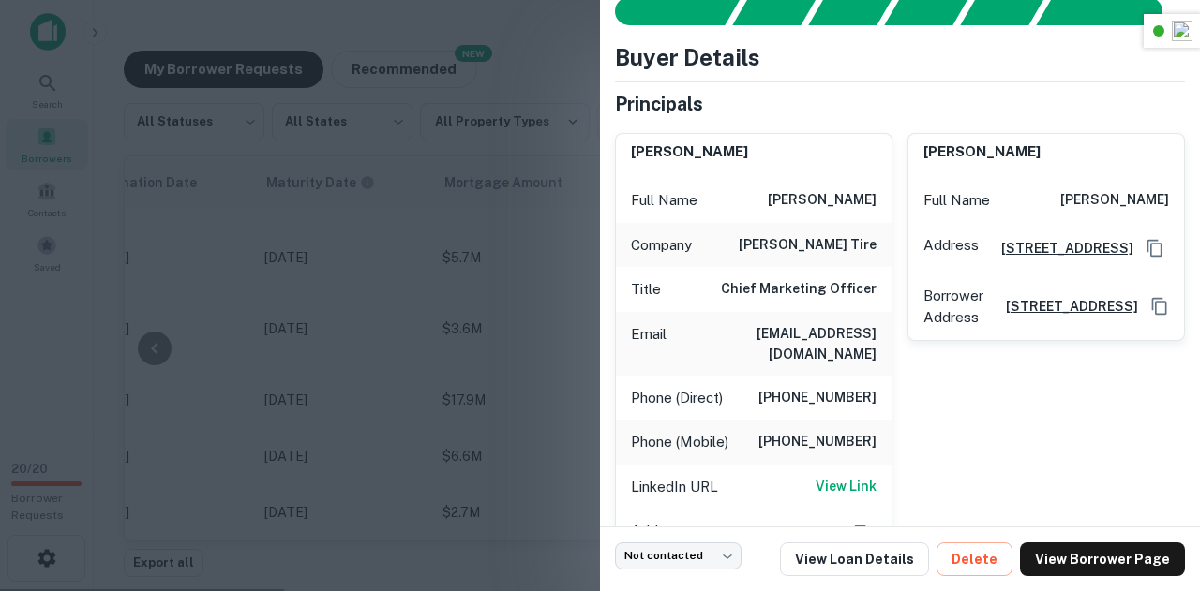
scroll to position [340, 0]
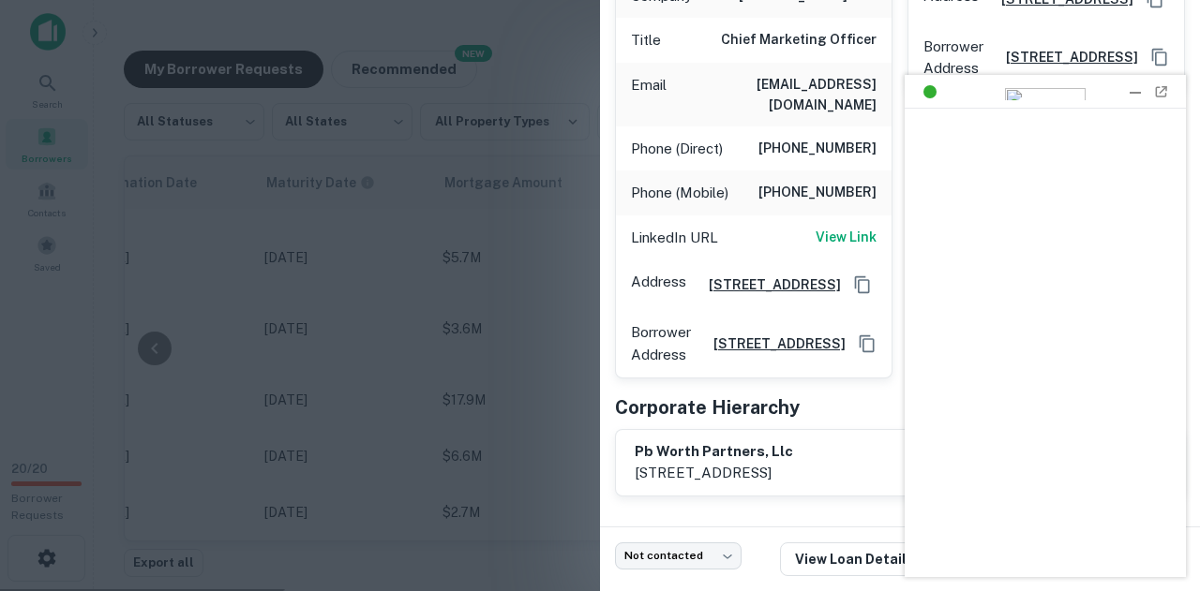
click at [1136, 87] on div at bounding box center [1135, 91] width 19 height 19
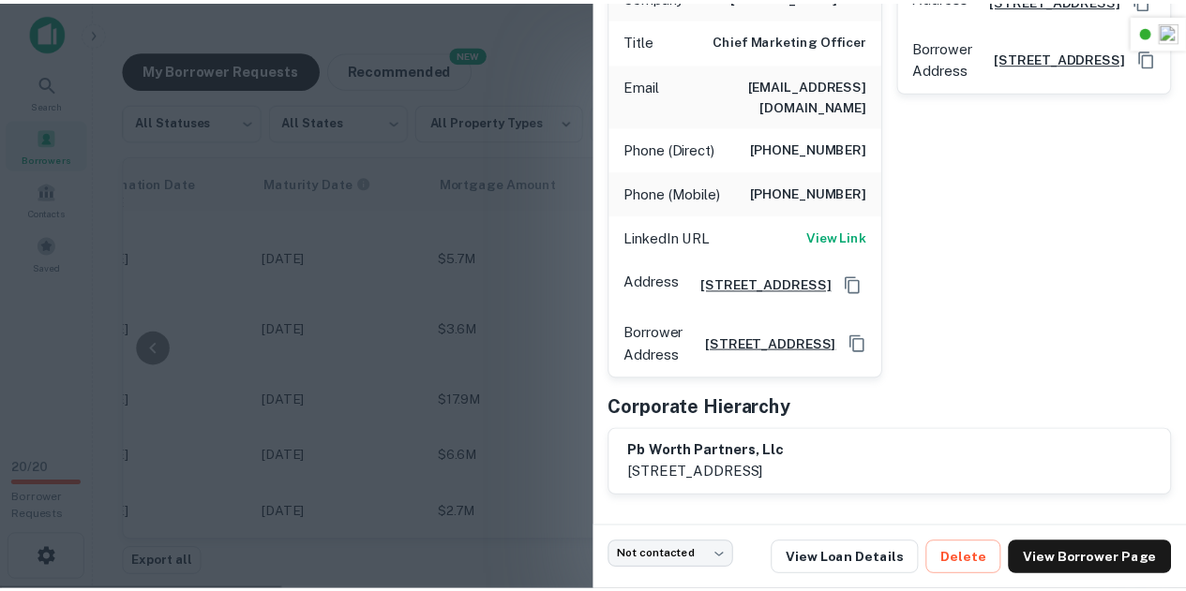
scroll to position [294, 0]
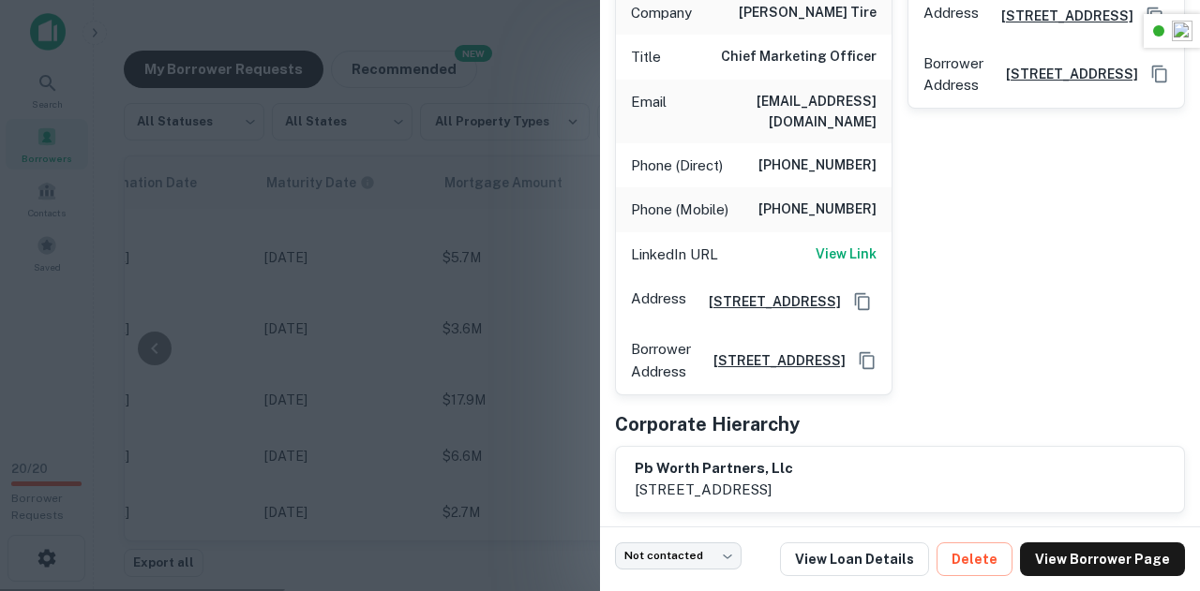
click at [567, 264] on div at bounding box center [600, 295] width 1200 height 591
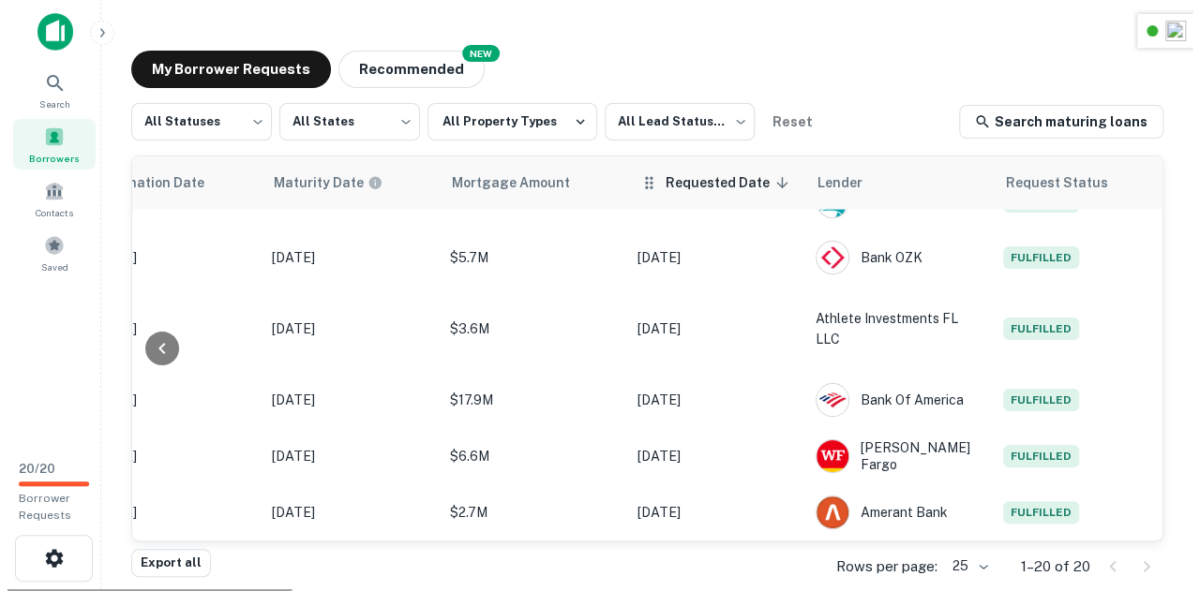
scroll to position [887, 982]
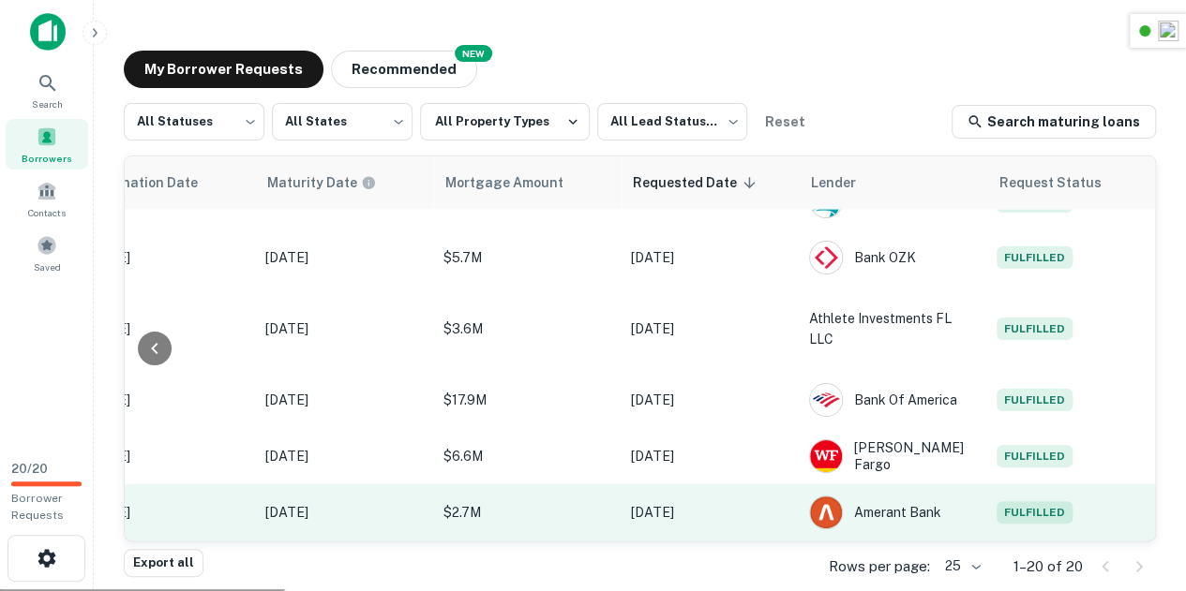
click at [1032, 501] on span "Fulfilled" at bounding box center [1034, 512] width 76 height 22
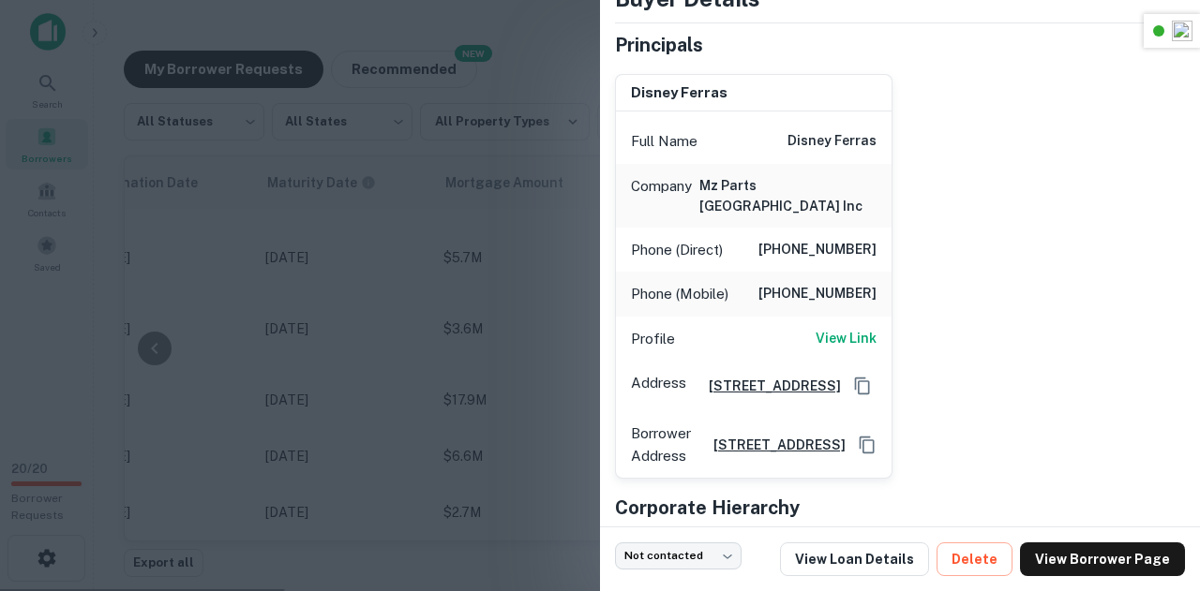
scroll to position [122, 0]
click at [832, 327] on h6 "View Link" at bounding box center [845, 337] width 61 height 21
click at [840, 316] on div "Profile View Link" at bounding box center [754, 338] width 276 height 45
click at [848, 327] on h6 "View Link" at bounding box center [845, 337] width 61 height 21
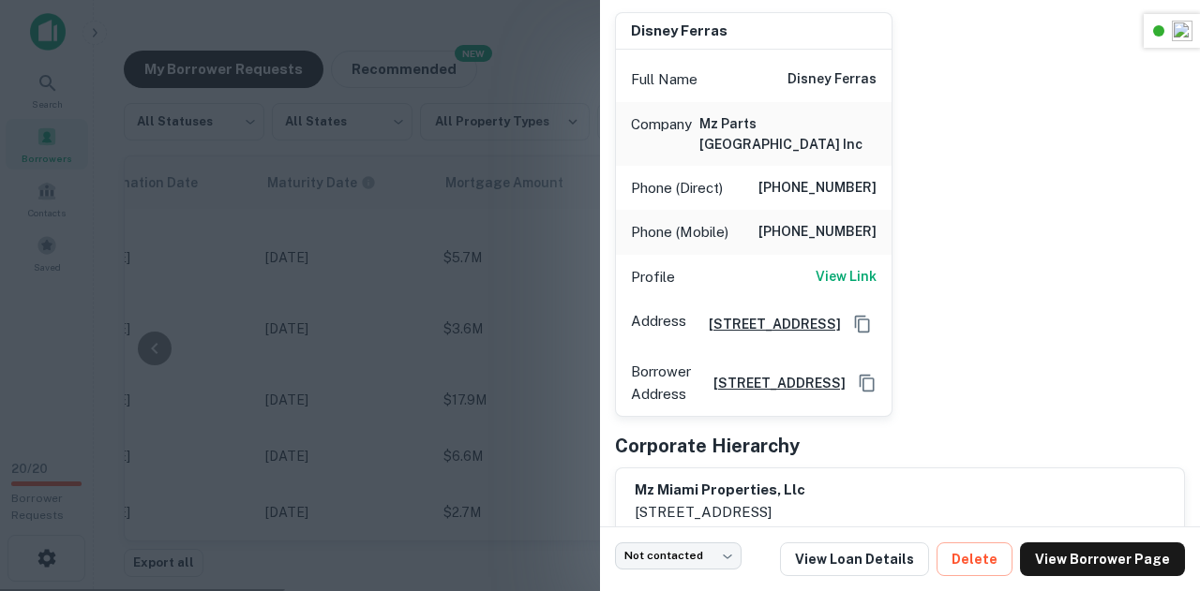
scroll to position [231, 0]
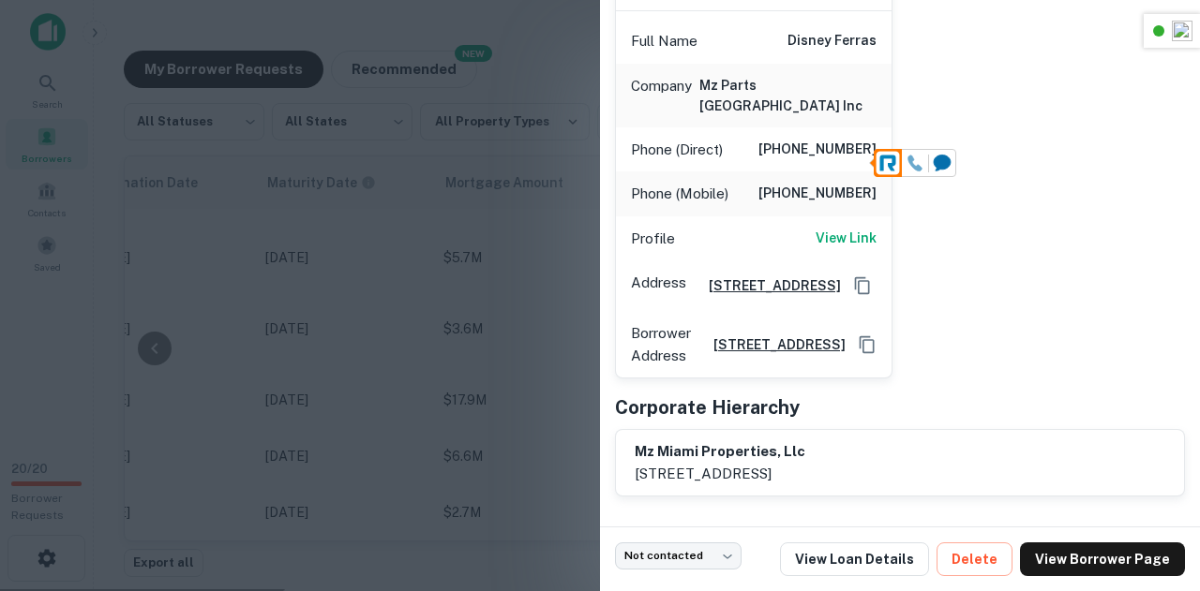
click at [925, 169] on div at bounding box center [915, 163] width 26 height 26
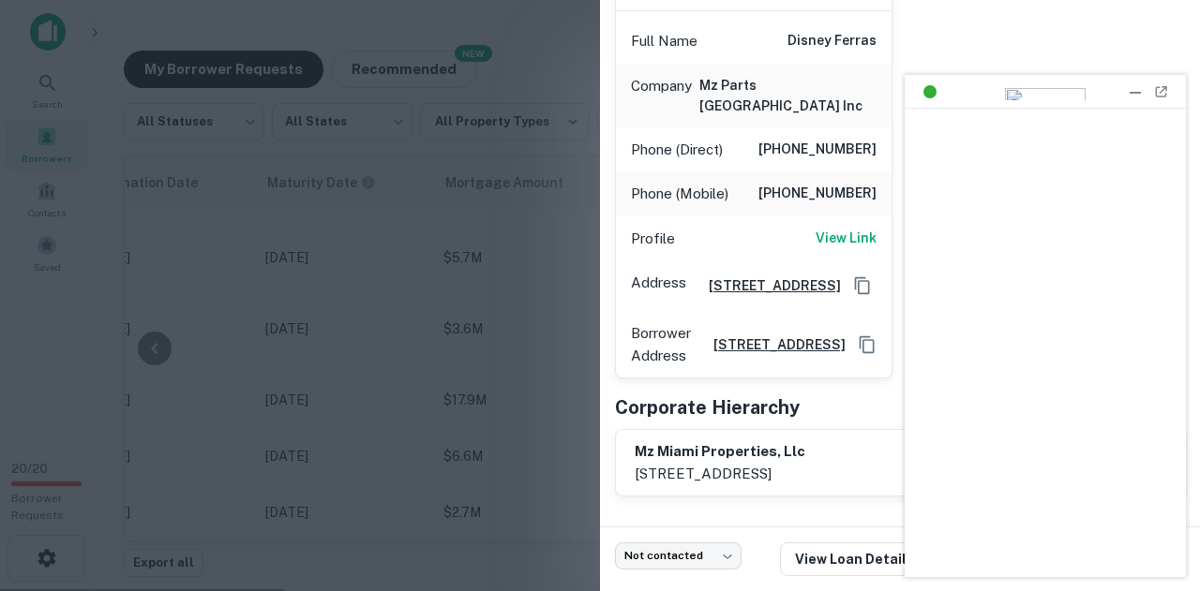
click at [1134, 91] on div at bounding box center [1135, 91] width 19 height 19
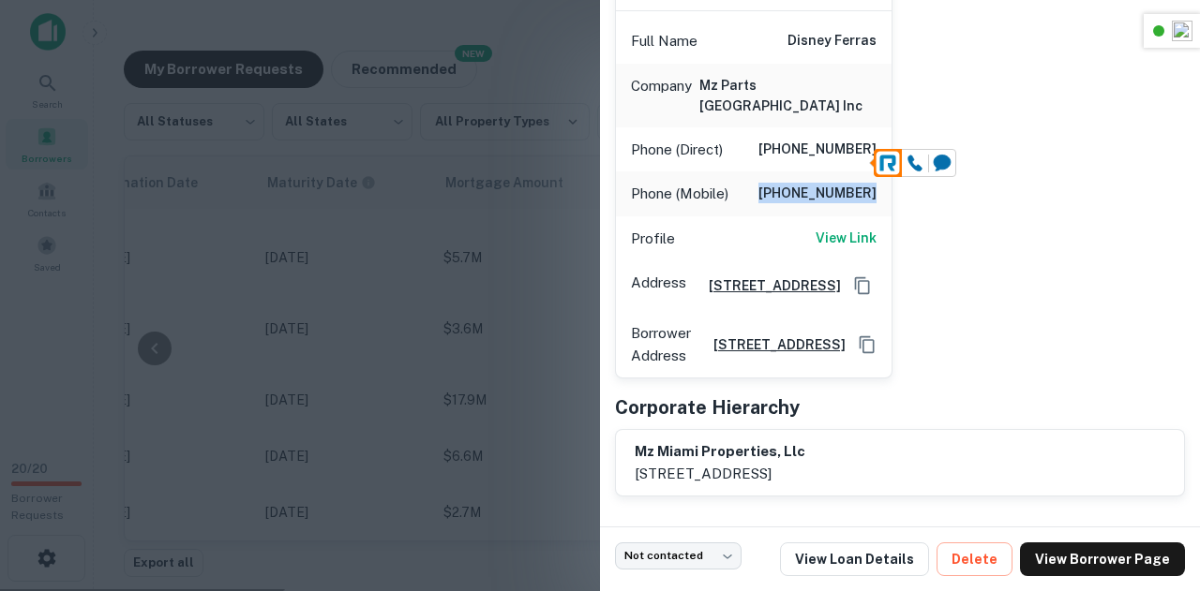
drag, startPoint x: 770, startPoint y: 160, endPoint x: 866, endPoint y: 164, distance: 95.7
click at [866, 183] on h6 "(786) 454-0919" at bounding box center [817, 194] width 118 height 22
click at [990, 219] on div "disney ferras Full Name disney ferras Company mz parts miami inc Phone (Direct)…" at bounding box center [892, 169] width 585 height 421
click at [941, 162] on icon at bounding box center [942, 163] width 17 height 16
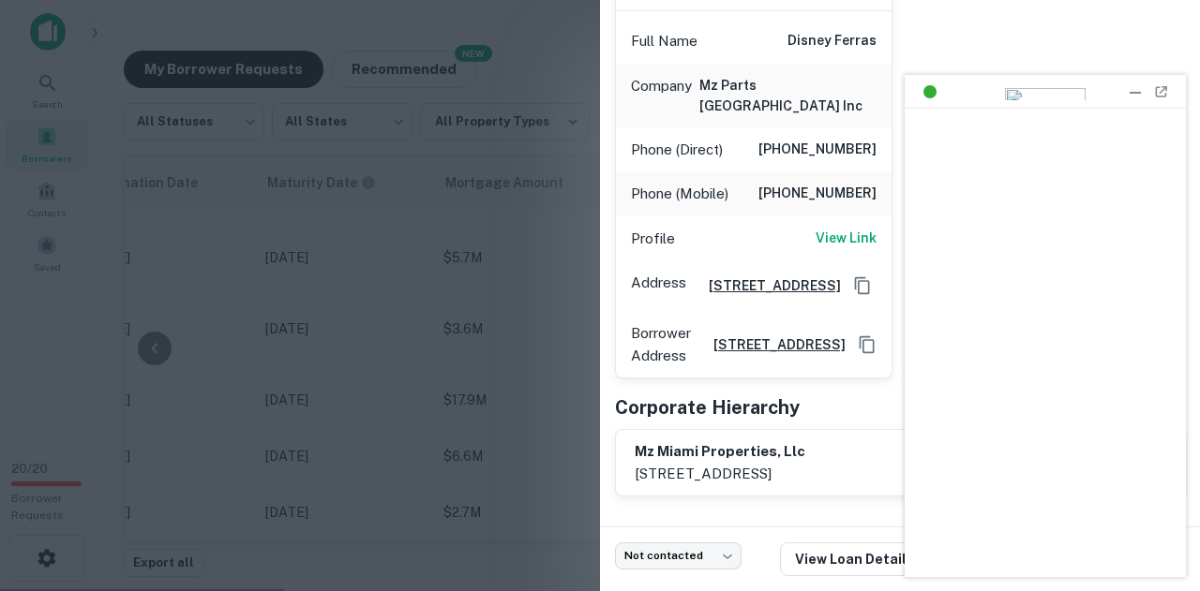
click at [1131, 91] on div at bounding box center [1135, 91] width 19 height 19
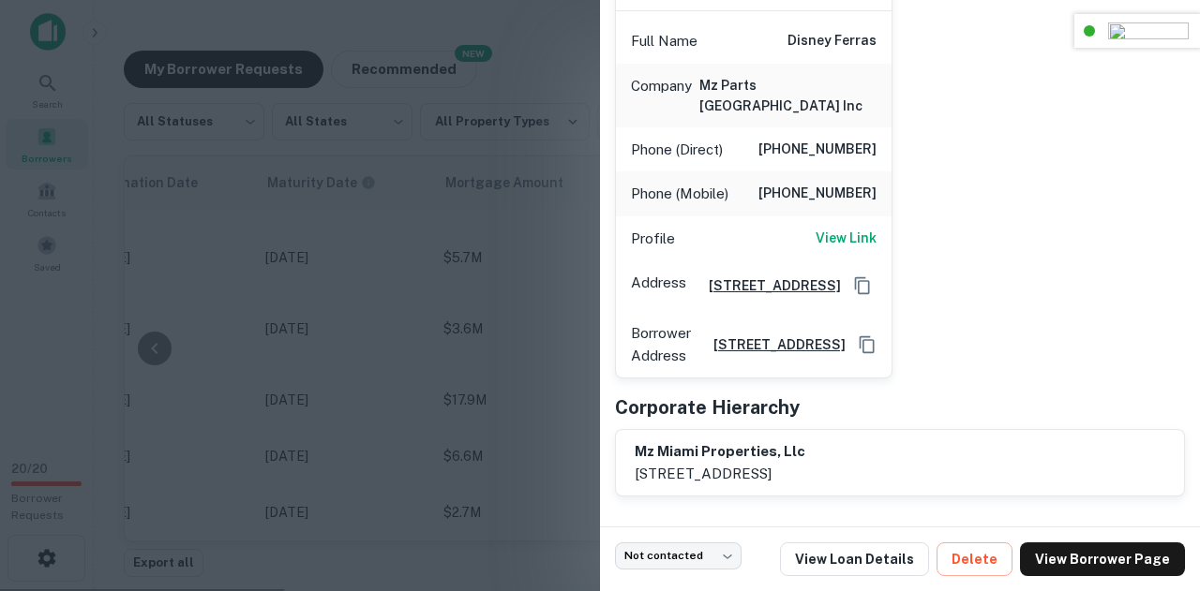
click at [1146, 27] on header "02:26 0 Calls On Hold 1 Call on other devices Current Call View Calls" at bounding box center [1137, 31] width 126 height 34
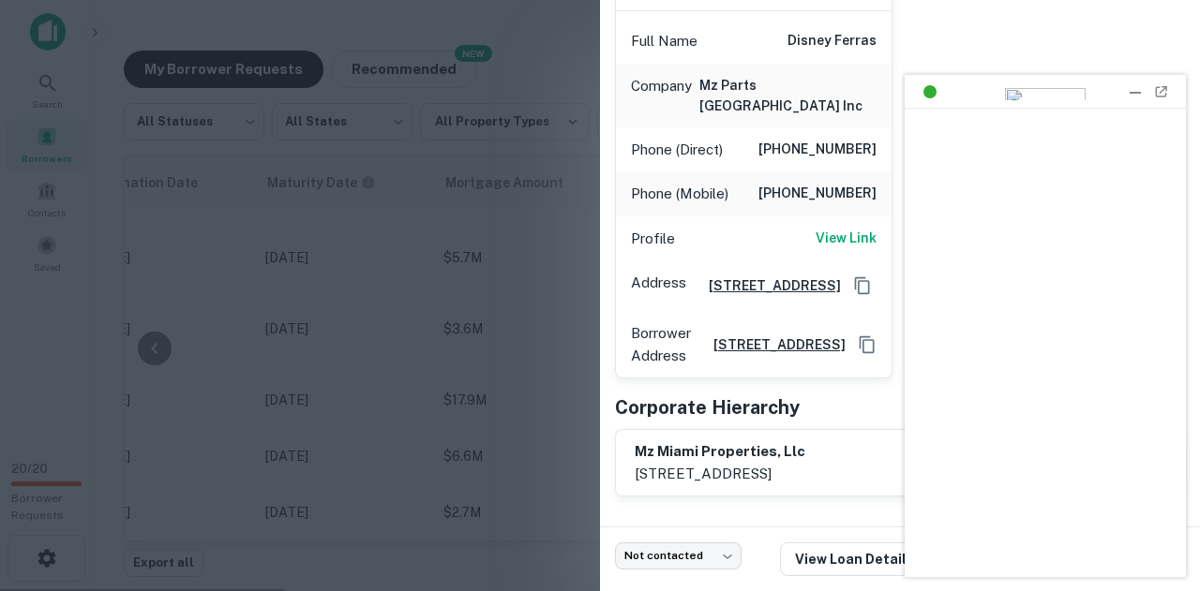
scroll to position [0, 0]
click at [1129, 94] on div at bounding box center [1135, 91] width 19 height 19
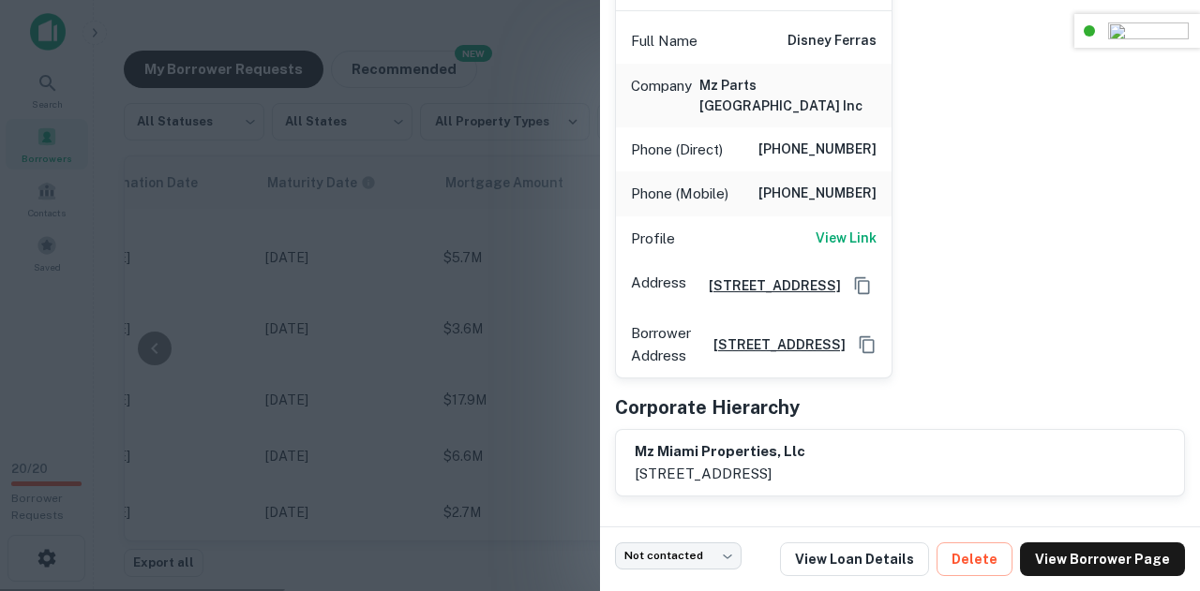
click at [1170, 27] on img at bounding box center [1148, 30] width 81 height 17
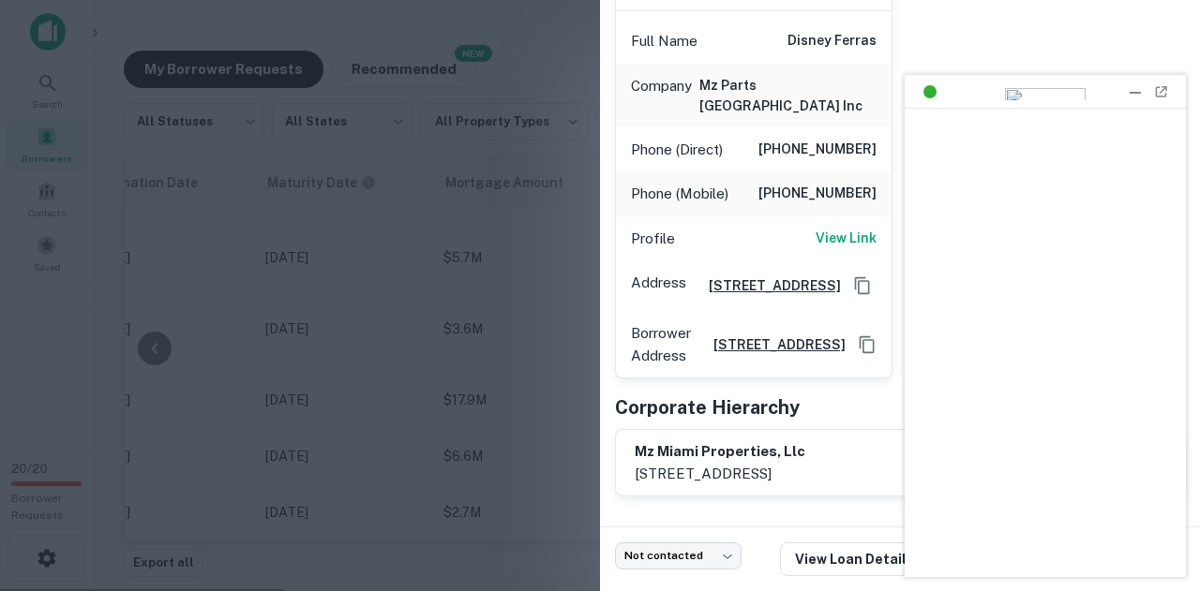
click at [1159, 89] on img at bounding box center [1160, 91] width 13 height 11
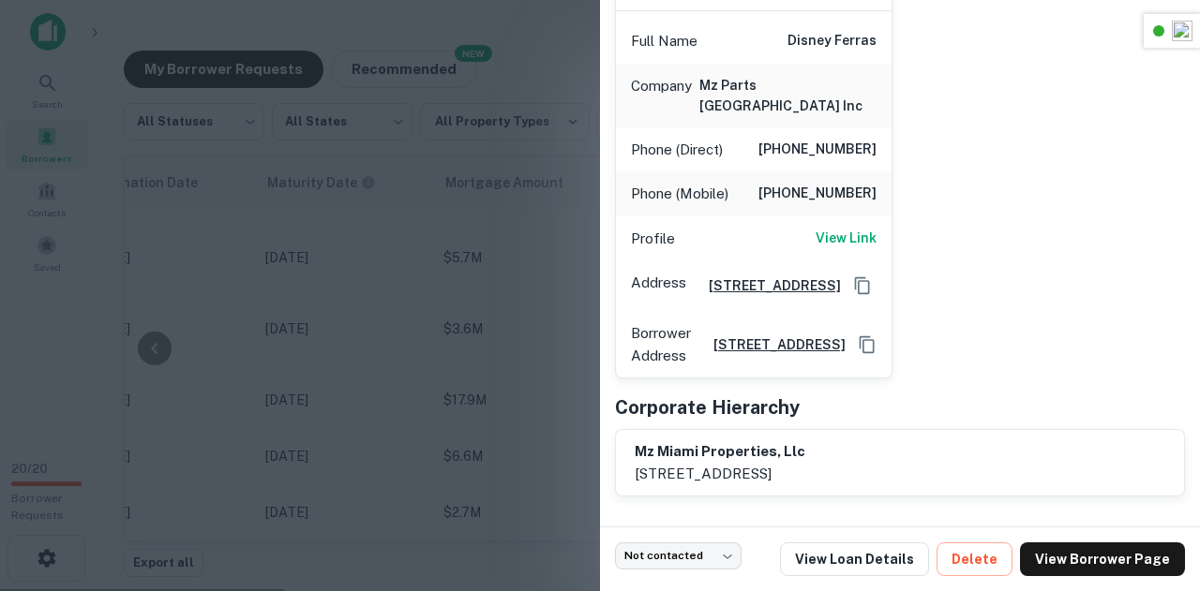
click at [1115, 176] on div "disney ferras Full Name disney ferras Company mz parts miami inc Phone (Direct)…" at bounding box center [892, 169] width 585 height 421
click at [400, 256] on div at bounding box center [600, 295] width 1200 height 591
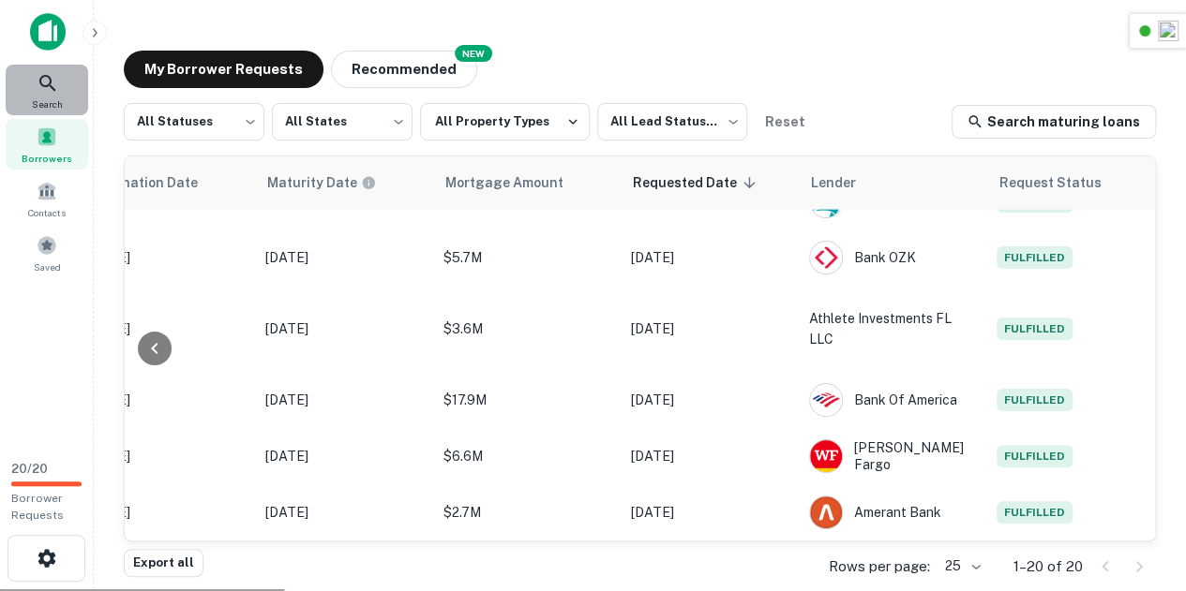
click at [56, 92] on icon at bounding box center [48, 83] width 22 height 22
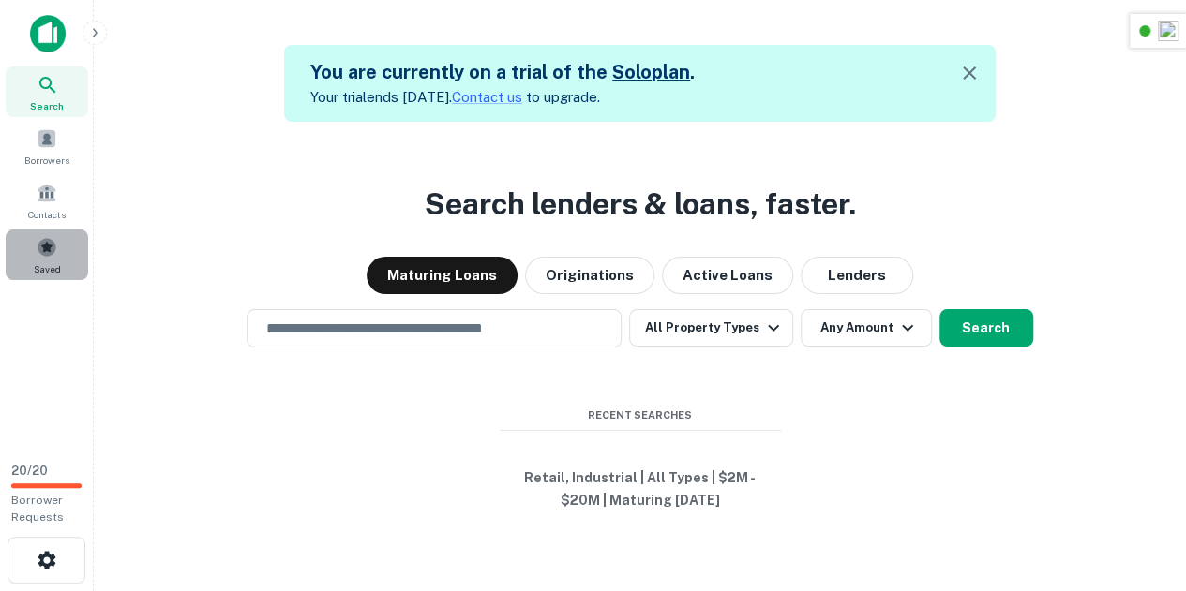
click at [54, 250] on span at bounding box center [47, 247] width 21 height 21
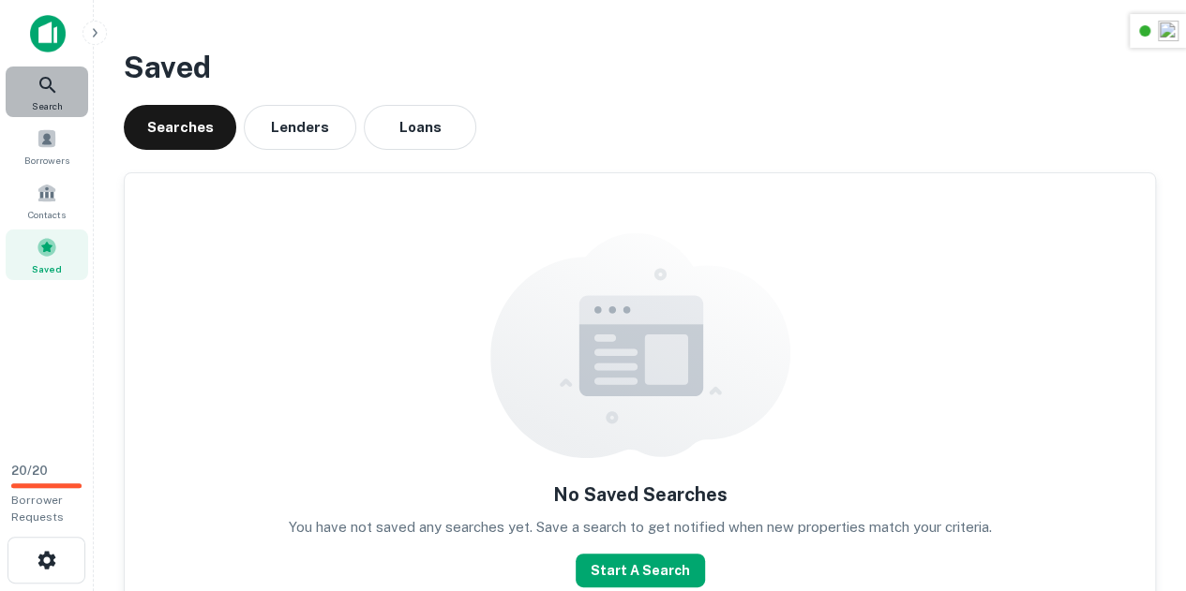
click at [52, 90] on icon at bounding box center [48, 85] width 22 height 22
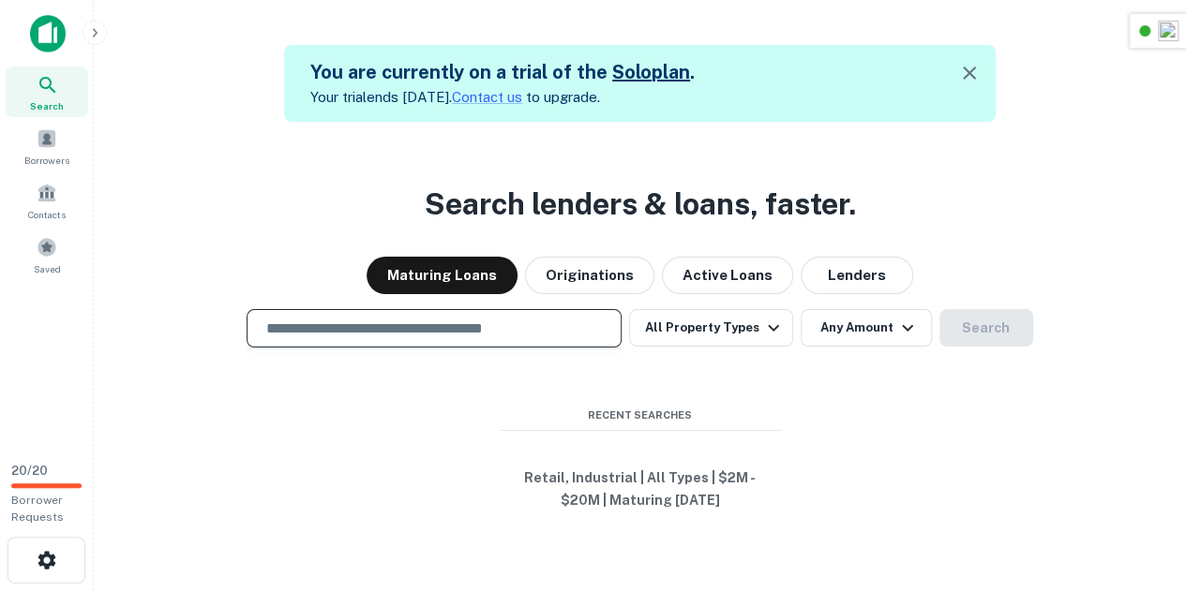
click at [633, 378] on div "Search lenders & loans, faster. Maturing Loans Originations Active Loans Lender…" at bounding box center [640, 417] width 1062 height 591
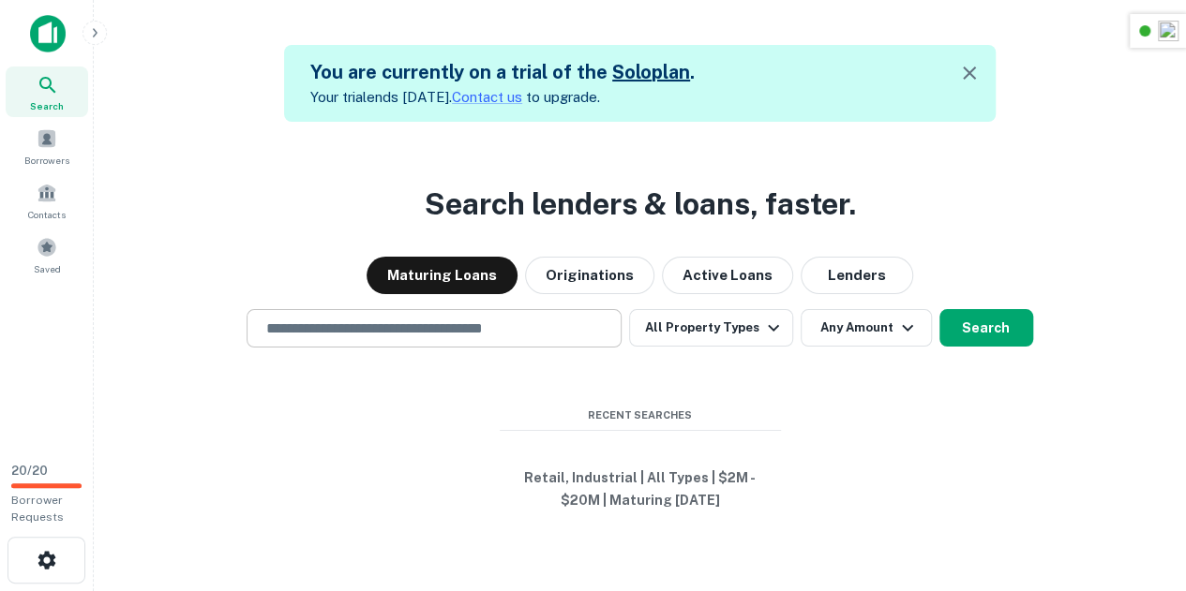
click at [572, 321] on input "text" at bounding box center [434, 329] width 358 height 22
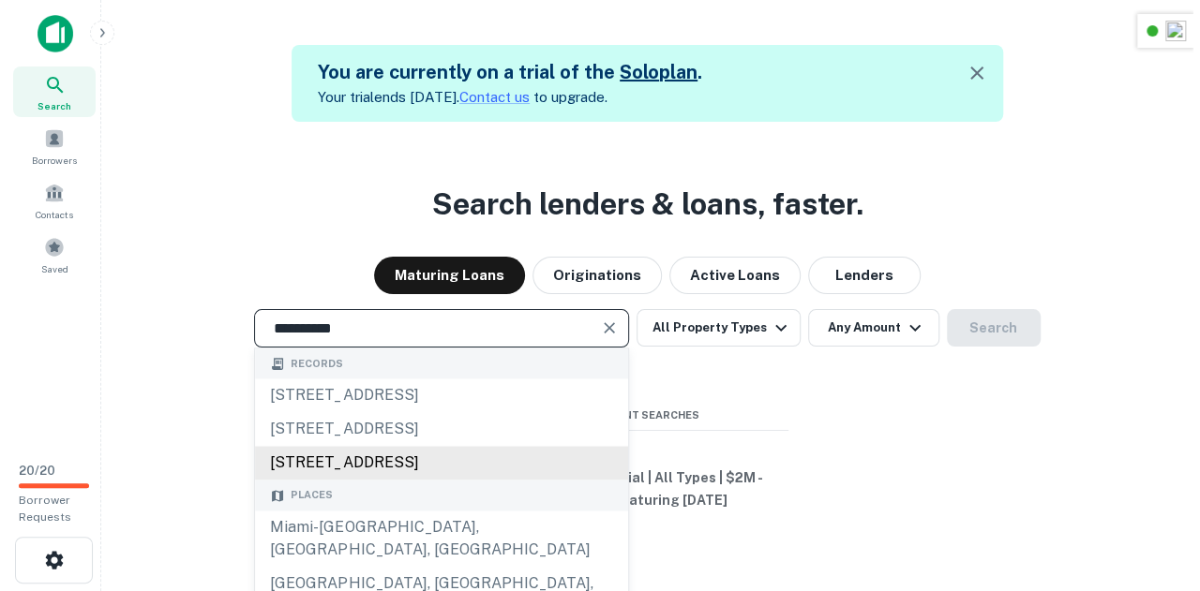
scroll to position [106, 0]
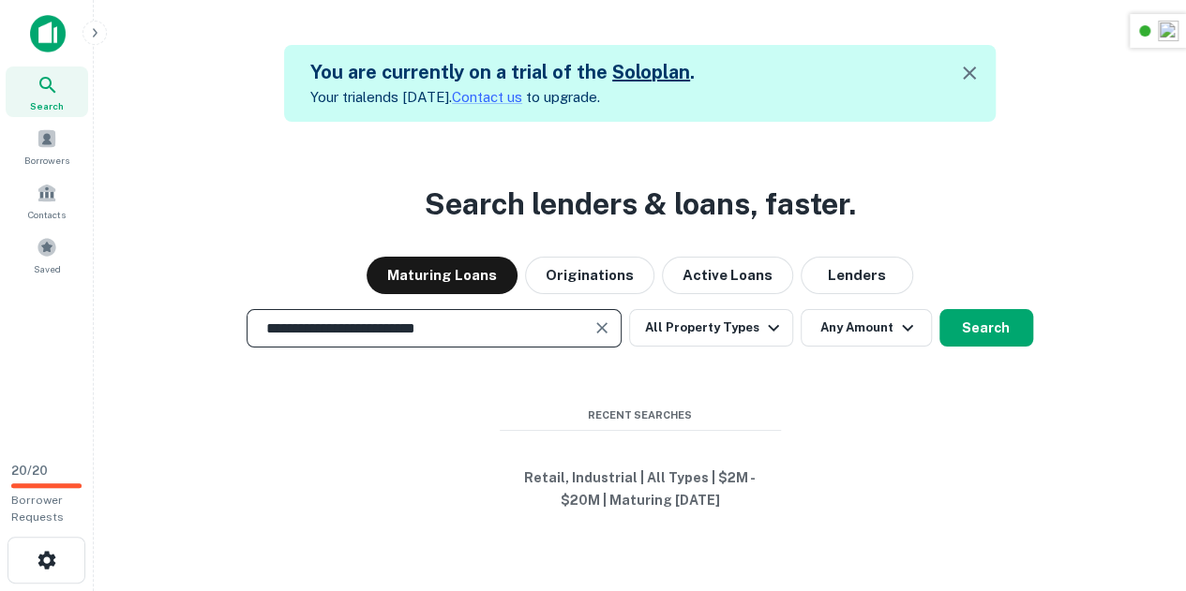
type input "**********"
click at [699, 302] on div "**********" at bounding box center [640, 417] width 1062 height 591
click at [699, 316] on button "All Property Types" at bounding box center [710, 327] width 163 height 37
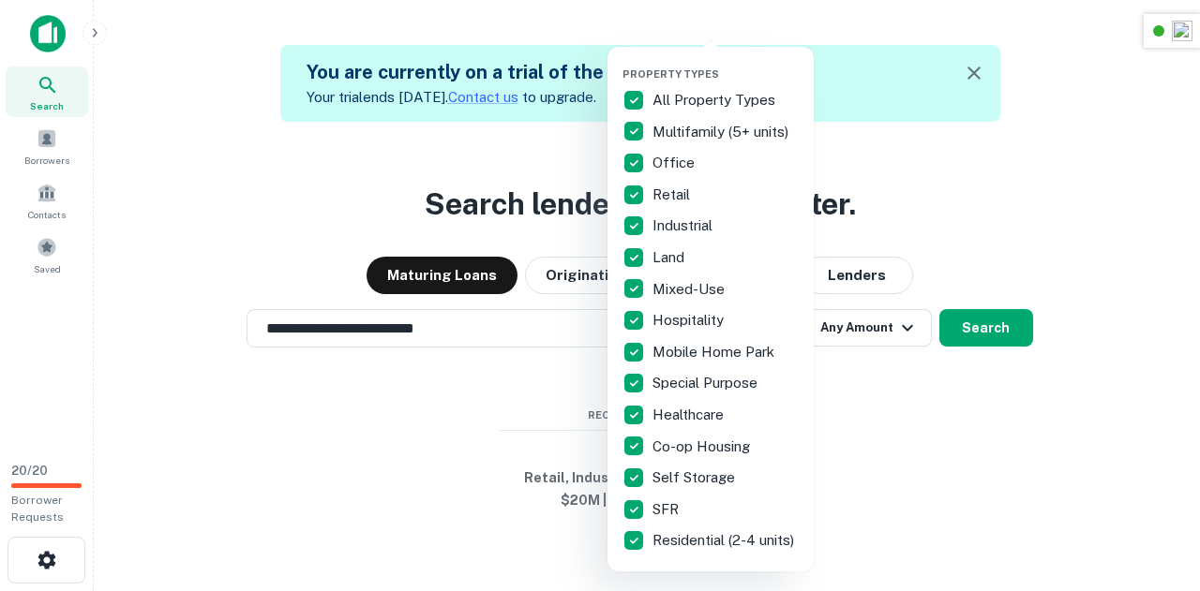
click at [664, 97] on p "All Property Types" at bounding box center [715, 100] width 127 height 22
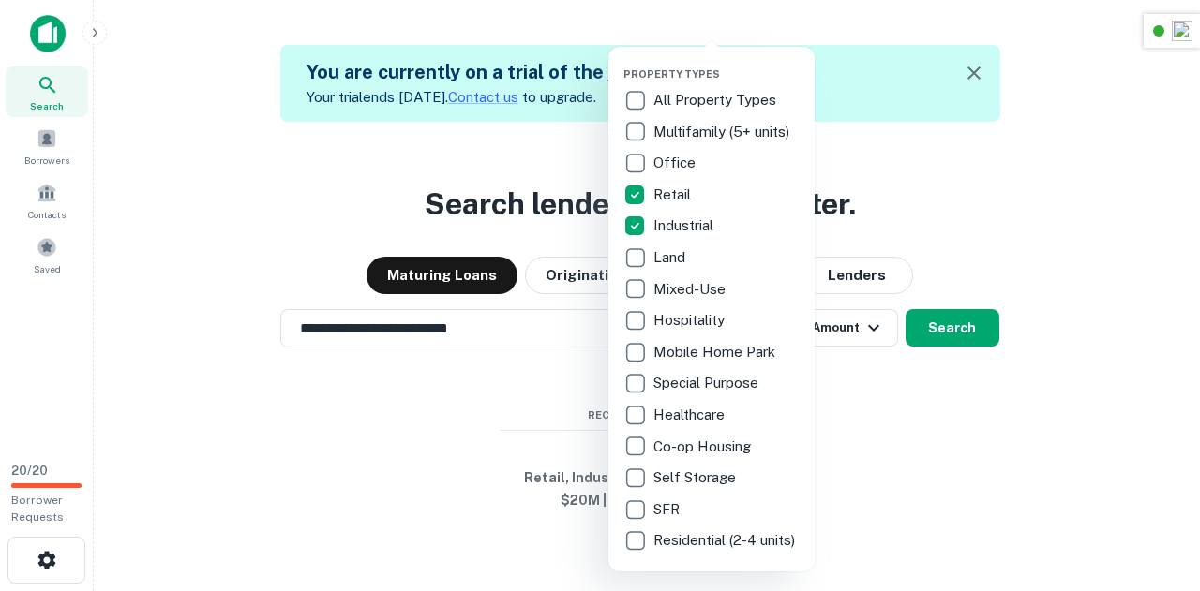
click at [915, 417] on div at bounding box center [600, 295] width 1200 height 591
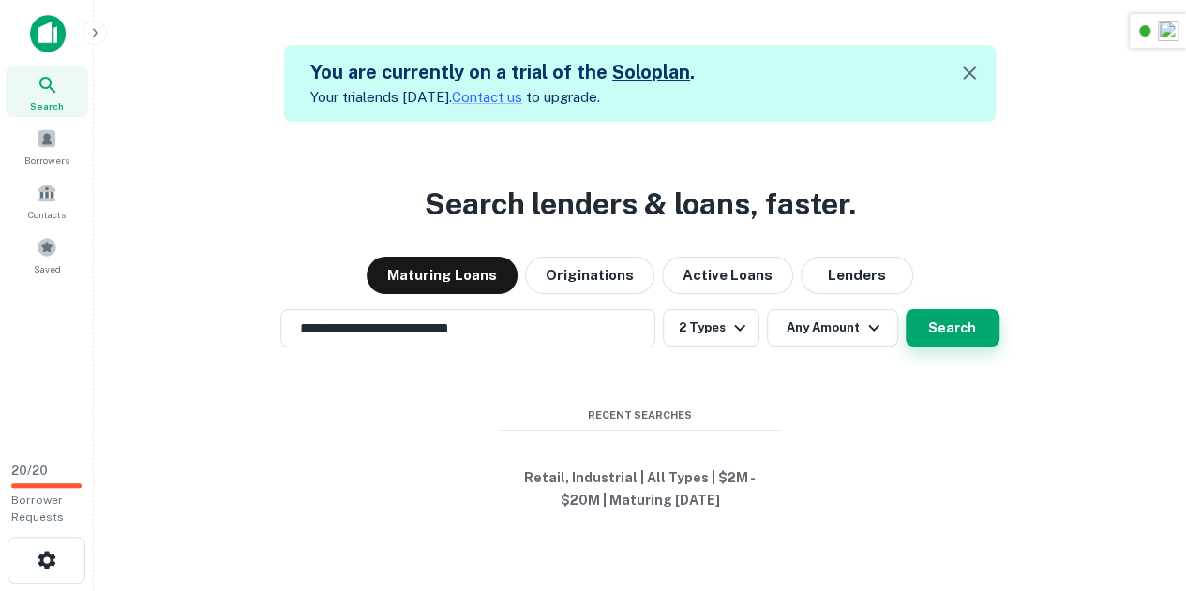
click at [977, 327] on button "Search" at bounding box center [952, 327] width 94 height 37
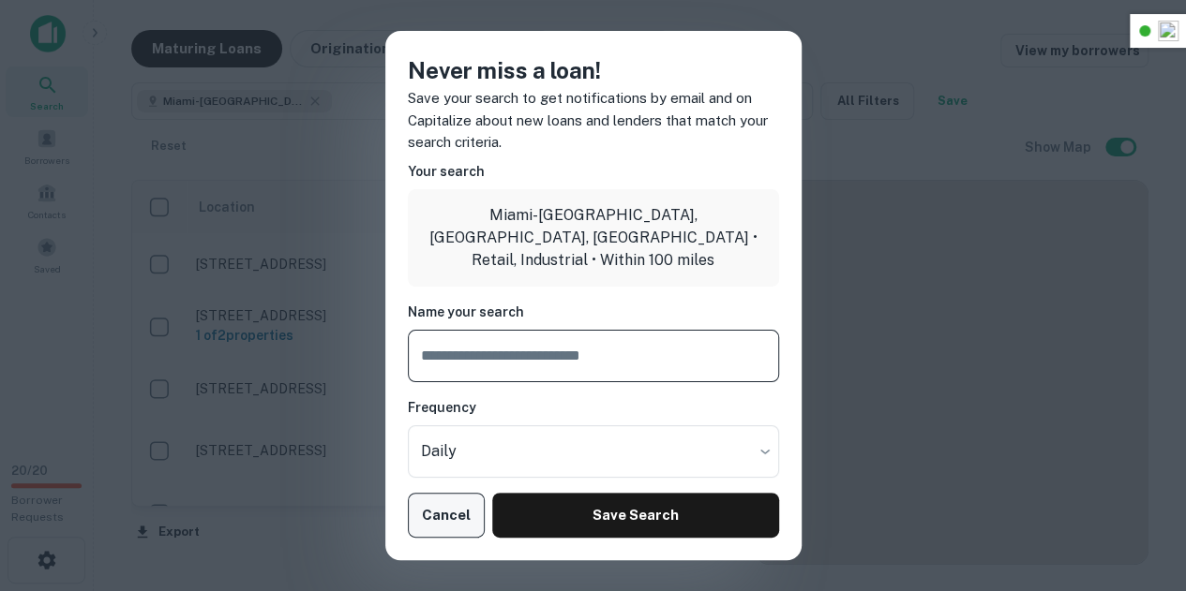
click at [442, 507] on button "Cancel" at bounding box center [447, 515] width 78 height 45
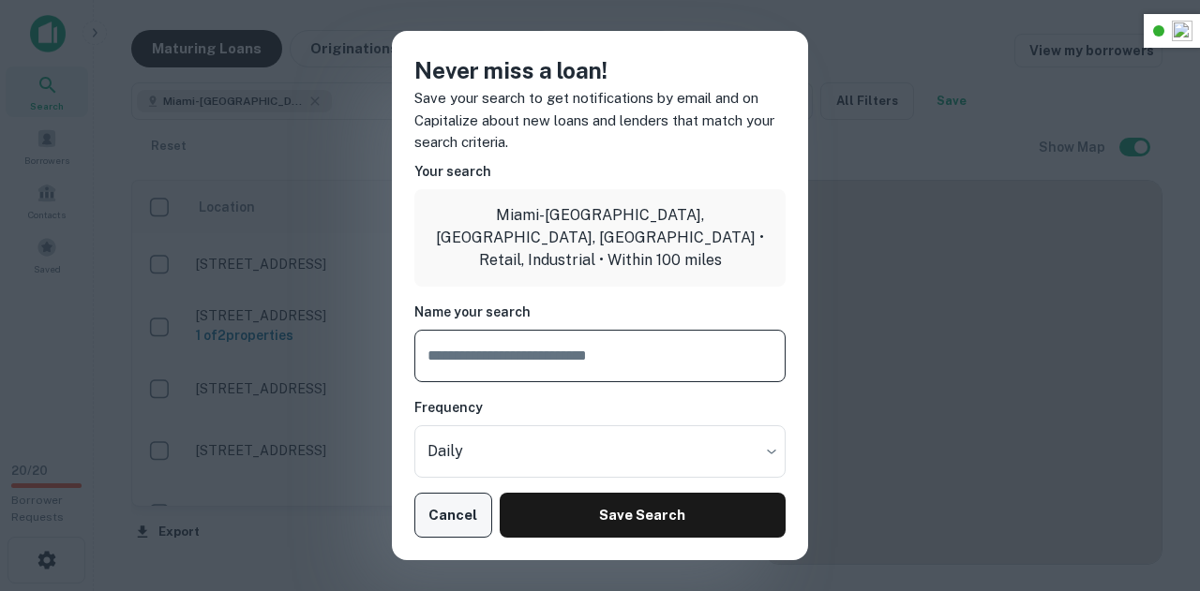
scroll to position [887, 0]
click at [319, 320] on div "Never miss a loan! Save your search to get notifications by email and on Capita…" at bounding box center [600, 295] width 1200 height 591
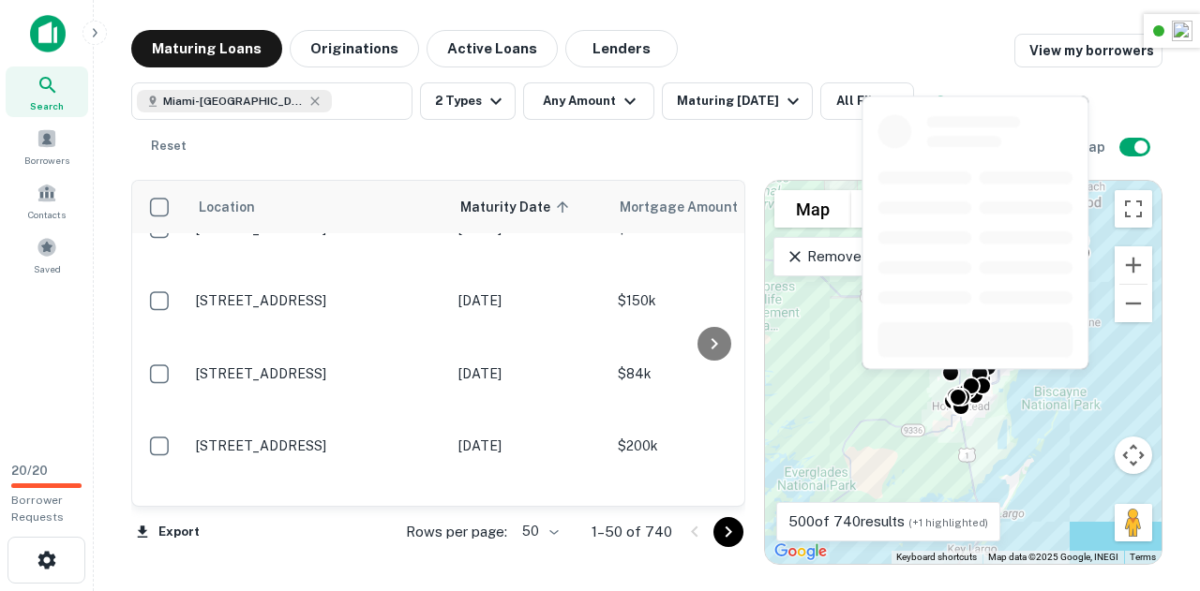
scroll to position [930, 0]
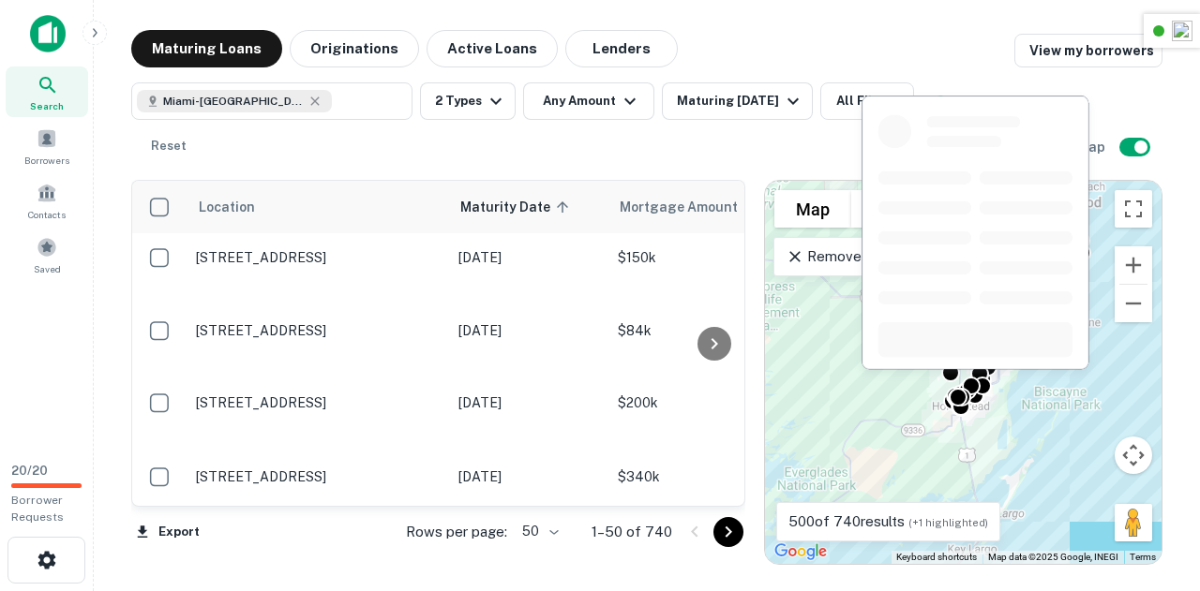
drag, startPoint x: 279, startPoint y: 498, endPoint x: 253, endPoint y: 500, distance: 26.3
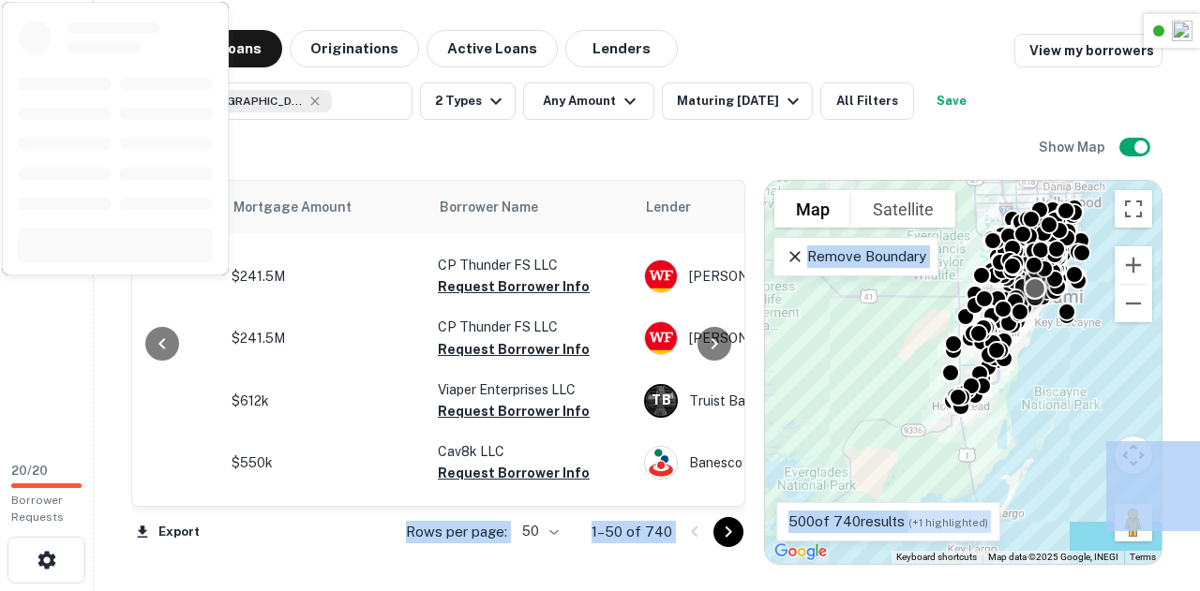
scroll to position [500, 386]
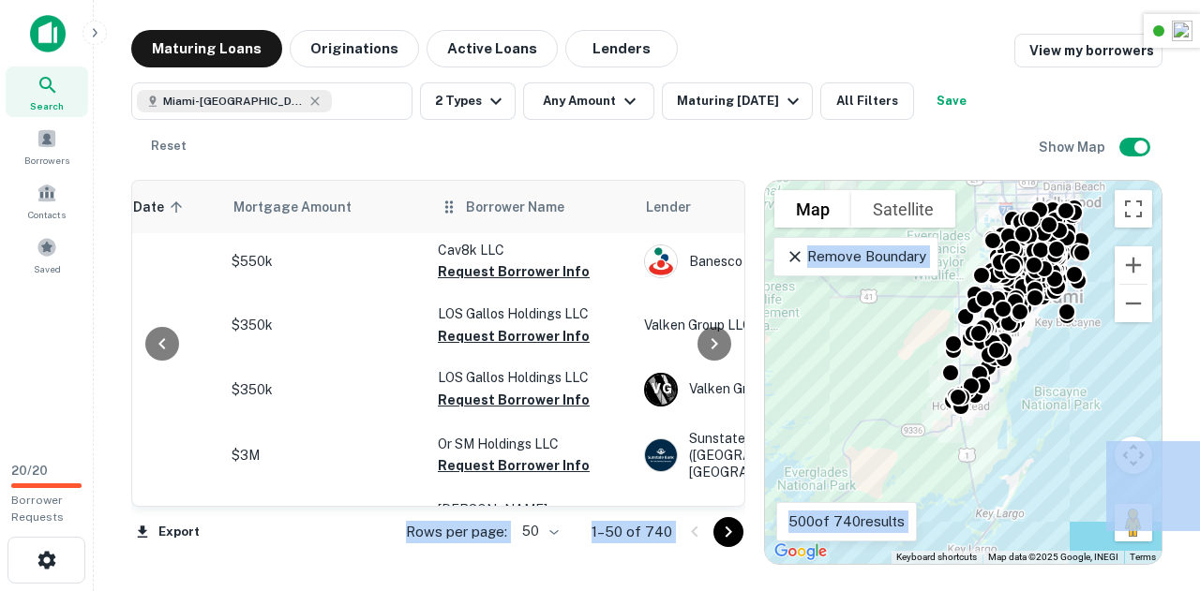
click at [504, 203] on span "Borrower Name" at bounding box center [515, 207] width 98 height 22
click at [471, 210] on span "Borrower Name" at bounding box center [515, 207] width 98 height 22
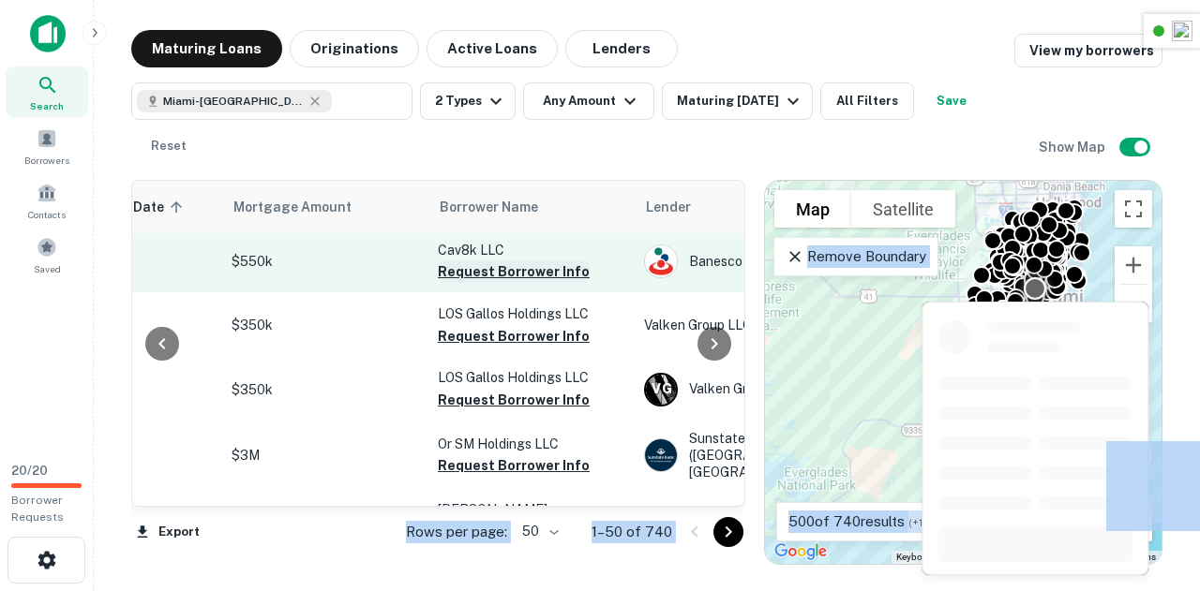
scroll to position [0, 386]
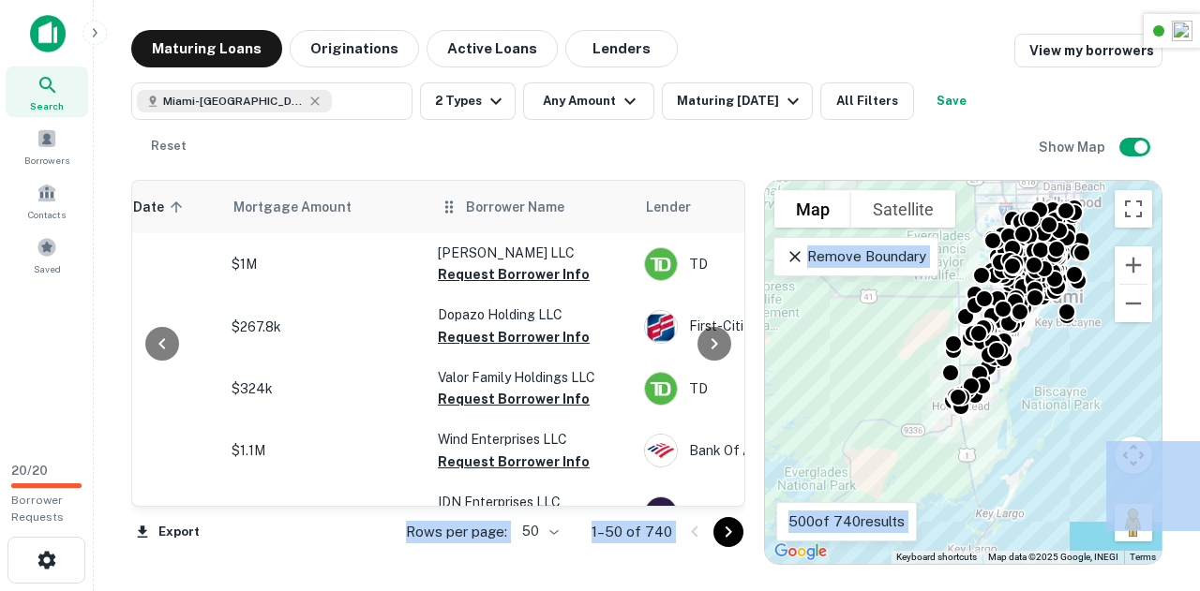
click at [499, 209] on span "Borrower Name" at bounding box center [515, 207] width 98 height 22
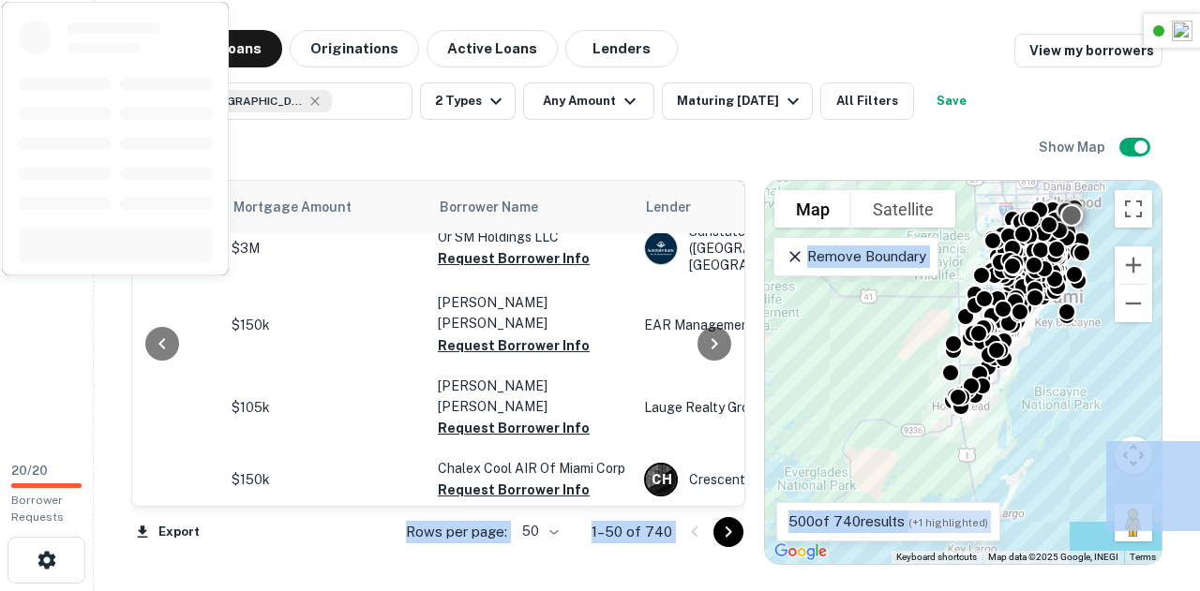
scroll to position [709, 386]
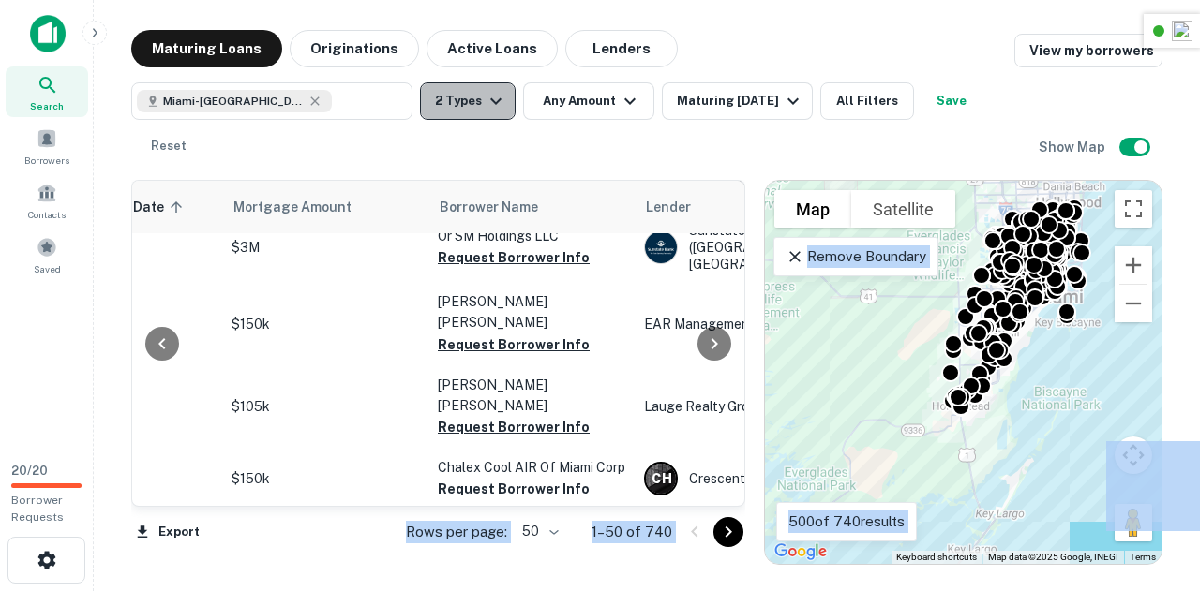
click at [485, 98] on icon "button" at bounding box center [496, 101] width 22 height 22
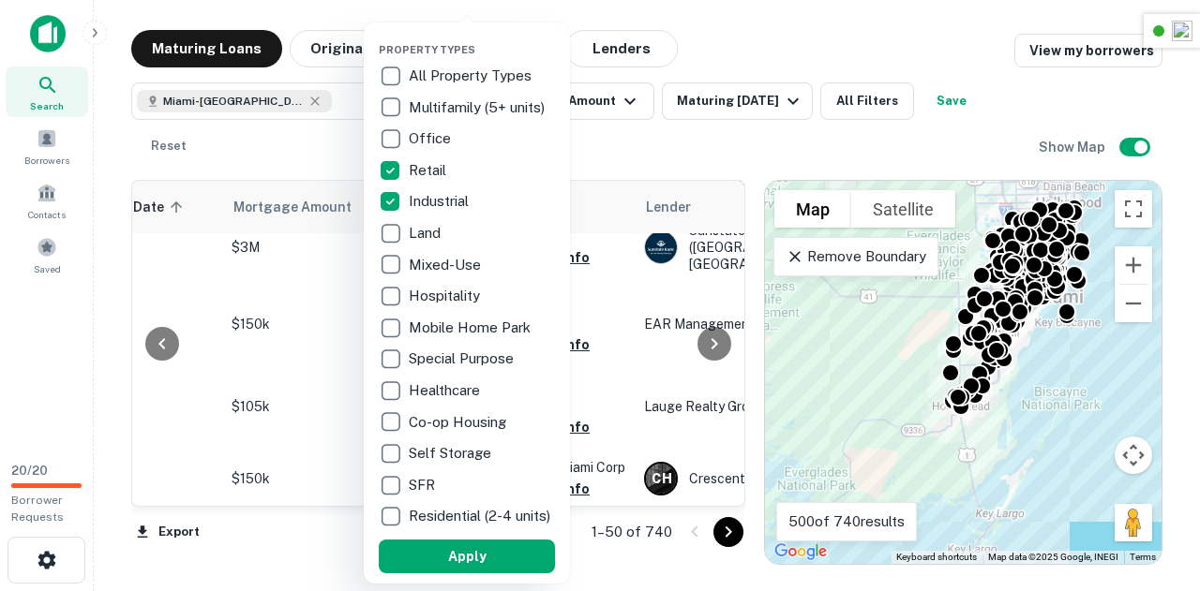
click at [656, 149] on div at bounding box center [600, 295] width 1200 height 591
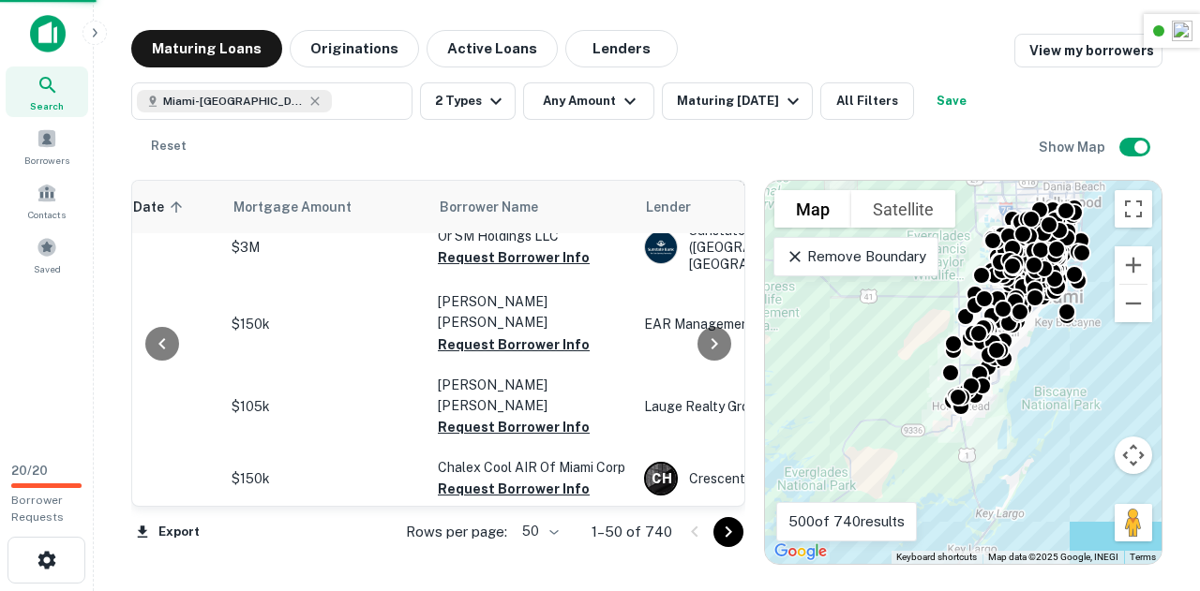
click at [738, 107] on div at bounding box center [600, 295] width 1200 height 591
click at [792, 104] on div "Property Types All Property Types Multifamily (5+ units) Office Retail Industri…" at bounding box center [600, 295] width 1200 height 591
click at [643, 128] on div "Property Types All Property Types Multifamily (5+ units) Office Retail Industri…" at bounding box center [600, 295] width 1200 height 591
click at [605, 95] on div "Property Types All Property Types Multifamily (5+ units) Office Retail Industri…" at bounding box center [600, 295] width 1200 height 591
click at [613, 100] on div "Property Types All Property Types Multifamily (5+ units) Office Retail Industri…" at bounding box center [600, 295] width 1200 height 591
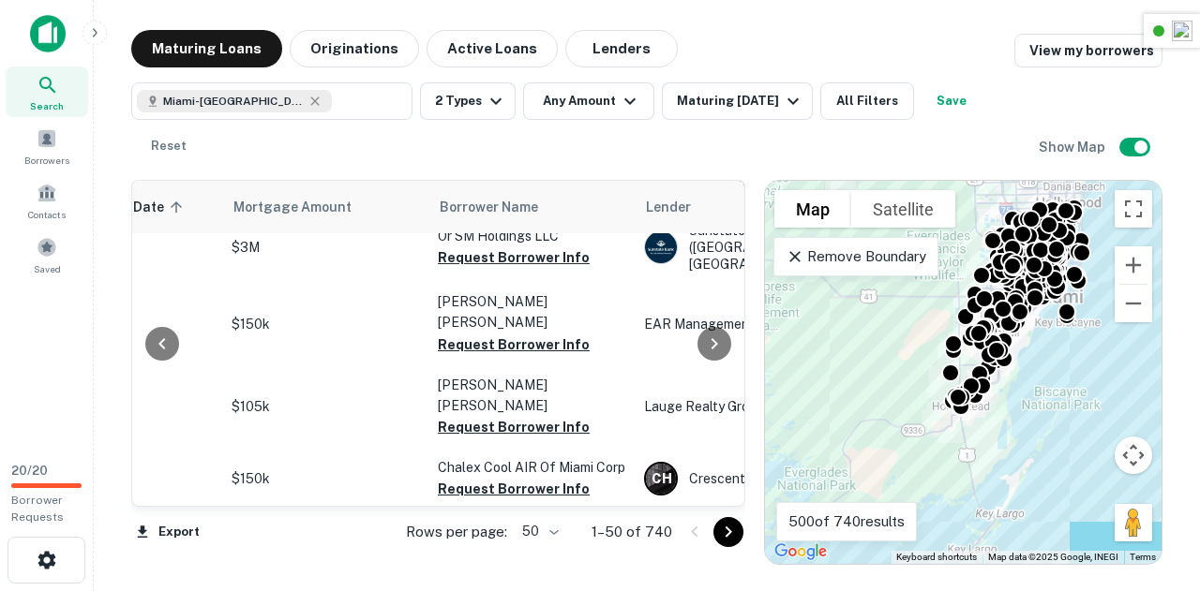
drag, startPoint x: 739, startPoint y: 277, endPoint x: 737, endPoint y: 258, distance: 19.8
click at [737, 258] on div "Property Types All Property Types Multifamily (5+ units) Office Retail Industri…" at bounding box center [600, 295] width 1200 height 591
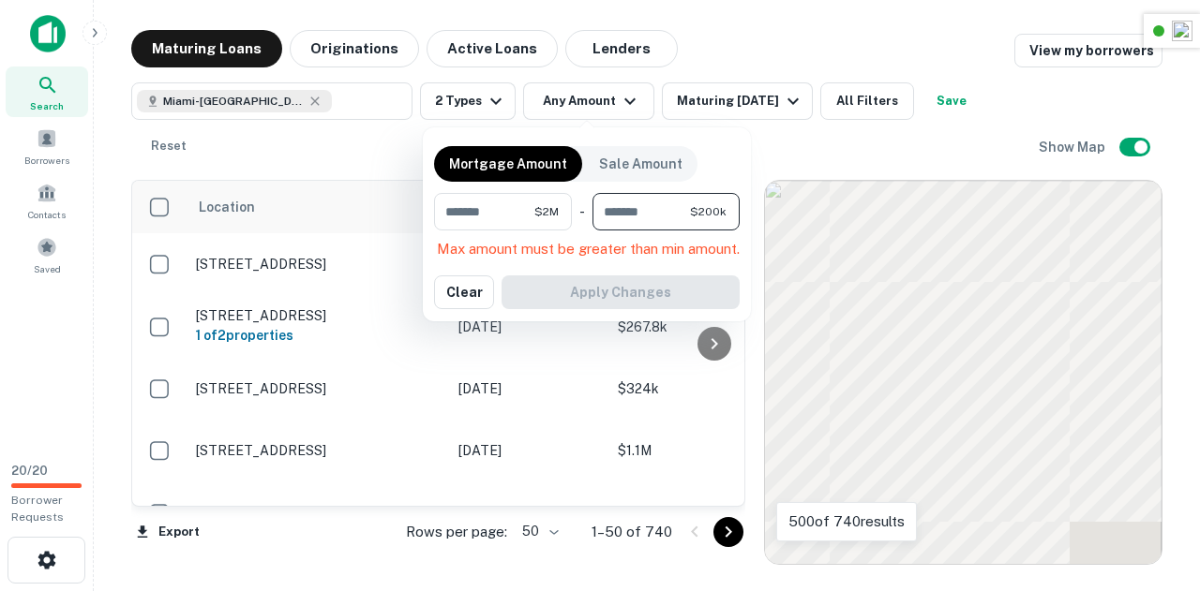
type input "********"
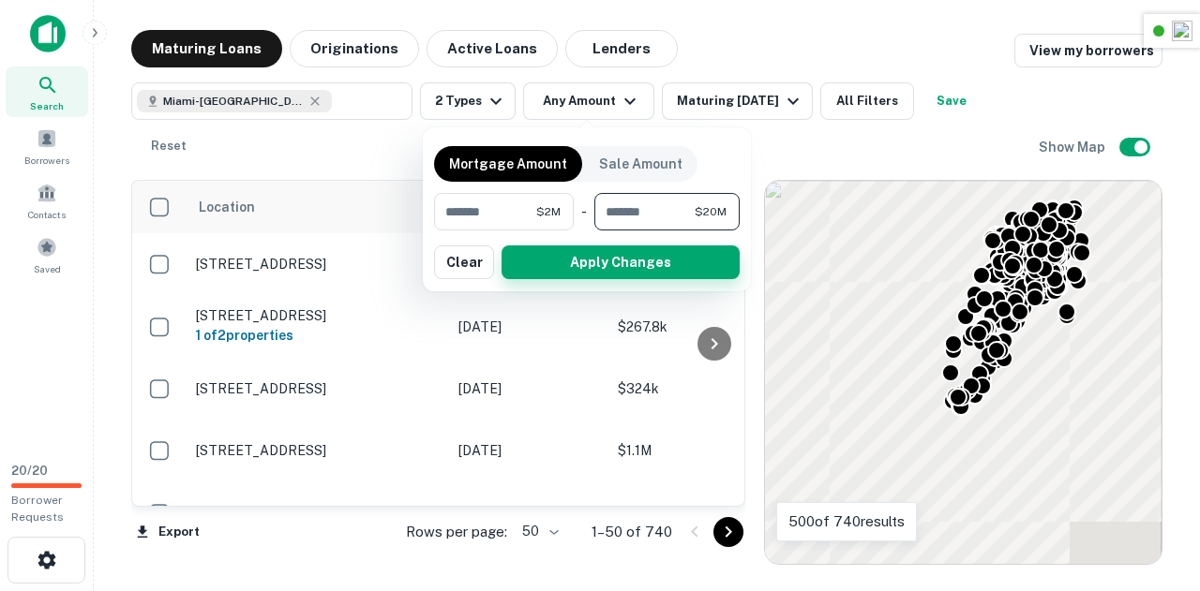
scroll to position [709, 0]
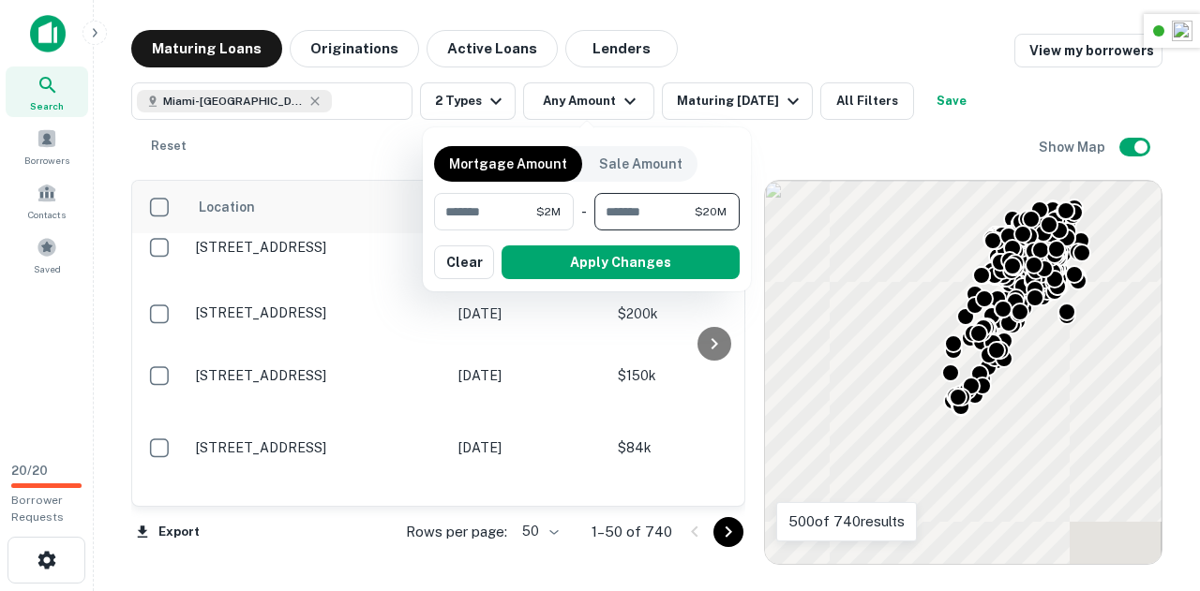
click at [635, 263] on button "Apply Changes" at bounding box center [620, 263] width 238 height 34
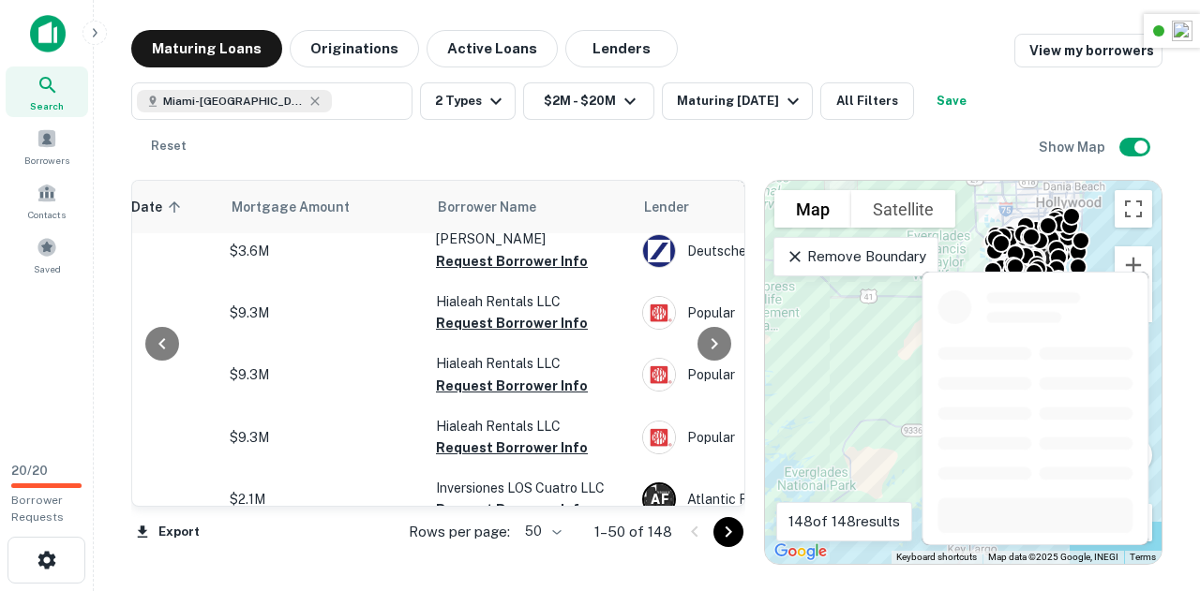
scroll to position [2975, 388]
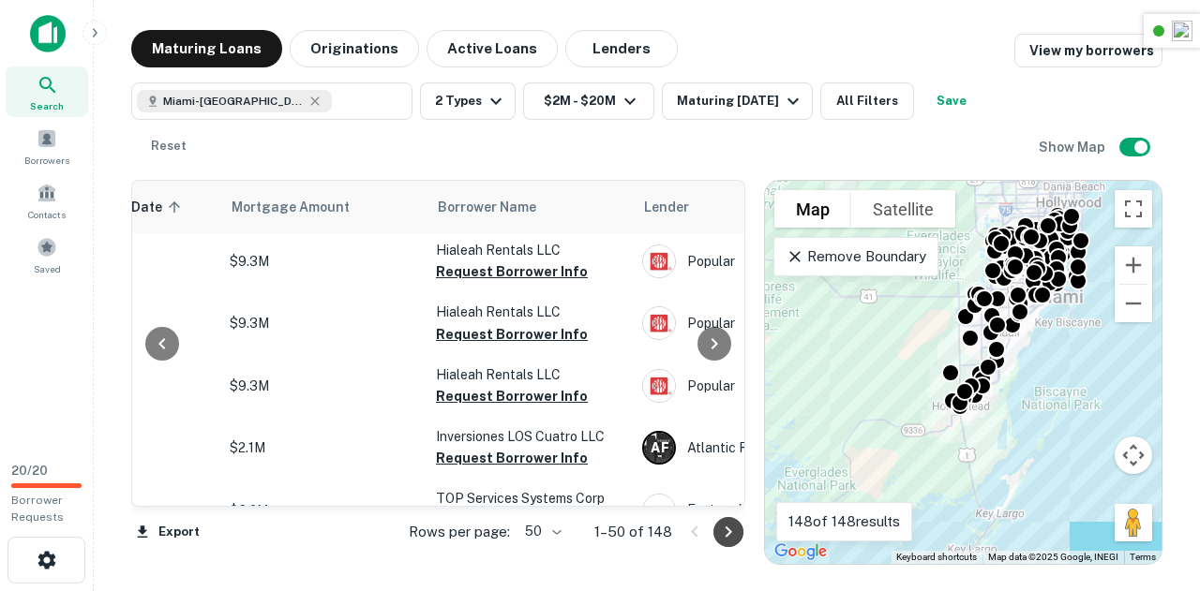
click at [734, 539] on icon "Go to next page" at bounding box center [728, 532] width 22 height 22
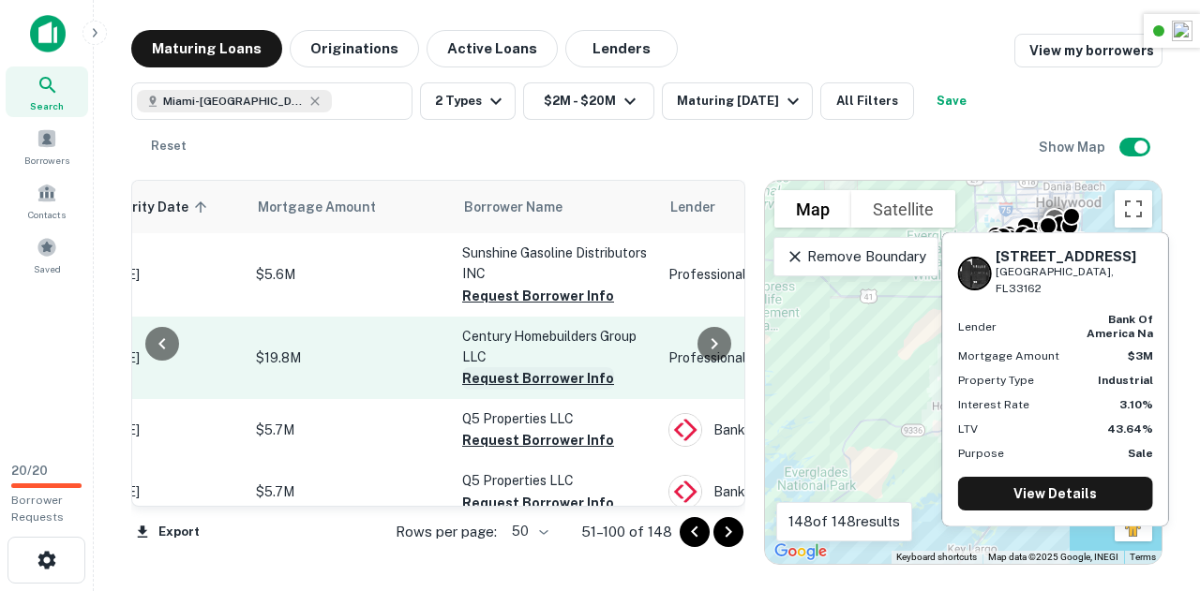
scroll to position [2966, 362]
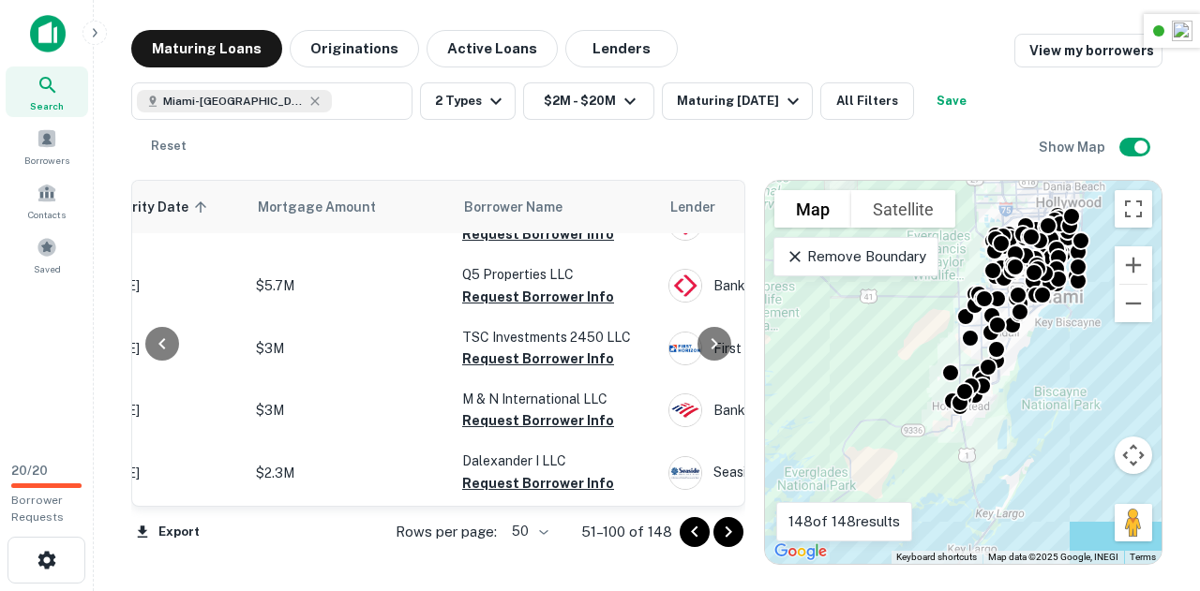
click at [720, 536] on icon "Go to next page" at bounding box center [728, 532] width 22 height 22
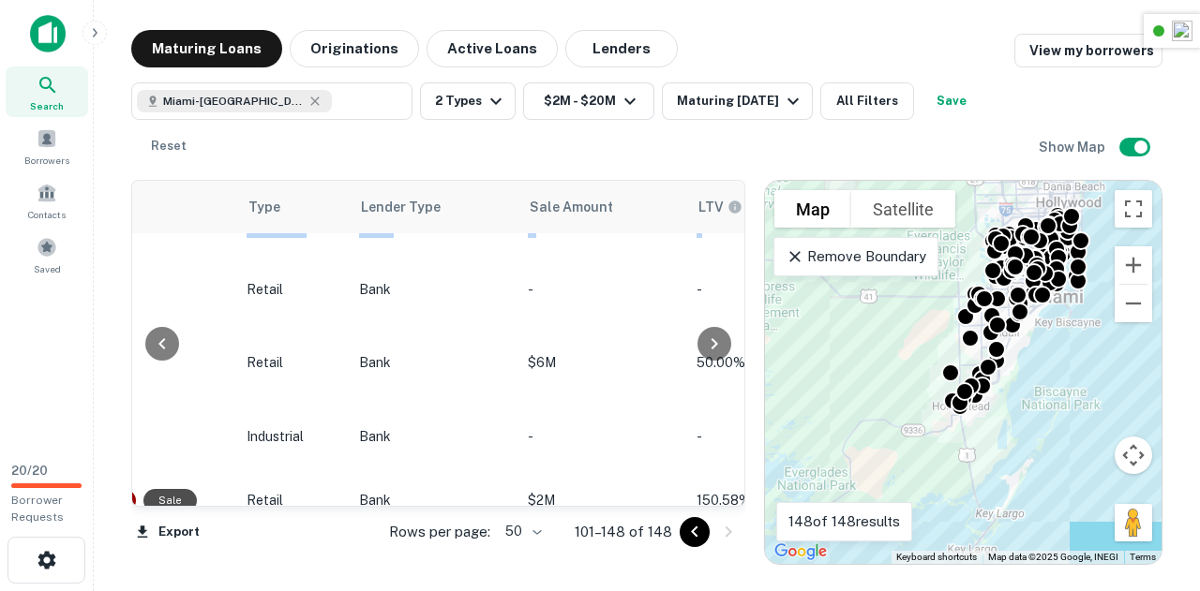
scroll to position [2835, 1423]
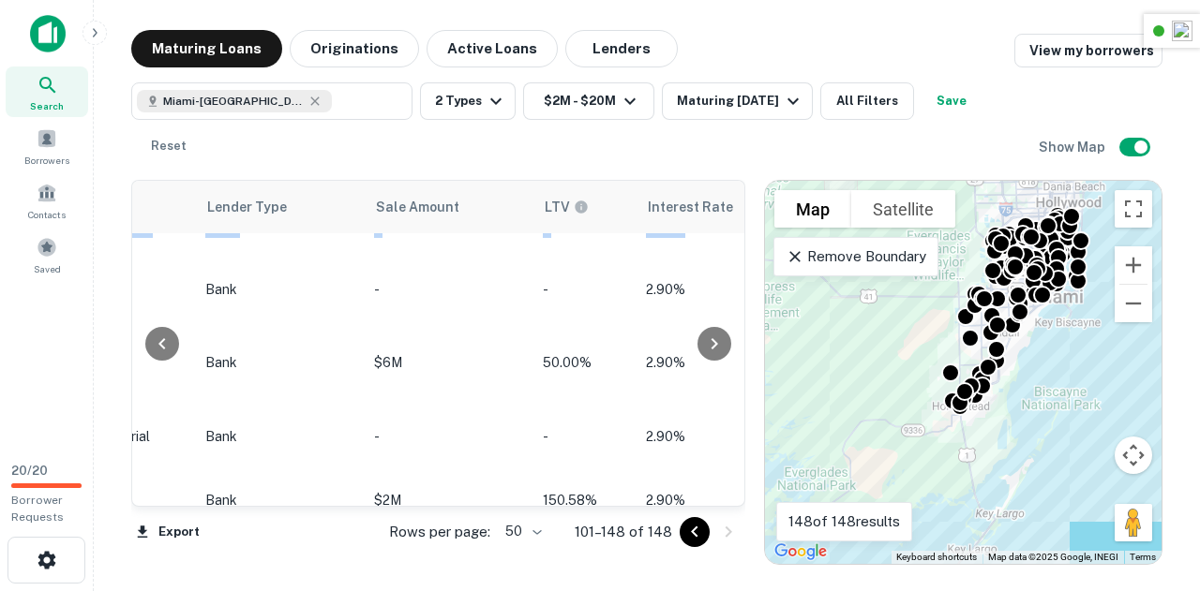
drag, startPoint x: 730, startPoint y: 458, endPoint x: 742, endPoint y: 220, distance: 238.4
click at [742, 220] on div "Location Maturity Date sorted ascending Mortgage Amount Borrower Name Lender Pu…" at bounding box center [438, 343] width 614 height 327
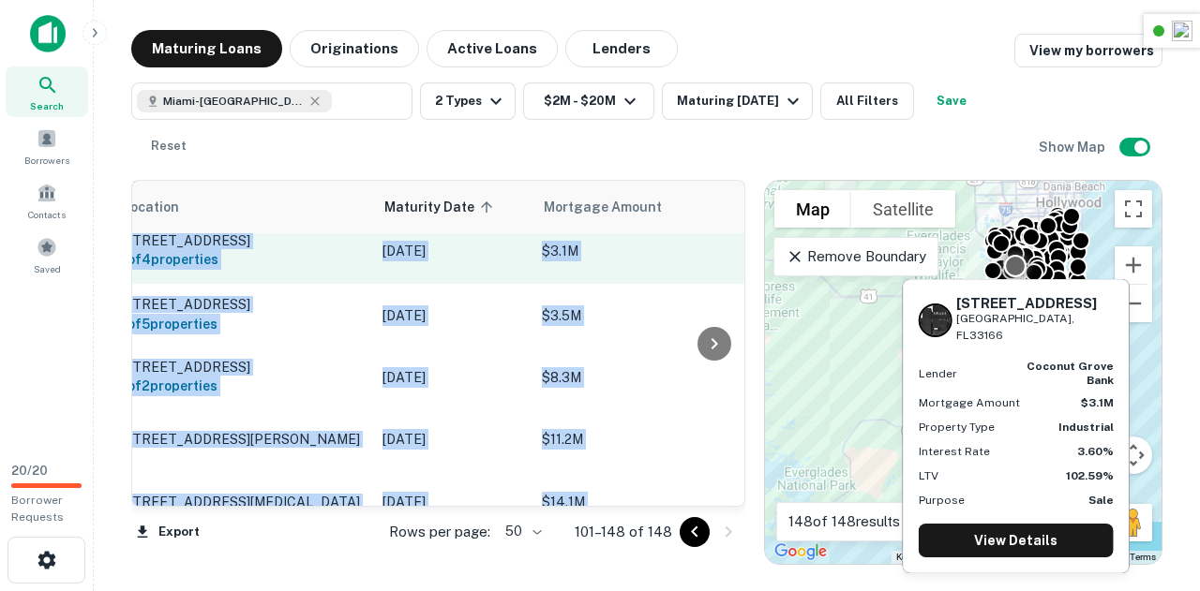
scroll to position [706, 0]
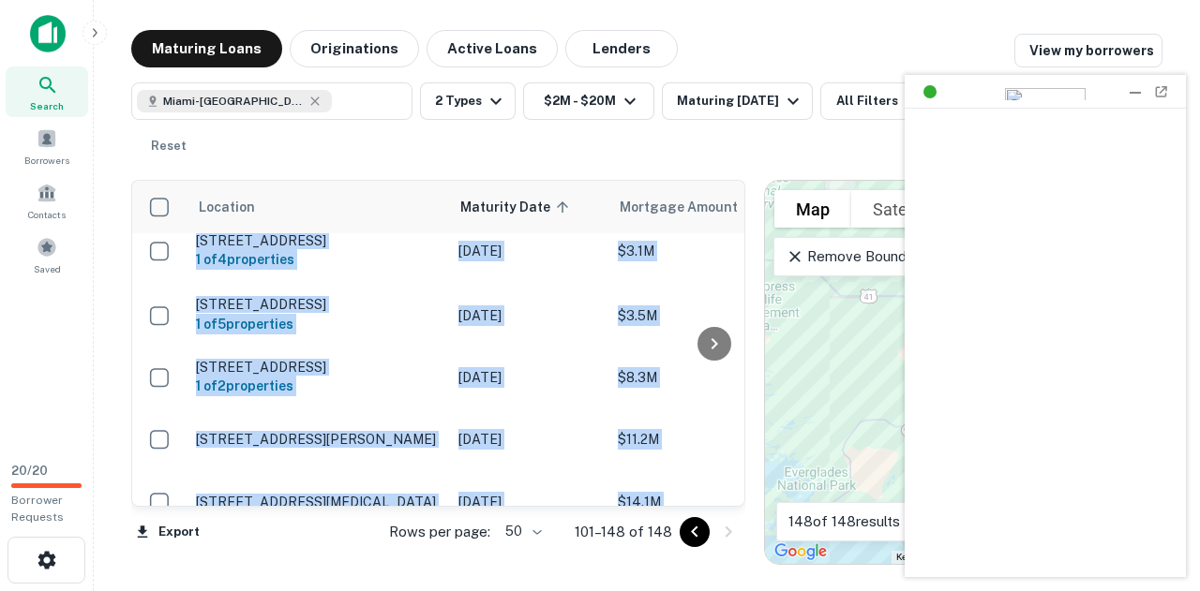
click at [1130, 89] on div at bounding box center [1135, 91] width 19 height 19
